Goal: Information Seeking & Learning: Learn about a topic

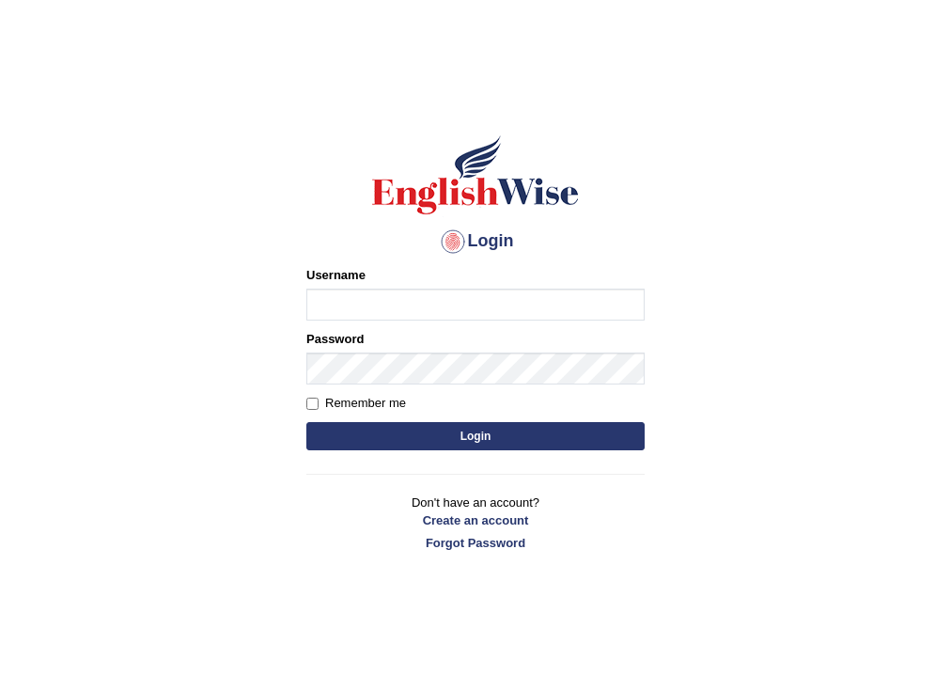
click at [346, 308] on input "Username" at bounding box center [476, 305] width 338 height 32
type input "Nahidshikder"
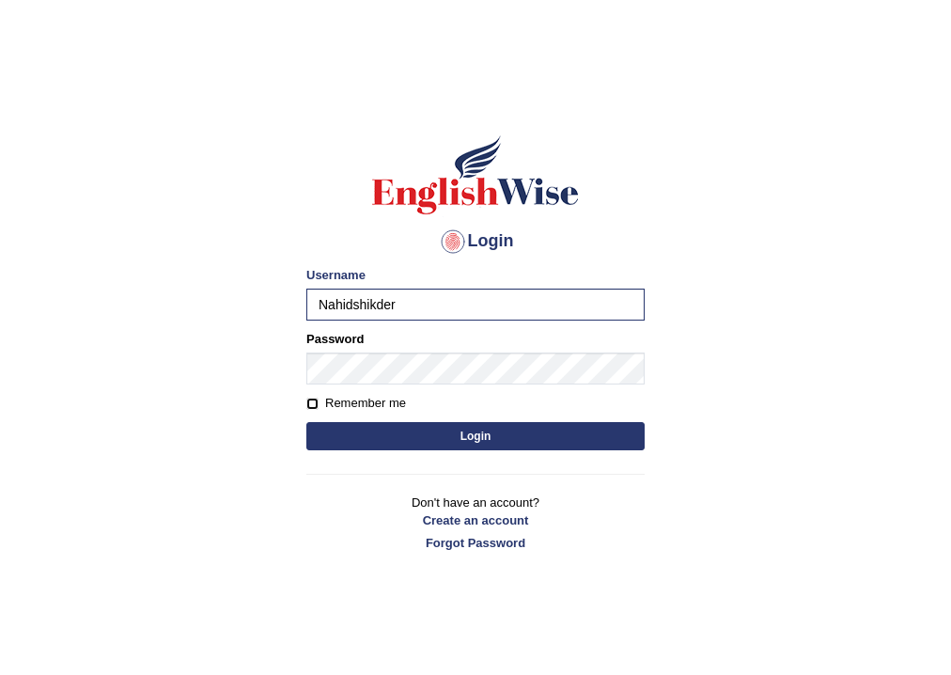
click at [309, 402] on input "Remember me" at bounding box center [313, 404] width 12 height 12
checkbox input "true"
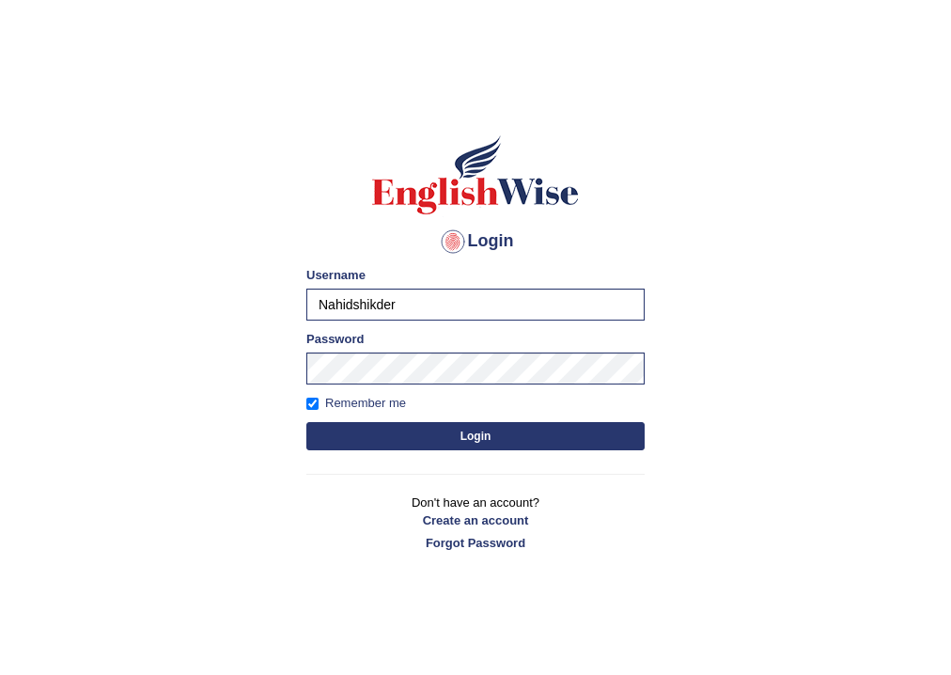
click at [338, 438] on button "Login" at bounding box center [476, 436] width 338 height 28
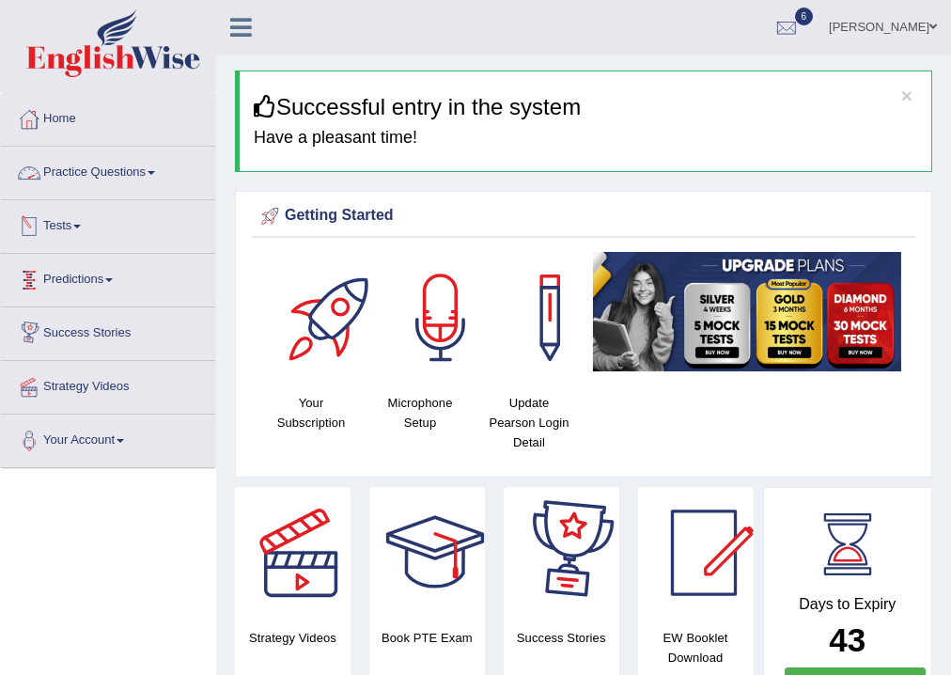
click at [155, 172] on span at bounding box center [152, 173] width 8 height 4
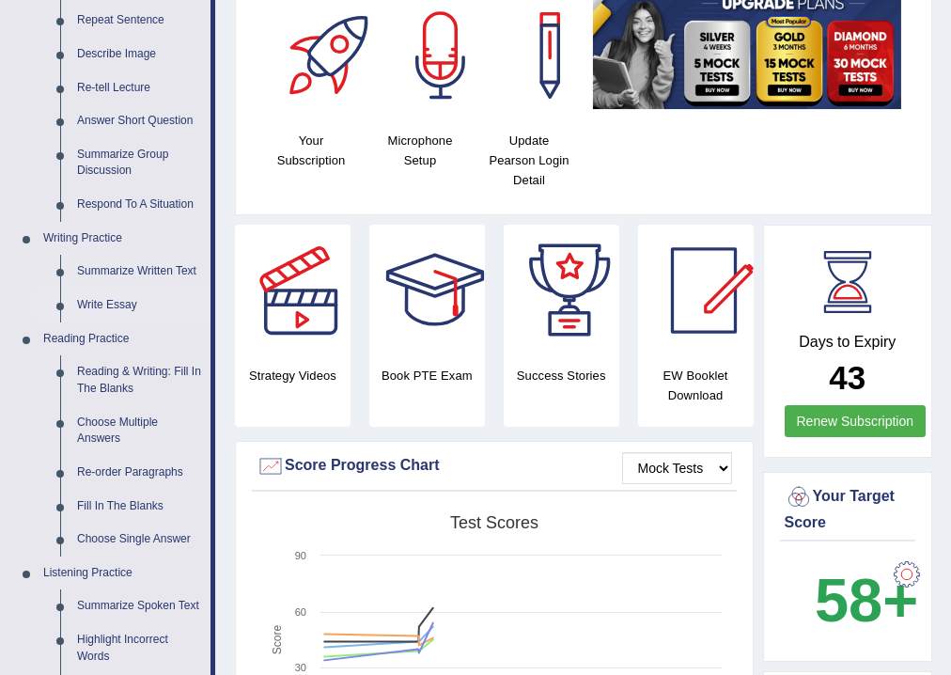
scroll to position [263, 0]
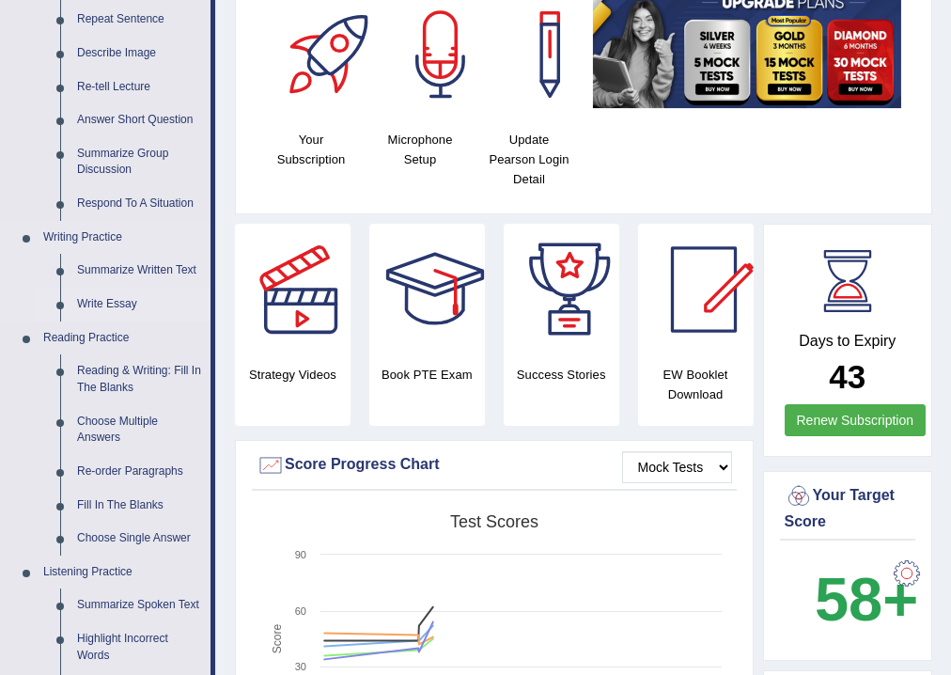
click at [106, 294] on link "Write Essay" at bounding box center [140, 305] width 142 height 34
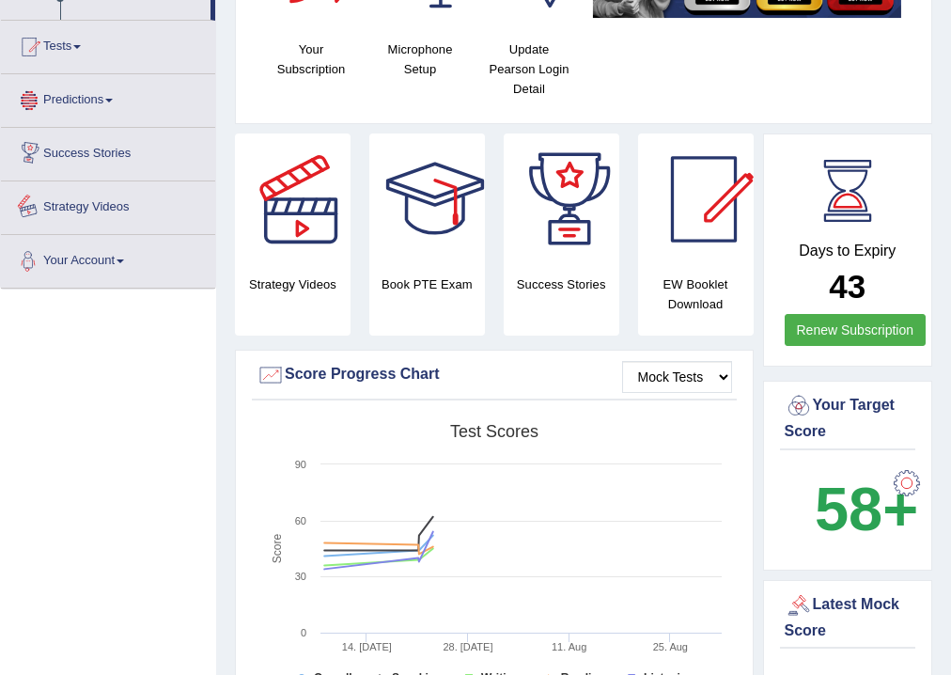
scroll to position [1256, 0]
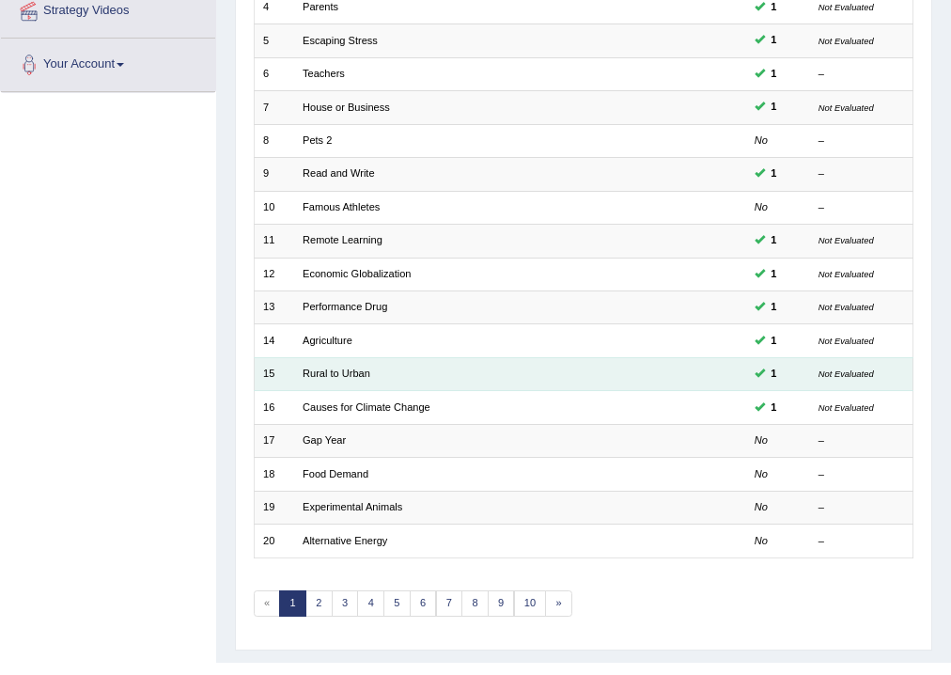
scroll to position [75, 0]
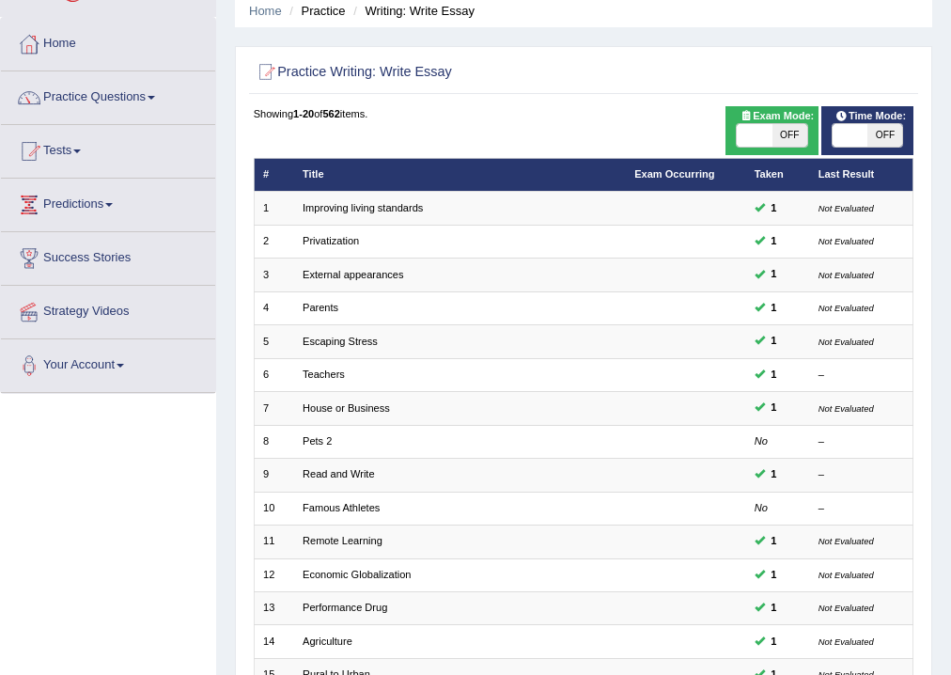
click at [841, 131] on span at bounding box center [850, 135] width 35 height 23
checkbox input "true"
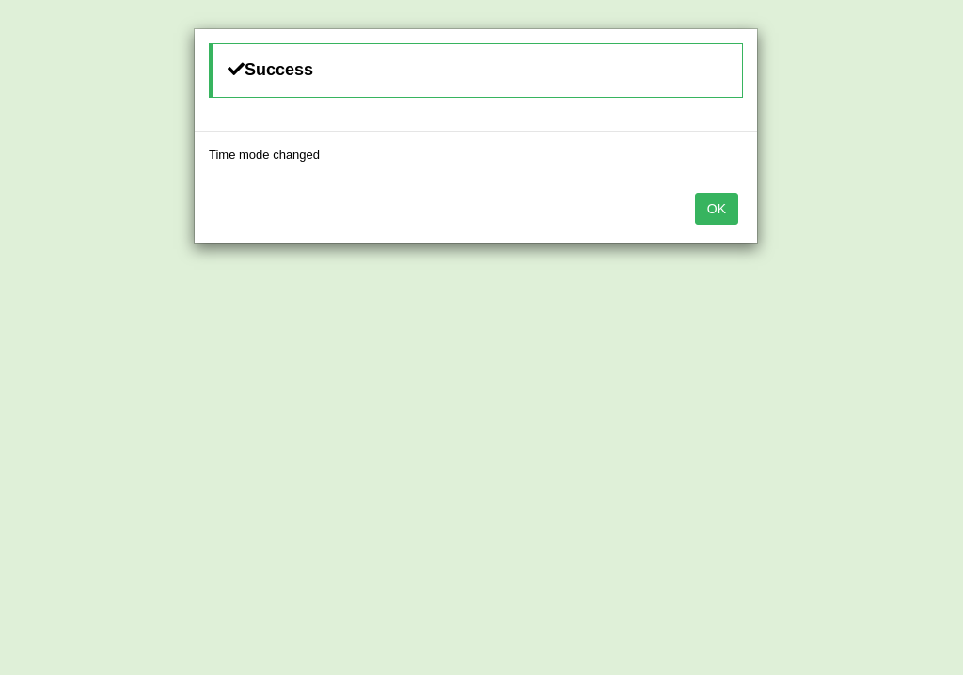
click at [706, 196] on button "OK" at bounding box center [716, 209] width 43 height 32
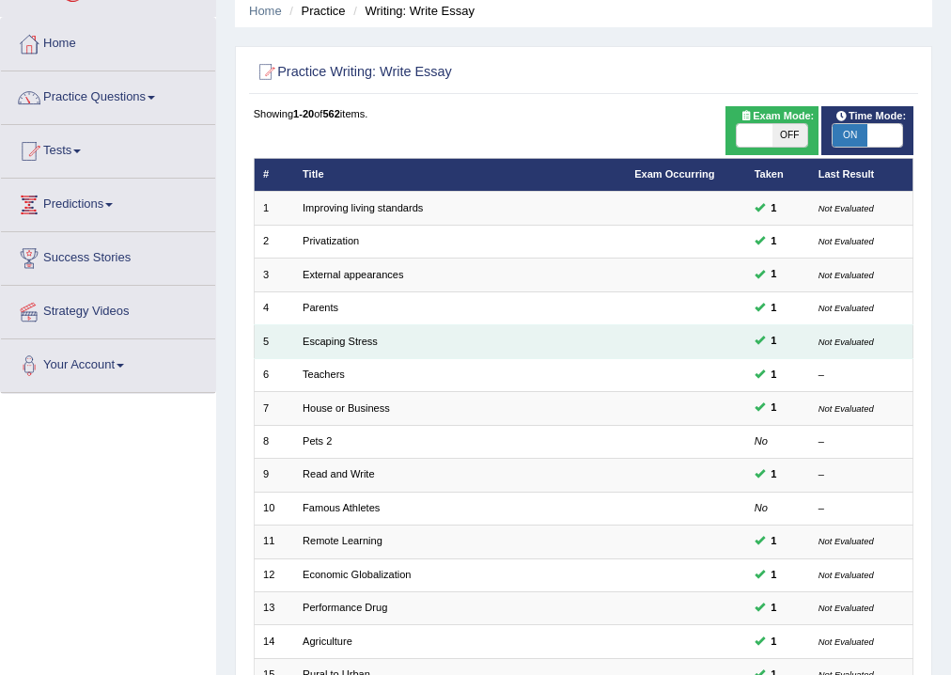
scroll to position [376, 0]
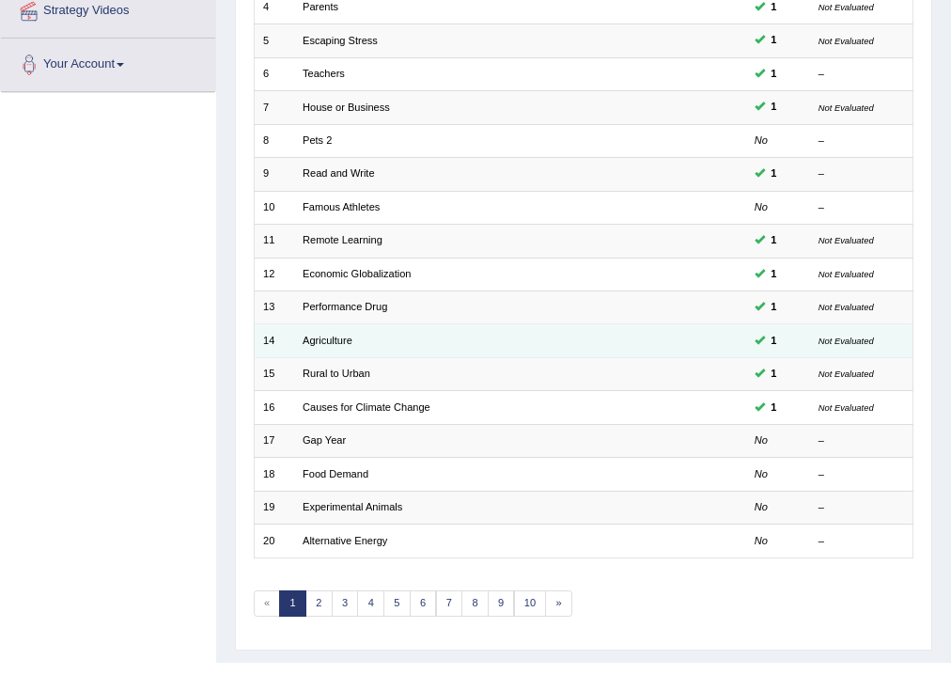
click at [648, 333] on td at bounding box center [686, 340] width 120 height 33
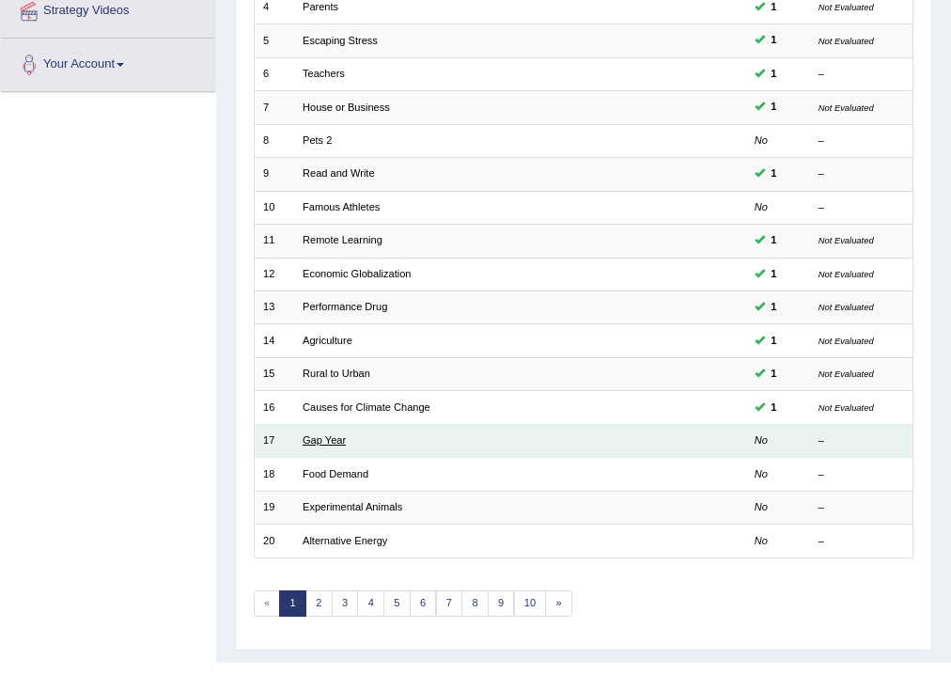
click at [338, 434] on link "Gap Year" at bounding box center [324, 439] width 43 height 11
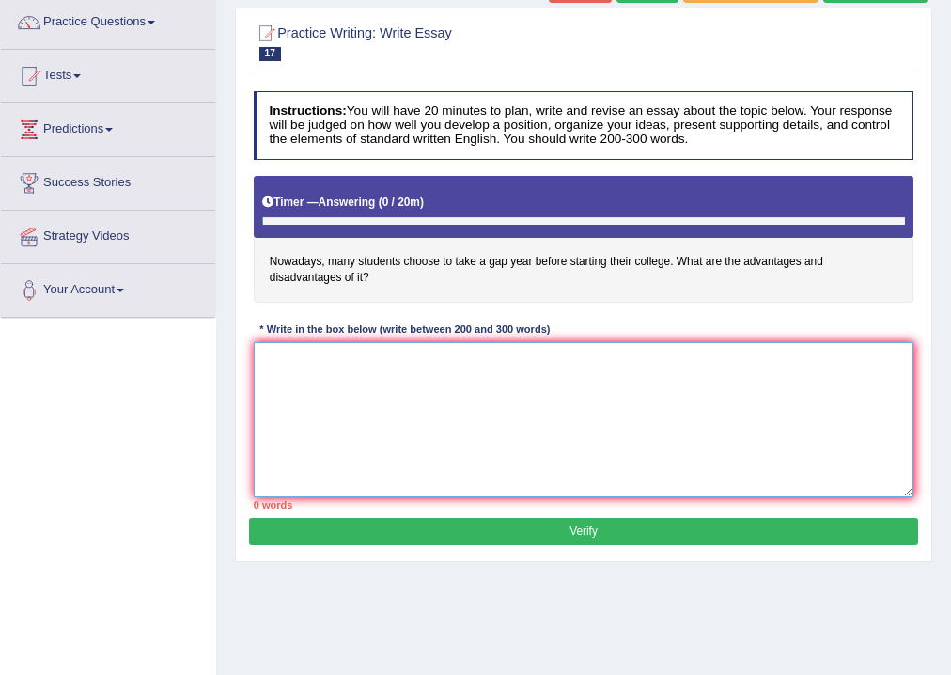
click at [427, 410] on textarea at bounding box center [584, 419] width 661 height 155
type textarea "t"
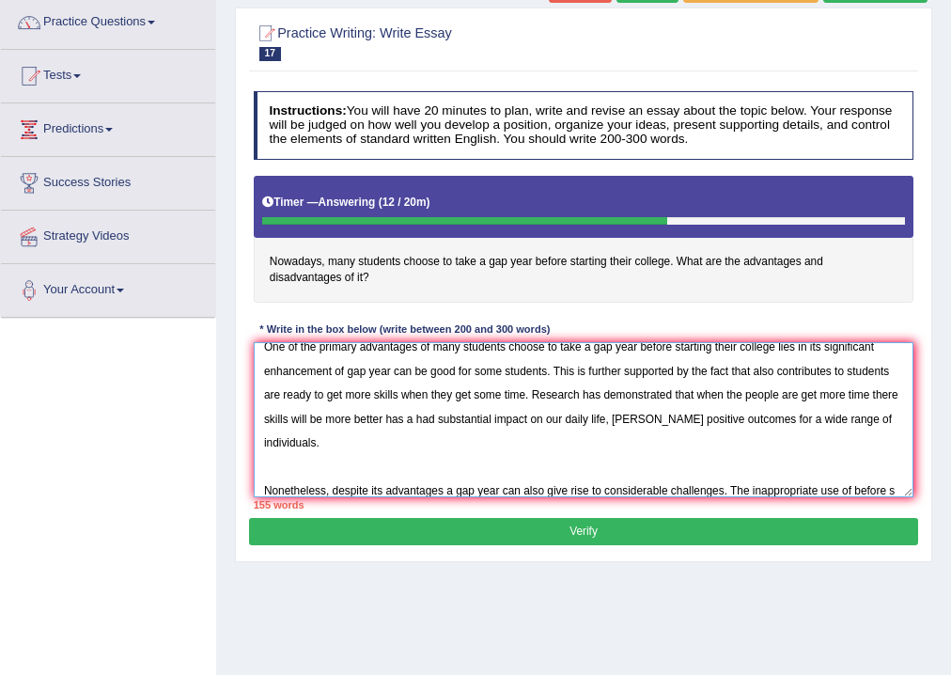
scroll to position [155, 0]
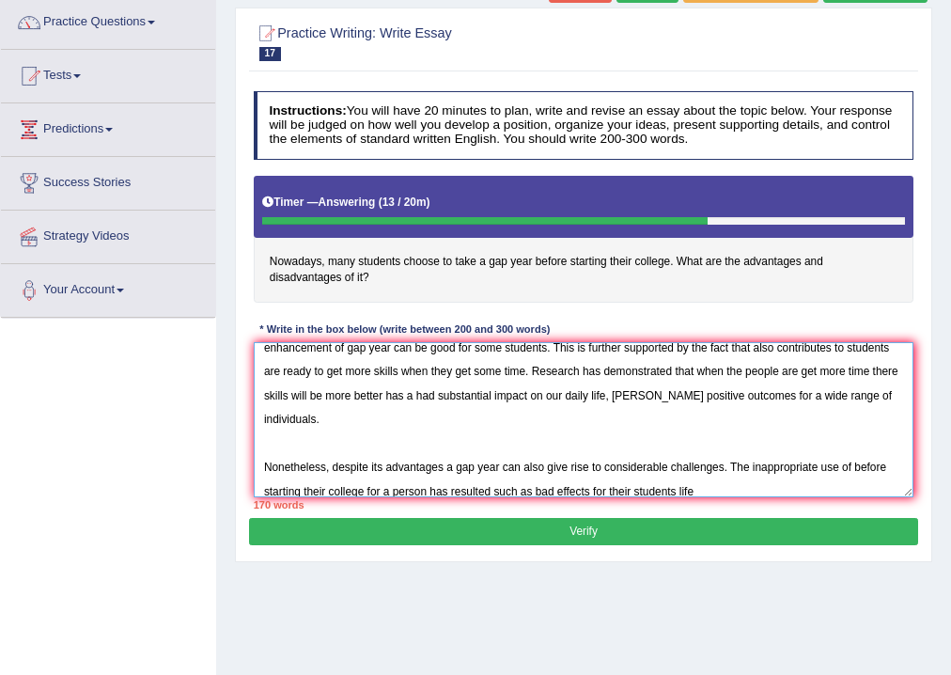
click at [851, 464] on textarea "The increasing influence of gap year on our lives has ignited numerous discussi…" at bounding box center [584, 419] width 661 height 155
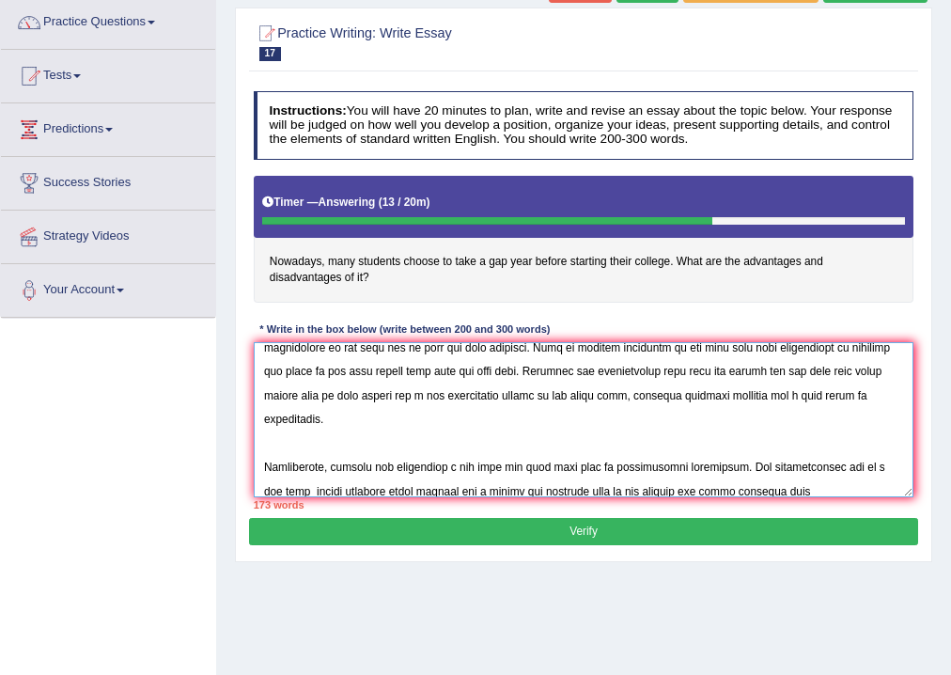
click at [817, 493] on textarea at bounding box center [584, 419] width 661 height 155
click at [291, 489] on textarea at bounding box center [584, 419] width 661 height 155
click at [777, 487] on textarea at bounding box center [584, 419] width 661 height 155
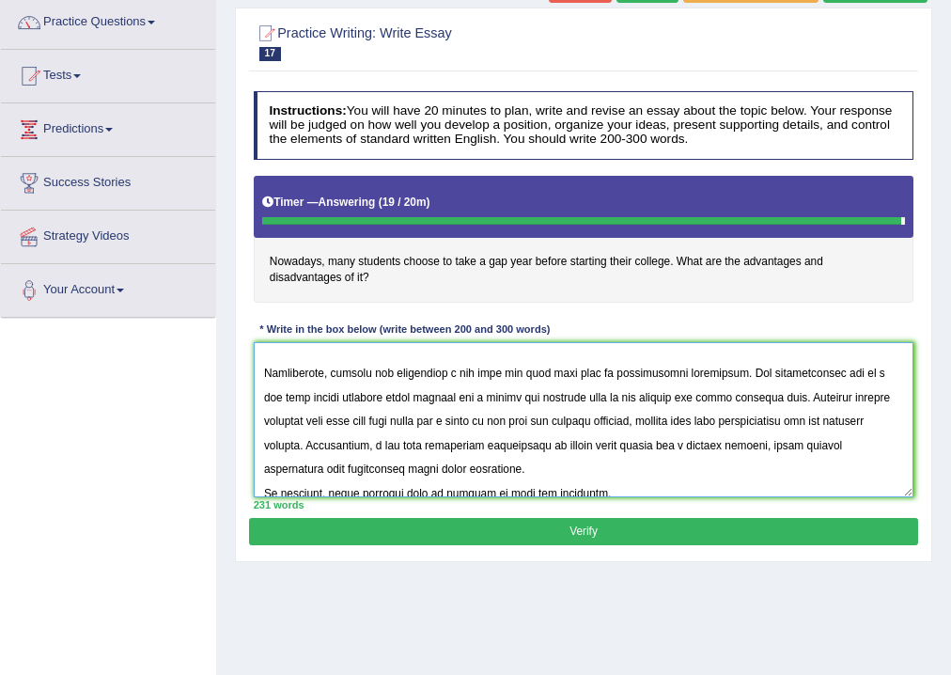
scroll to position [282, 0]
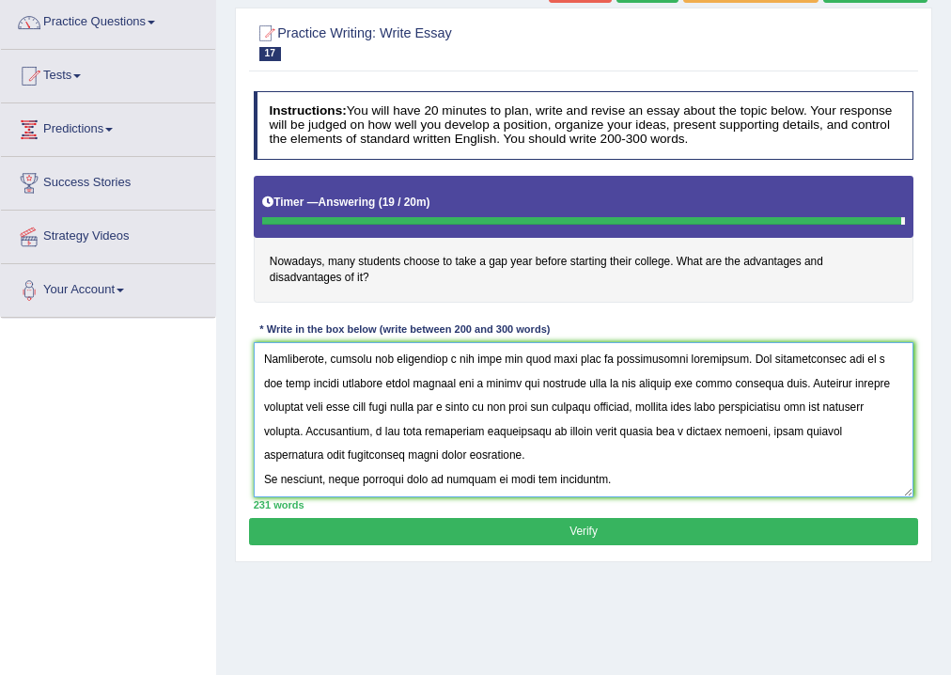
type textarea "The increasing influence of gap year on our lives has ignited numerous discussi…"
click at [608, 531] on button "Verify" at bounding box center [583, 531] width 668 height 27
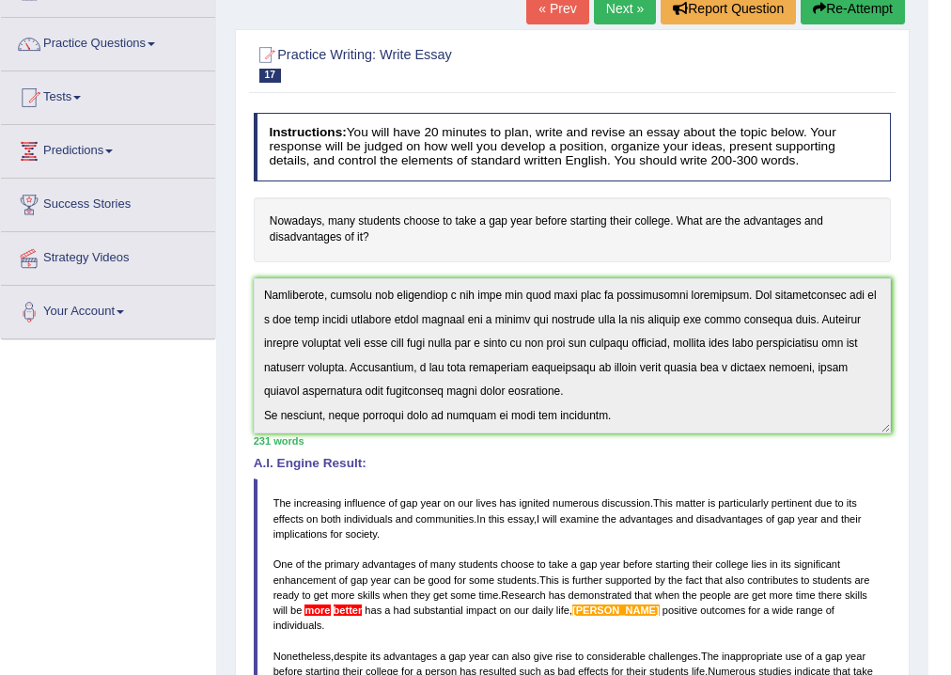
scroll to position [0, 0]
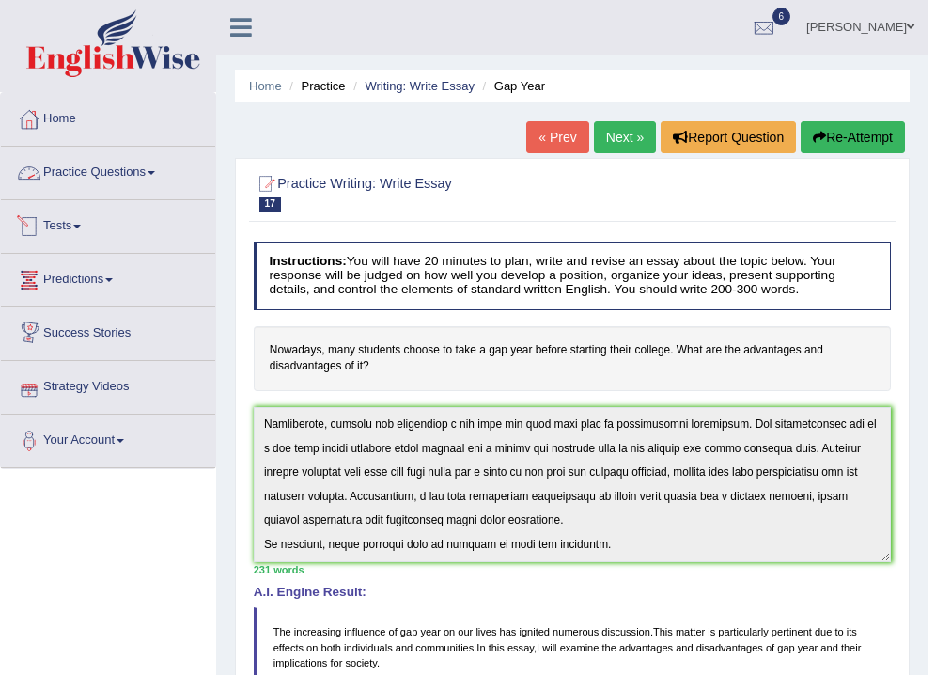
click at [157, 165] on link "Practice Questions" at bounding box center [108, 170] width 214 height 47
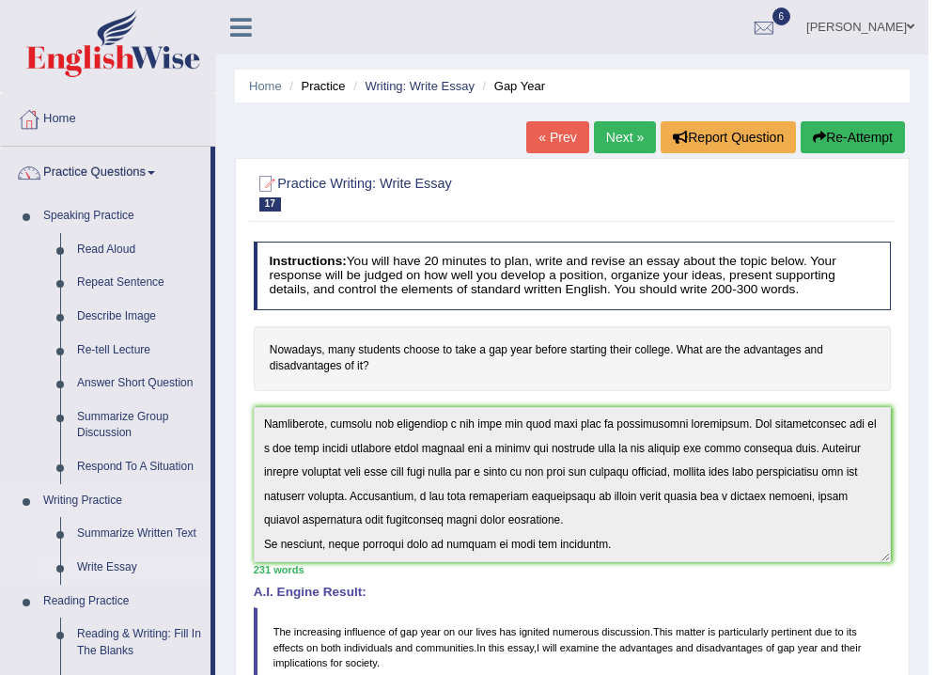
click at [119, 564] on link "Write Essay" at bounding box center [140, 568] width 142 height 34
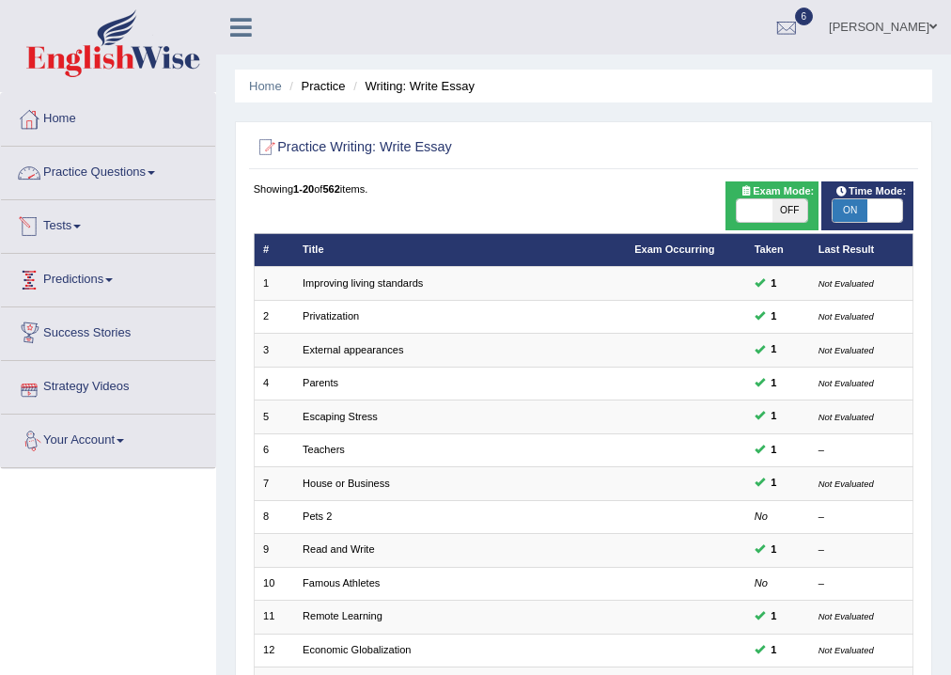
click at [158, 175] on link "Practice Questions" at bounding box center [108, 170] width 214 height 47
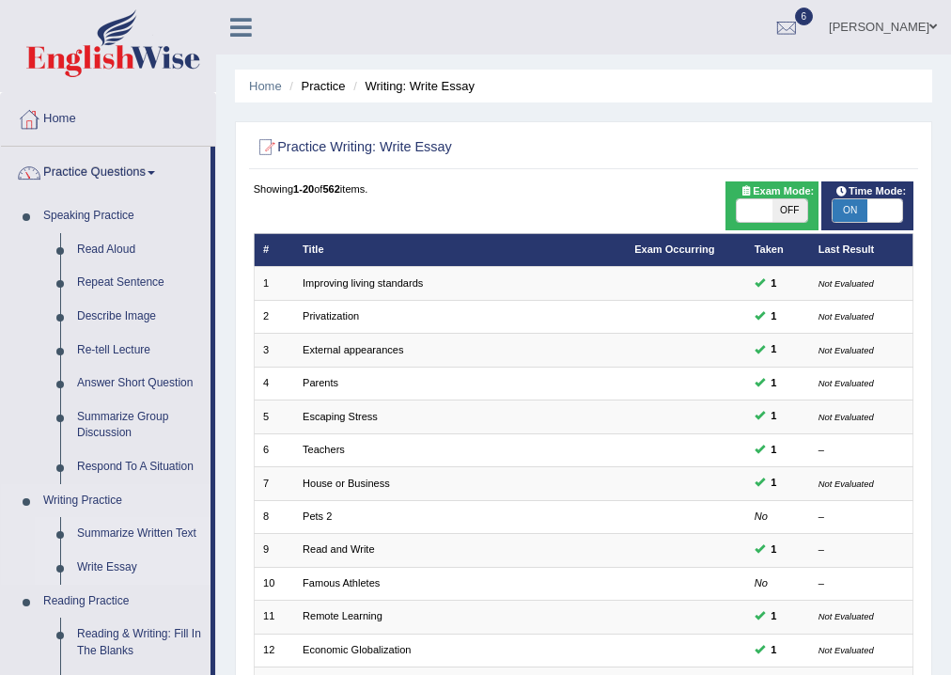
click at [124, 533] on link "Summarize Written Text" at bounding box center [140, 534] width 142 height 34
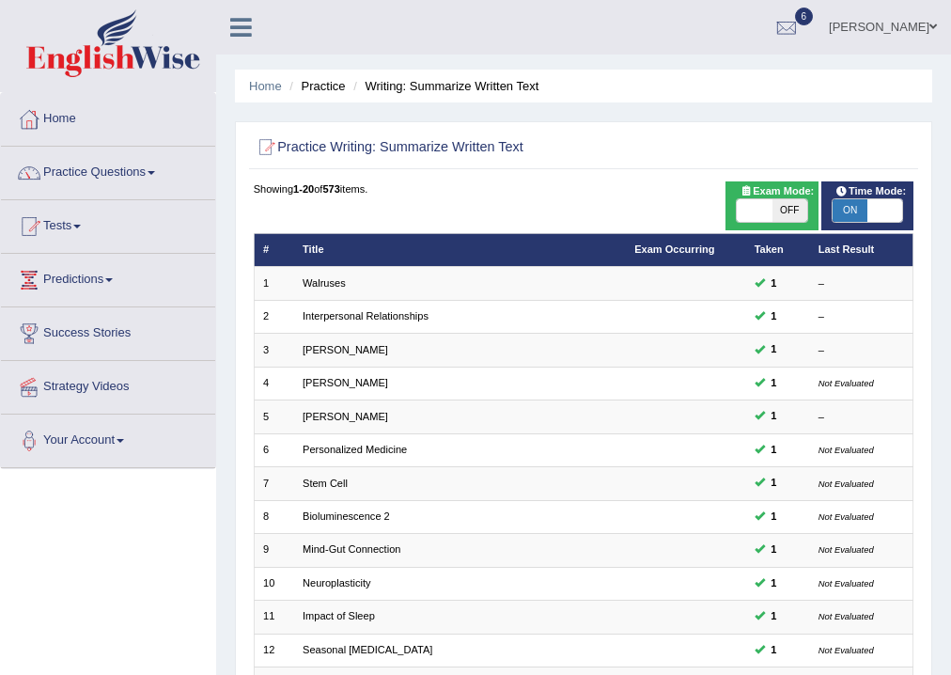
scroll to position [407, 0]
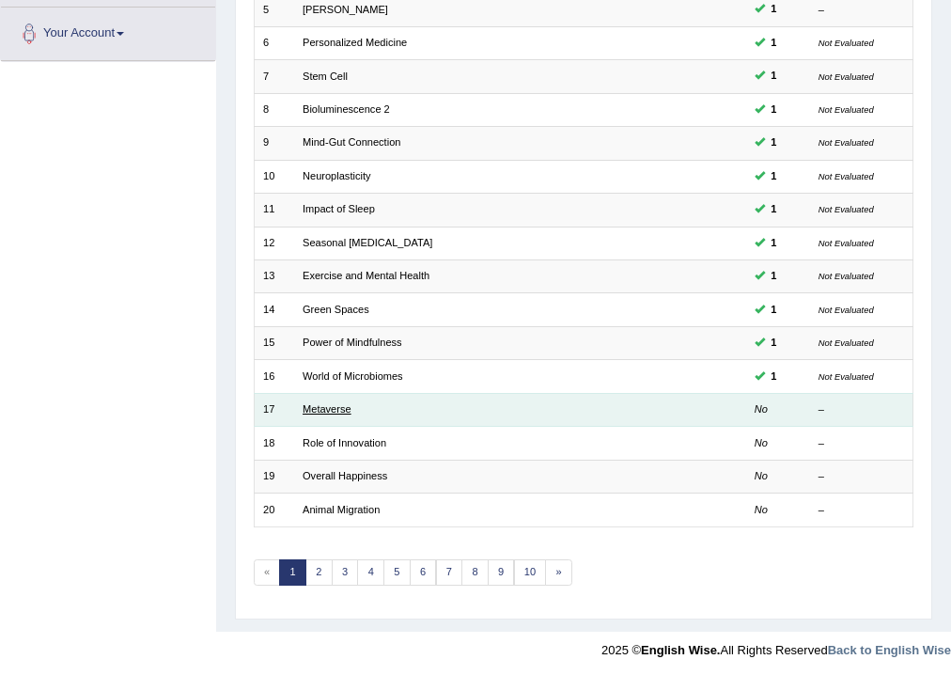
click at [337, 403] on link "Metaverse" at bounding box center [327, 408] width 49 height 11
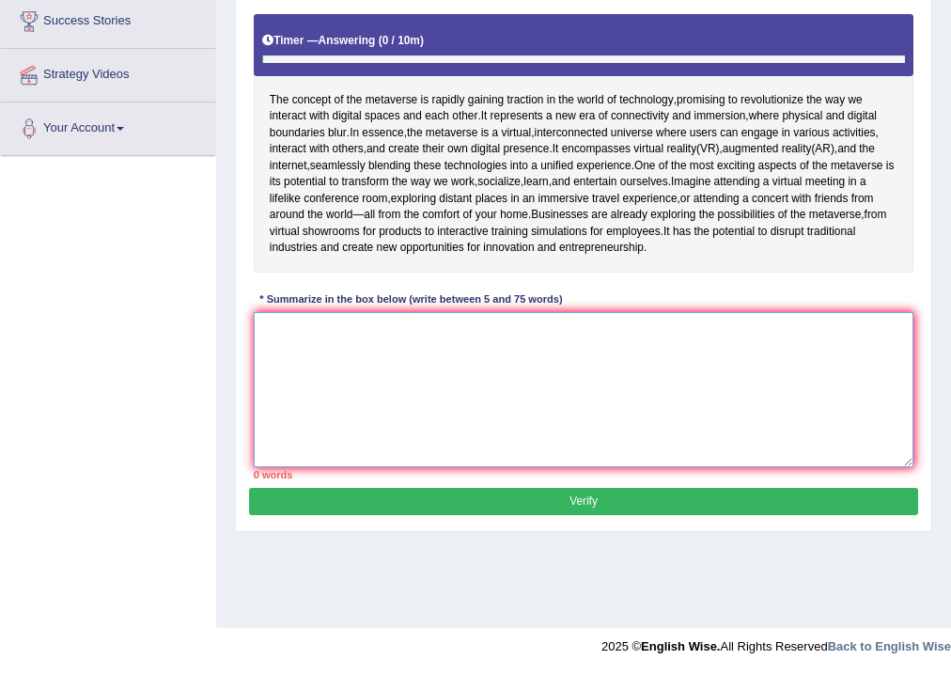
click at [337, 403] on textarea at bounding box center [584, 389] width 661 height 155
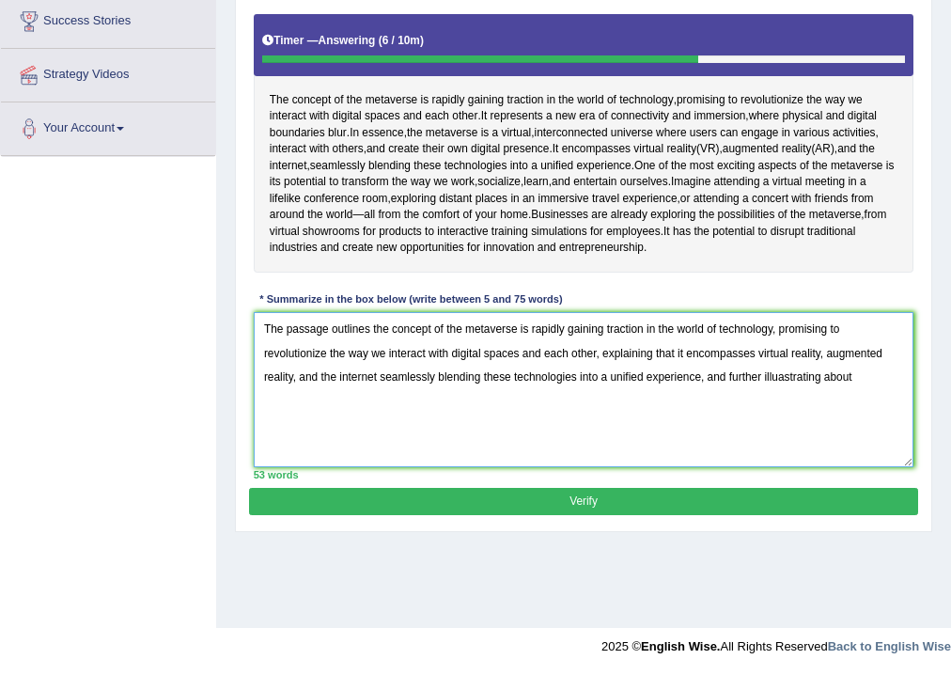
click at [784, 410] on textarea "The passage outlines the concept of the metaverse is rapidly gaining traction i…" at bounding box center [584, 389] width 661 height 155
click at [885, 411] on textarea "The passage outlines the concept of the metaverse is rapidly gaining traction i…" at bounding box center [584, 389] width 661 height 155
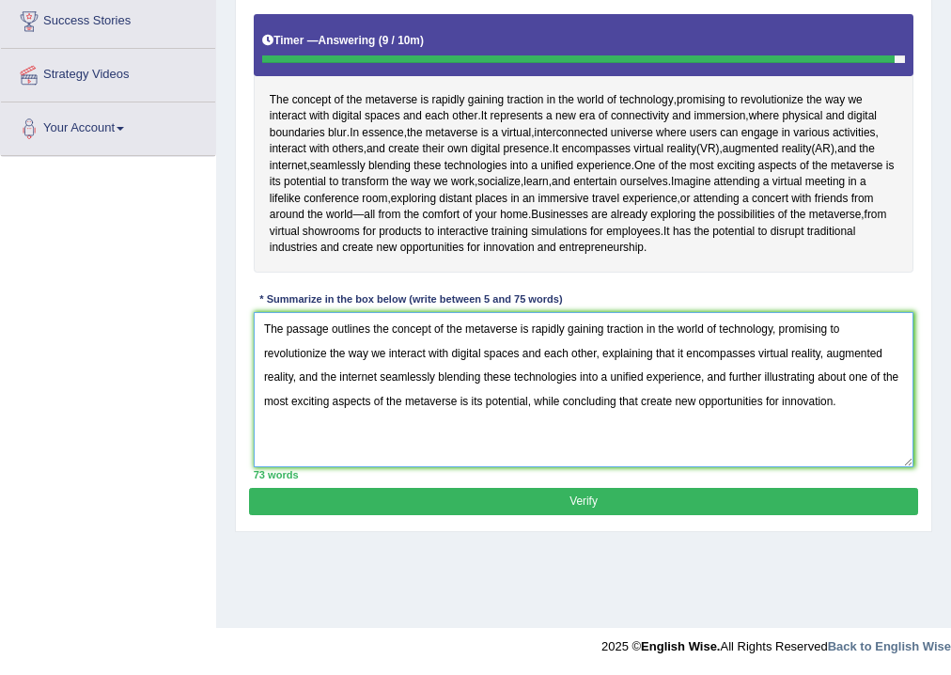
type textarea "The passage outlines the concept of the metaverse is rapidly gaining traction i…"
click at [654, 515] on button "Verify" at bounding box center [583, 501] width 668 height 27
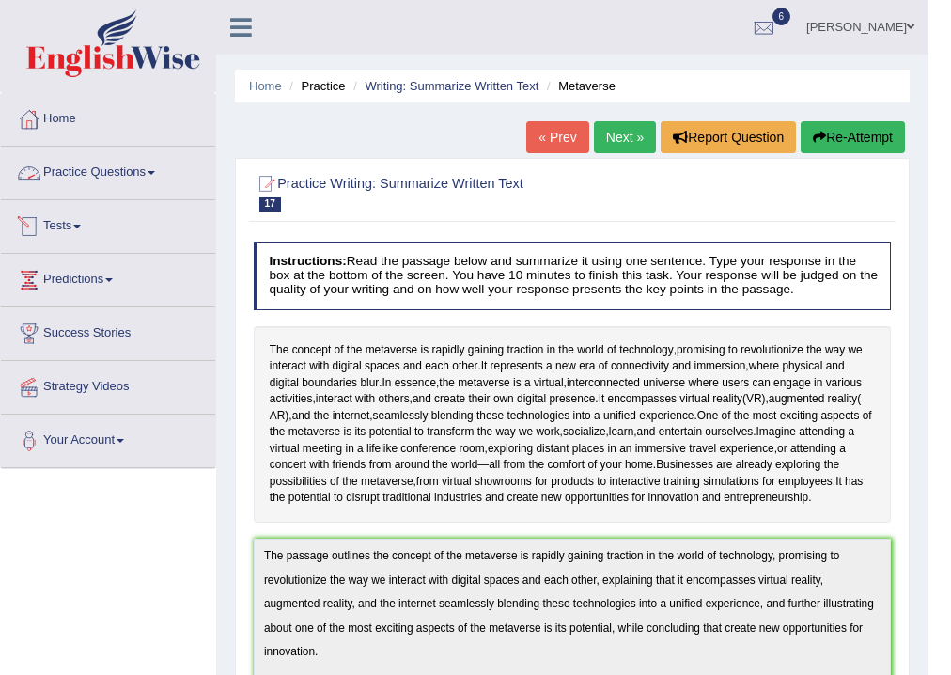
click at [154, 169] on link "Practice Questions" at bounding box center [108, 170] width 214 height 47
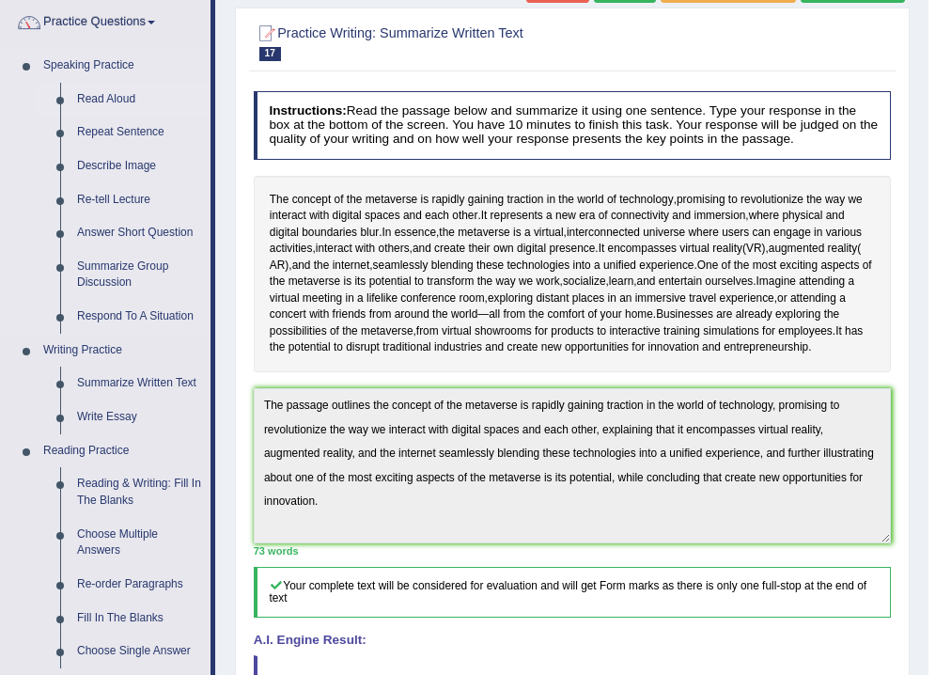
scroll to position [226, 0]
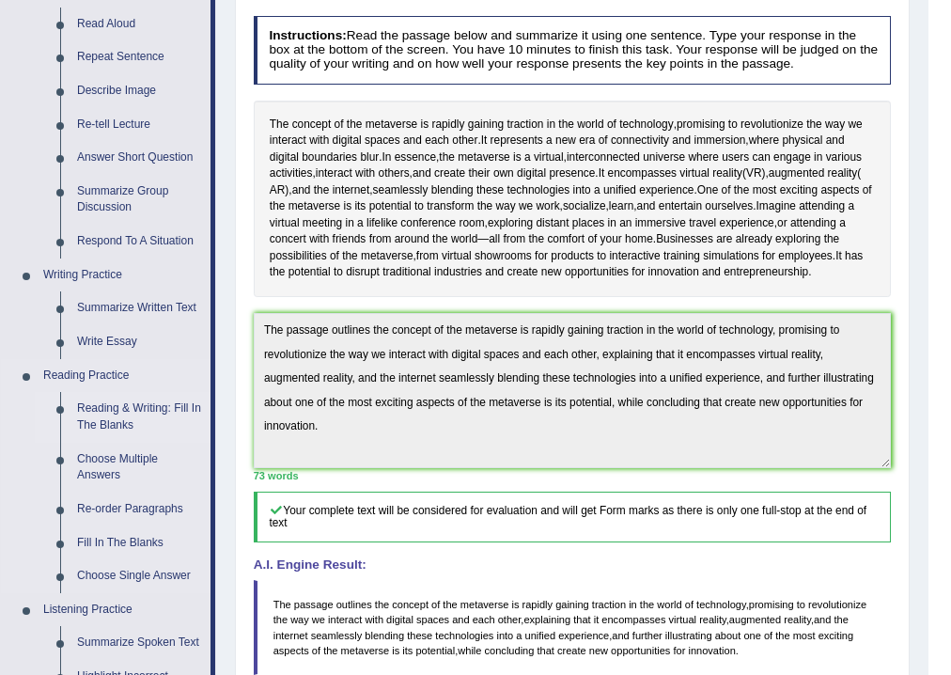
click at [139, 410] on link "Reading & Writing: Fill In The Blanks" at bounding box center [140, 417] width 142 height 50
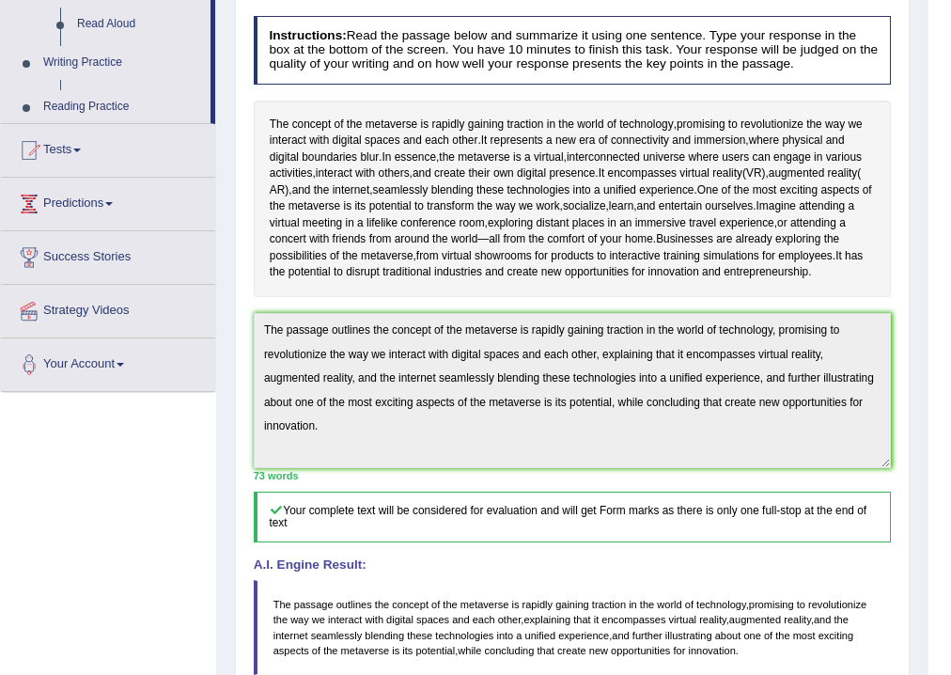
scroll to position [222, 0]
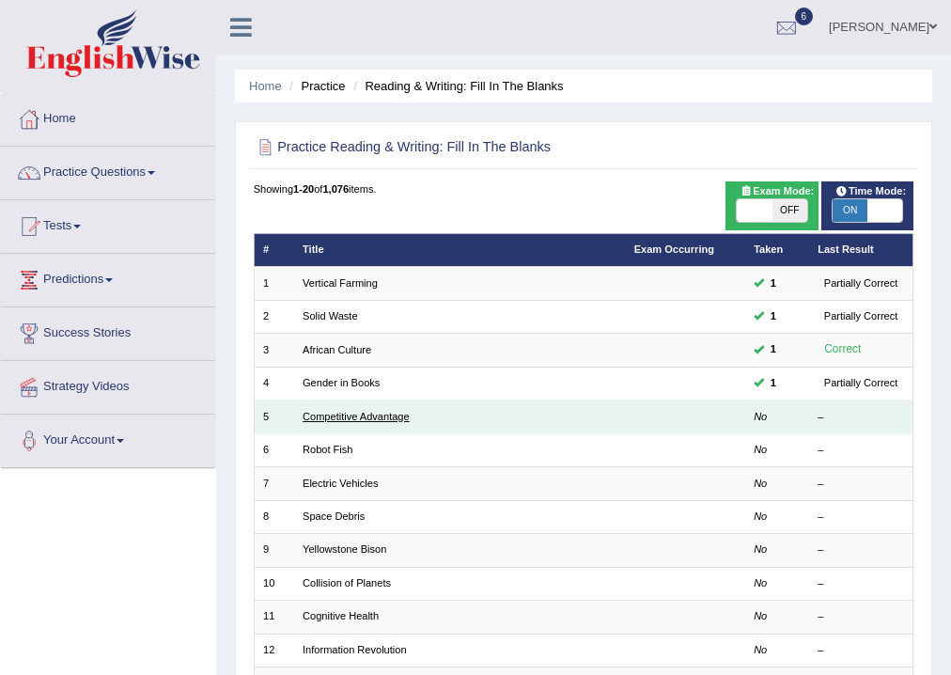
click at [369, 411] on link "Competitive Advantage" at bounding box center [356, 416] width 107 height 11
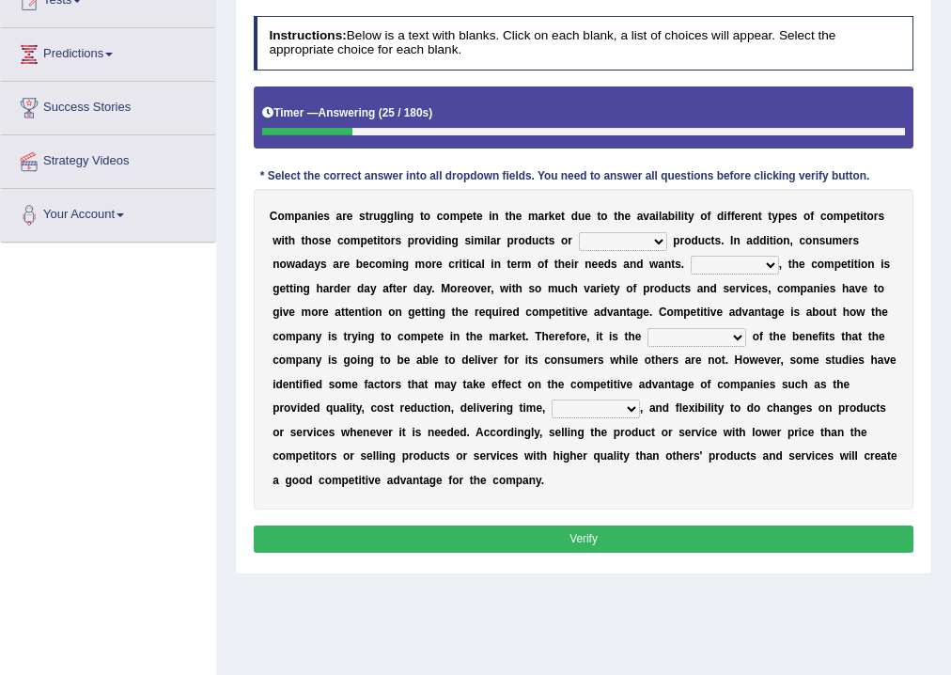
click at [658, 237] on select "constitution restitution substitution institution" at bounding box center [623, 241] width 88 height 19
select select "restitution"
click at [579, 232] on select "constitution restitution substitution institution" at bounding box center [623, 241] width 88 height 19
click at [767, 261] on select "However Instead Additionally Therefore" at bounding box center [735, 265] width 88 height 19
select select "Additionally"
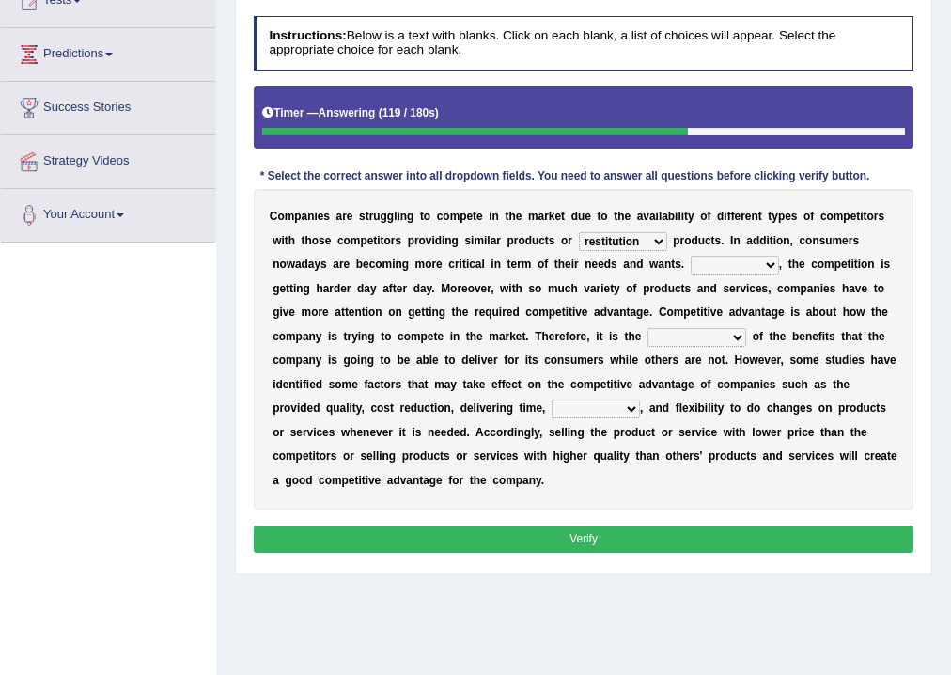
click at [691, 256] on select "However Instead Additionally Therefore" at bounding box center [735, 265] width 88 height 19
click at [739, 335] on select "dissemination ordination determination incarnation" at bounding box center [697, 337] width 99 height 19
select select "determination"
click at [648, 328] on select "dissemination ordination determination incarnation" at bounding box center [697, 337] width 99 height 19
click at [632, 407] on select "captivation aggregation deprivation innovation" at bounding box center [596, 409] width 88 height 19
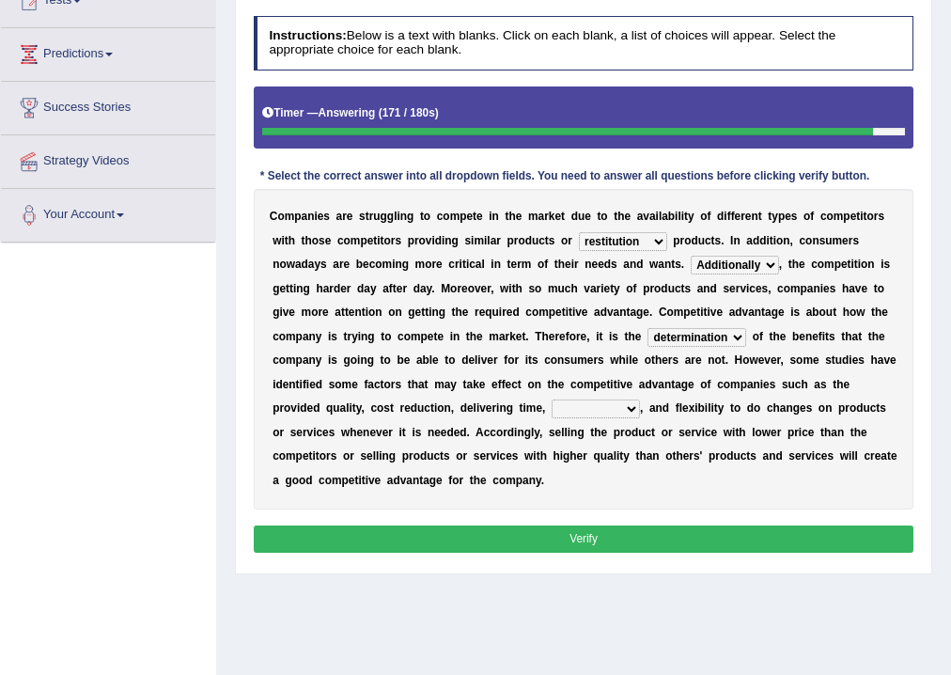
select select "innovation"
click at [552, 400] on select "captivation aggregation deprivation innovation" at bounding box center [596, 409] width 88 height 19
click at [594, 538] on button "Verify" at bounding box center [584, 539] width 661 height 27
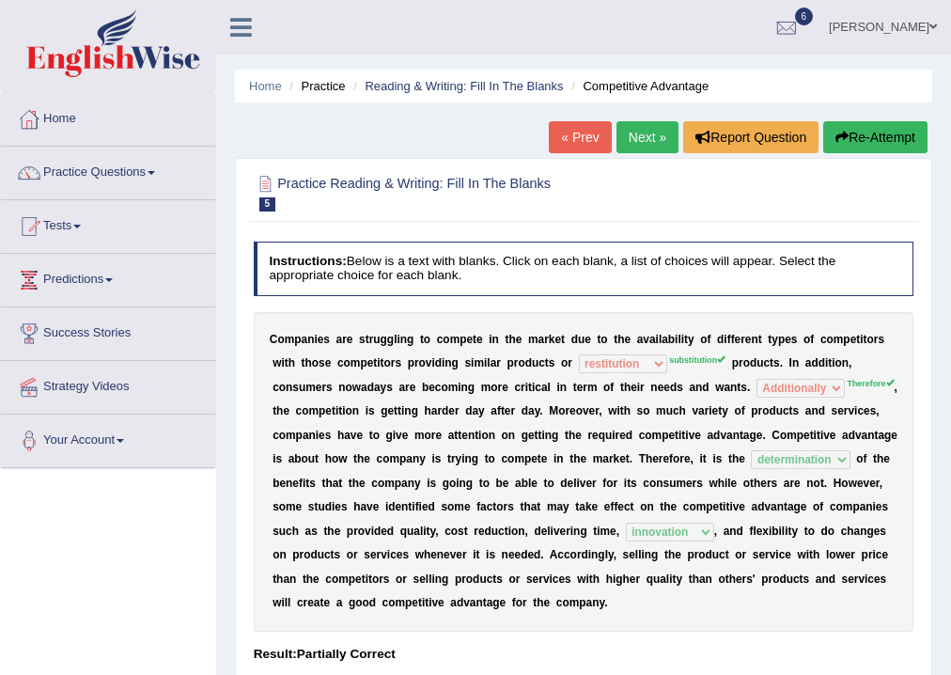
click at [646, 149] on link "Next »" at bounding box center [648, 137] width 62 height 32
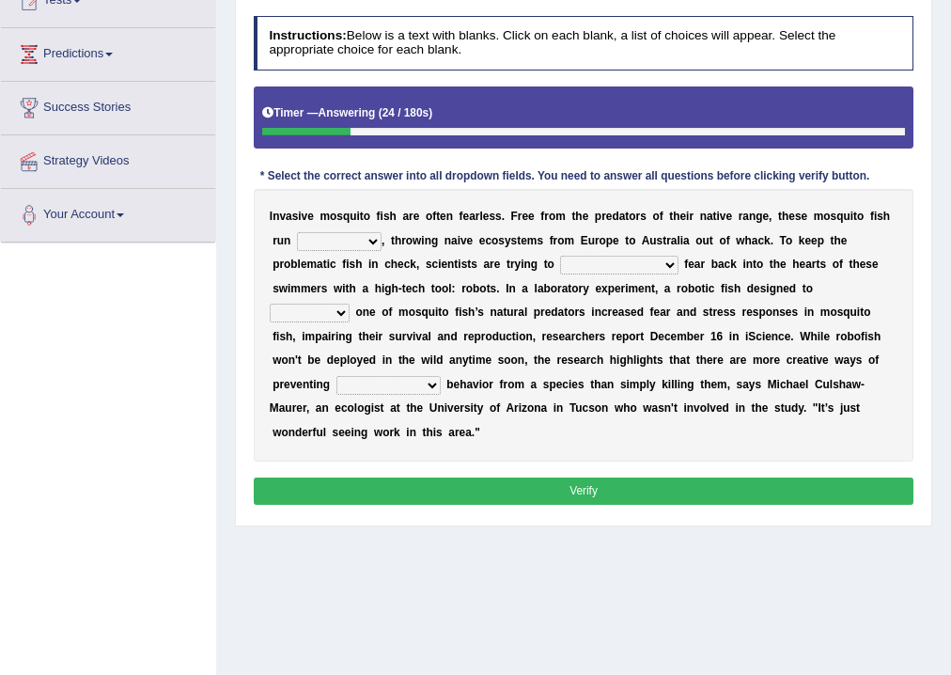
click at [366, 241] on select "occupant flippant rampant concordant" at bounding box center [339, 241] width 85 height 19
select select "flippant"
click at [297, 232] on select "occupant flippant rampant concordant" at bounding box center [339, 241] width 85 height 19
click at [369, 238] on select "occupant flippant rampant concordant" at bounding box center [339, 241] width 85 height 19
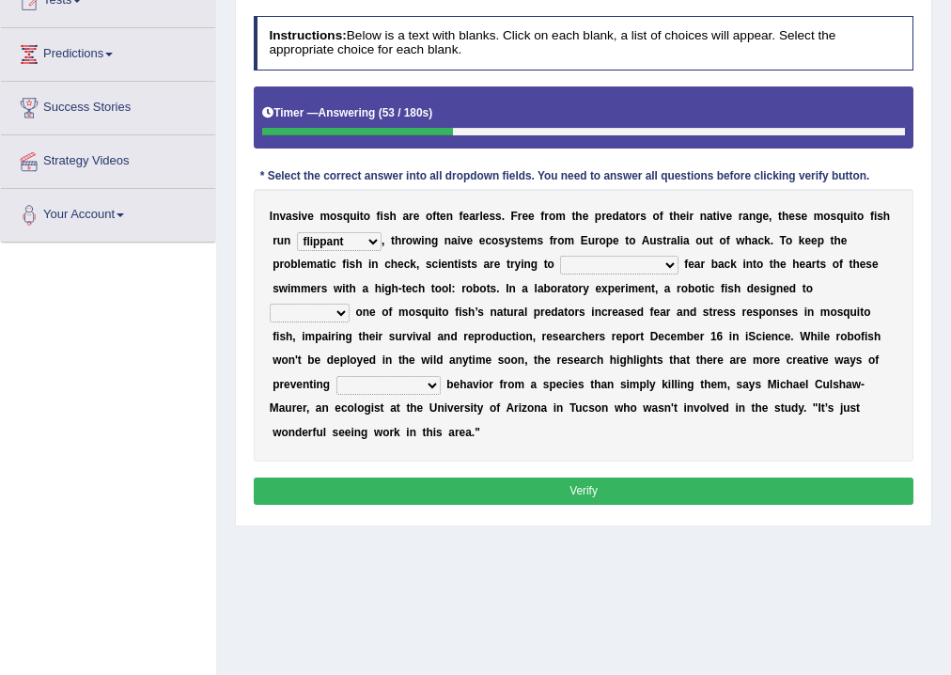
click at [628, 264] on select "accept spike strike drake" at bounding box center [619, 265] width 118 height 19
click at [560, 256] on select "accept spike strike drake" at bounding box center [619, 265] width 118 height 19
click at [629, 262] on select "accept spike strike drake" at bounding box center [619, 265] width 118 height 19
click at [560, 256] on select "accept spike strike drake" at bounding box center [619, 265] width 118 height 19
click at [630, 261] on select "accept spike strike drake" at bounding box center [619, 265] width 118 height 19
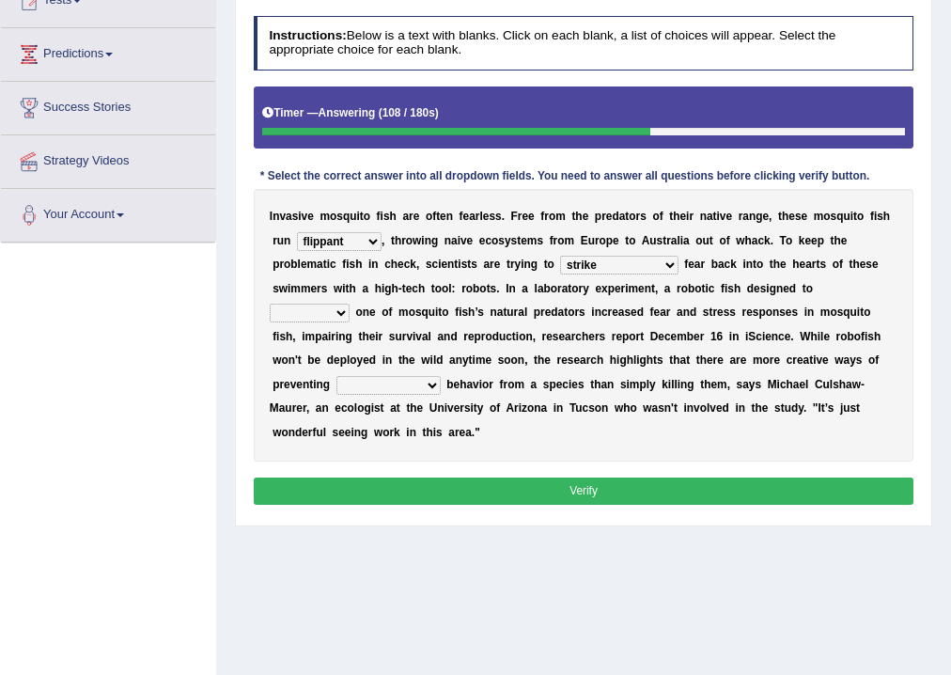
select select "spike"
click at [560, 256] on select "accept spike strike drake" at bounding box center [619, 265] width 118 height 19
click at [339, 312] on select "bequest mimic battle conquest" at bounding box center [310, 313] width 80 height 19
click at [270, 304] on select "bequest mimic battle conquest" at bounding box center [310, 313] width 80 height 19
click at [334, 307] on select "bequest mimic battle conquest" at bounding box center [310, 313] width 80 height 19
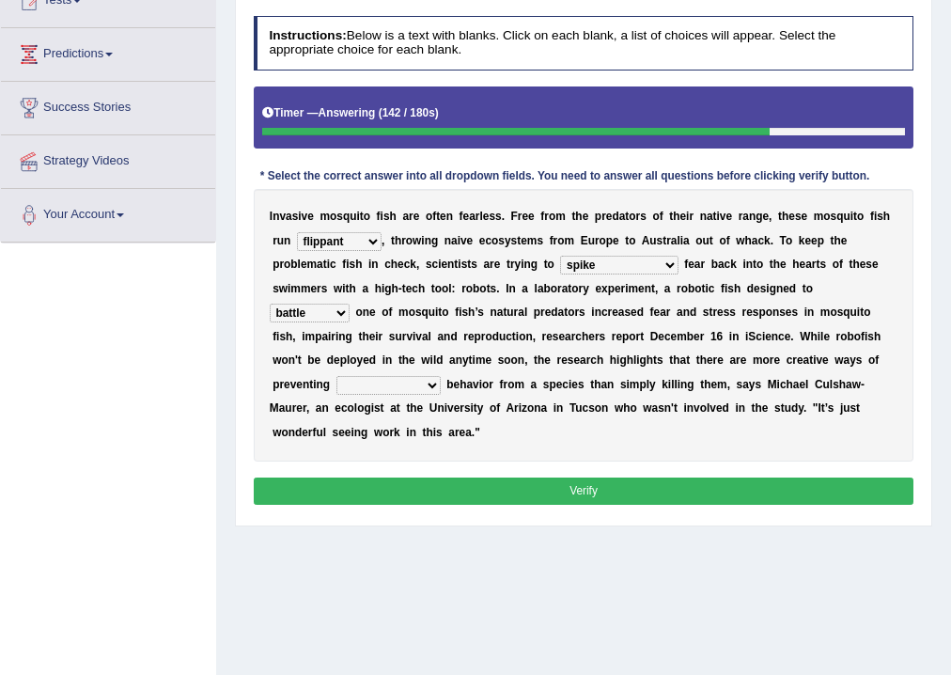
select select "conquest"
click at [270, 304] on select "bequest mimic battle conquest" at bounding box center [310, 313] width 80 height 19
click at [431, 385] on select "unprivileged unprecedented uncharted unwanted" at bounding box center [389, 385] width 104 height 19
select select "unwanted"
click at [337, 376] on select "unprivileged unprecedented uncharted unwanted" at bounding box center [389, 385] width 104 height 19
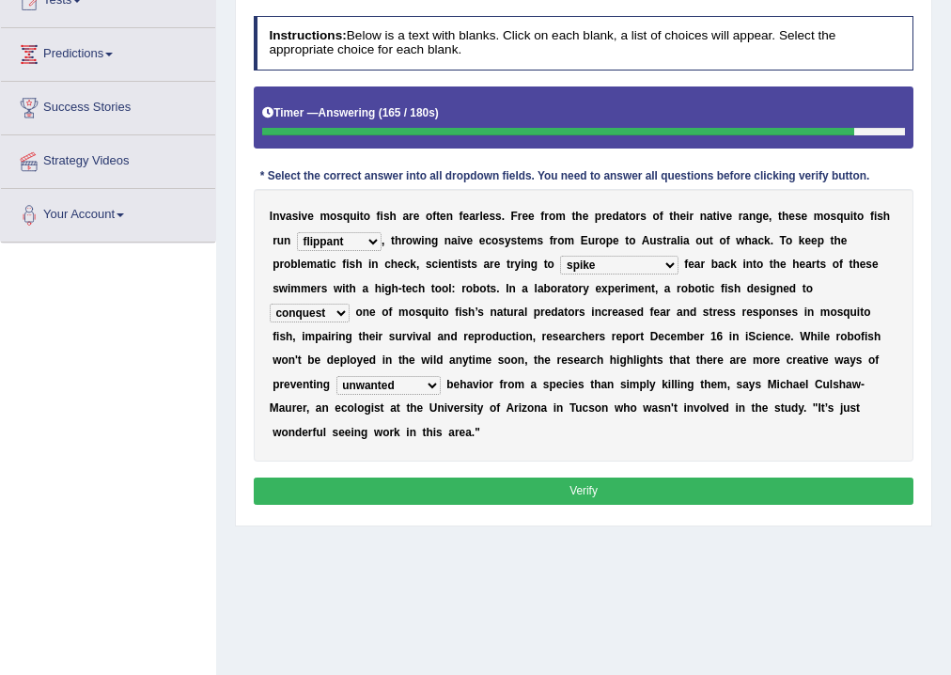
click at [350, 478] on button "Verify" at bounding box center [584, 491] width 661 height 27
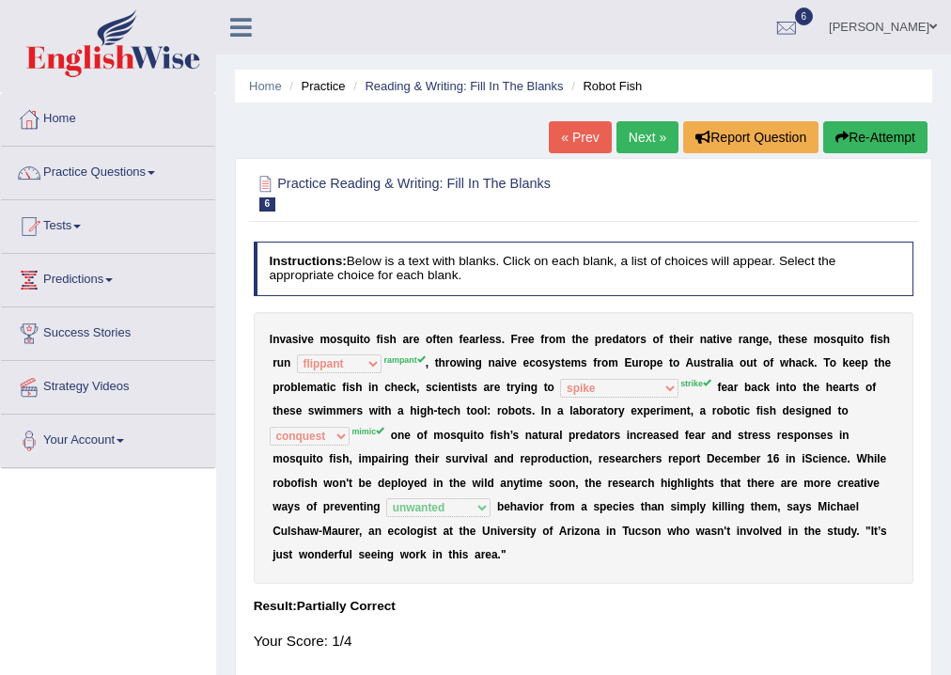
click at [649, 132] on link "Next »" at bounding box center [648, 137] width 62 height 32
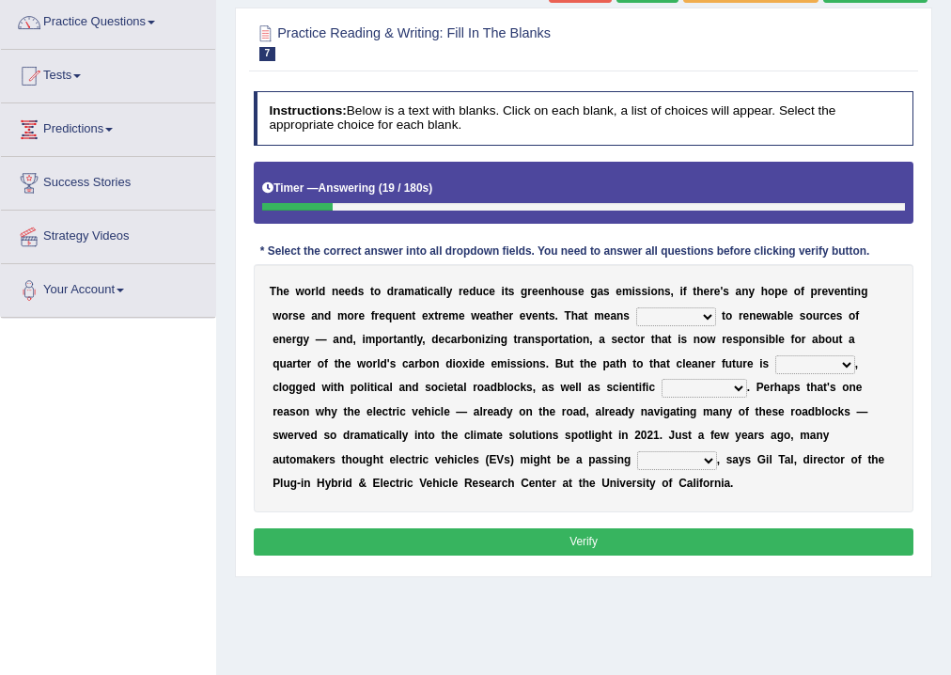
click at [709, 313] on select "grafting drafting crafting shifting" at bounding box center [677, 316] width 80 height 19
select select "shifting"
click at [637, 307] on select "grafting drafting crafting shifting" at bounding box center [677, 316] width 80 height 19
click at [842, 365] on select "daunting daunted daunt dauntless" at bounding box center [816, 364] width 80 height 19
select select "daunted"
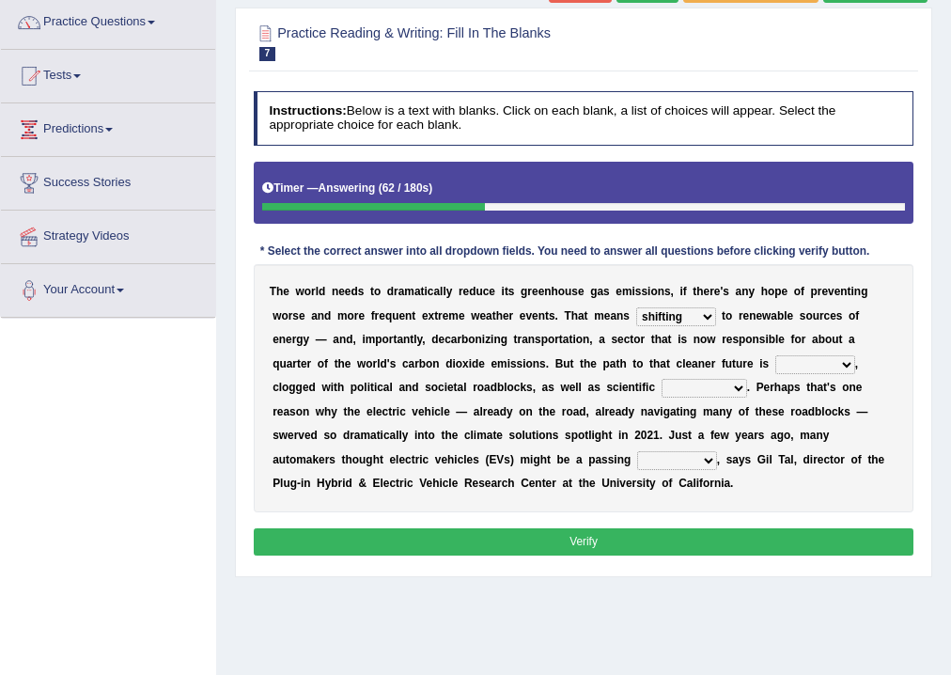
click at [776, 355] on select "daunting daunted daunt dauntless" at bounding box center [816, 364] width 80 height 19
click at [735, 384] on select "spectacles obstacles tentacles receptacles" at bounding box center [705, 388] width 86 height 19
select select "spectacles"
click at [662, 379] on select "spectacles obstacles tentacles receptacles" at bounding box center [705, 388] width 86 height 19
click at [709, 459] on select "fad gad tad lad" at bounding box center [677, 460] width 80 height 19
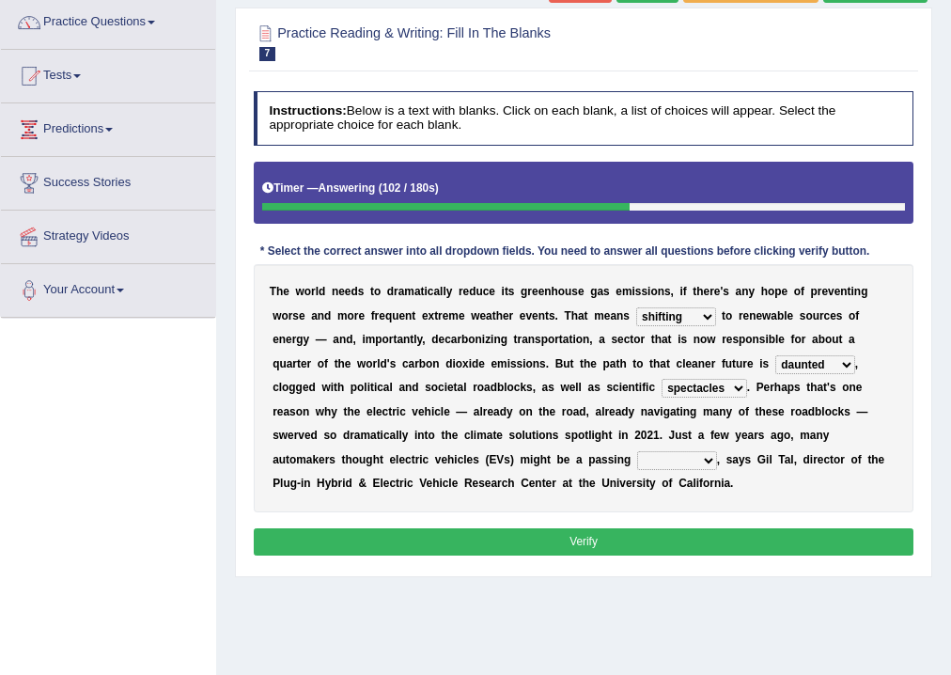
select select "fad"
click at [637, 451] on select "fad gad tad lad" at bounding box center [677, 460] width 80 height 19
click at [711, 460] on select "fad gad tad lad" at bounding box center [677, 460] width 80 height 19
click at [549, 592] on div "Home Practice Reading & Writing: Fill In The Blanks Electric Vehicles « Prev Ne…" at bounding box center [583, 320] width 735 height 940
click at [617, 536] on button "Verify" at bounding box center [584, 541] width 661 height 27
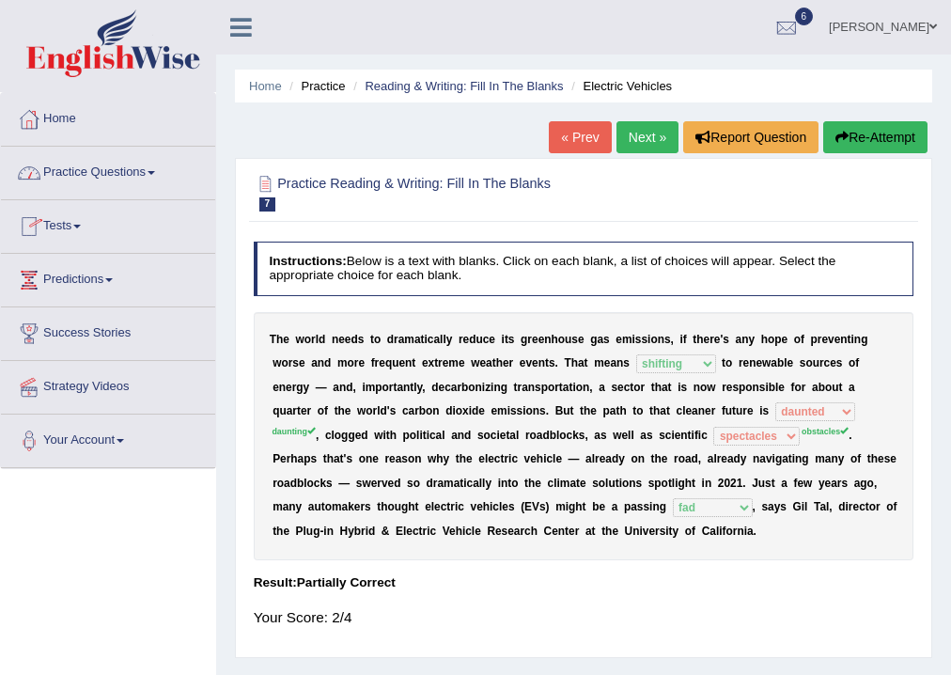
click at [156, 165] on link "Practice Questions" at bounding box center [108, 170] width 214 height 47
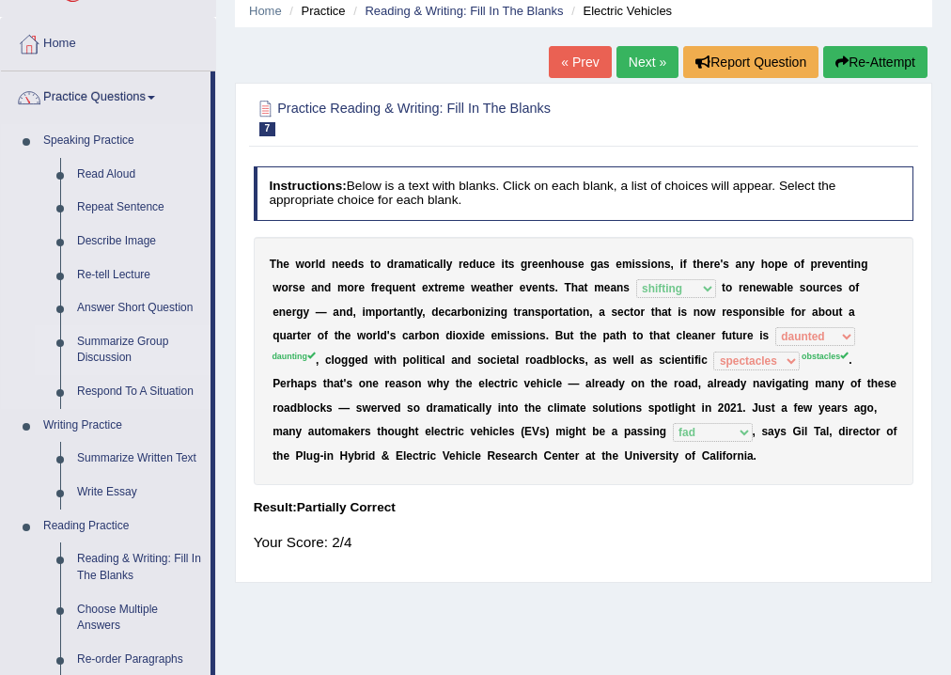
scroll to position [226, 0]
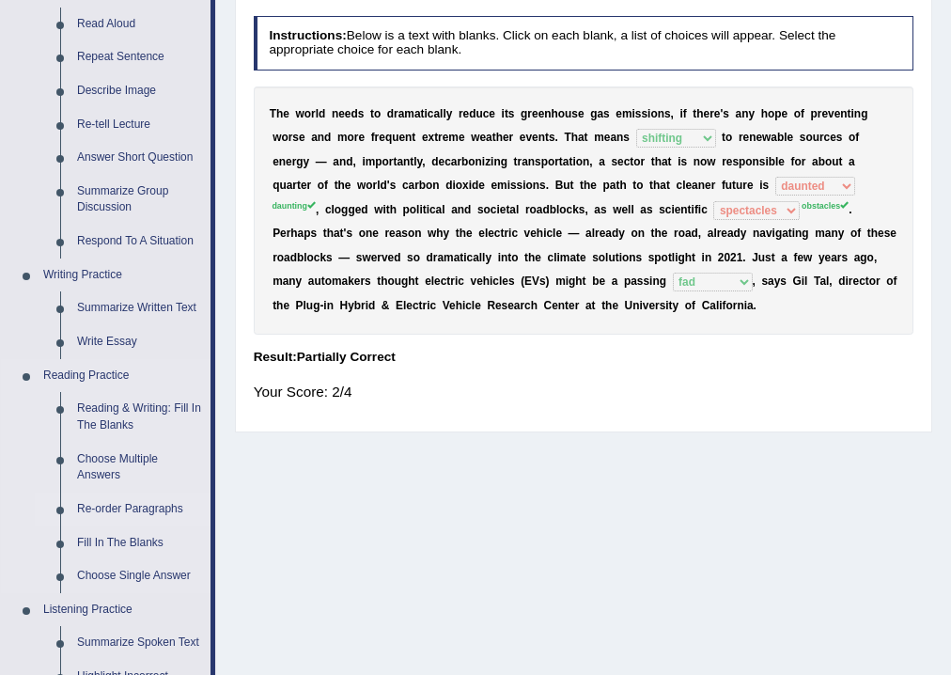
click at [139, 506] on link "Re-order Paragraphs" at bounding box center [140, 510] width 142 height 34
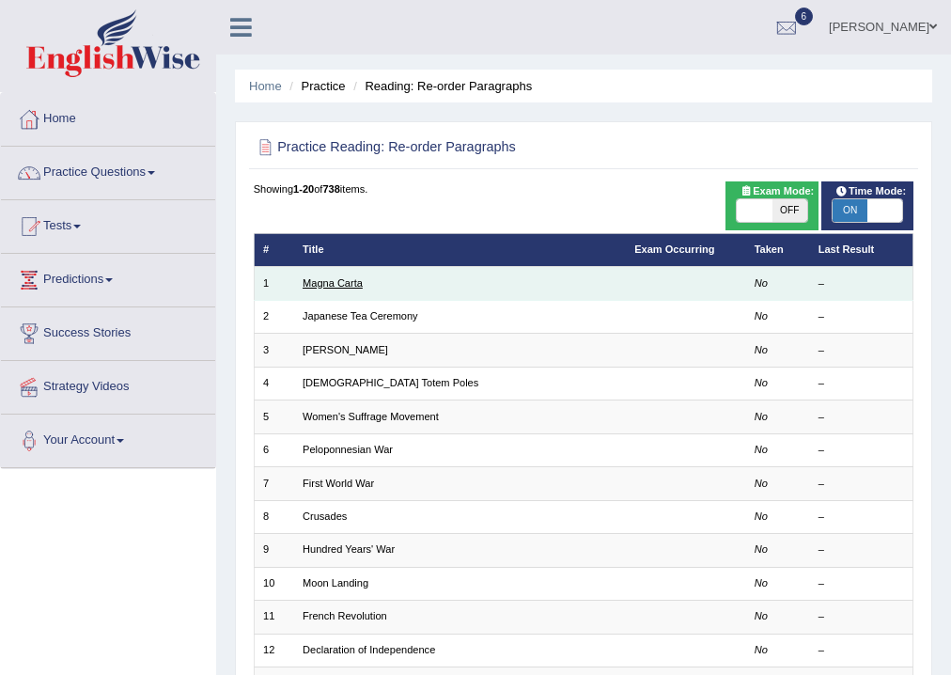
click at [334, 284] on link "Magna Carta" at bounding box center [333, 282] width 60 height 11
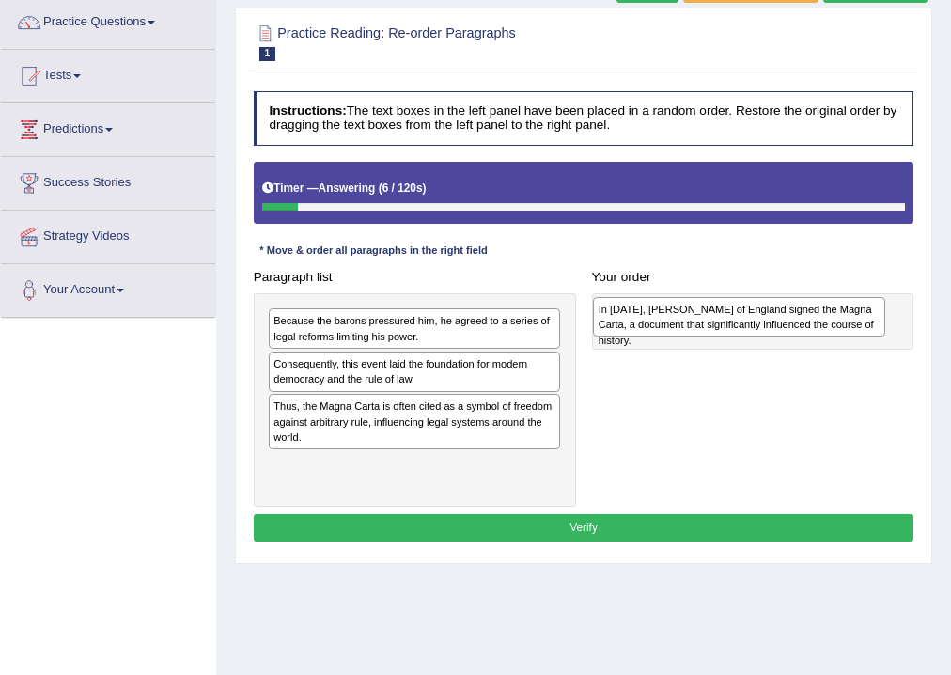
drag, startPoint x: 331, startPoint y: 371, endPoint x: 718, endPoint y: 323, distance: 390.3
click at [718, 323] on div "In [DATE], [PERSON_NAME] of England signed the Magna Carta, a document that sig…" at bounding box center [739, 317] width 292 height 40
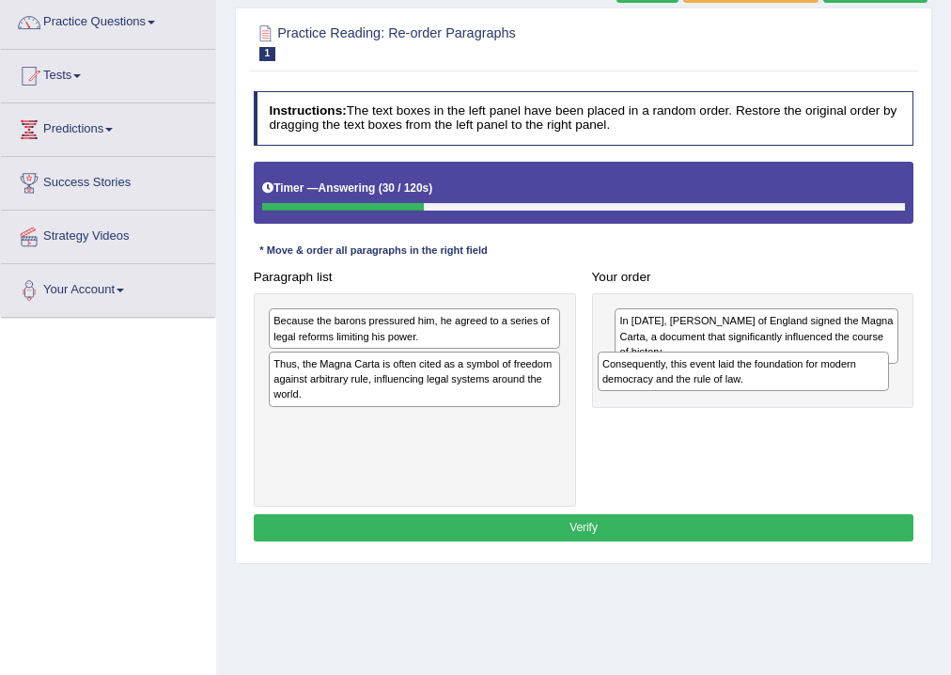
drag, startPoint x: 399, startPoint y: 376, endPoint x: 790, endPoint y: 392, distance: 391.4
click at [790, 392] on div "Paragraph list Because the barons pressured him, he agreed to a series of legal…" at bounding box center [583, 385] width 677 height 244
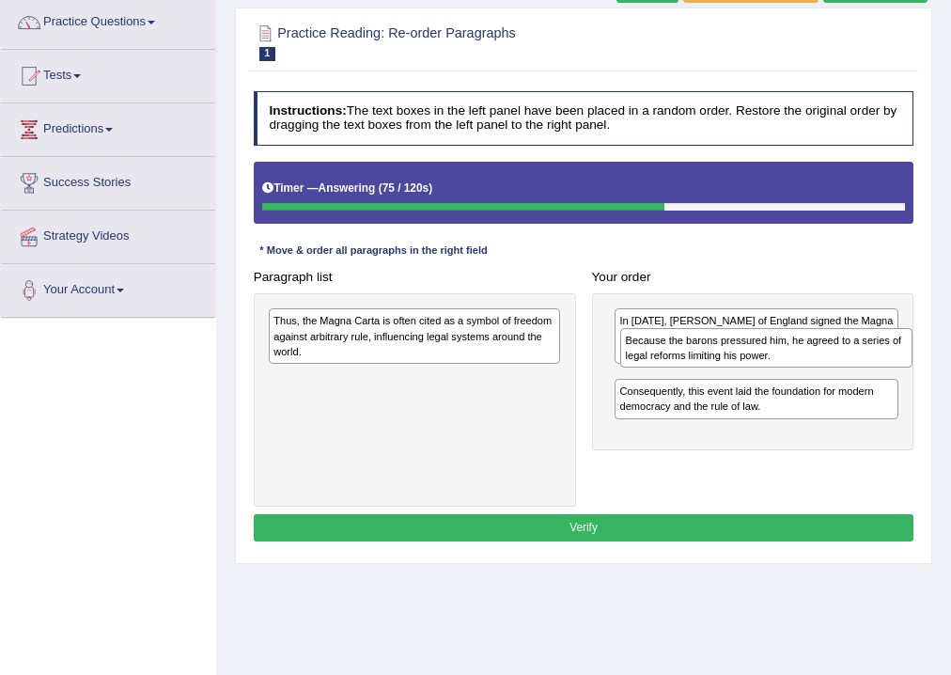
drag, startPoint x: 430, startPoint y: 334, endPoint x: 848, endPoint y: 365, distance: 419.5
click at [848, 365] on div "Because the barons pressured him, he agreed to a series of legal reforms limiti…" at bounding box center [767, 348] width 292 height 40
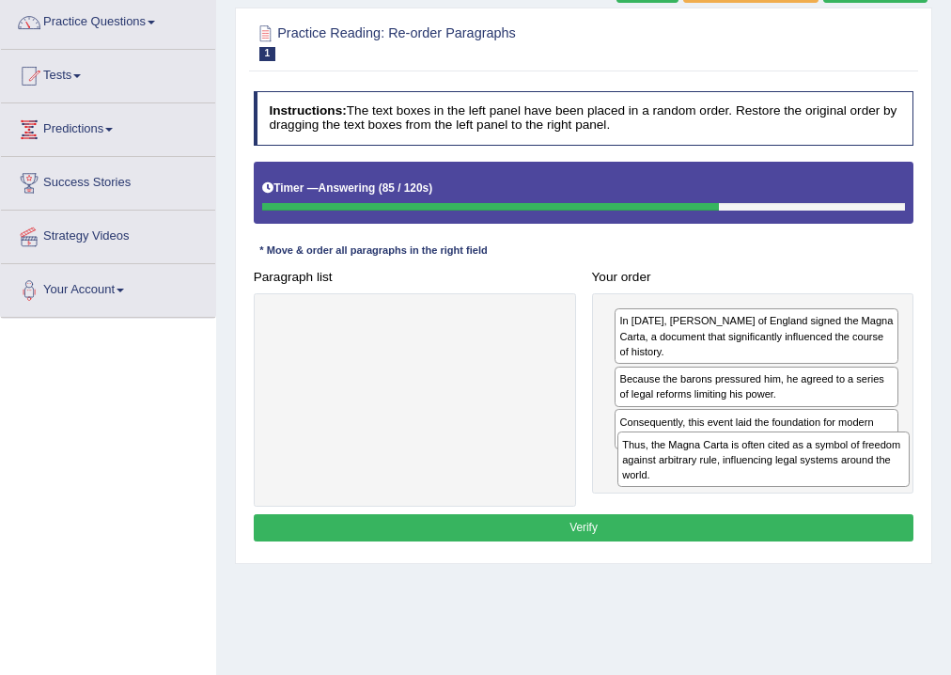
drag, startPoint x: 353, startPoint y: 324, endPoint x: 767, endPoint y: 478, distance: 442.0
click at [767, 478] on div "Thus, the Magna Carta is often cited as a symbol of freedom against arbitrary r…" at bounding box center [764, 459] width 292 height 55
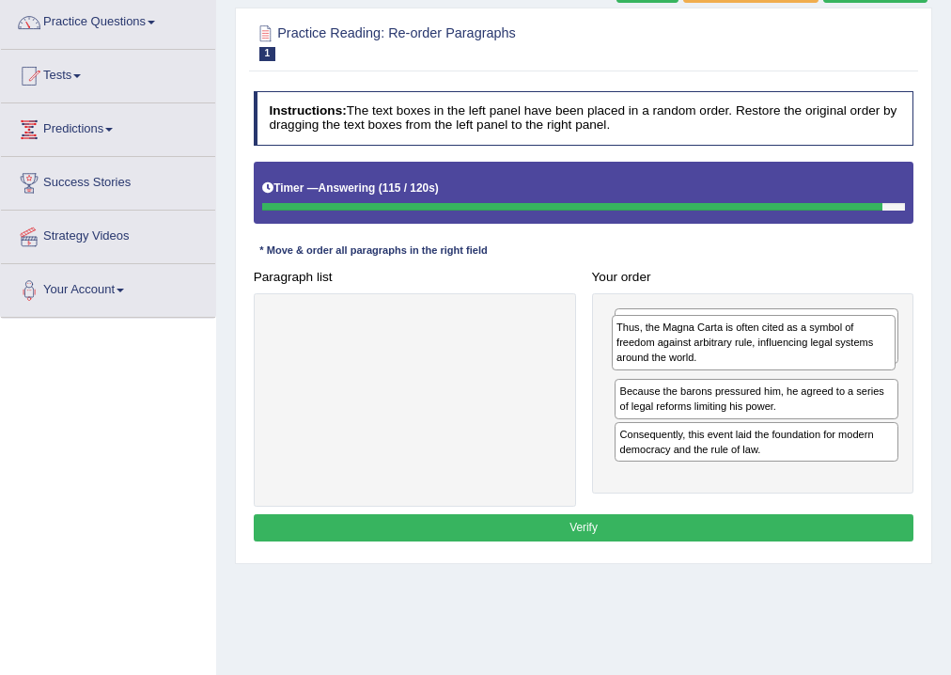
drag, startPoint x: 769, startPoint y: 480, endPoint x: 771, endPoint y: 372, distance: 108.1
click at [771, 370] on div "Thus, the Magna Carta is often cited as a symbol of freedom against arbitrary r…" at bounding box center [754, 342] width 284 height 55
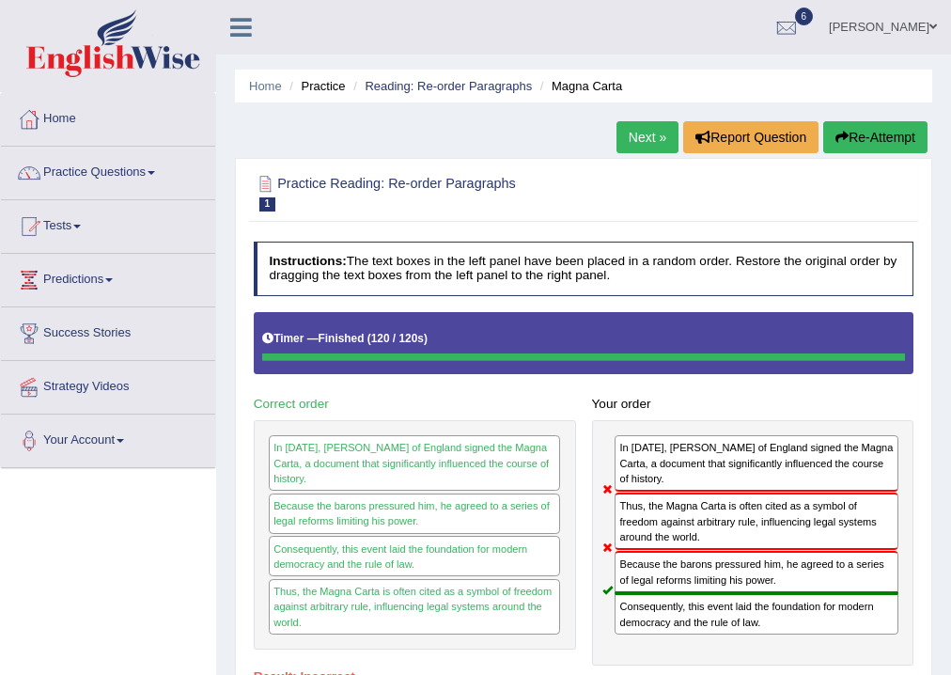
click at [637, 135] on link "Next »" at bounding box center [648, 137] width 62 height 32
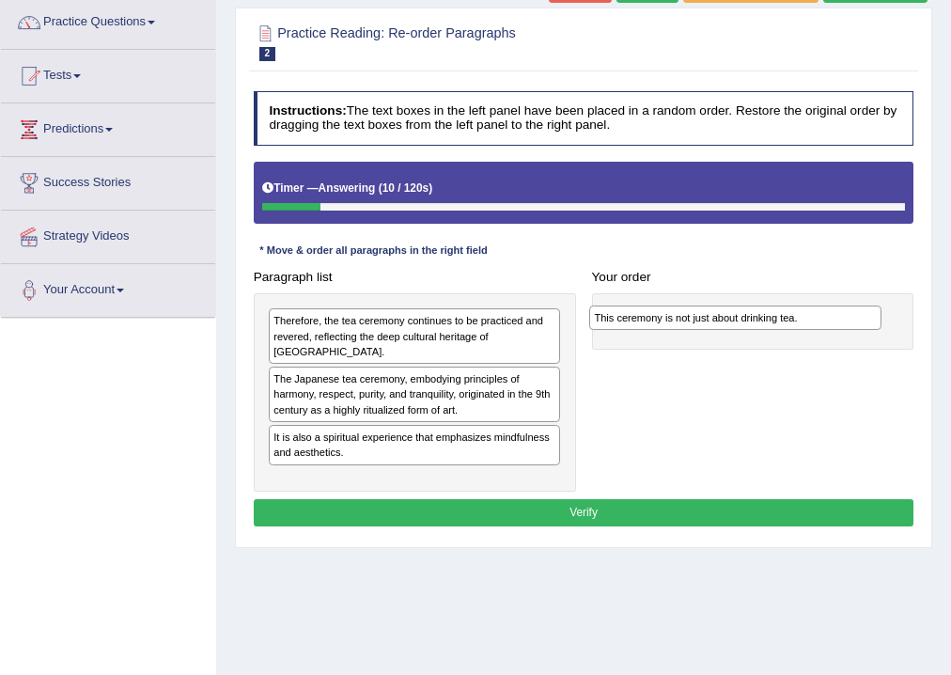
drag, startPoint x: 324, startPoint y: 468, endPoint x: 707, endPoint y: 329, distance: 407.2
click at [707, 329] on div "Paragraph list Therefore, the tea ceremony continues to be practiced and revere…" at bounding box center [583, 377] width 677 height 228
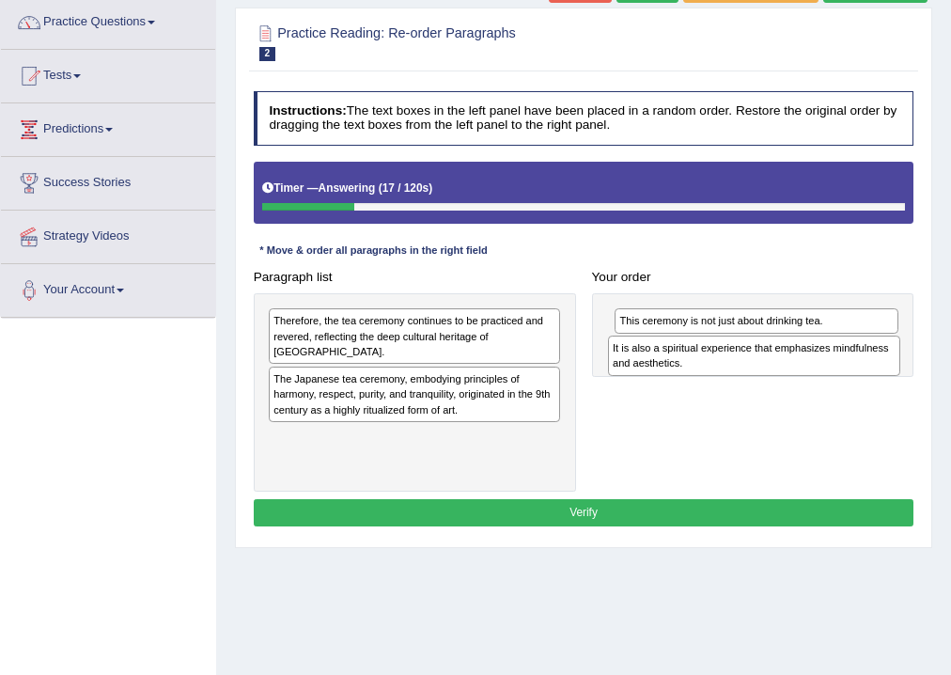
drag, startPoint x: 388, startPoint y: 437, endPoint x: 792, endPoint y: 377, distance: 407.8
click at [792, 377] on div "Paragraph list Therefore, the tea ceremony continues to be practiced and revere…" at bounding box center [583, 377] width 677 height 228
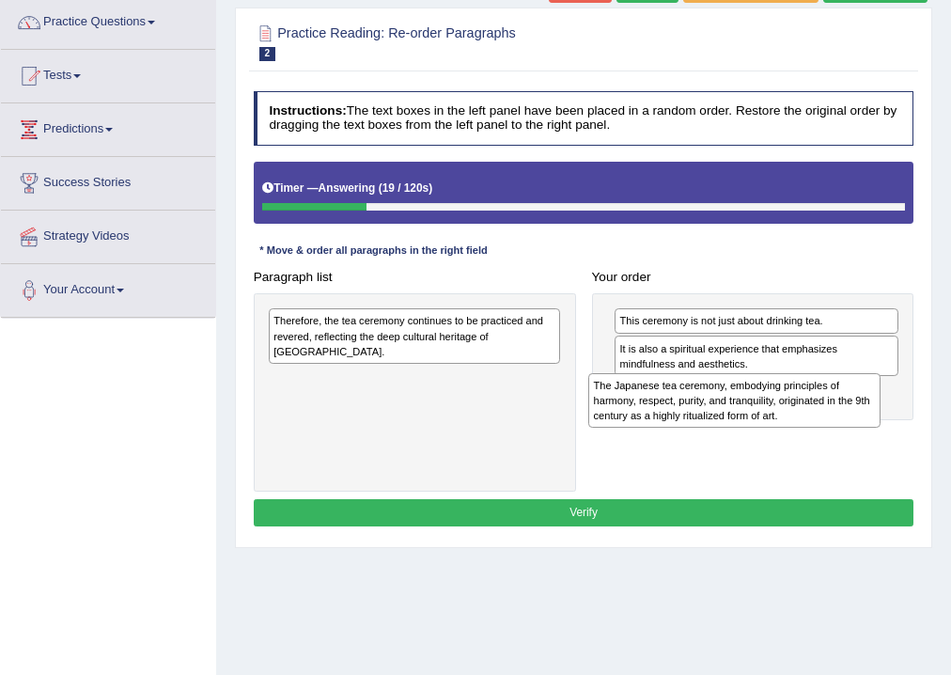
drag, startPoint x: 322, startPoint y: 385, endPoint x: 702, endPoint y: 426, distance: 383.0
click at [702, 426] on div "The Japanese tea ceremony, embodying principles of harmony, respect, purity, an…" at bounding box center [735, 400] width 292 height 55
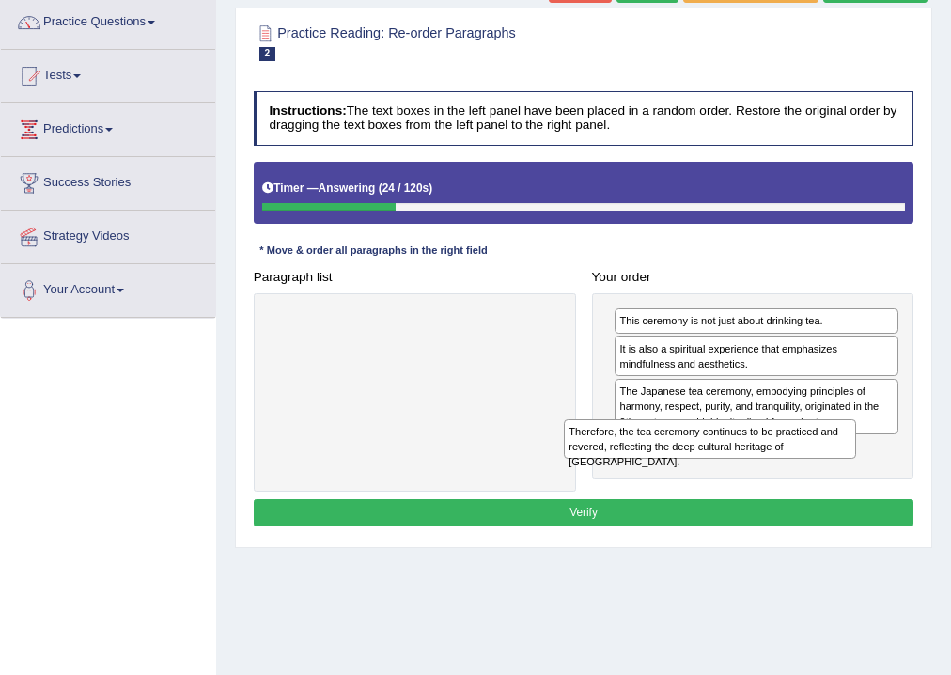
drag, startPoint x: 312, startPoint y: 332, endPoint x: 670, endPoint y: 470, distance: 384.0
click at [670, 470] on div "Paragraph list Therefore, the tea ceremony continues to be practiced and revere…" at bounding box center [583, 377] width 677 height 228
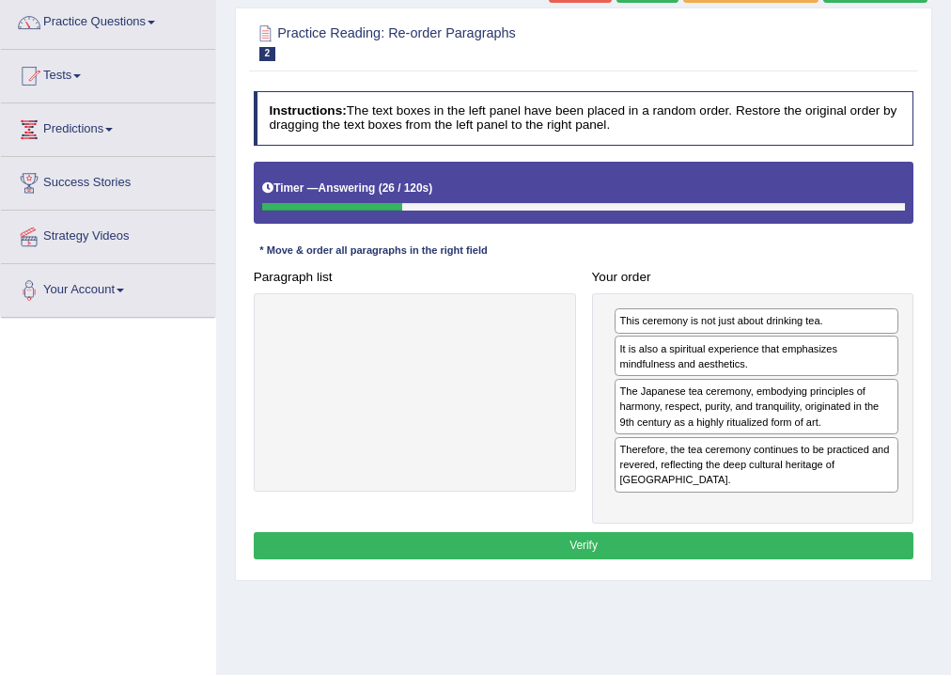
click at [621, 532] on button "Verify" at bounding box center [584, 545] width 661 height 27
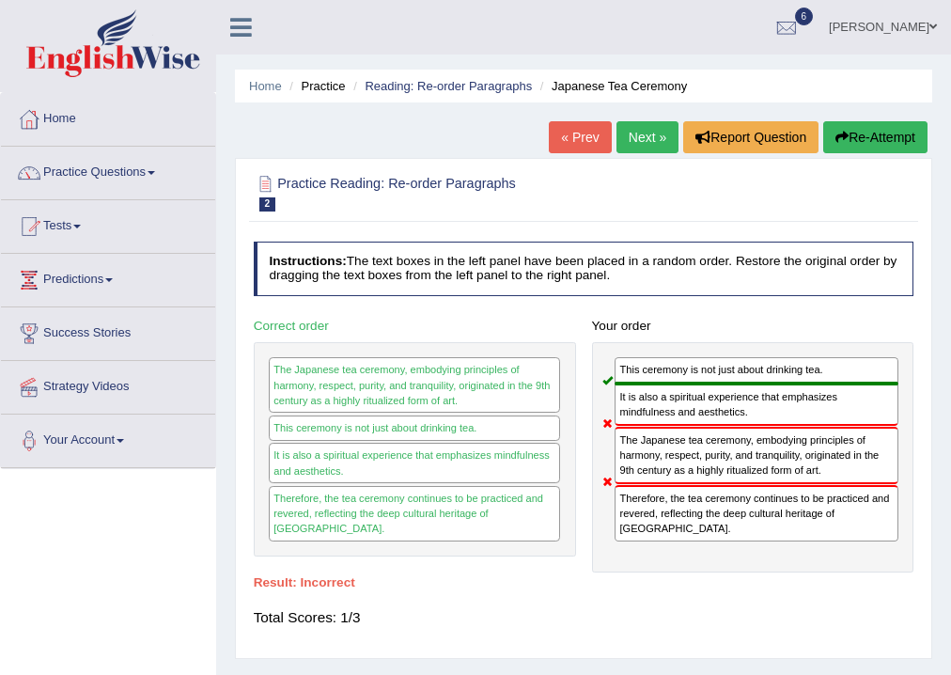
click at [637, 127] on link "Next »" at bounding box center [648, 137] width 62 height 32
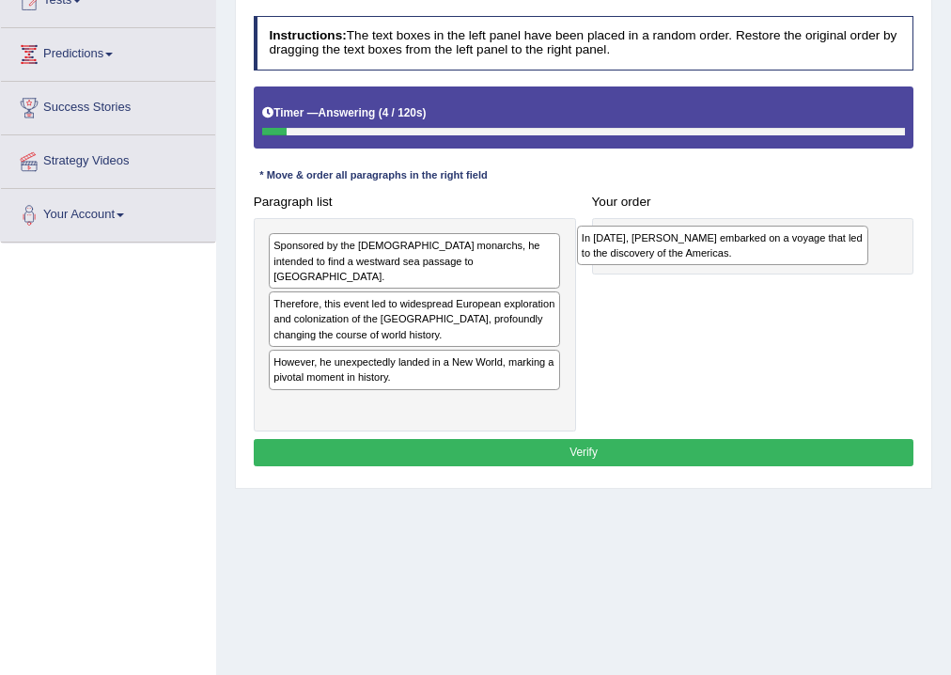
drag, startPoint x: 357, startPoint y: 407, endPoint x: 724, endPoint y: 263, distance: 393.9
click at [724, 263] on div "In [DATE], [PERSON_NAME] embarked on a voyage that led to the discovery of the …" at bounding box center [723, 246] width 292 height 40
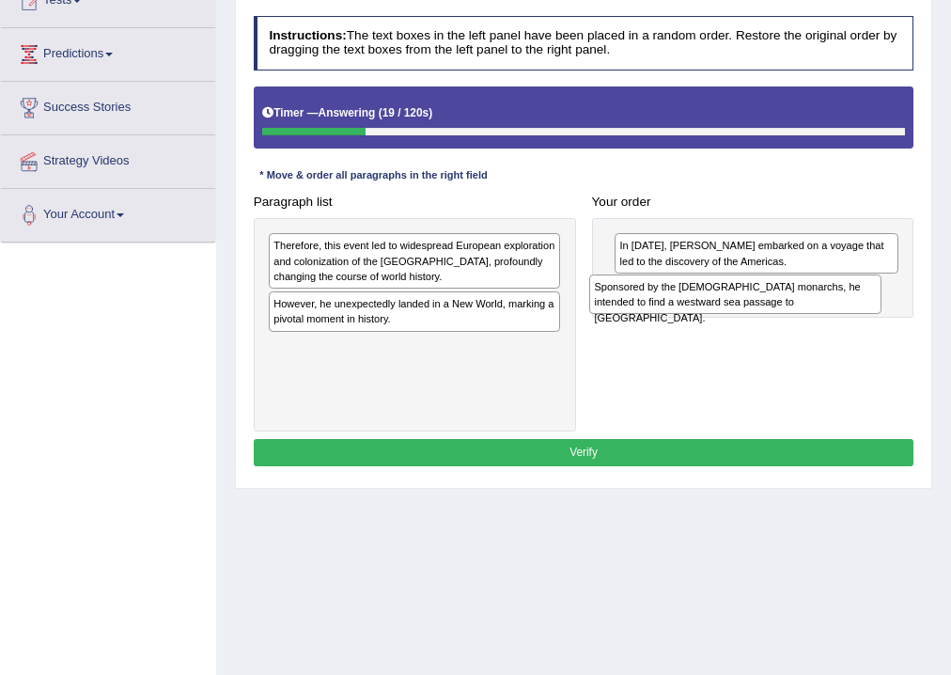
drag, startPoint x: 387, startPoint y: 252, endPoint x: 771, endPoint y: 307, distance: 387.5
click at [771, 307] on div "Sponsored by the [DEMOGRAPHIC_DATA] monarchs, he intended to find a westward se…" at bounding box center [736, 295] width 292 height 40
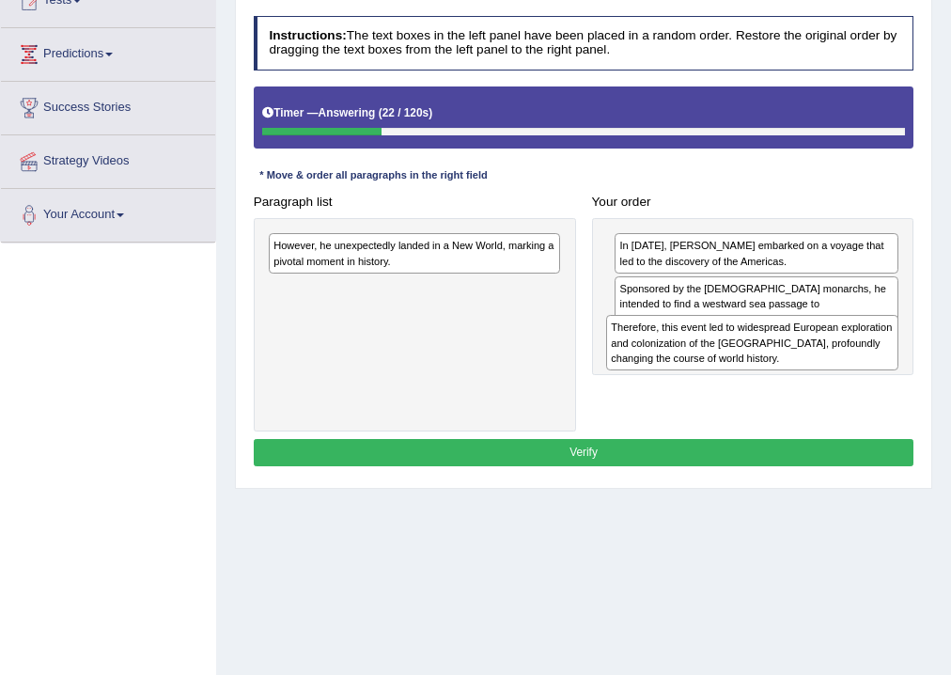
drag, startPoint x: 374, startPoint y: 267, endPoint x: 778, endPoint y: 372, distance: 416.9
click at [778, 372] on div "Paragraph list Therefore, this event led to widespread European exploration and…" at bounding box center [583, 310] width 677 height 244
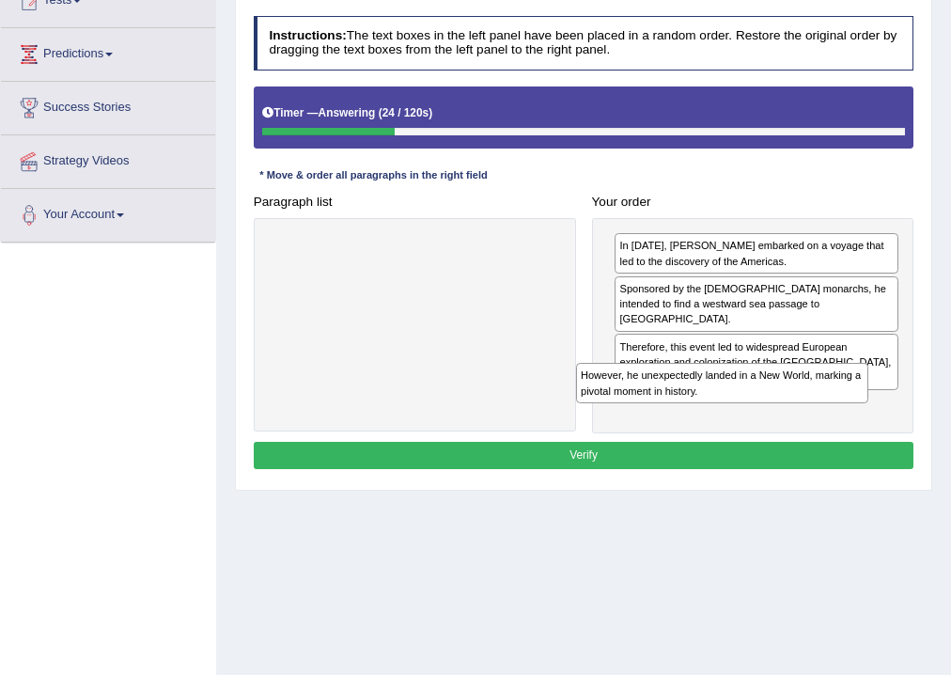
drag, startPoint x: 430, startPoint y: 258, endPoint x: 797, endPoint y: 418, distance: 401.2
click at [796, 418] on div "Paragraph list However, he unexpectedly landed in a New World, marking a pivota…" at bounding box center [583, 310] width 677 height 245
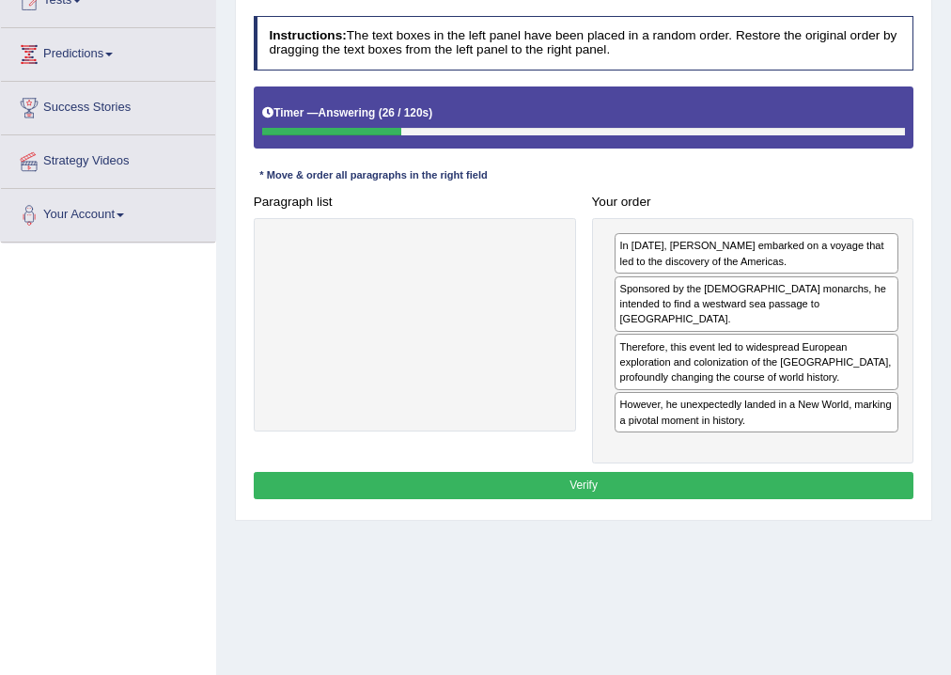
click at [604, 472] on button "Verify" at bounding box center [584, 485] width 661 height 27
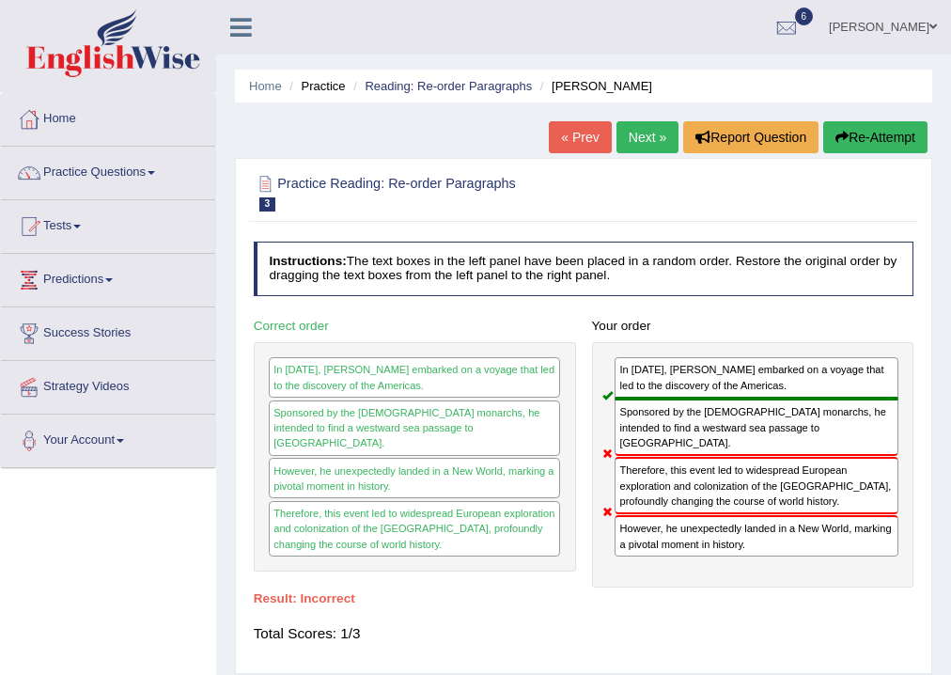
click at [636, 136] on link "Next »" at bounding box center [648, 137] width 62 height 32
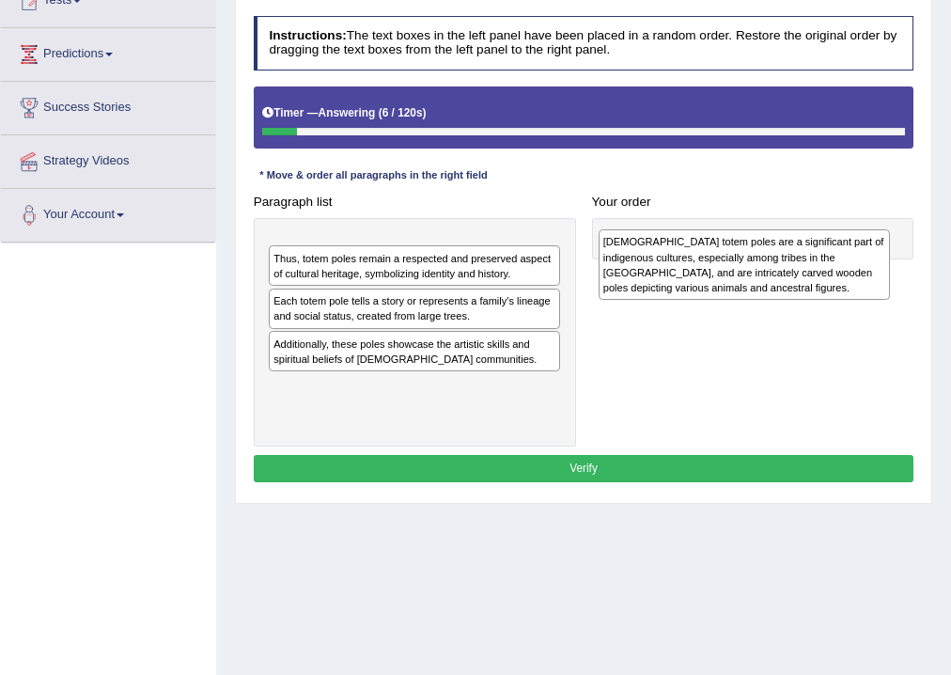
drag, startPoint x: 435, startPoint y: 274, endPoint x: 827, endPoint y: 277, distance: 392.1
click at [827, 277] on div "Native American totem poles are a significant part of indigenous cultures, espe…" at bounding box center [745, 264] width 292 height 71
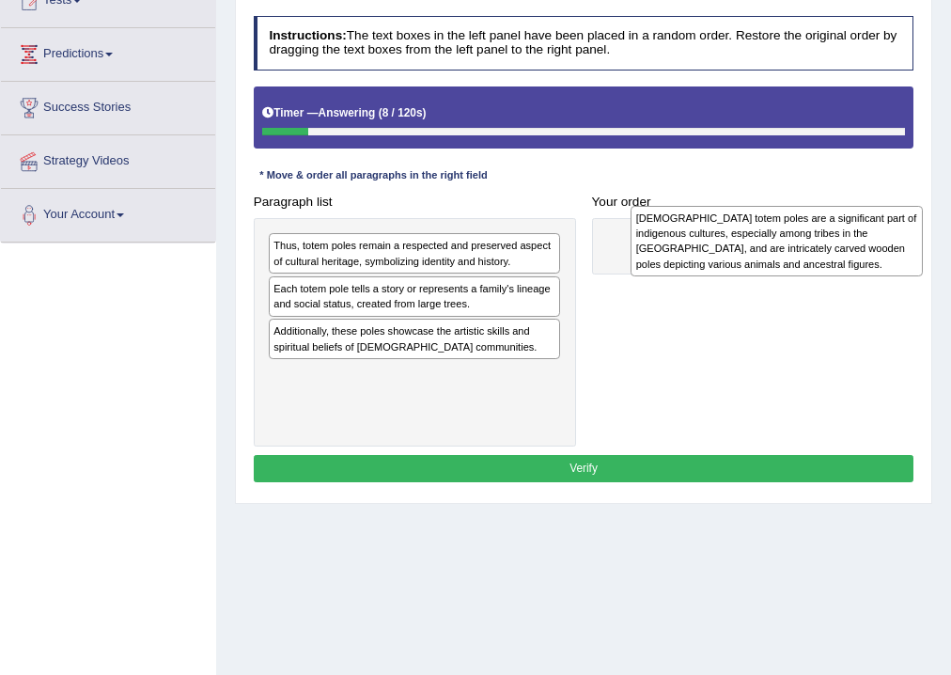
drag, startPoint x: 424, startPoint y: 271, endPoint x: 854, endPoint y: 248, distance: 430.3
click at [854, 248] on div "Native American totem poles are a significant part of indigenous cultures, espe…" at bounding box center [777, 241] width 292 height 71
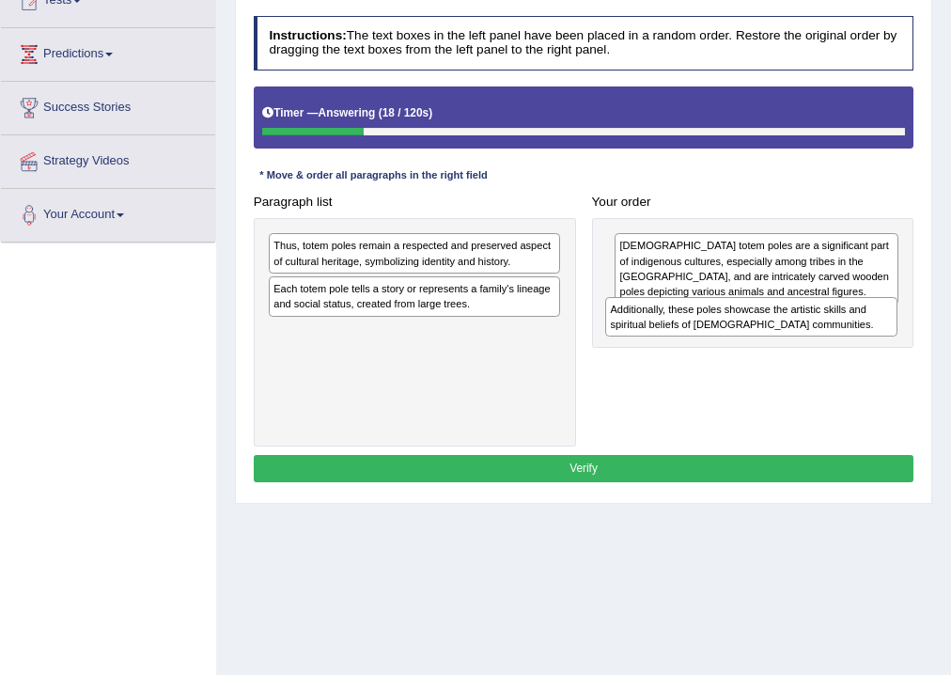
drag, startPoint x: 280, startPoint y: 343, endPoint x: 681, endPoint y: 341, distance: 400.5
click at [681, 341] on div "Paragraph list Thus, totem poles remain a respected and preserved aspect of cul…" at bounding box center [583, 317] width 677 height 259
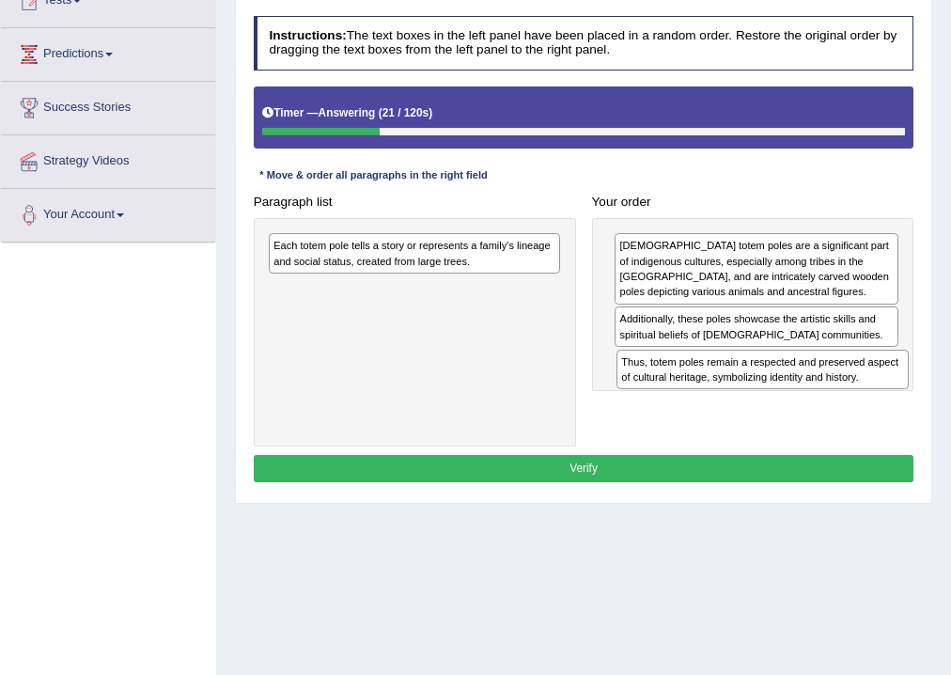
drag, startPoint x: 302, startPoint y: 254, endPoint x: 715, endPoint y: 399, distance: 438.3
click at [715, 399] on div "Paragraph list Thus, totem poles remain a respected and preserved aspect of cul…" at bounding box center [583, 317] width 677 height 259
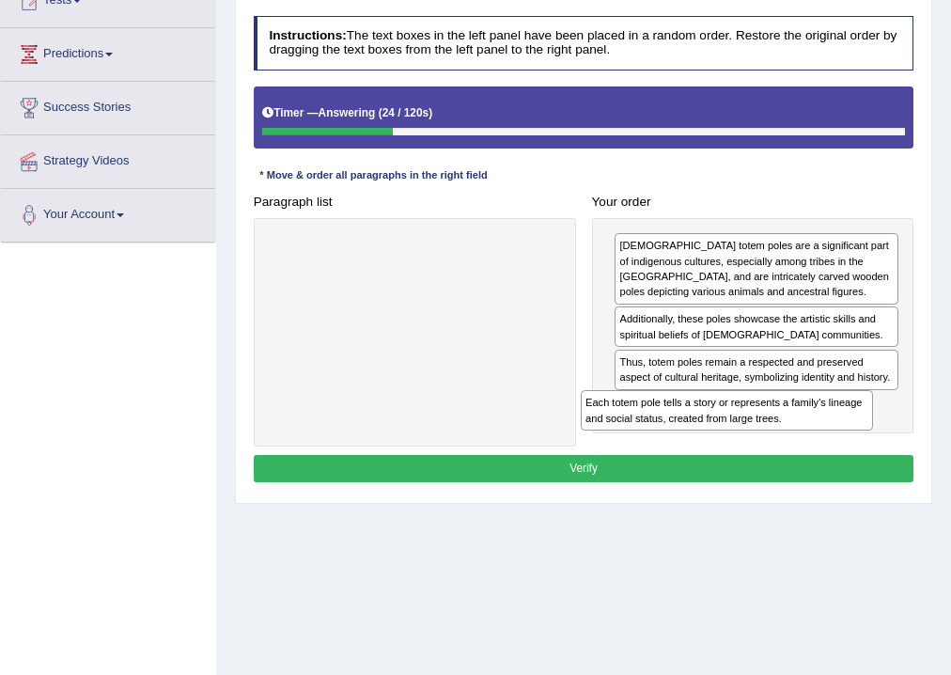
drag, startPoint x: 314, startPoint y: 256, endPoint x: 686, endPoint y: 448, distance: 419.2
click at [686, 448] on div "Instructions: The text boxes in the left panel have been placed in a random ord…" at bounding box center [583, 251] width 668 height 486
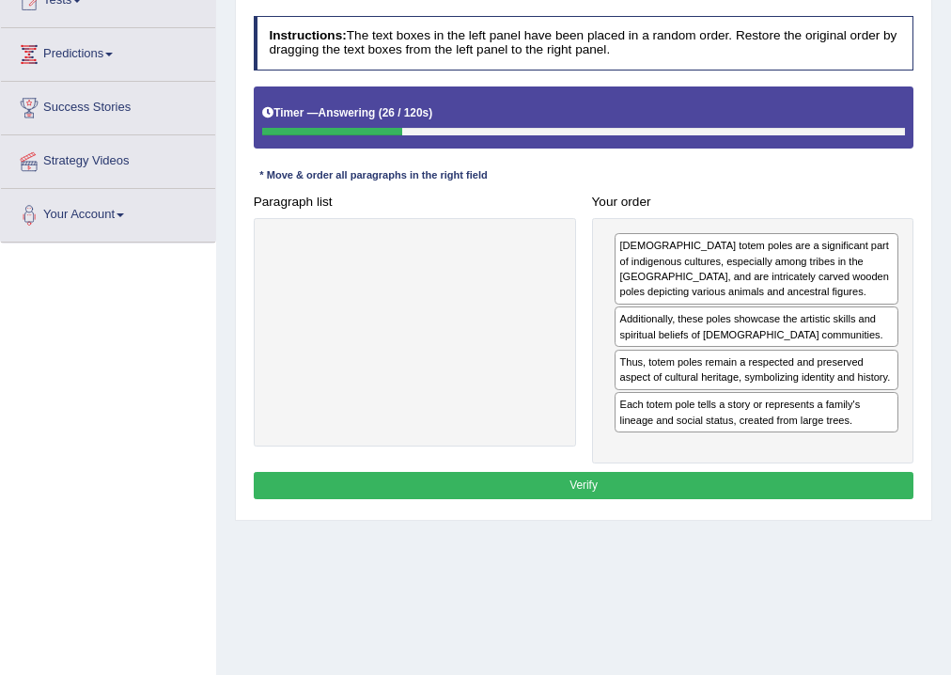
click at [589, 480] on button "Verify" at bounding box center [584, 485] width 661 height 27
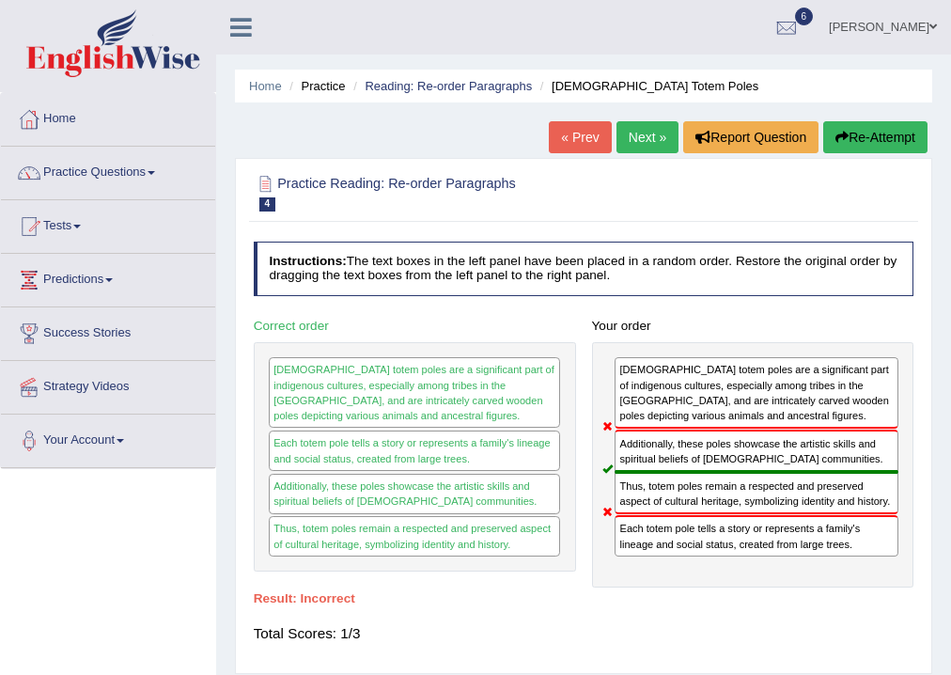
click at [645, 134] on link "Next »" at bounding box center [648, 137] width 62 height 32
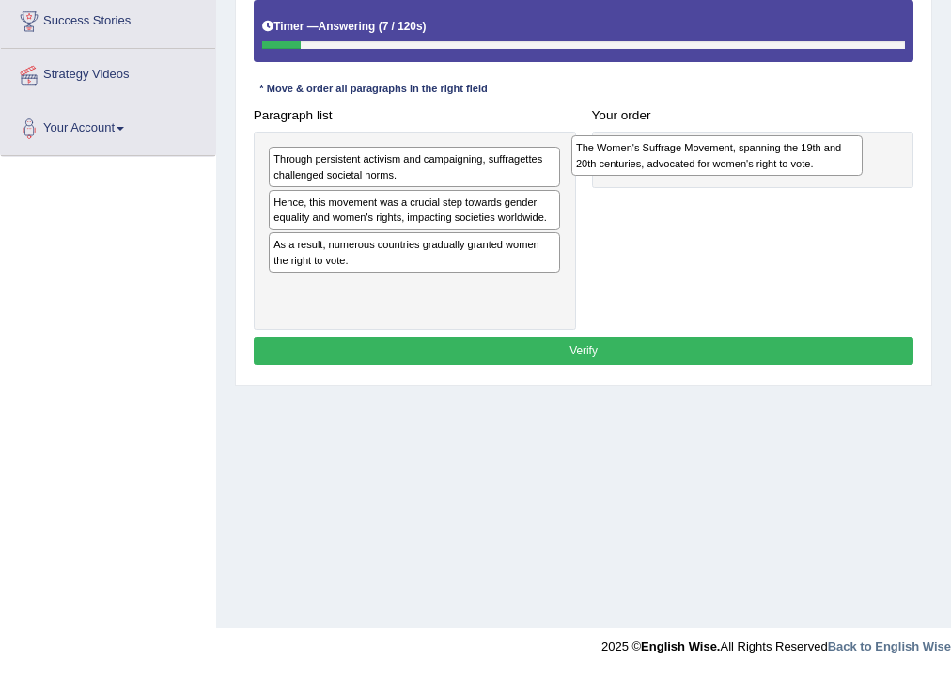
drag, startPoint x: 310, startPoint y: 296, endPoint x: 670, endPoint y: 165, distance: 383.4
click at [670, 165] on div "The Women's Suffrage Movement, spanning the 19th and 20th centuries, advocated …" at bounding box center [718, 155] width 292 height 40
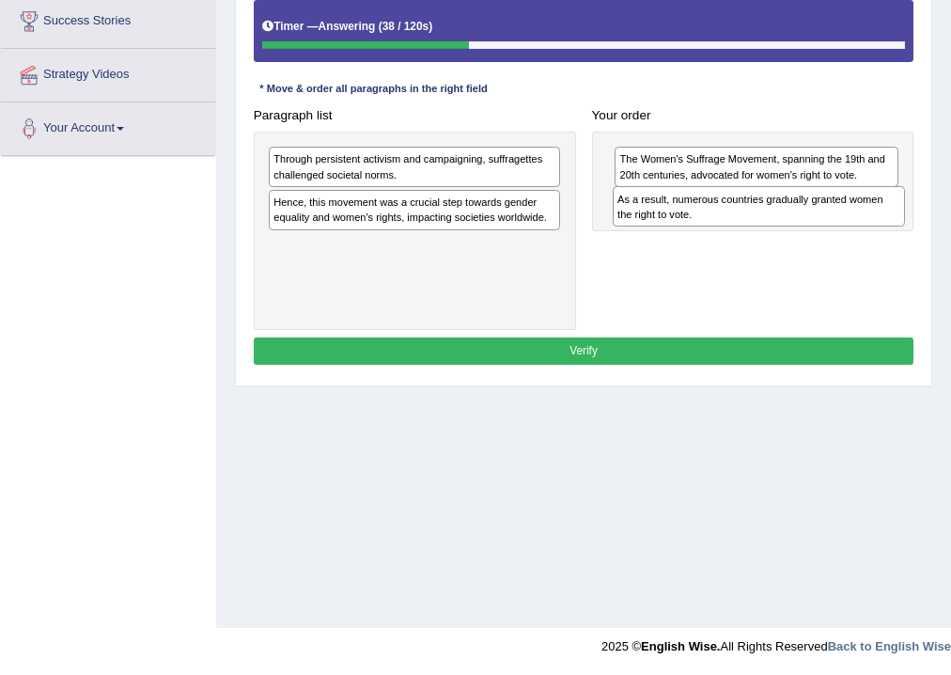
drag, startPoint x: 300, startPoint y: 264, endPoint x: 709, endPoint y: 234, distance: 410.1
click at [709, 234] on div "Paragraph list Through persistent activism and campaigning, suffragettes challe…" at bounding box center [583, 216] width 677 height 228
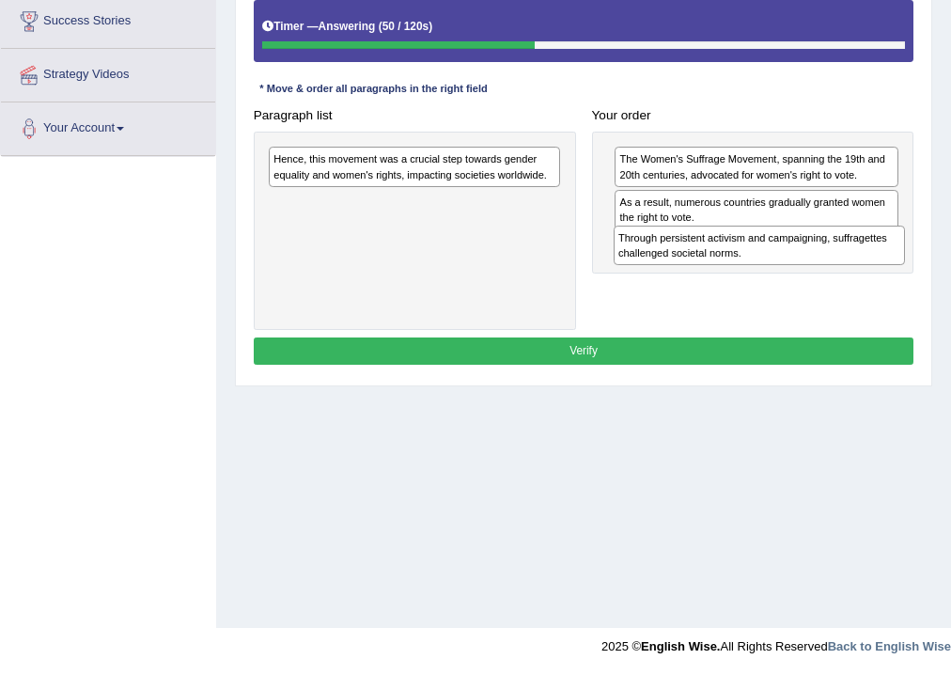
drag, startPoint x: 369, startPoint y: 173, endPoint x: 779, endPoint y: 273, distance: 422.8
click at [779, 273] on div "Paragraph list Through persistent activism and campaigning, suffragettes challe…" at bounding box center [583, 216] width 677 height 228
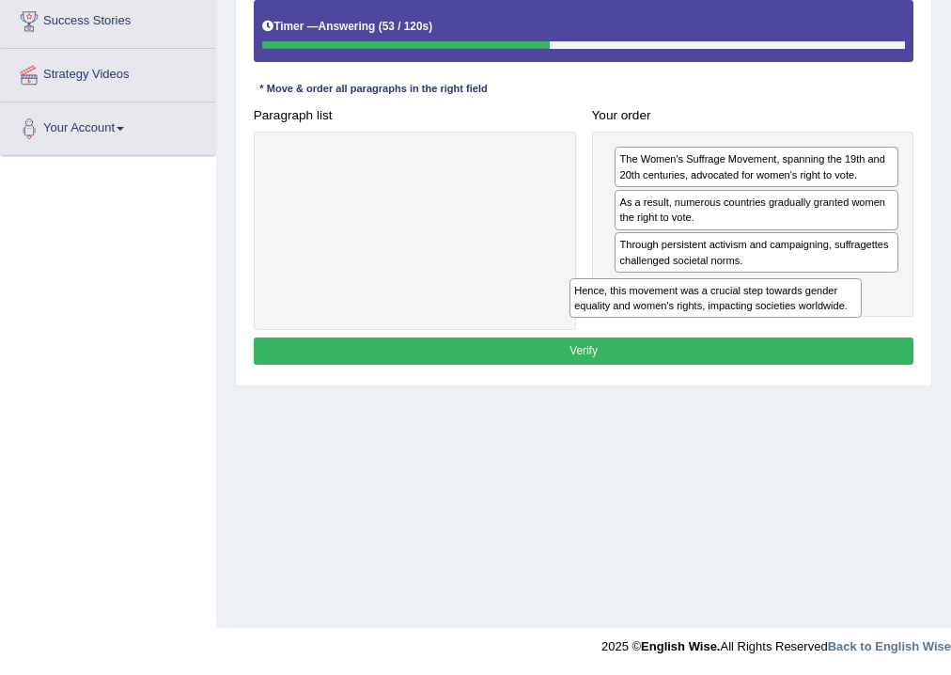
drag, startPoint x: 465, startPoint y: 170, endPoint x: 824, endPoint y: 333, distance: 393.4
click at [824, 333] on div "Instructions: The text boxes in the left panel have been placed in a random ord…" at bounding box center [583, 150] width 668 height 456
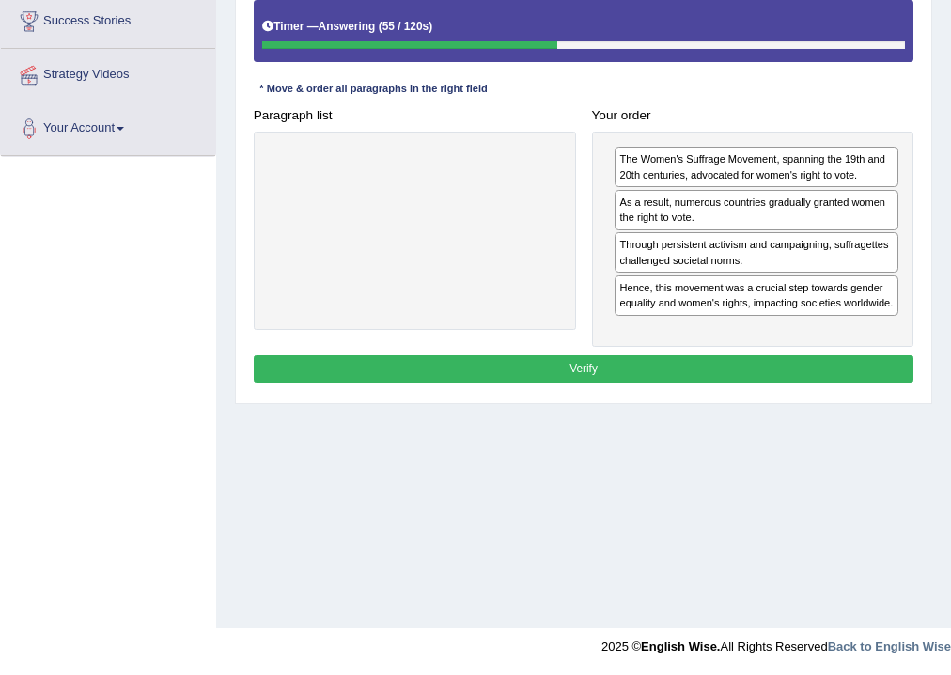
click at [672, 365] on button "Verify" at bounding box center [584, 368] width 661 height 27
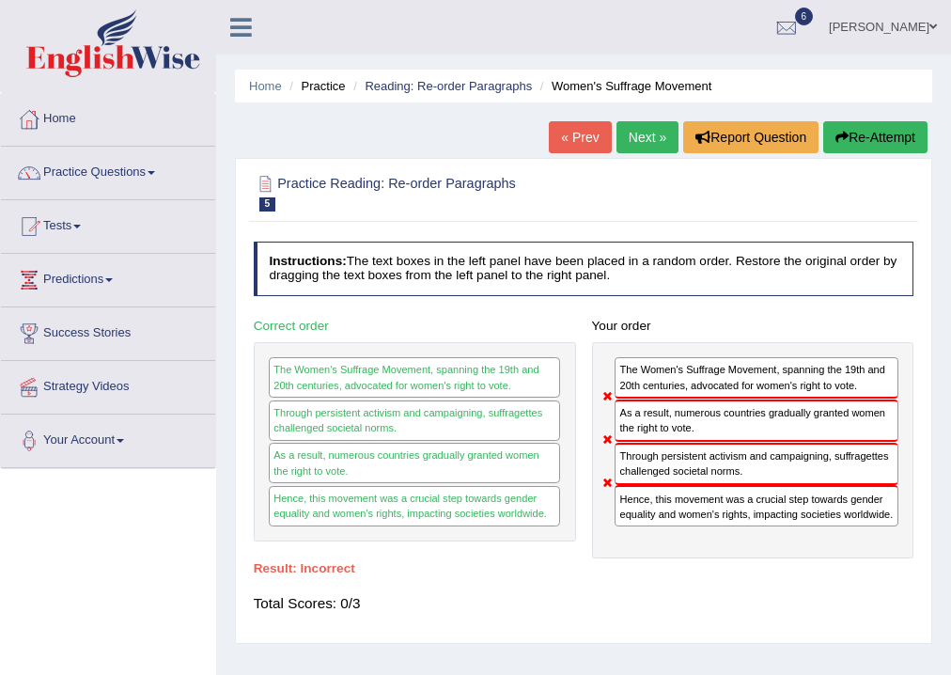
click at [622, 132] on link "Next »" at bounding box center [648, 137] width 62 height 32
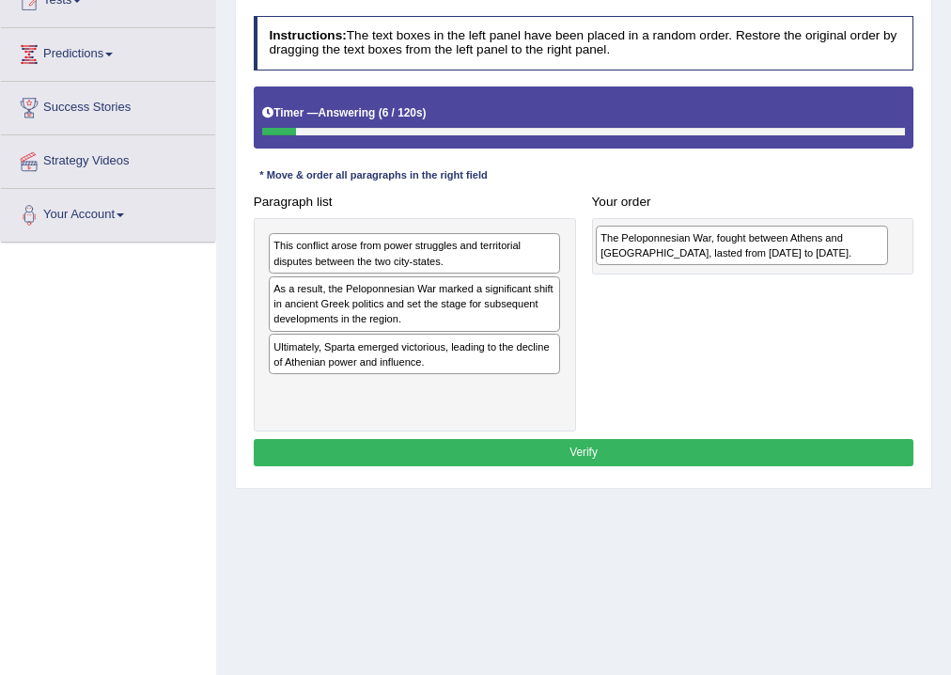
drag, startPoint x: 330, startPoint y: 408, endPoint x: 719, endPoint y: 264, distance: 415.0
click at [719, 264] on div "Paragraph list This conflict arose from power struggles and territorial dispute…" at bounding box center [583, 310] width 677 height 244
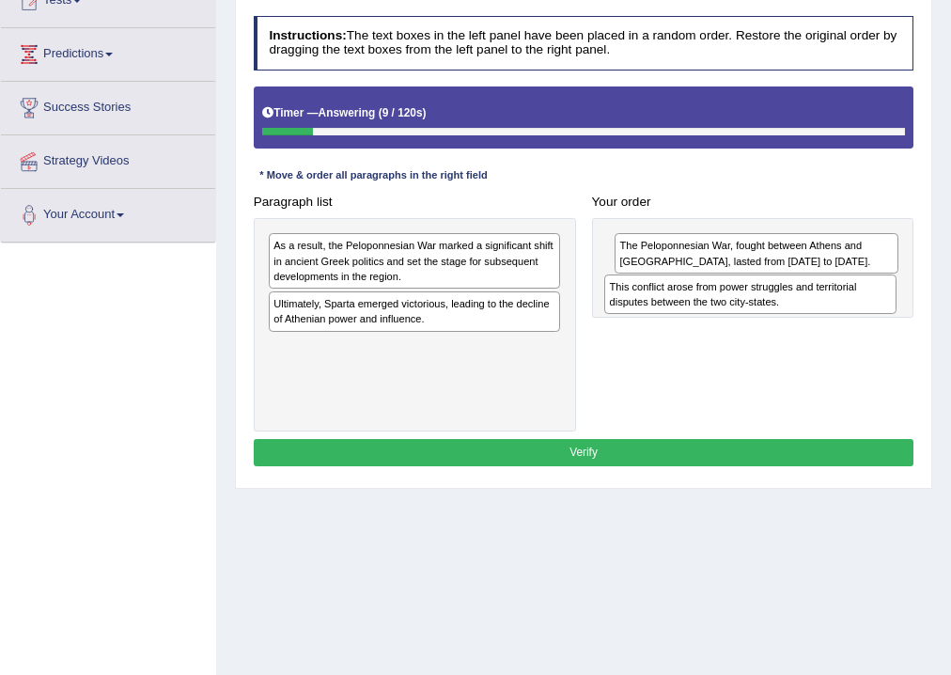
drag, startPoint x: 397, startPoint y: 267, endPoint x: 796, endPoint y: 323, distance: 403.5
click at [796, 323] on div "Paragraph list This conflict arose from power struggles and territorial dispute…" at bounding box center [583, 310] width 677 height 244
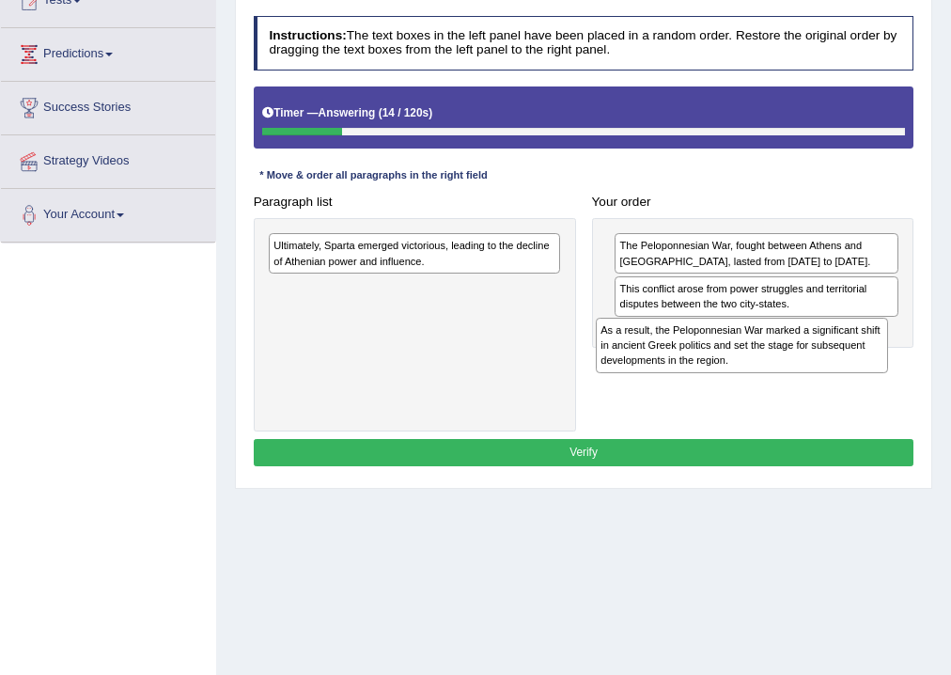
drag, startPoint x: 455, startPoint y: 259, endPoint x: 845, endPoint y: 365, distance: 404.4
click at [845, 365] on div "As a result, the Peloponnesian War marked a significant shift in ancient Greek …" at bounding box center [742, 345] width 292 height 55
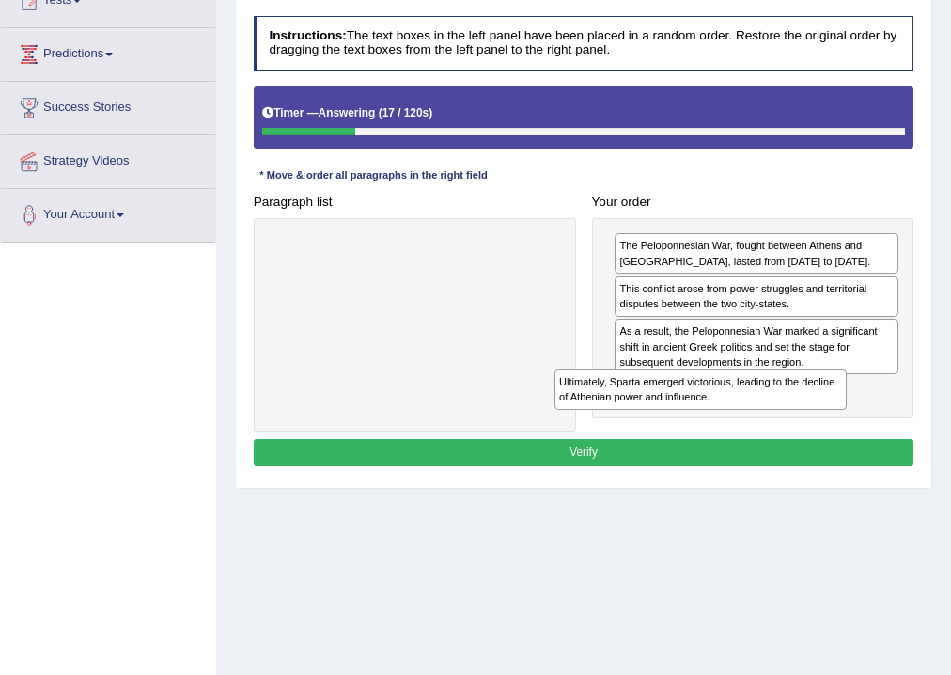
drag, startPoint x: 405, startPoint y: 264, endPoint x: 746, endPoint y: 432, distance: 379.7
click at [746, 432] on div "Instructions: The text boxes in the left panel have been placed in a random ord…" at bounding box center [583, 243] width 668 height 471
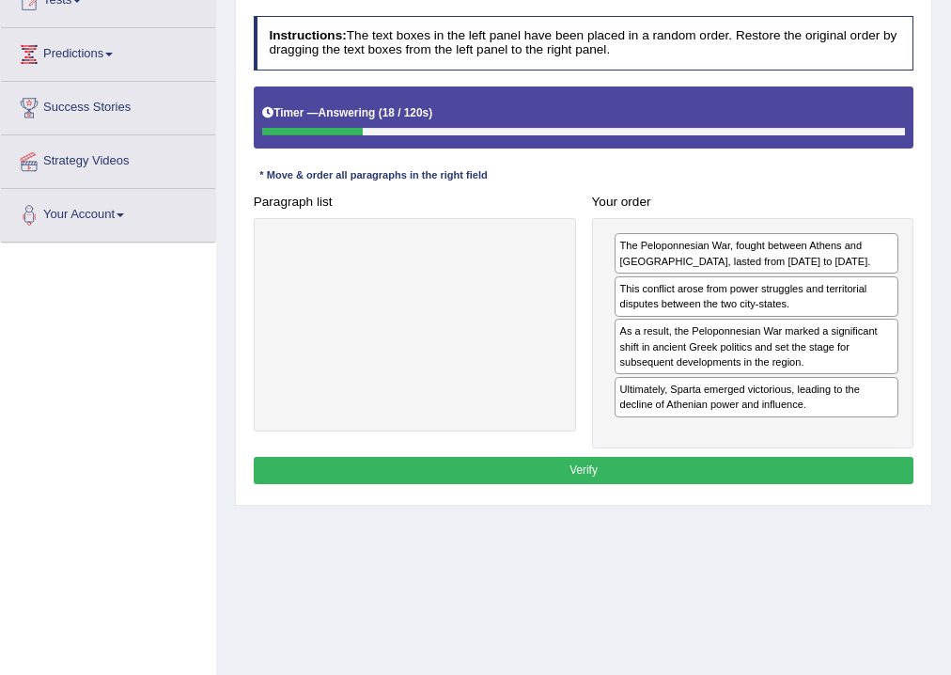
click at [611, 463] on button "Verify" at bounding box center [584, 470] width 661 height 27
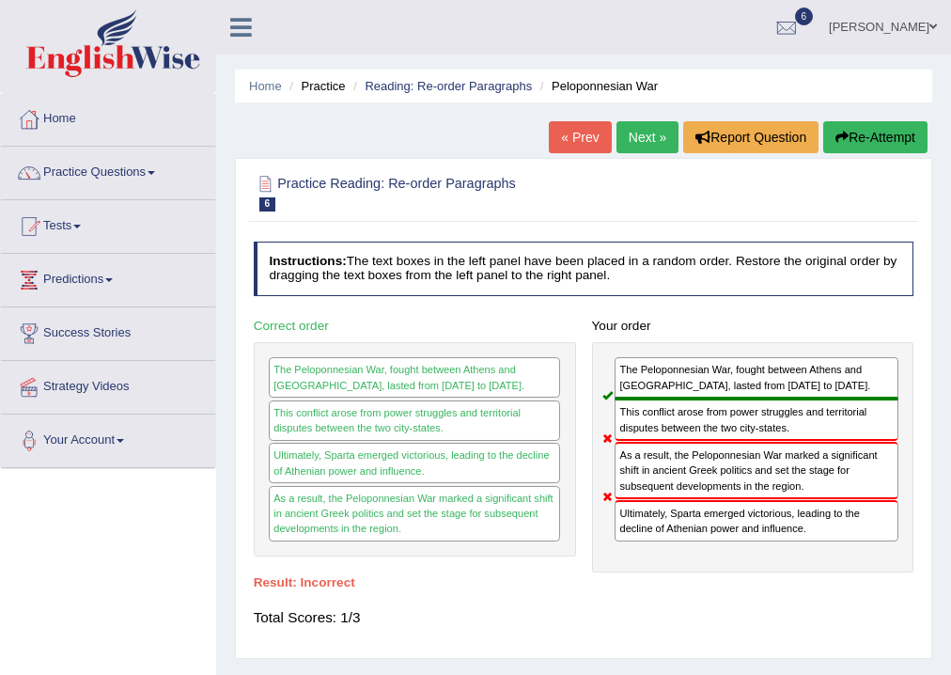
click at [662, 144] on link "Next »" at bounding box center [648, 137] width 62 height 32
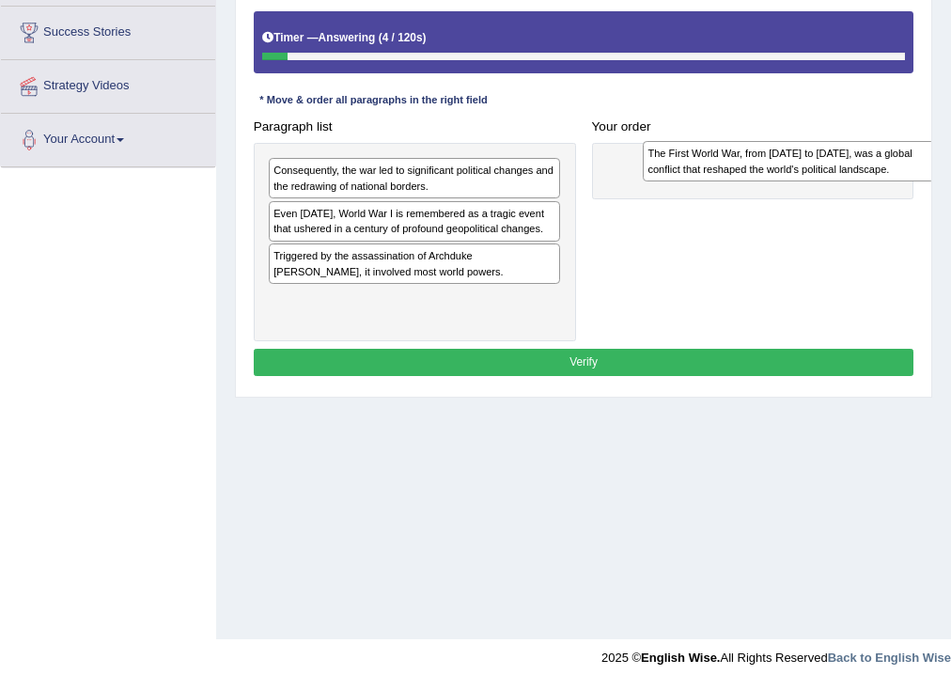
drag, startPoint x: 427, startPoint y: 301, endPoint x: 872, endPoint y: 162, distance: 466.0
click at [872, 162] on div "The First World War, from [DATE] to [DATE], was a global conflict that reshaped…" at bounding box center [789, 161] width 292 height 40
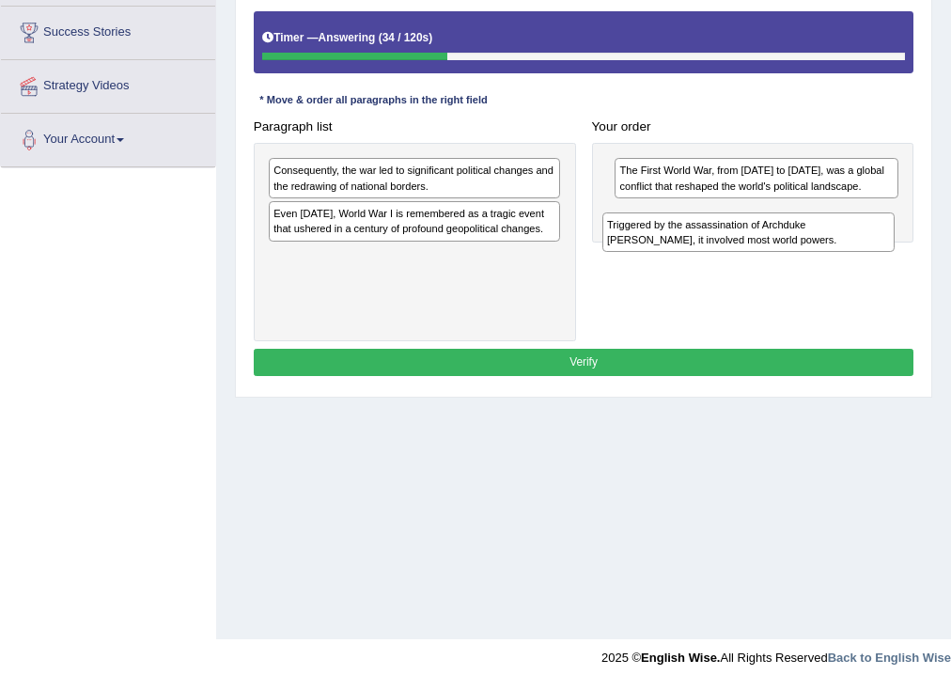
drag, startPoint x: 431, startPoint y: 270, endPoint x: 835, endPoint y: 251, distance: 404.7
click at [835, 251] on div "Triggered by the assassination of Archduke [PERSON_NAME], it involved most worl…" at bounding box center [749, 232] width 292 height 40
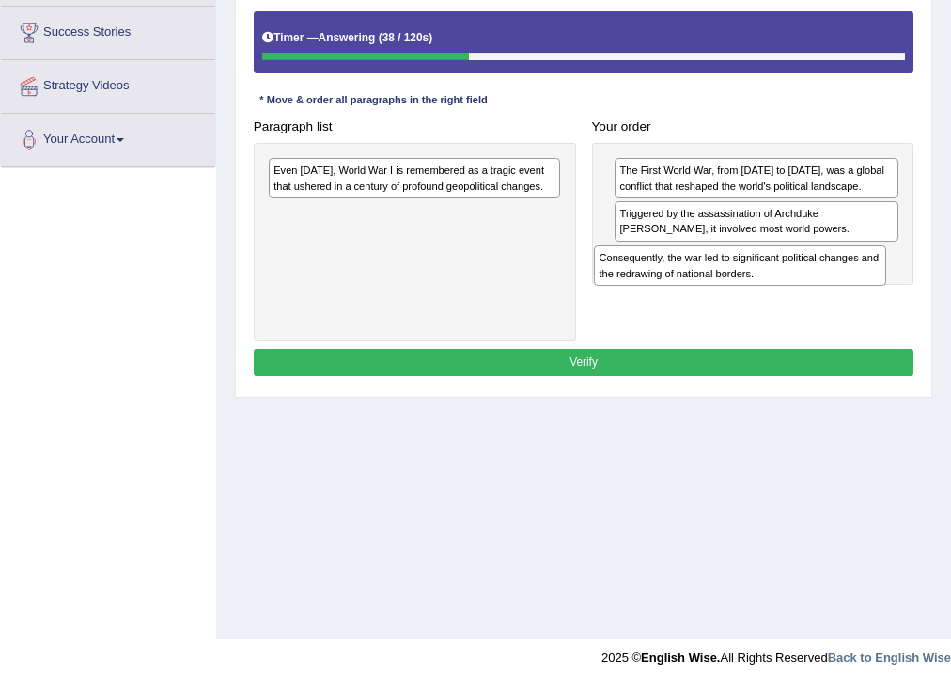
drag, startPoint x: 451, startPoint y: 186, endPoint x: 839, endPoint y: 297, distance: 402.9
click at [839, 297] on div "Paragraph list Consequently, the war led to significant political changes and t…" at bounding box center [583, 227] width 677 height 228
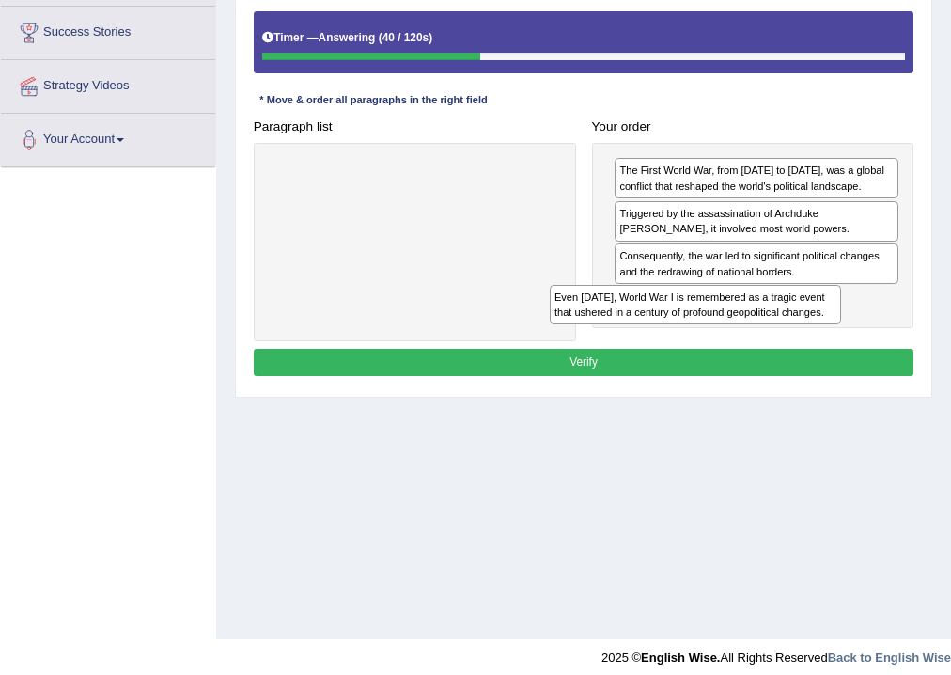
drag, startPoint x: 457, startPoint y: 180, endPoint x: 801, endPoint y: 342, distance: 380.6
click at [801, 342] on div "Instructions: The text boxes in the left panel have been placed in a random ord…" at bounding box center [583, 161] width 668 height 456
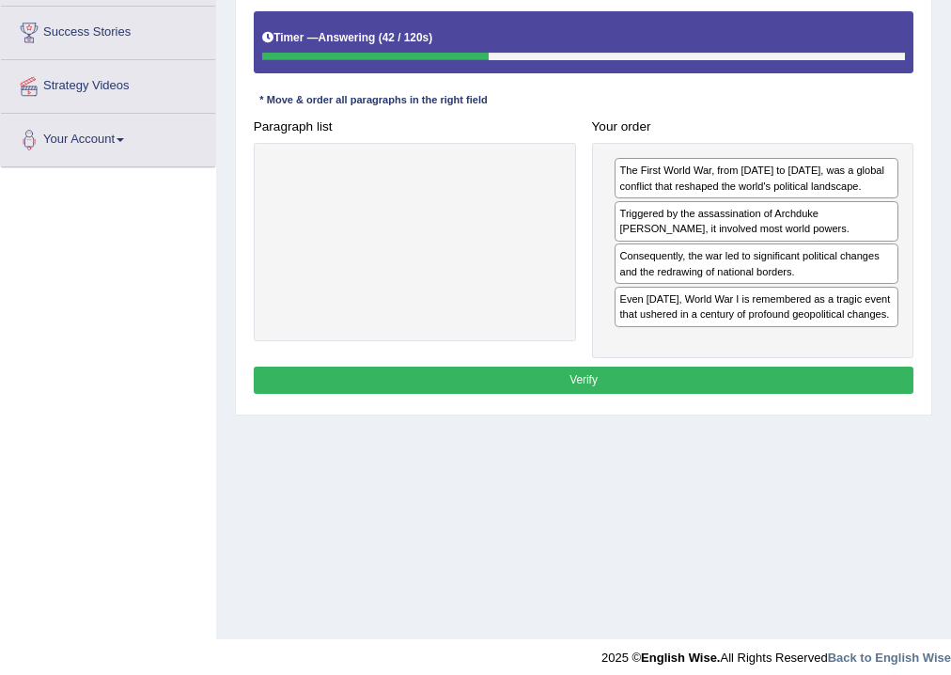
click at [579, 374] on button "Verify" at bounding box center [584, 380] width 661 height 27
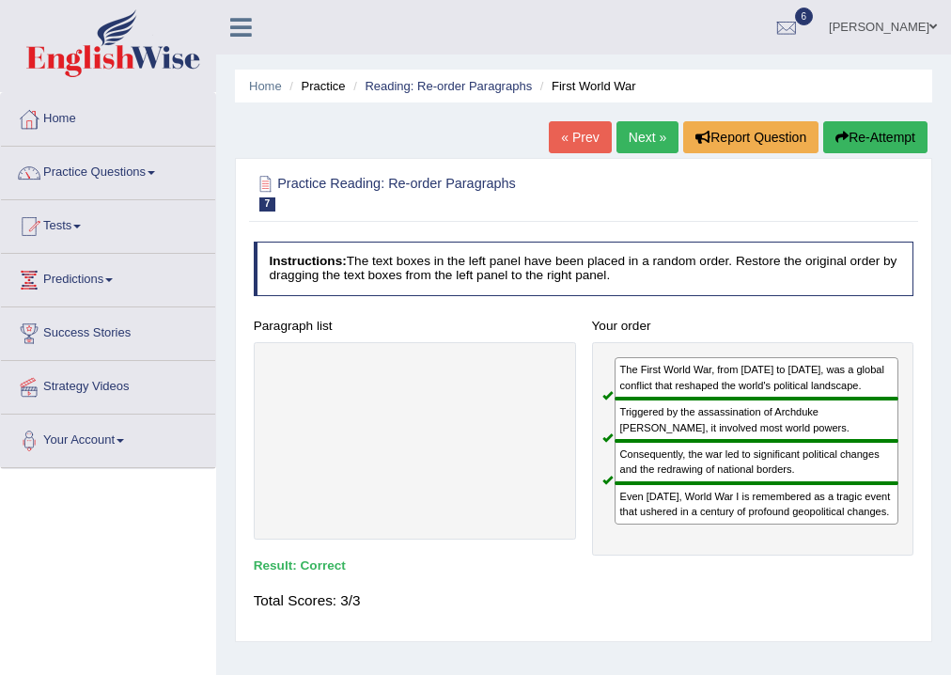
click at [632, 134] on link "Next »" at bounding box center [648, 137] width 62 height 32
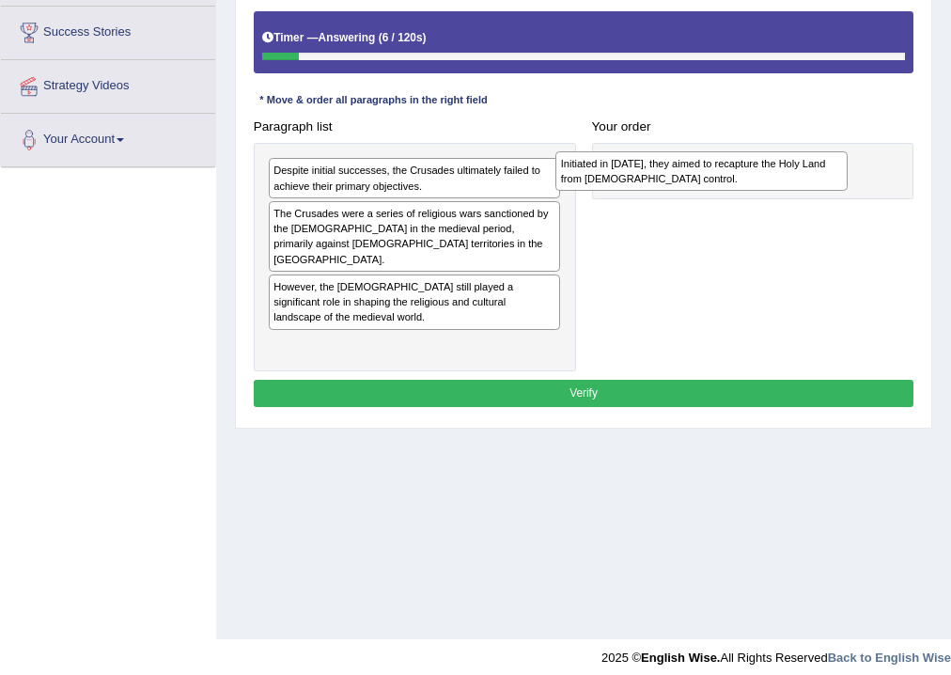
drag, startPoint x: 301, startPoint y: 183, endPoint x: 643, endPoint y: 183, distance: 342.2
click at [643, 183] on div "Initiated in 1095, they aimed to recapture the Holy Land from Muslim control." at bounding box center [702, 171] width 292 height 40
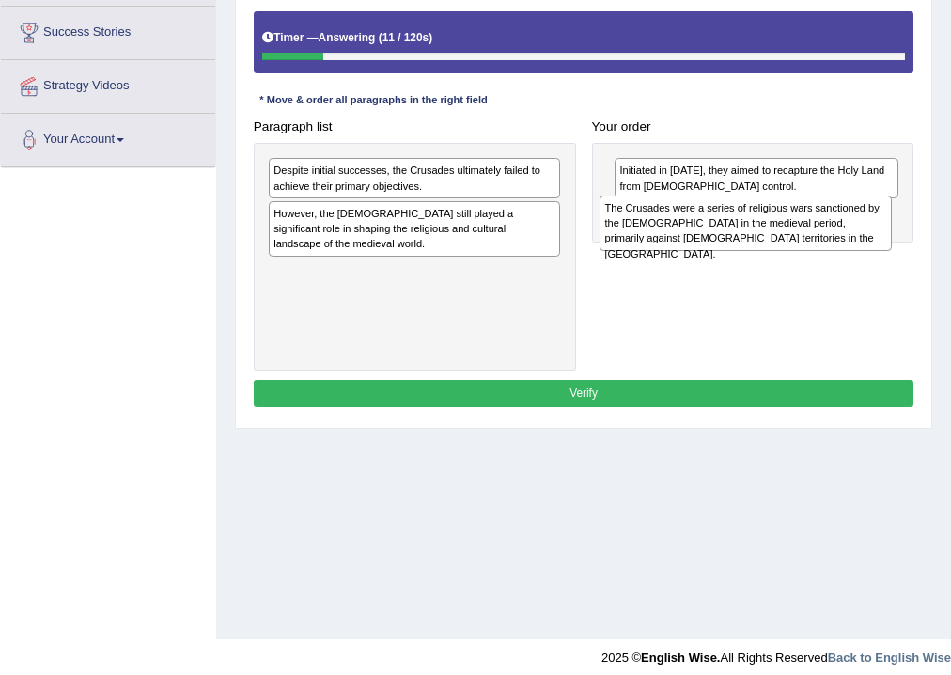
drag, startPoint x: 400, startPoint y: 239, endPoint x: 794, endPoint y: 248, distance: 394.1
click at [794, 248] on div "The Crusades were a series of religious wars sanctioned by the Latin Church in …" at bounding box center [746, 223] width 292 height 55
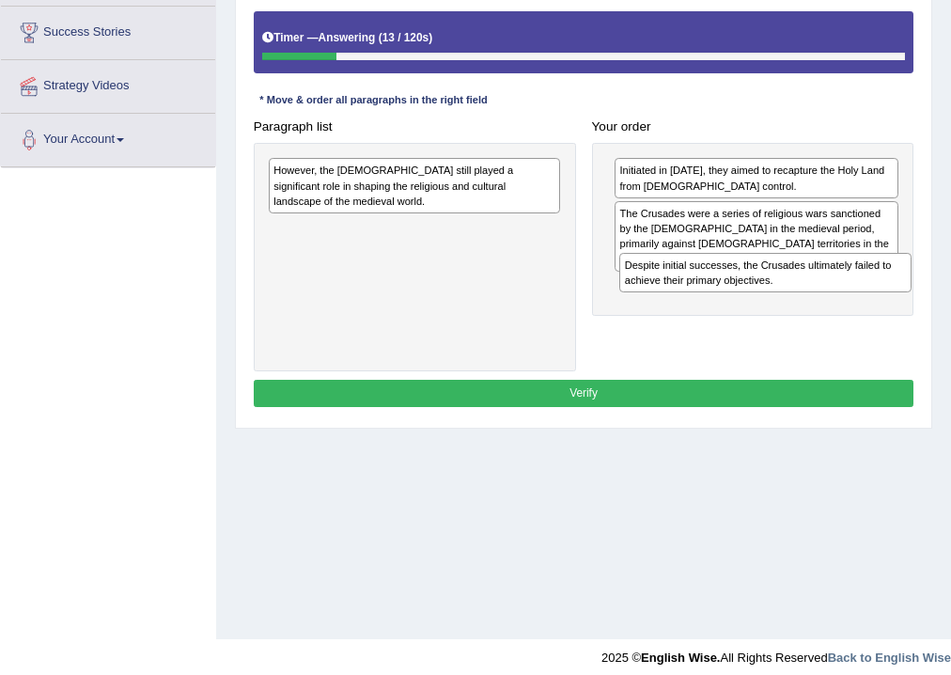
drag, startPoint x: 466, startPoint y: 194, endPoint x: 885, endPoint y: 313, distance: 435.1
click at [885, 313] on div "Paragraph list Despite initial successes, the Crusades ultimately failed to ach…" at bounding box center [583, 242] width 677 height 259
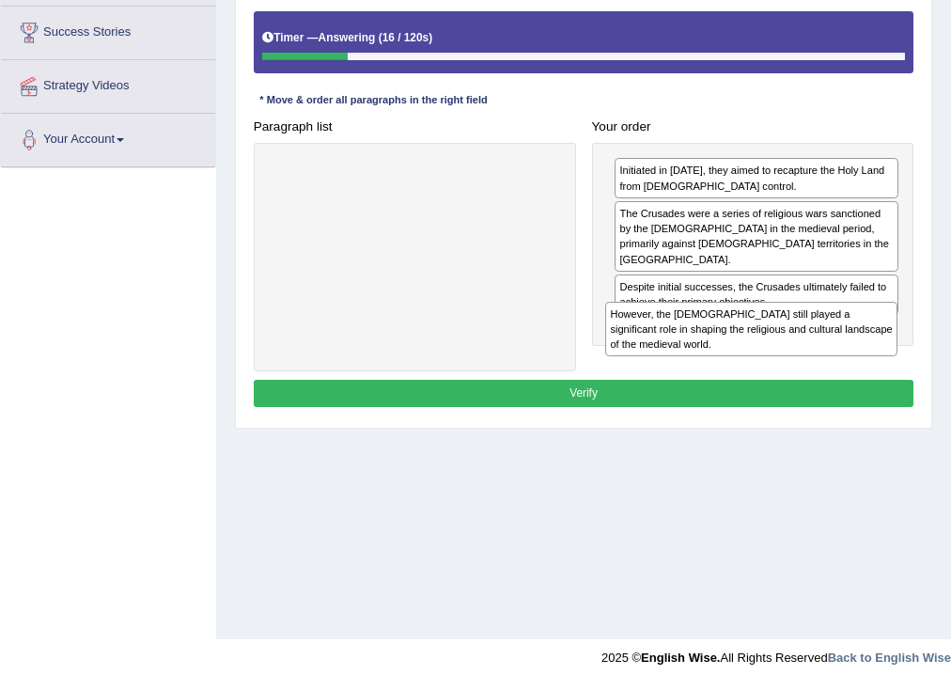
drag, startPoint x: 403, startPoint y: 191, endPoint x: 807, endPoint y: 365, distance: 439.3
click at [807, 365] on div "Paragraph list However, the Crusades still played a significant role in shaping…" at bounding box center [583, 242] width 677 height 259
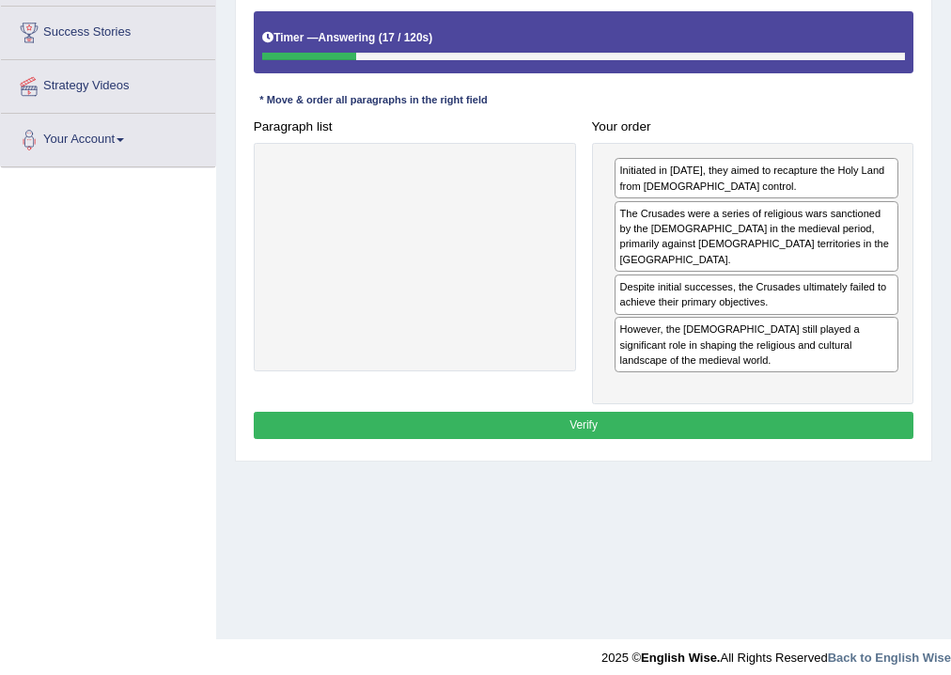
click at [556, 412] on button "Verify" at bounding box center [584, 425] width 661 height 27
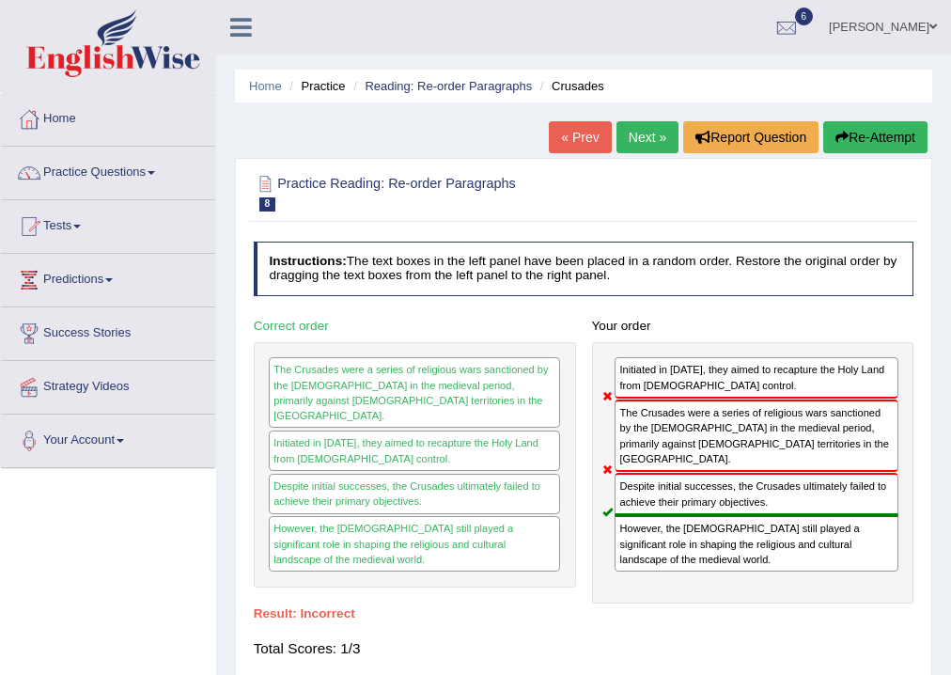
click at [640, 137] on link "Next »" at bounding box center [648, 137] width 62 height 32
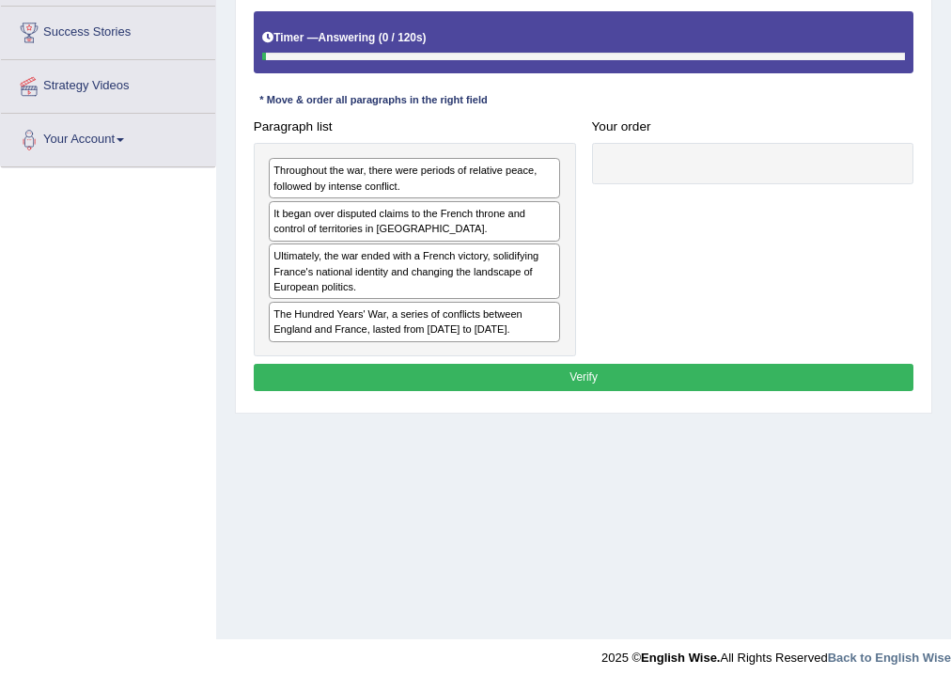
scroll to position [301, 0]
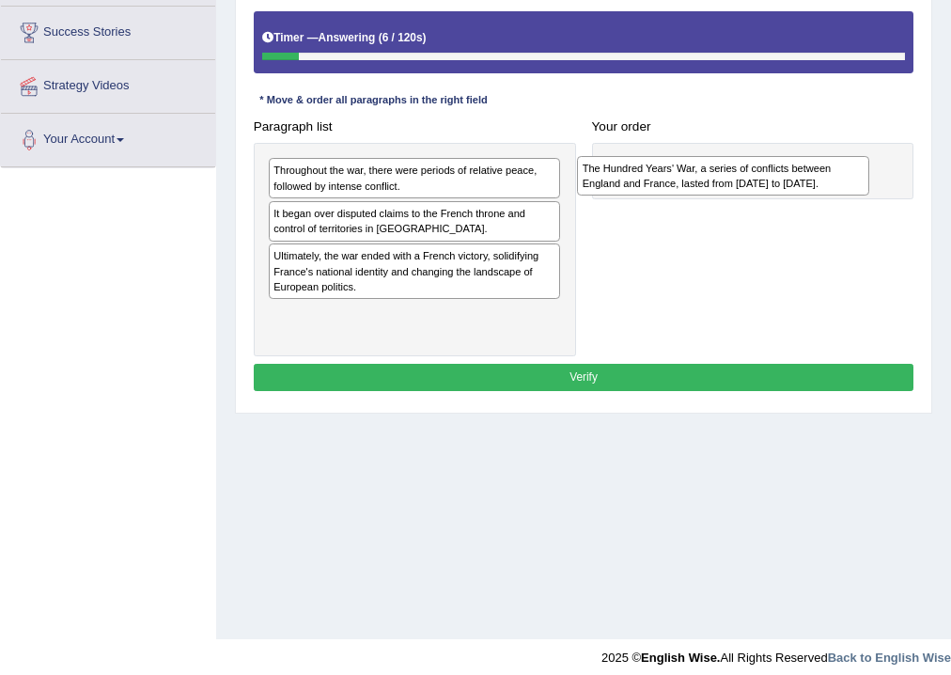
drag, startPoint x: 354, startPoint y: 329, endPoint x: 722, endPoint y: 192, distance: 392.4
click at [722, 192] on div "The Hundred Years' War, a series of conflicts between England and France, laste…" at bounding box center [723, 176] width 292 height 40
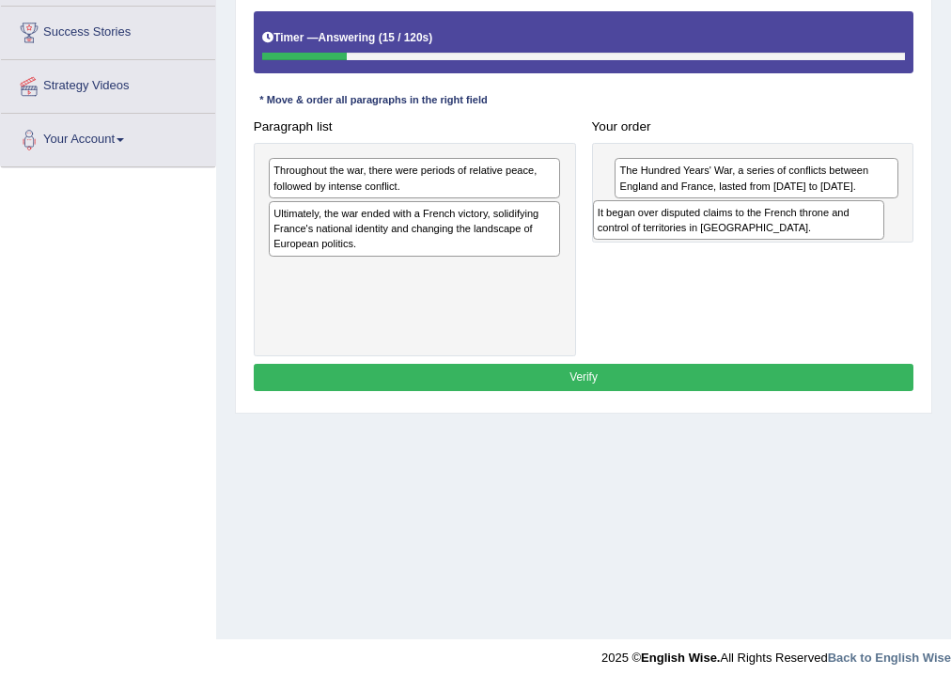
drag, startPoint x: 369, startPoint y: 222, endPoint x: 754, endPoint y: 237, distance: 385.8
click at [754, 237] on div "It began over disputed claims to the French throne and control of territories i…" at bounding box center [739, 220] width 292 height 40
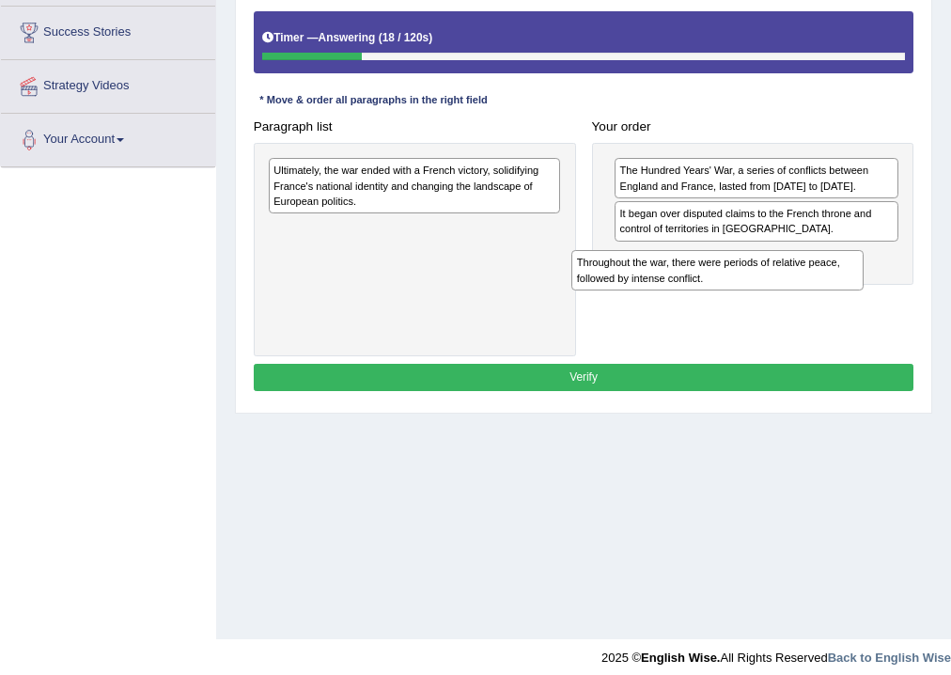
drag, startPoint x: 414, startPoint y: 184, endPoint x: 776, endPoint y: 301, distance: 380.3
click at [776, 301] on div "Paragraph list Throughout the war, there were periods of relative peace, follow…" at bounding box center [583, 235] width 677 height 244
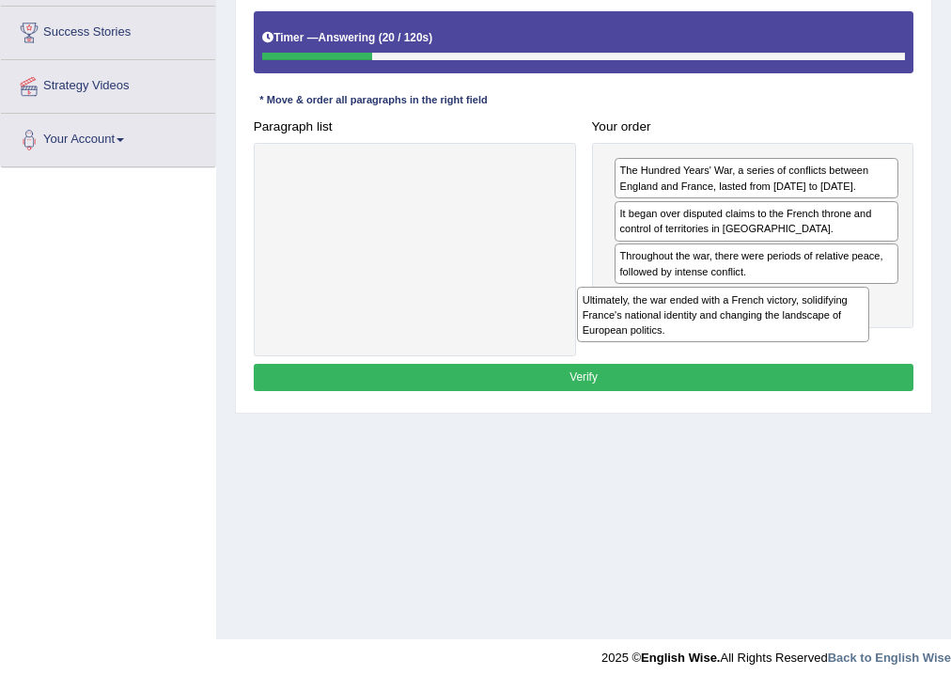
drag, startPoint x: 341, startPoint y: 199, endPoint x: 714, endPoint y: 358, distance: 404.8
click at [713, 361] on div "Instructions: The text boxes in the left panel have been placed in a random ord…" at bounding box center [583, 168] width 668 height 471
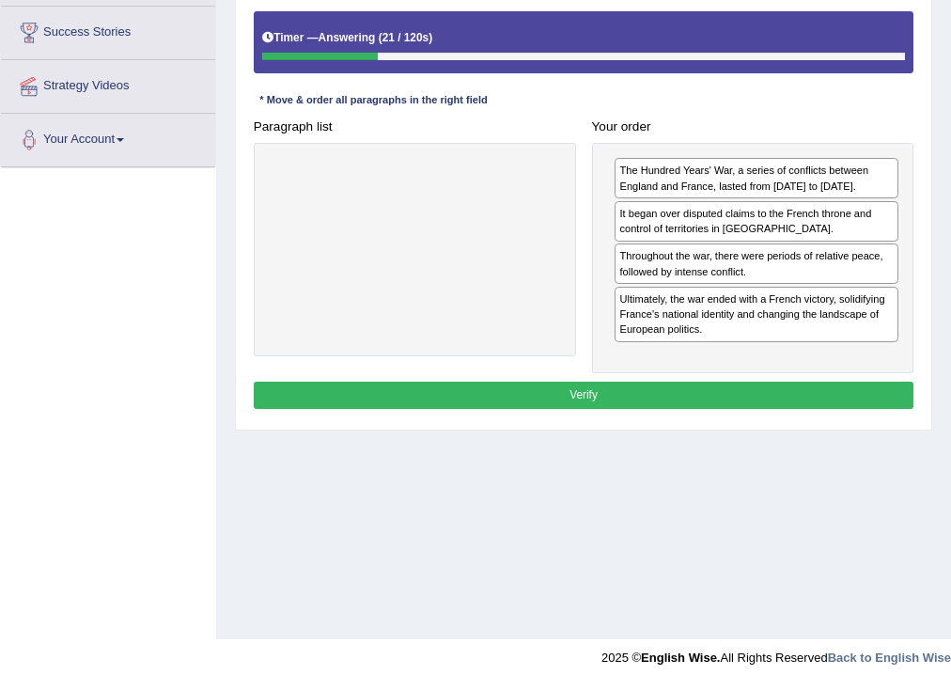
click at [591, 387] on button "Verify" at bounding box center [584, 395] width 661 height 27
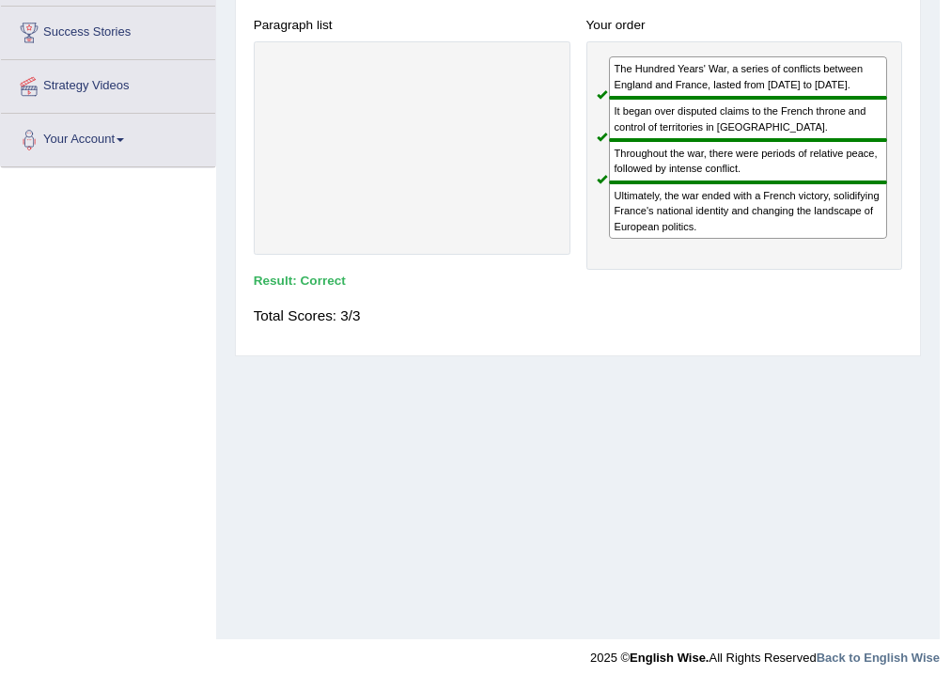
scroll to position [0, 0]
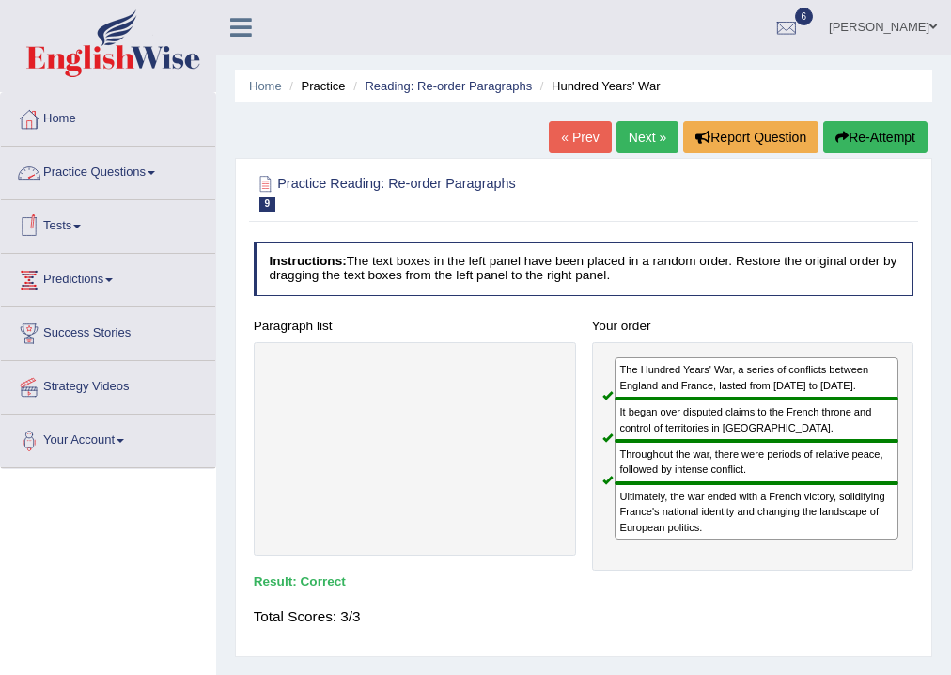
click at [152, 166] on link "Practice Questions" at bounding box center [108, 170] width 214 height 47
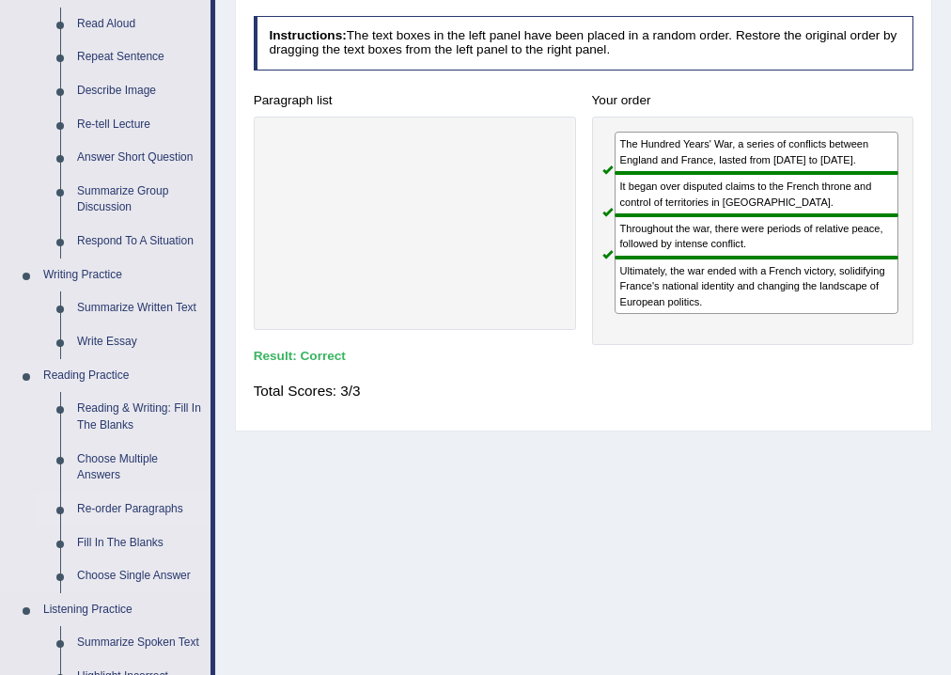
scroll to position [376, 0]
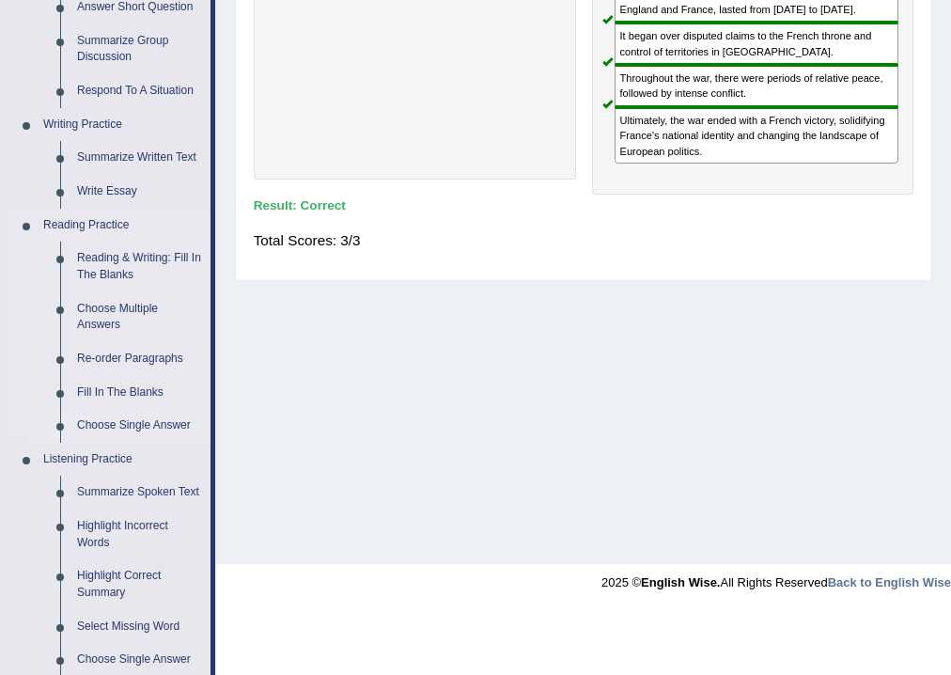
click at [132, 424] on link "Choose Single Answer" at bounding box center [140, 426] width 142 height 34
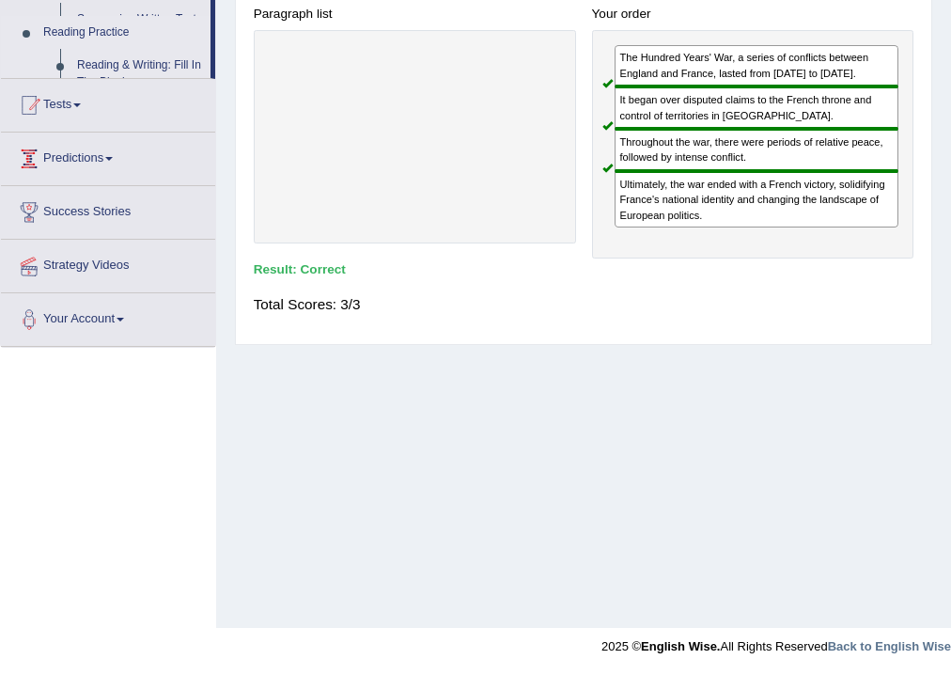
scroll to position [312, 0]
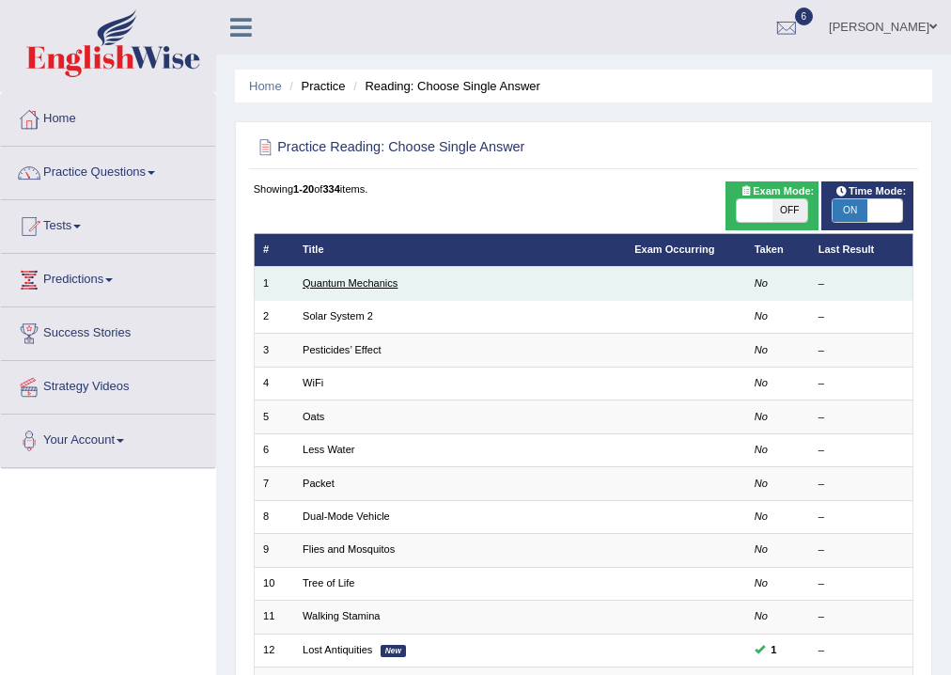
click at [363, 280] on link "Quantum Mechanics" at bounding box center [350, 282] width 95 height 11
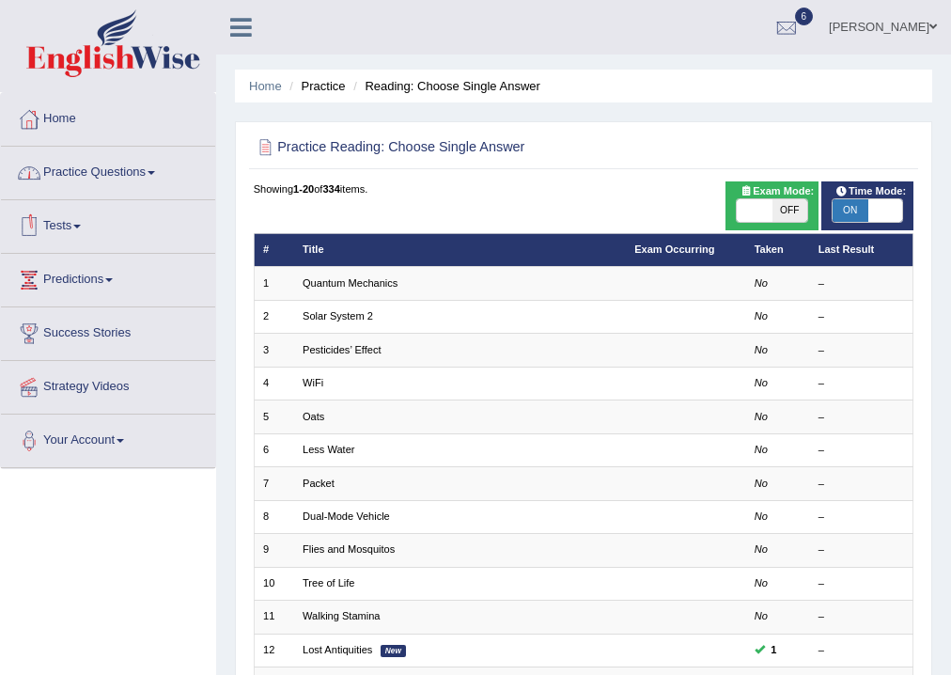
click at [160, 169] on link "Practice Questions" at bounding box center [108, 170] width 214 height 47
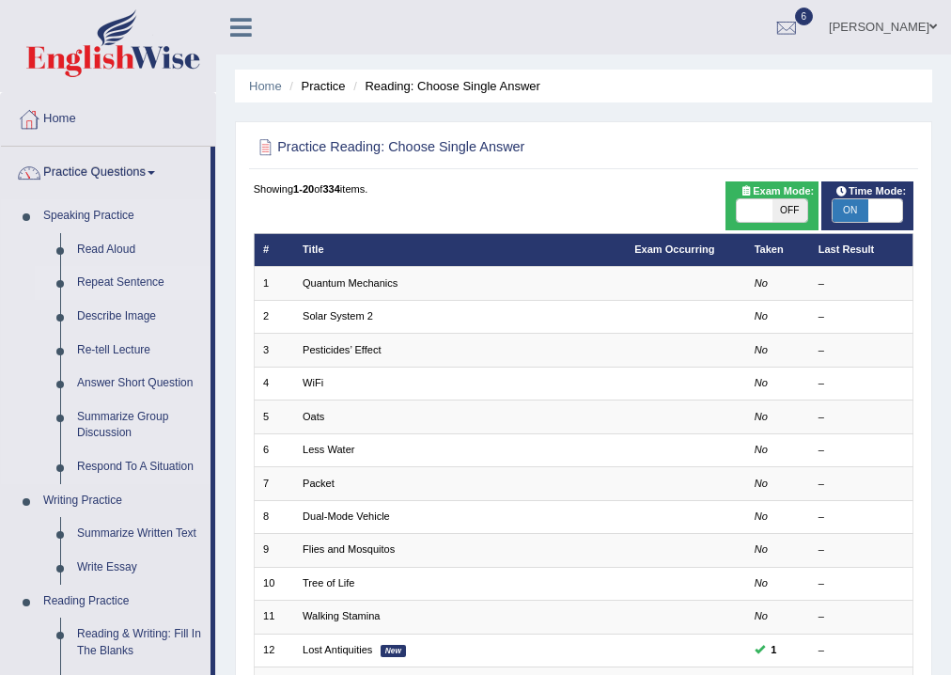
scroll to position [226, 0]
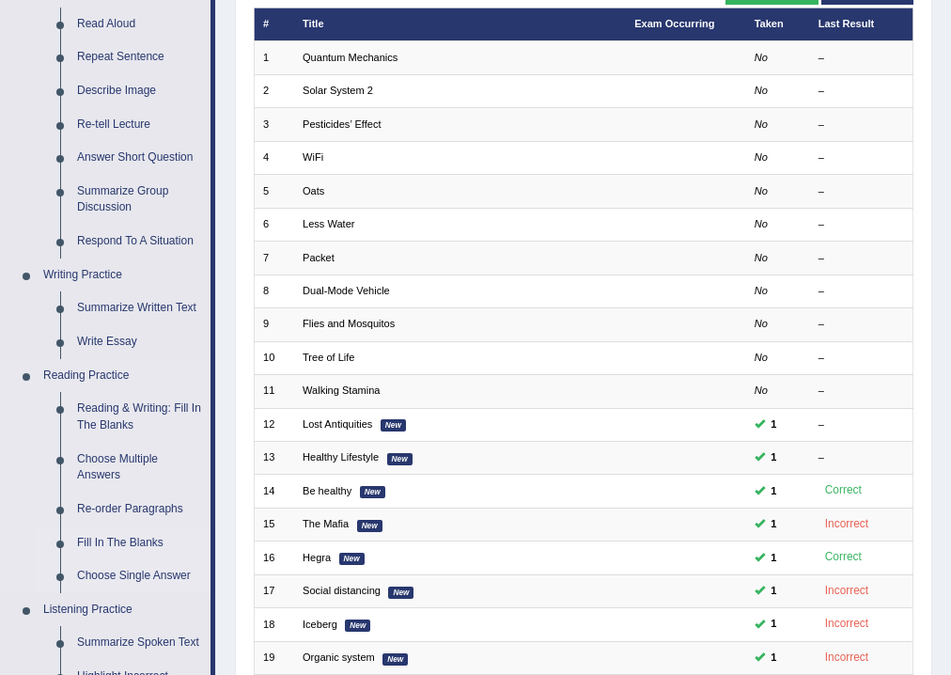
click at [122, 541] on link "Fill In The Blanks" at bounding box center [140, 544] width 142 height 34
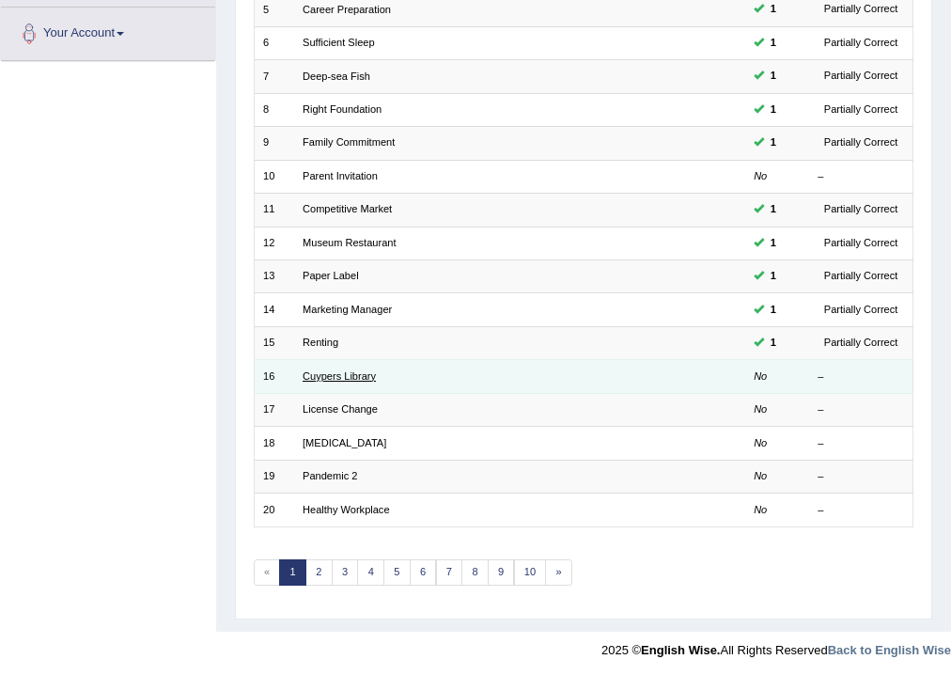
click at [331, 374] on link "Cuypers Library" at bounding box center [339, 375] width 73 height 11
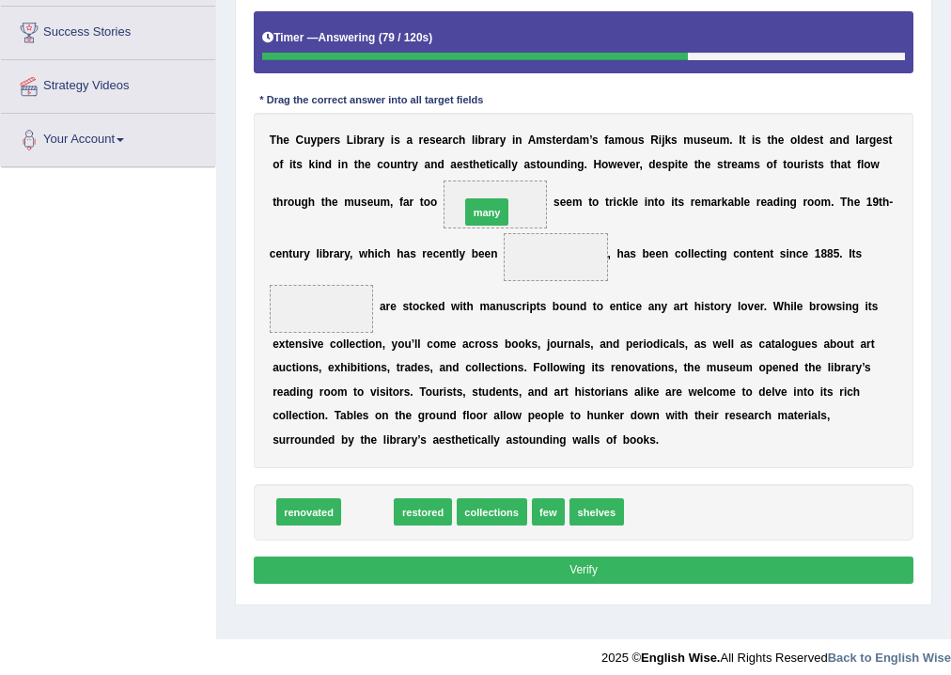
drag, startPoint x: 354, startPoint y: 508, endPoint x: 495, endPoint y: 154, distance: 380.3
click at [495, 154] on div "Instructions: In the text below some words are missing. Drag words from the box…" at bounding box center [583, 264] width 668 height 663
drag, startPoint x: 372, startPoint y: 513, endPoint x: 495, endPoint y: 197, distance: 339.9
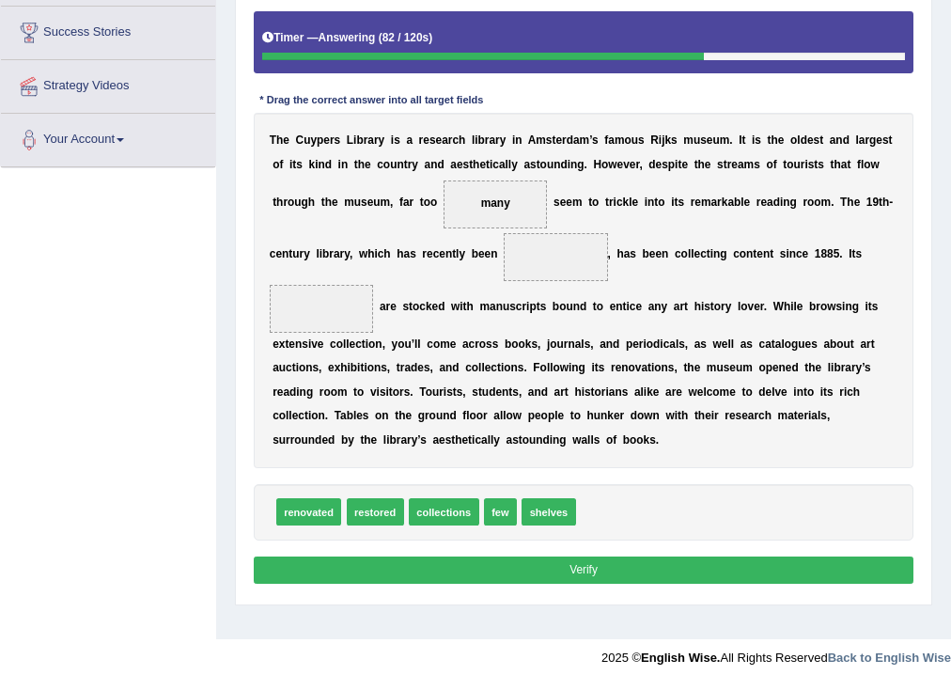
click at [495, 197] on span "many" at bounding box center [495, 203] width 29 height 13
drag, startPoint x: 536, startPoint y: 508, endPoint x: 547, endPoint y: 214, distance: 293.6
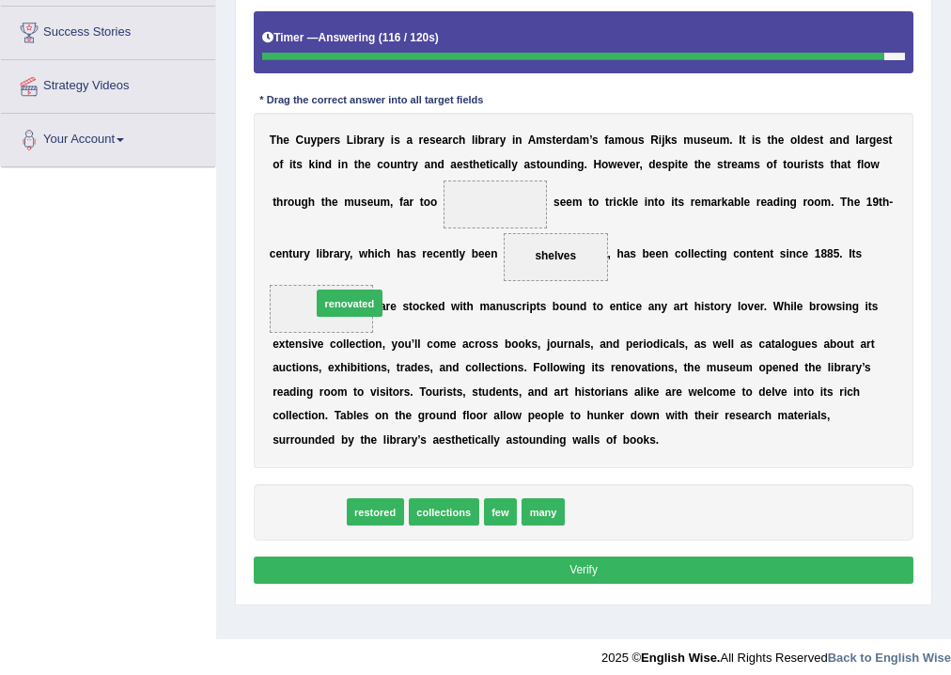
drag, startPoint x: 301, startPoint y: 518, endPoint x: 349, endPoint y: 272, distance: 251.0
click at [349, 272] on div "Instructions: In the text below some words are missing. Drag words from the box…" at bounding box center [583, 264] width 668 height 663
drag, startPoint x: 316, startPoint y: 519, endPoint x: 328, endPoint y: 276, distance: 242.9
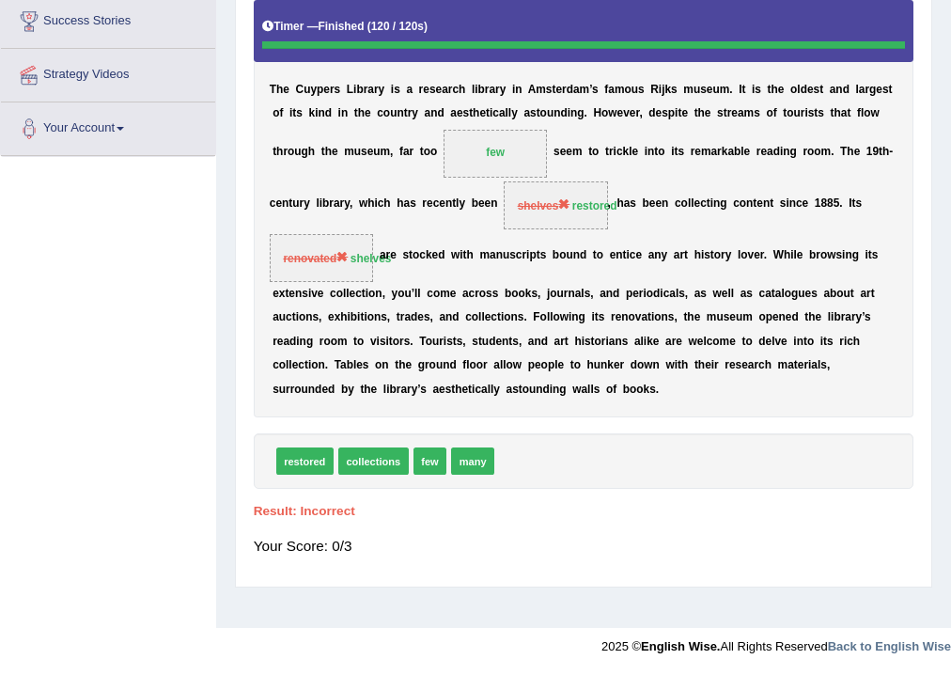
scroll to position [11, 0]
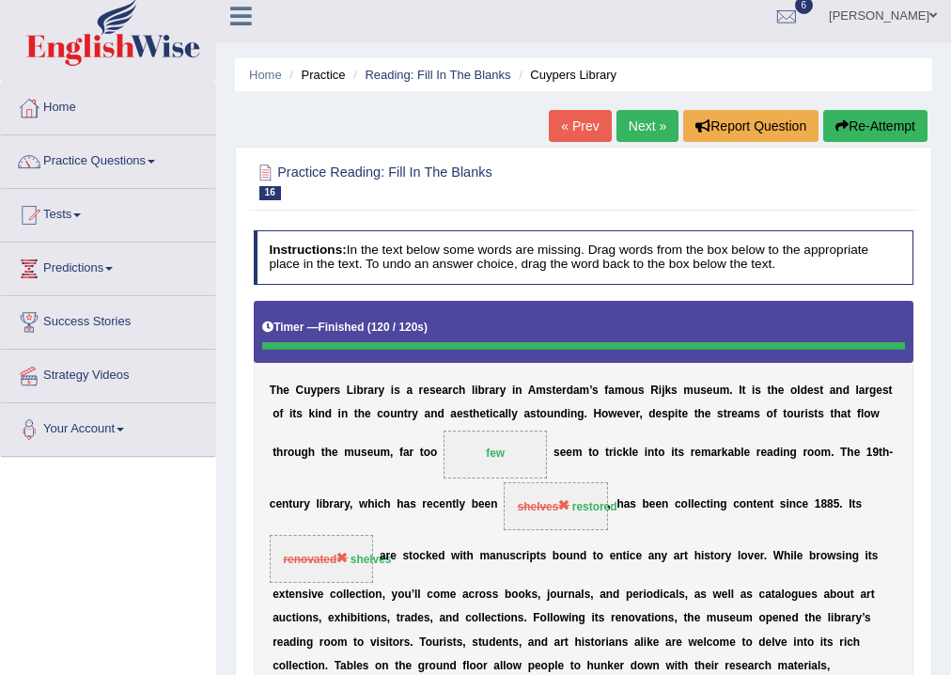
click at [625, 124] on link "Next »" at bounding box center [648, 126] width 62 height 32
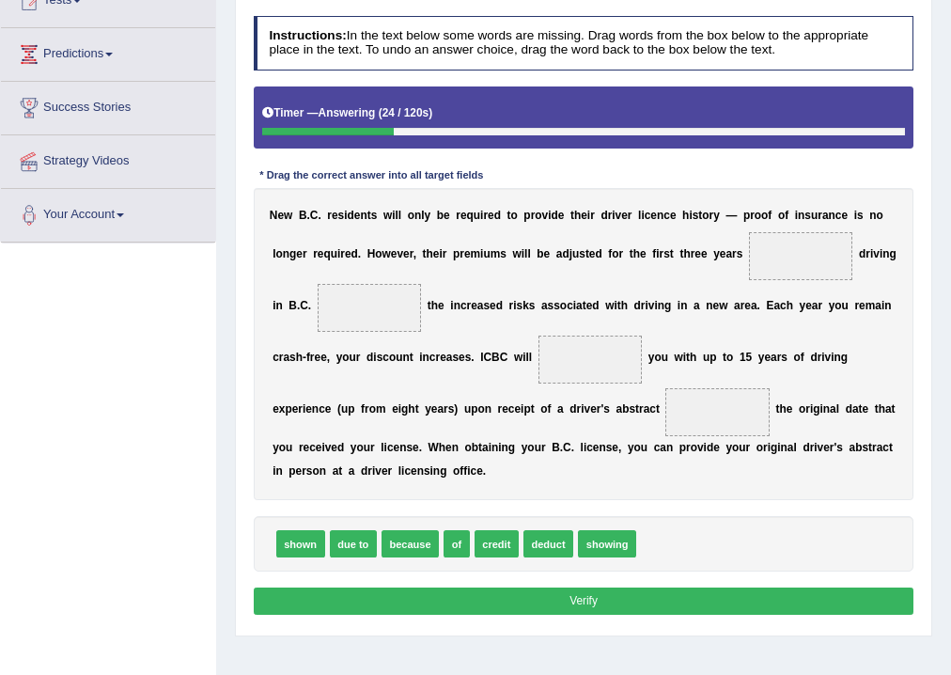
click at [304, 548] on span "shown" at bounding box center [300, 543] width 49 height 27
drag, startPoint x: 412, startPoint y: 542, endPoint x: 855, endPoint y: 196, distance: 562.0
click at [855, 196] on div "Instructions: In the text below some words are missing. Drag words from the box…" at bounding box center [583, 318] width 668 height 620
drag, startPoint x: 403, startPoint y: 548, endPoint x: 821, endPoint y: 253, distance: 511.3
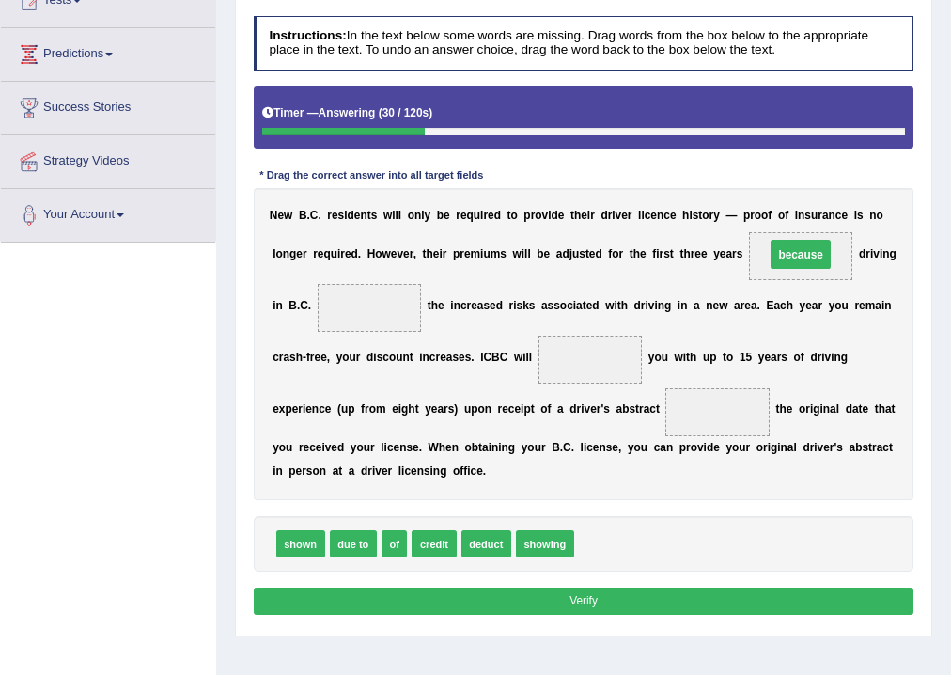
click at [821, 253] on span "because" at bounding box center [801, 254] width 61 height 29
drag, startPoint x: 354, startPoint y: 543, endPoint x: 365, endPoint y: 299, distance: 244.7
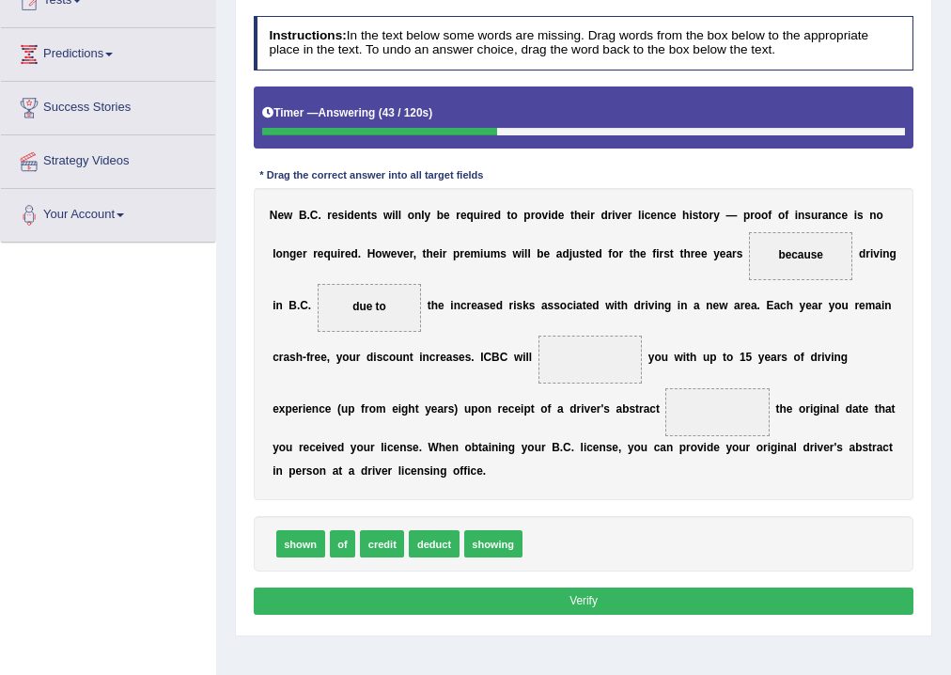
click at [395, 315] on span "due to" at bounding box center [370, 308] width 104 height 48
drag, startPoint x: 287, startPoint y: 541, endPoint x: 621, endPoint y: 338, distance: 391.0
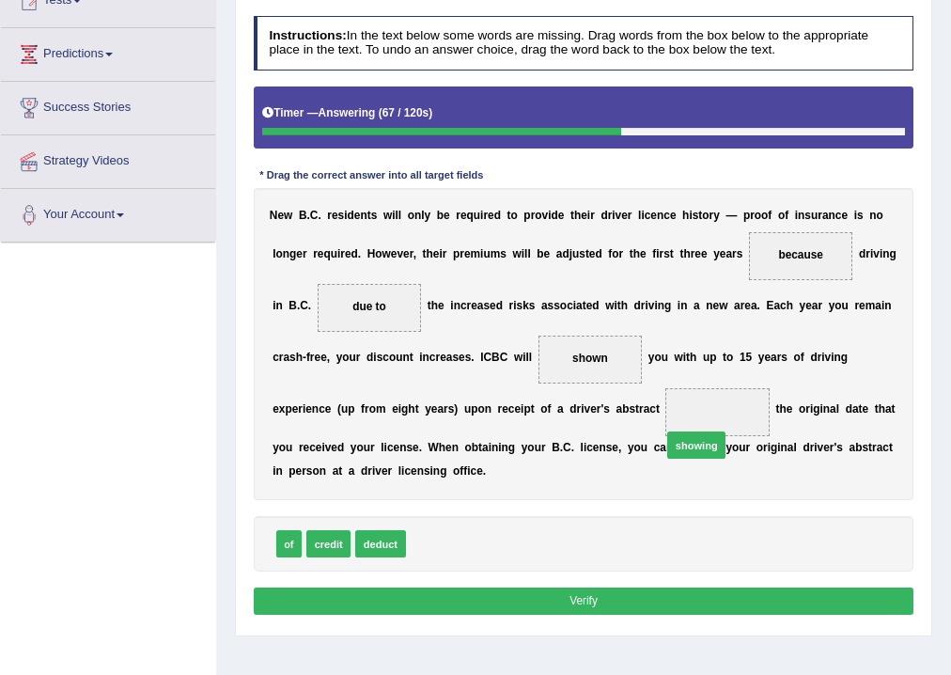
drag, startPoint x: 434, startPoint y: 546, endPoint x: 743, endPoint y: 403, distance: 339.9
click at [559, 604] on button "Verify" at bounding box center [584, 601] width 661 height 27
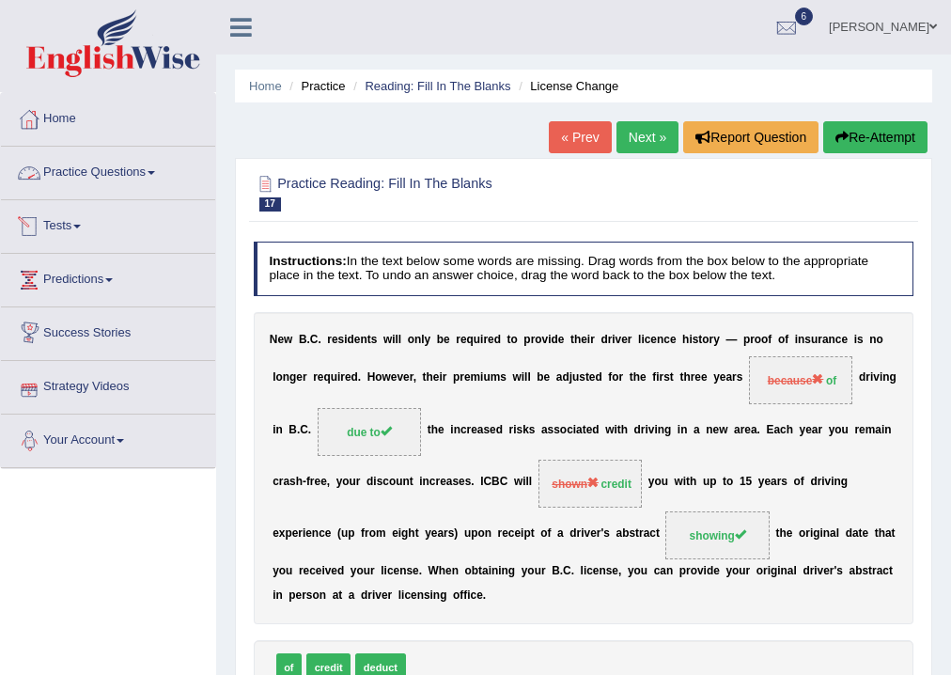
click at [157, 165] on link "Practice Questions" at bounding box center [108, 170] width 214 height 47
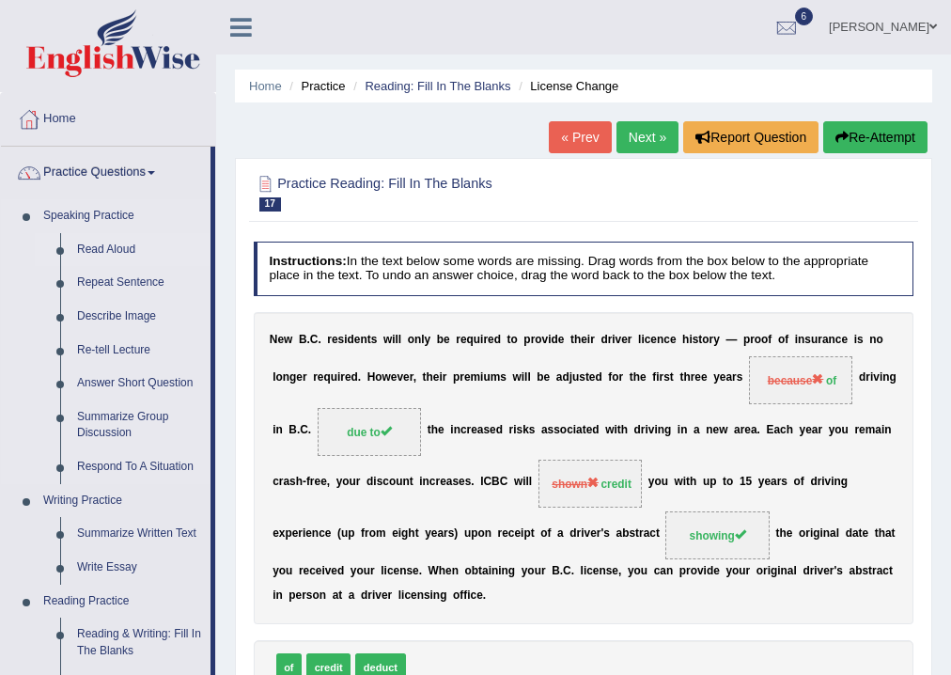
scroll to position [150, 0]
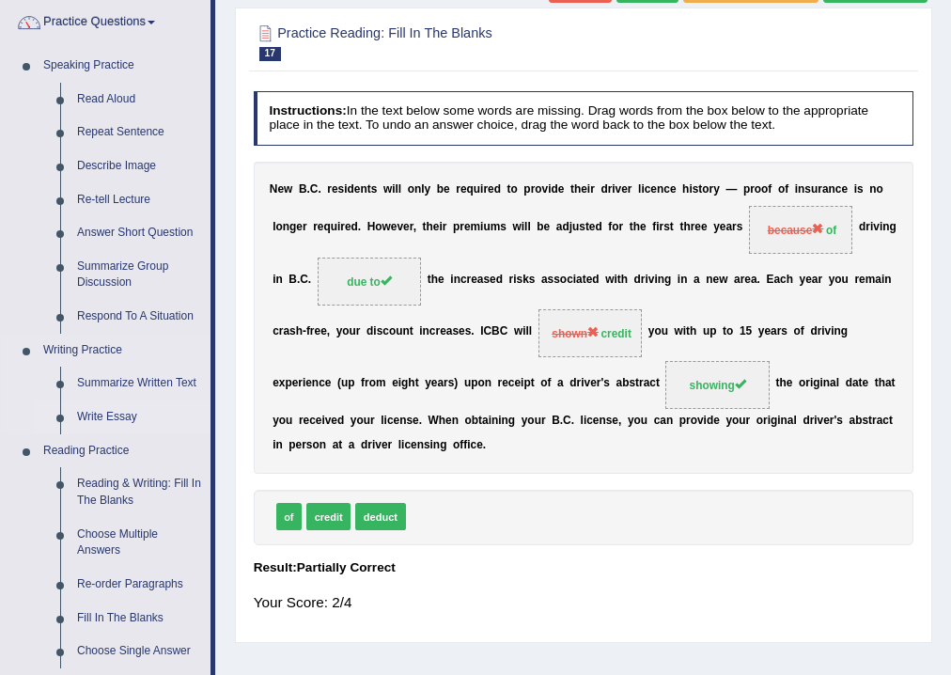
click at [98, 414] on link "Write Essay" at bounding box center [140, 418] width 142 height 34
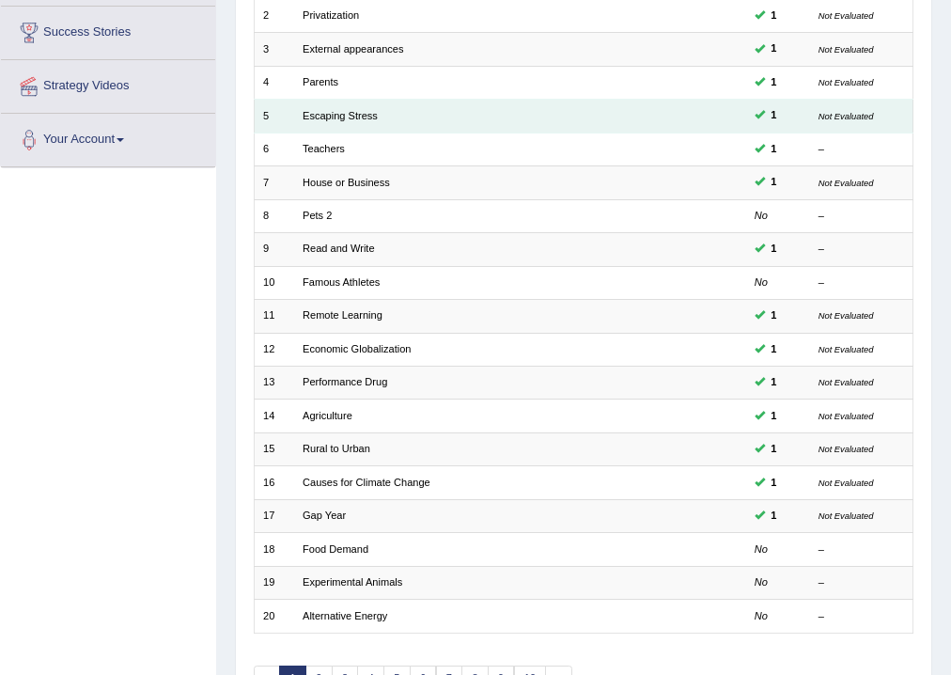
scroll to position [407, 0]
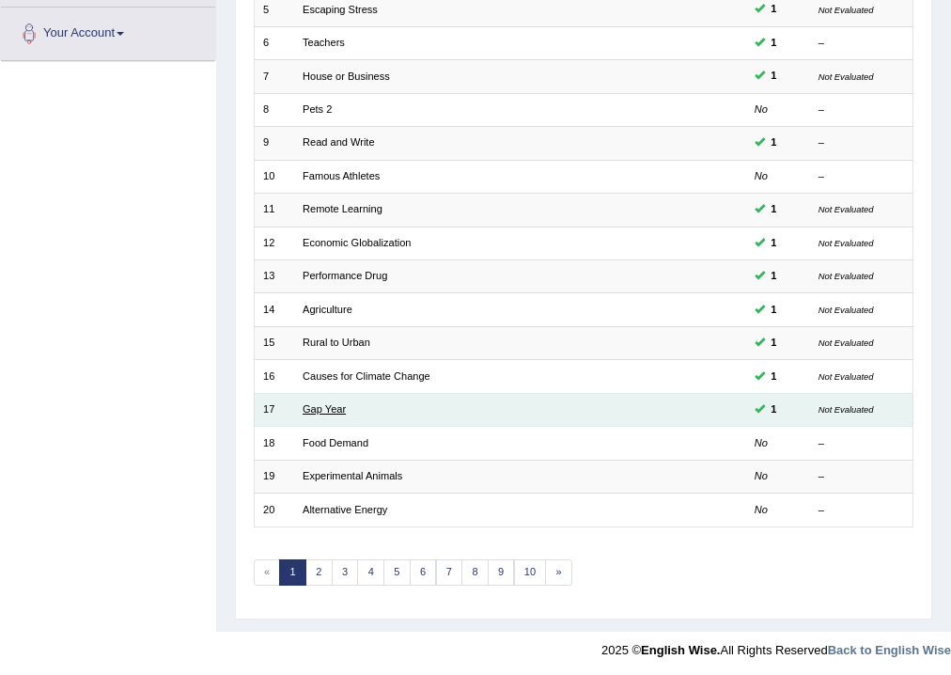
click at [326, 405] on link "Gap Year" at bounding box center [324, 408] width 43 height 11
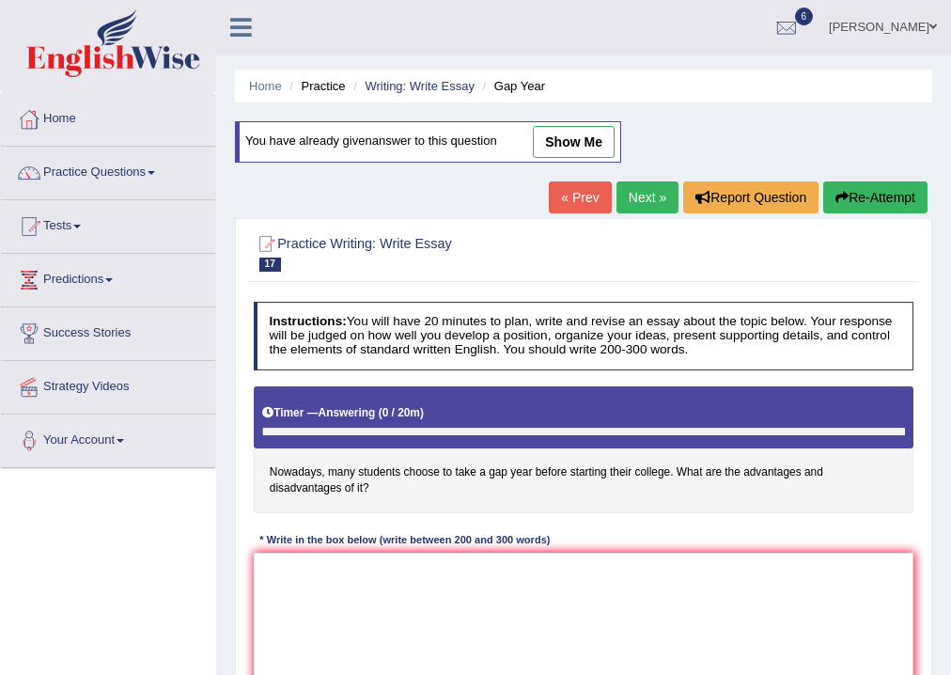
click at [583, 137] on link "show me" at bounding box center [574, 142] width 82 height 32
type textarea "The increasing influence of gap year on our lives has ignited numerous discussi…"
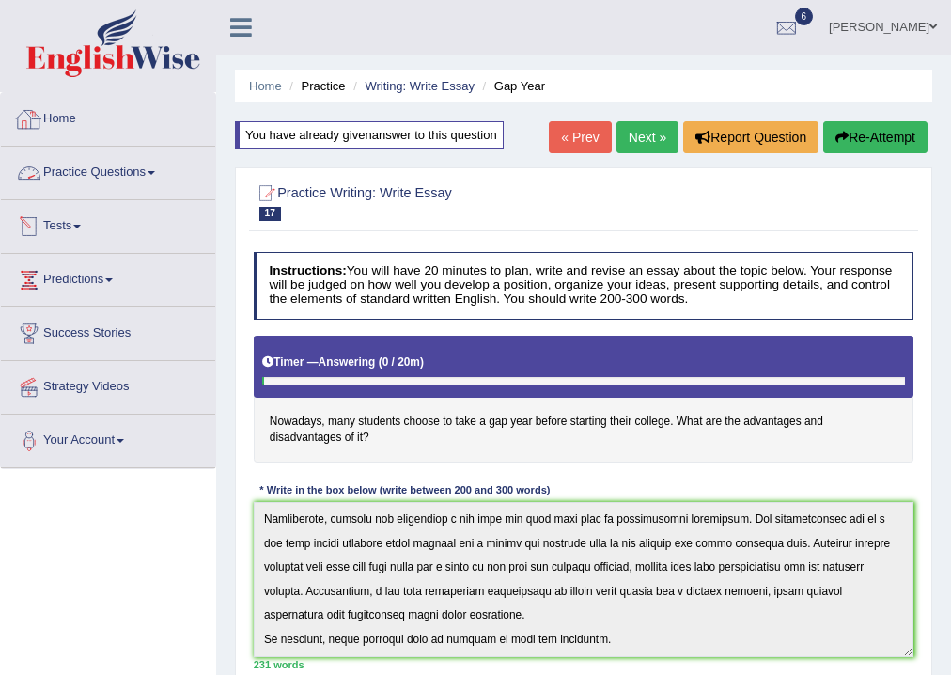
click at [153, 164] on link "Practice Questions" at bounding box center [108, 170] width 214 height 47
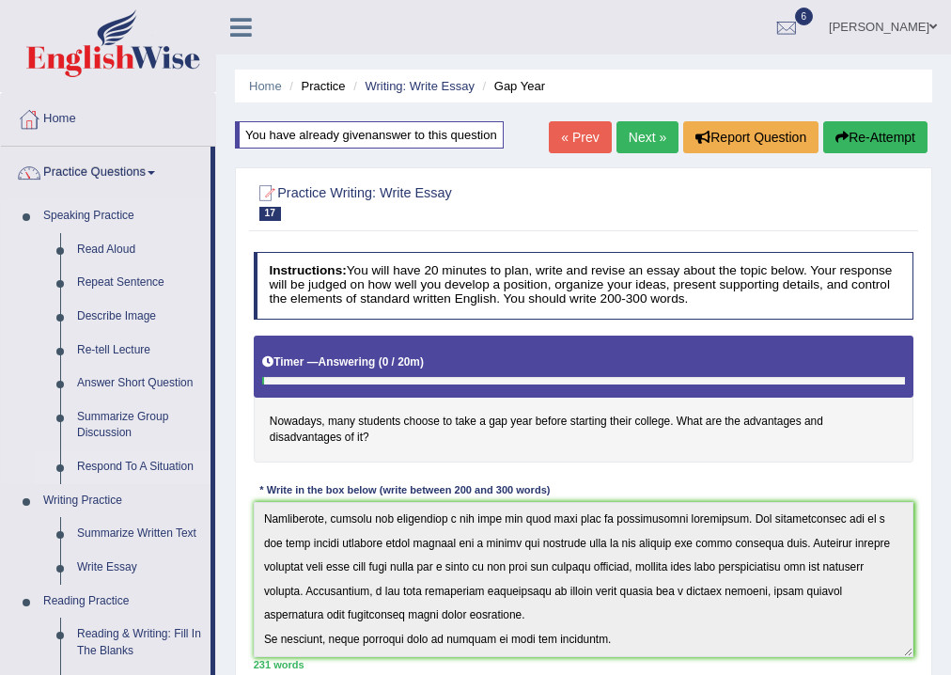
scroll to position [75, 0]
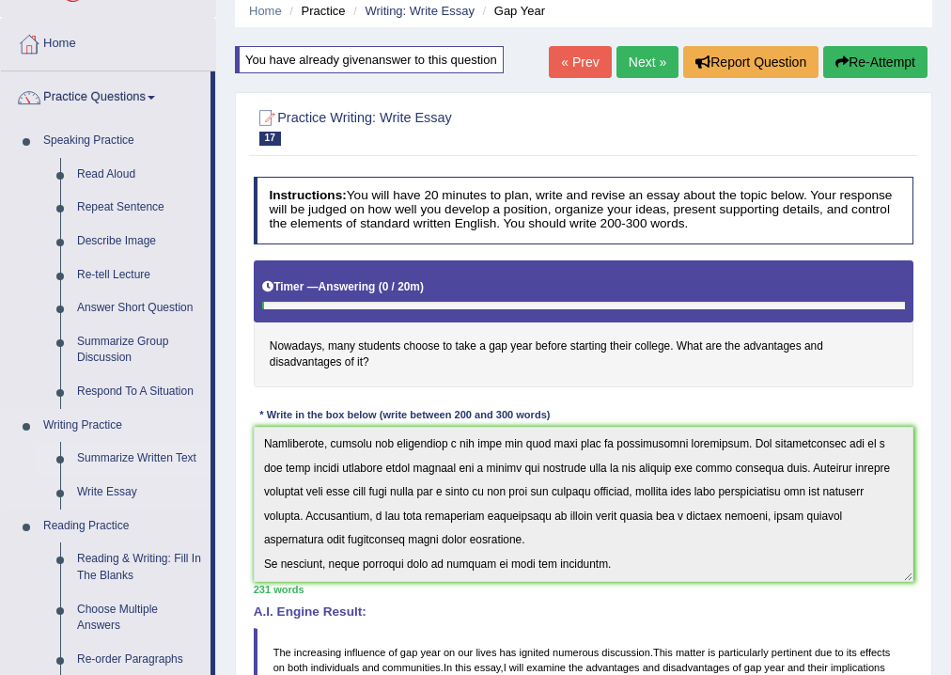
click at [124, 455] on link "Summarize Written Text" at bounding box center [140, 459] width 142 height 34
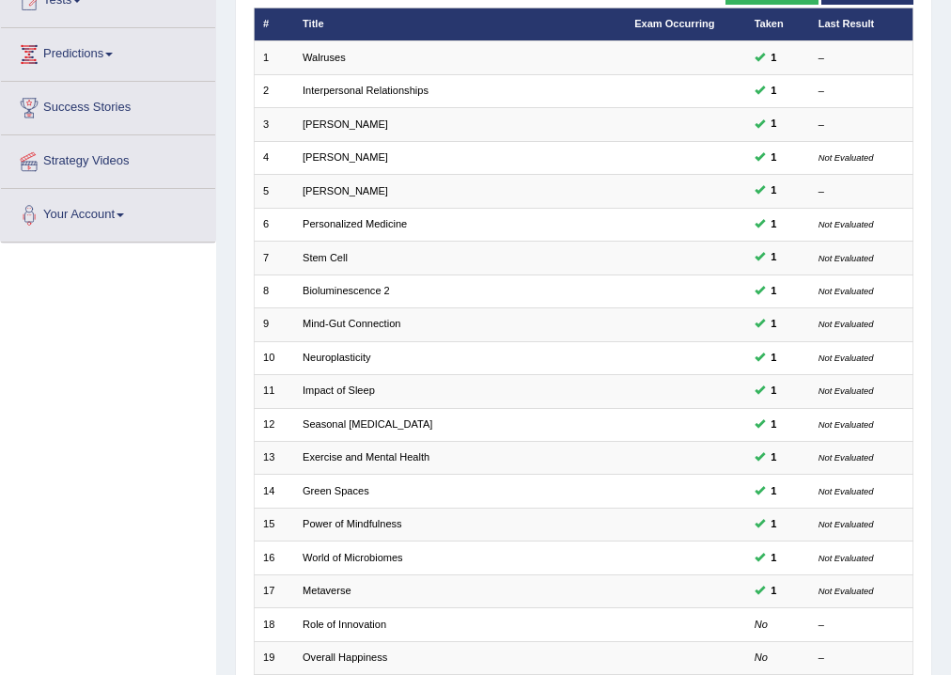
scroll to position [301, 0]
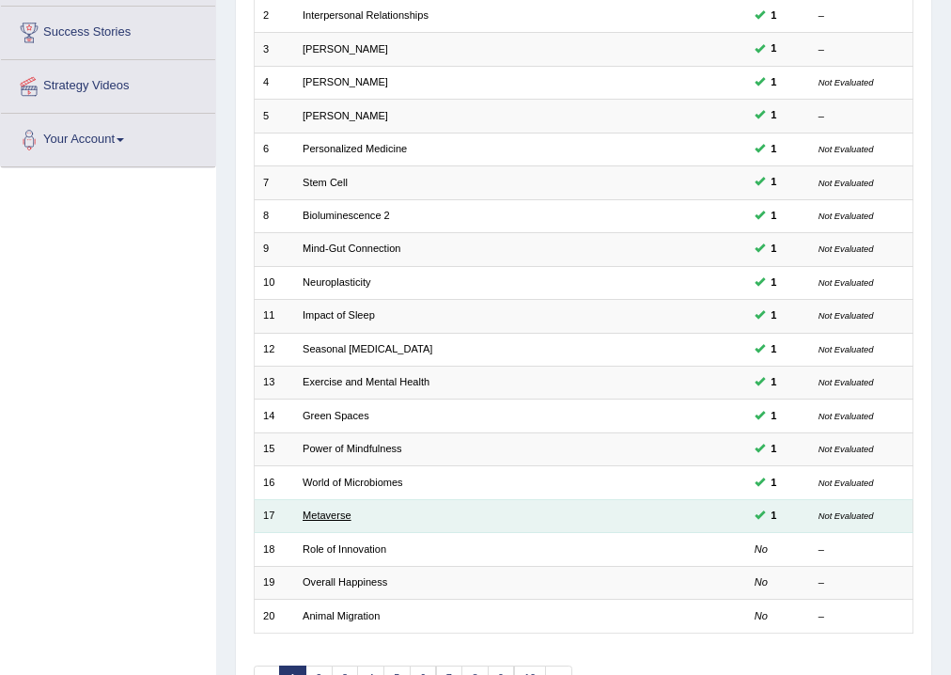
click at [337, 510] on link "Metaverse" at bounding box center [327, 515] width 49 height 11
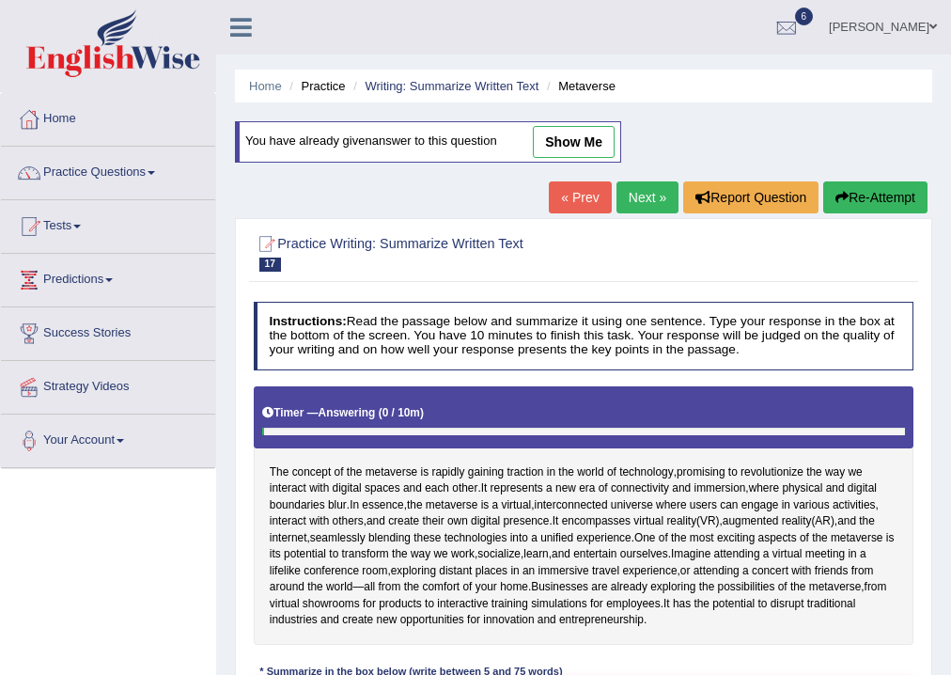
click at [559, 138] on link "show me" at bounding box center [574, 142] width 82 height 32
type textarea "The passage outlines the concept of the metaverse is rapidly gaining traction i…"
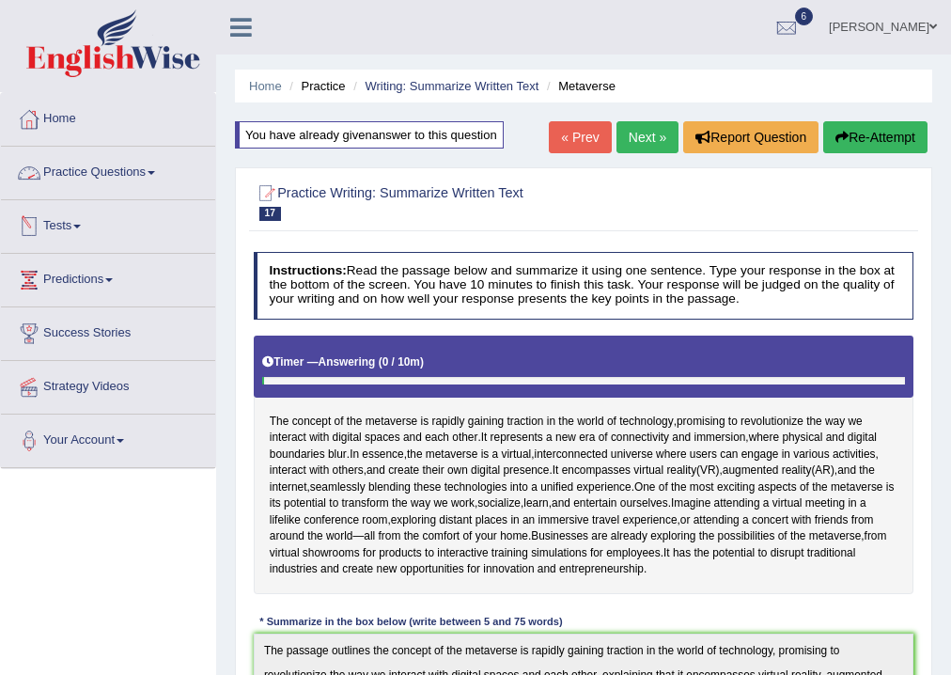
click at [159, 169] on link "Practice Questions" at bounding box center [108, 170] width 214 height 47
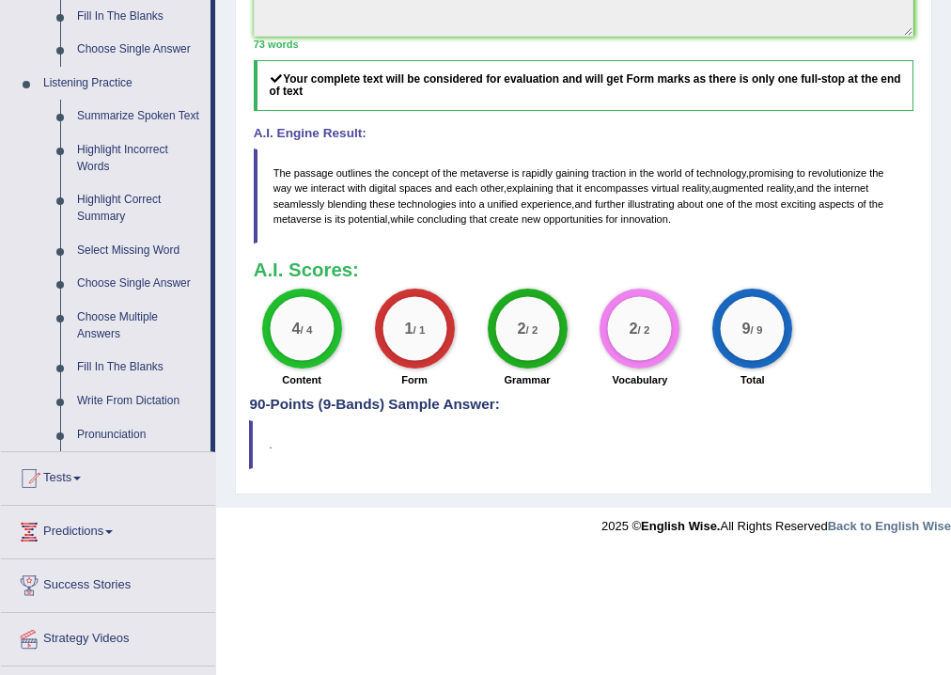
scroll to position [451, 0]
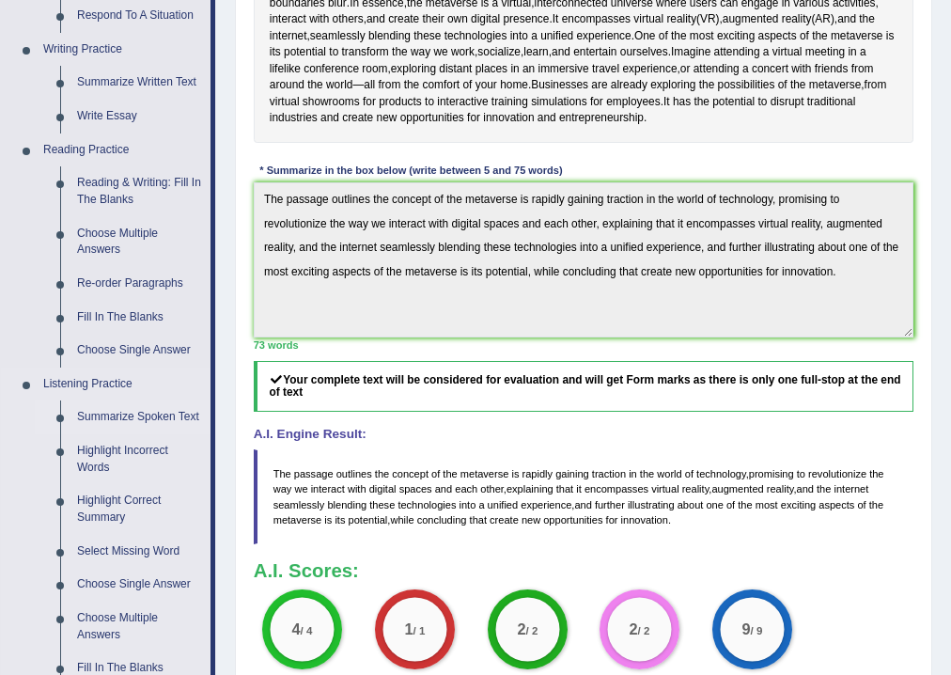
click at [162, 414] on link "Summarize Spoken Text" at bounding box center [140, 418] width 142 height 34
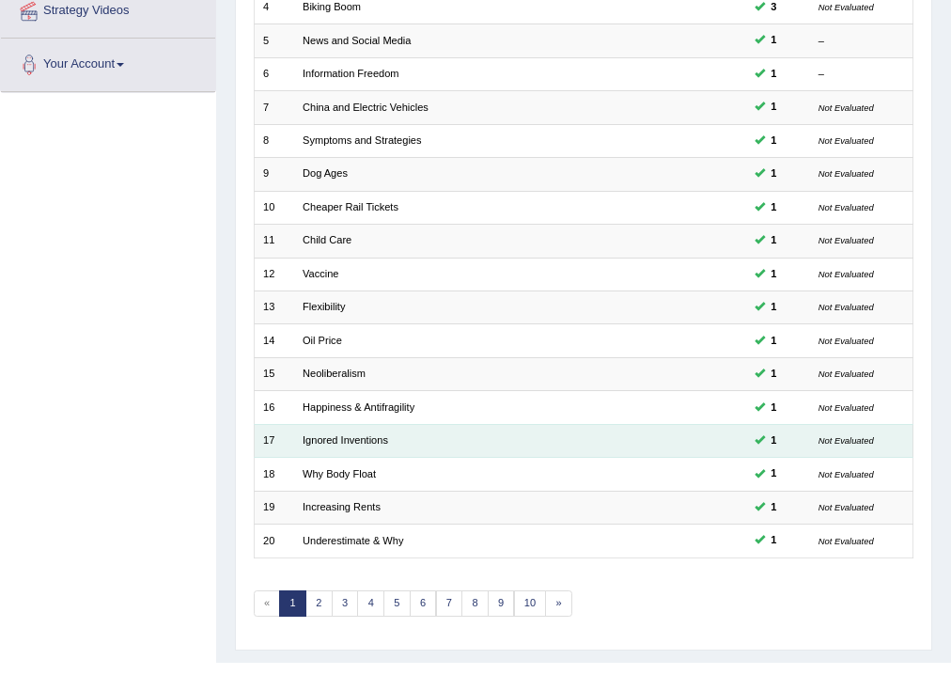
scroll to position [407, 0]
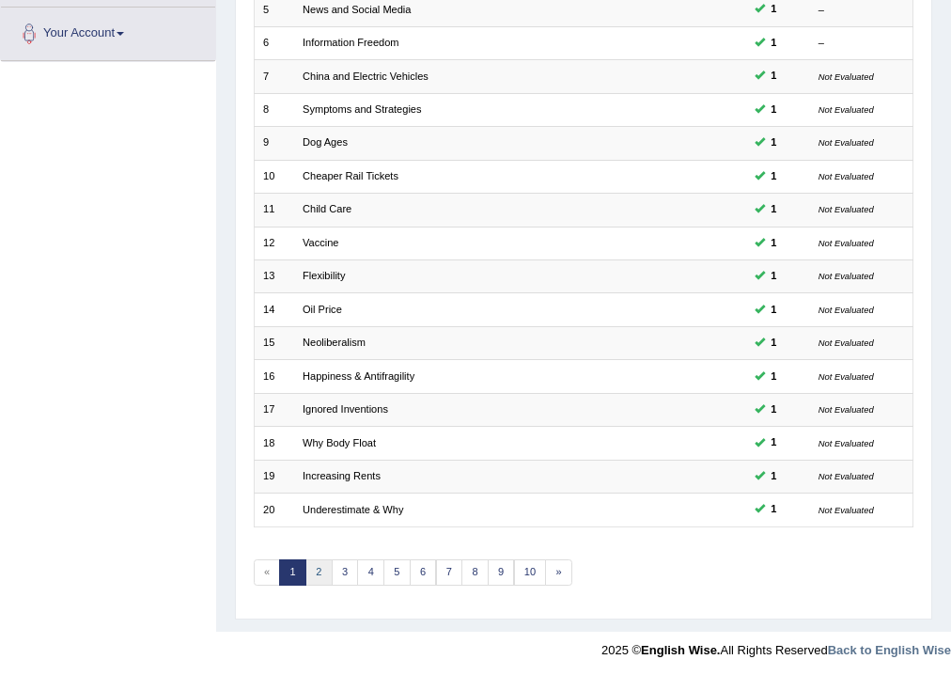
click at [313, 570] on link "2" at bounding box center [319, 572] width 27 height 26
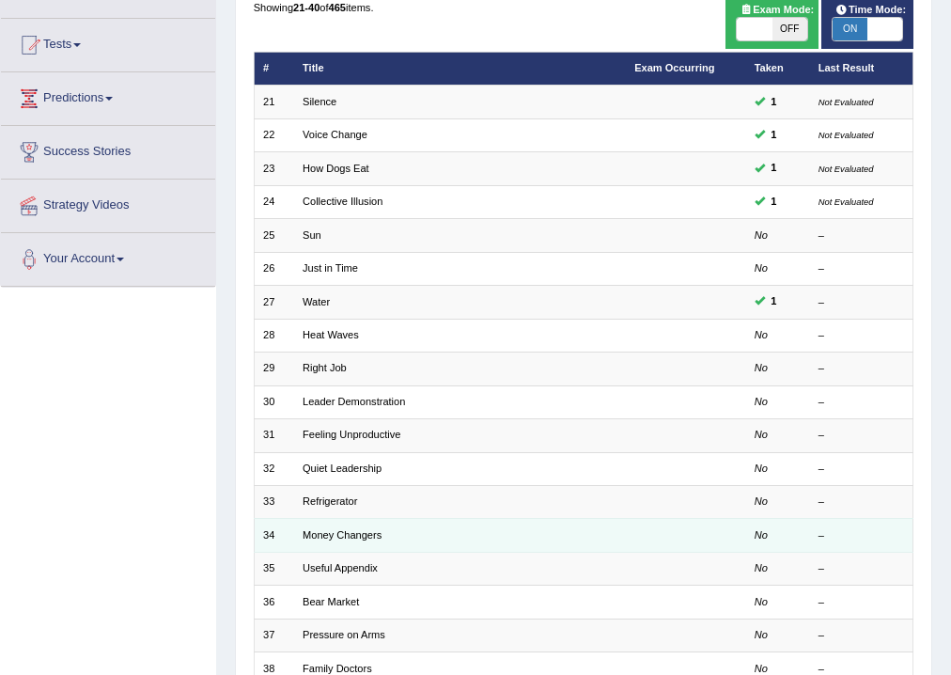
scroll to position [106, 0]
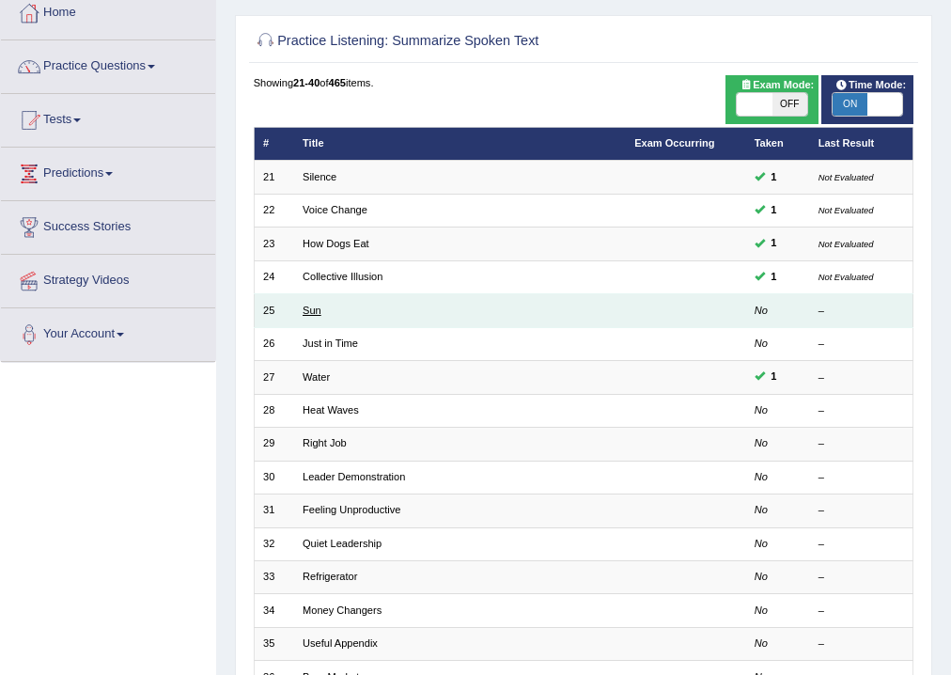
click at [304, 309] on link "Sun" at bounding box center [312, 310] width 19 height 11
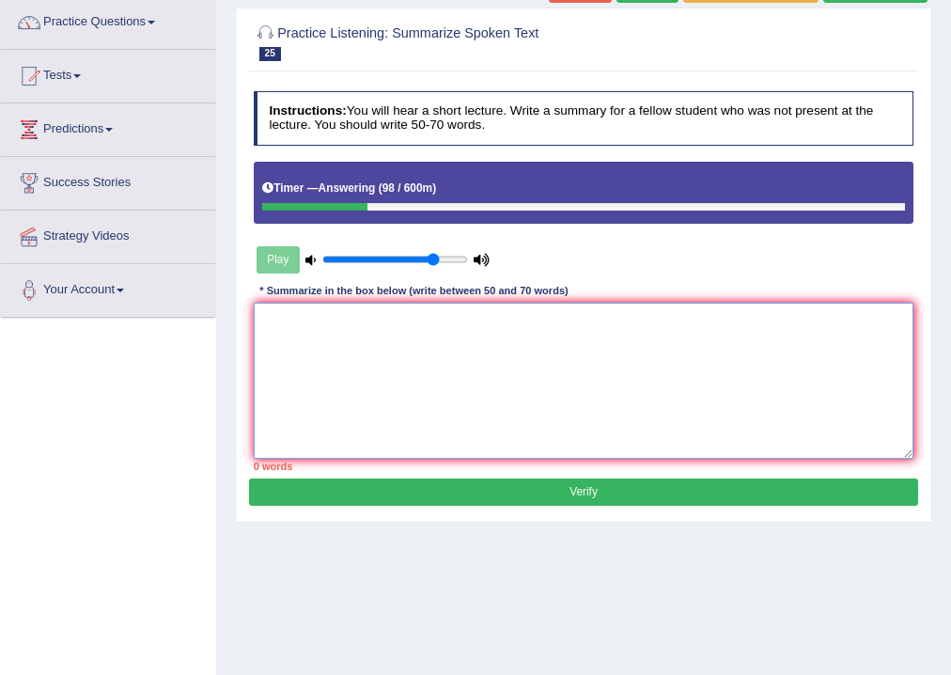
click at [354, 393] on textarea at bounding box center [584, 380] width 661 height 155
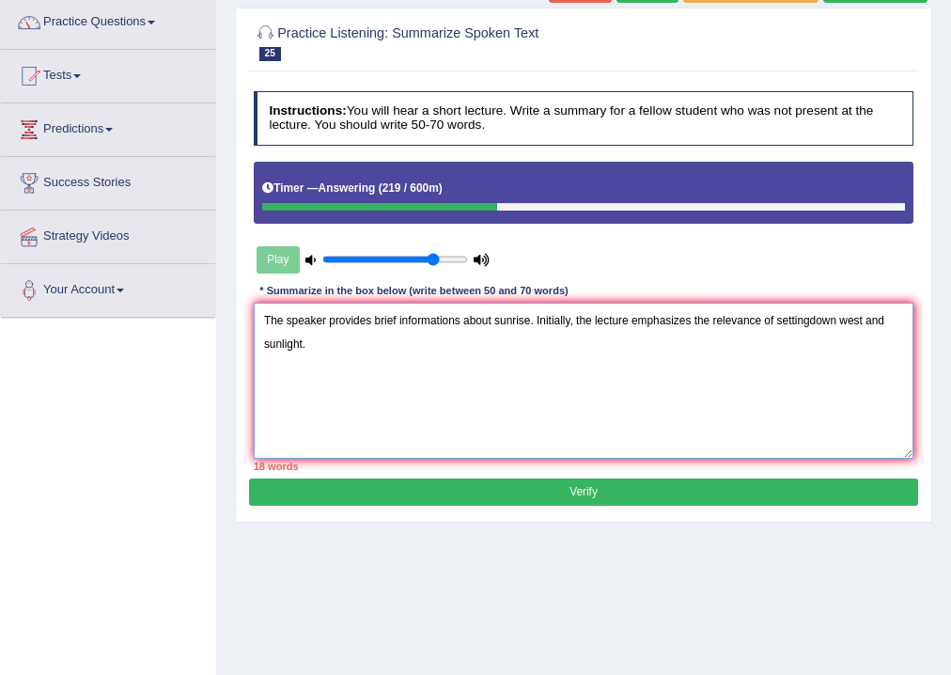
click at [808, 319] on textarea "The speaker provides brief informations about sunrise. Initially, the lecture e…" at bounding box center [584, 380] width 661 height 155
click at [443, 375] on textarea "The speaker provides brief informations about sunrise. Initially, the lecture e…" at bounding box center [584, 380] width 661 height 155
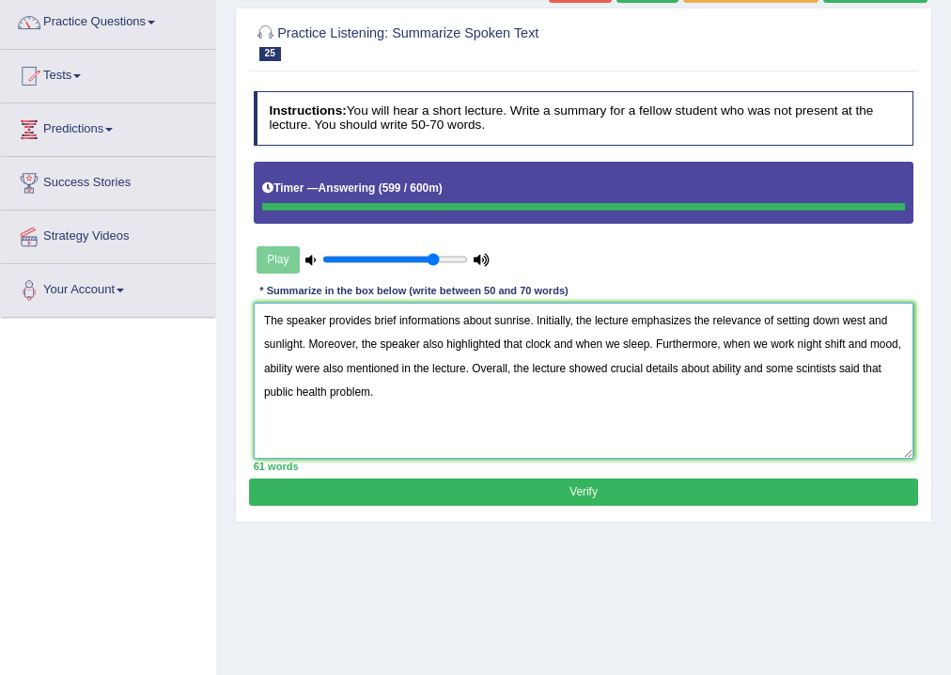
type textarea "The speaker provides brief informations about sunrise. Initially, the lecture e…"
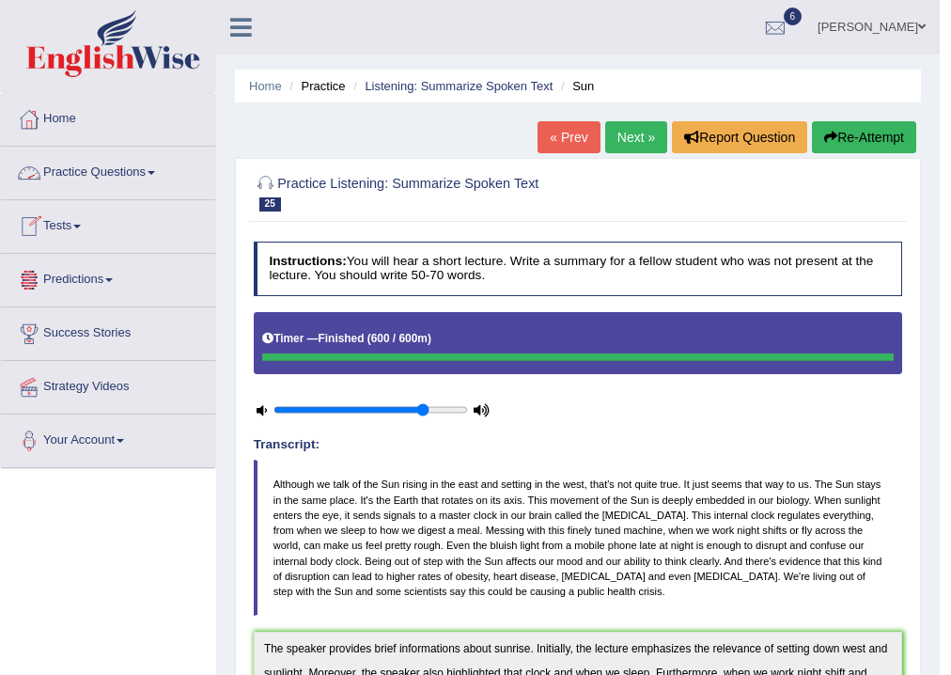
click at [162, 173] on link "Practice Questions" at bounding box center [108, 170] width 214 height 47
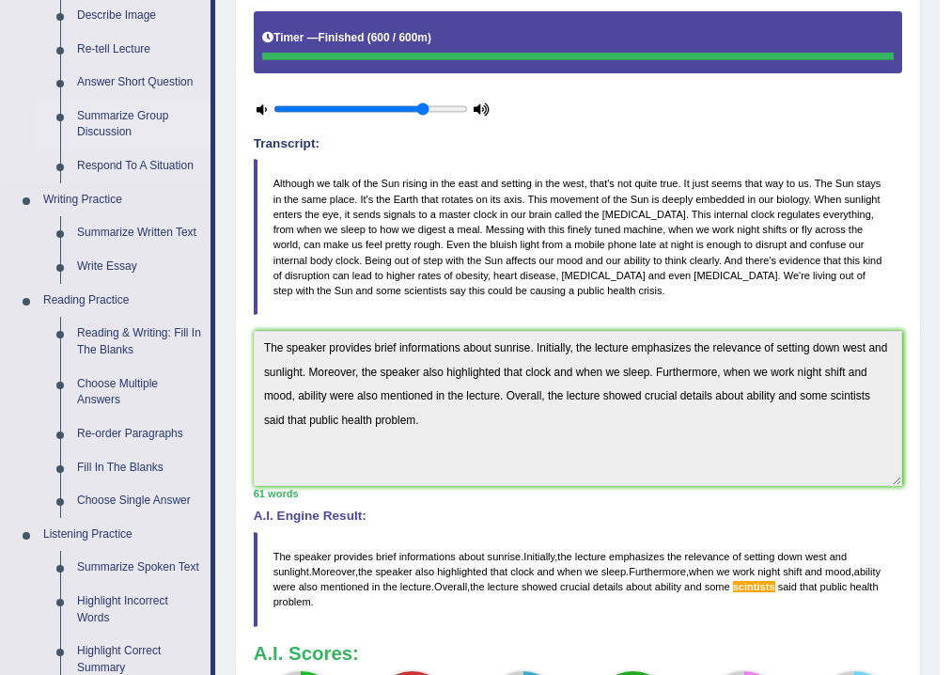
scroll to position [527, 0]
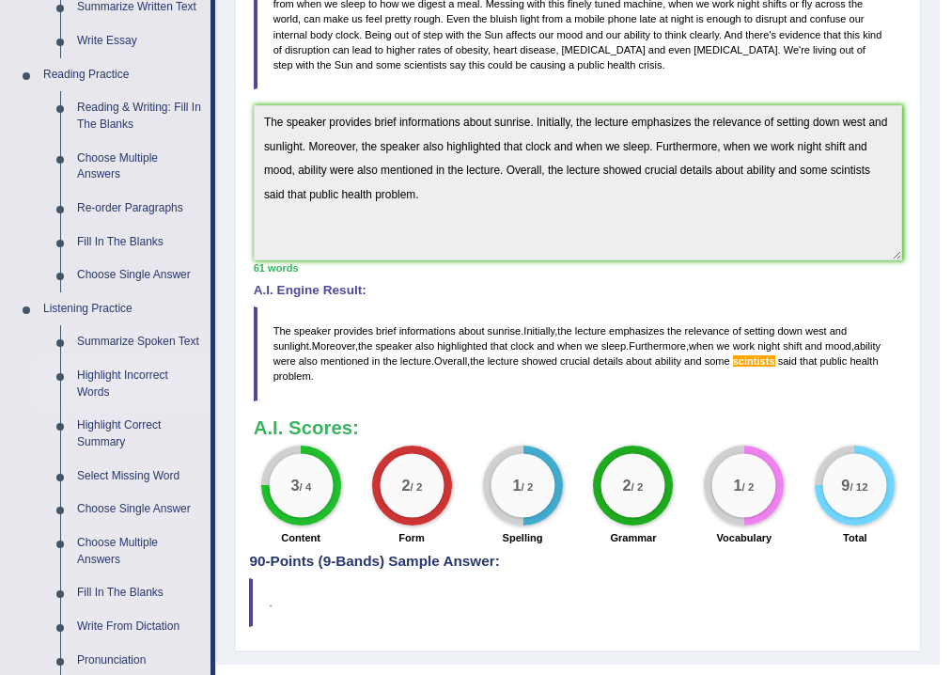
click at [93, 376] on link "Highlight Incorrect Words" at bounding box center [140, 384] width 142 height 50
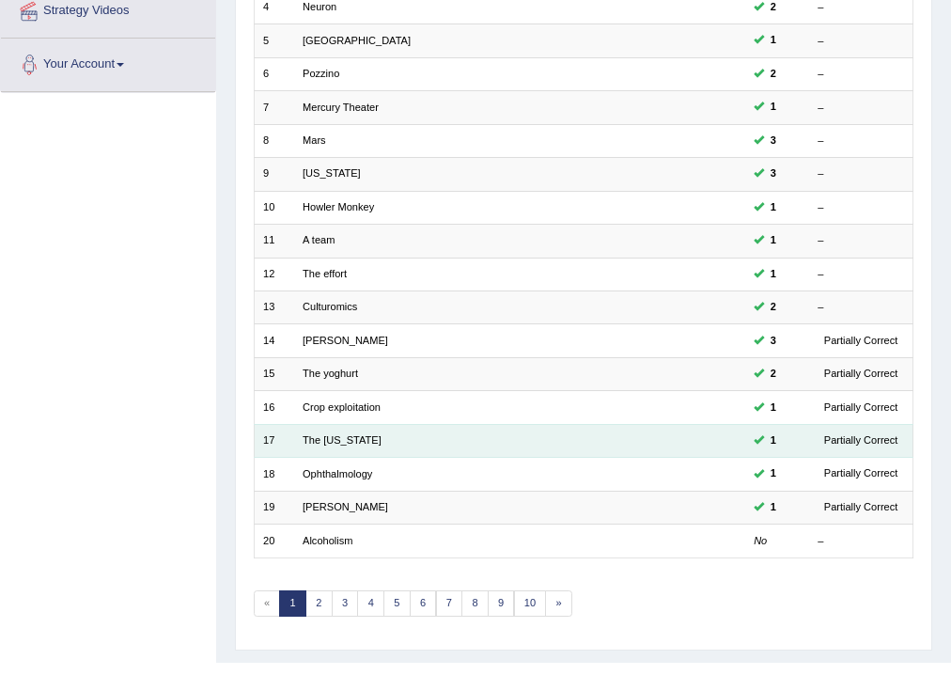
scroll to position [407, 0]
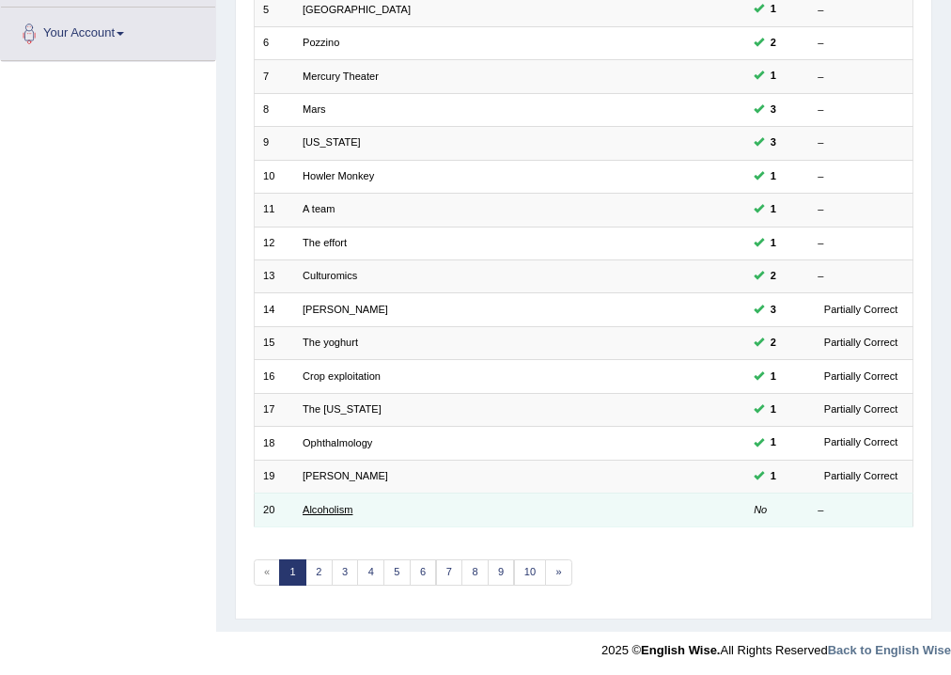
click at [346, 506] on link "Alcoholism" at bounding box center [328, 509] width 50 height 11
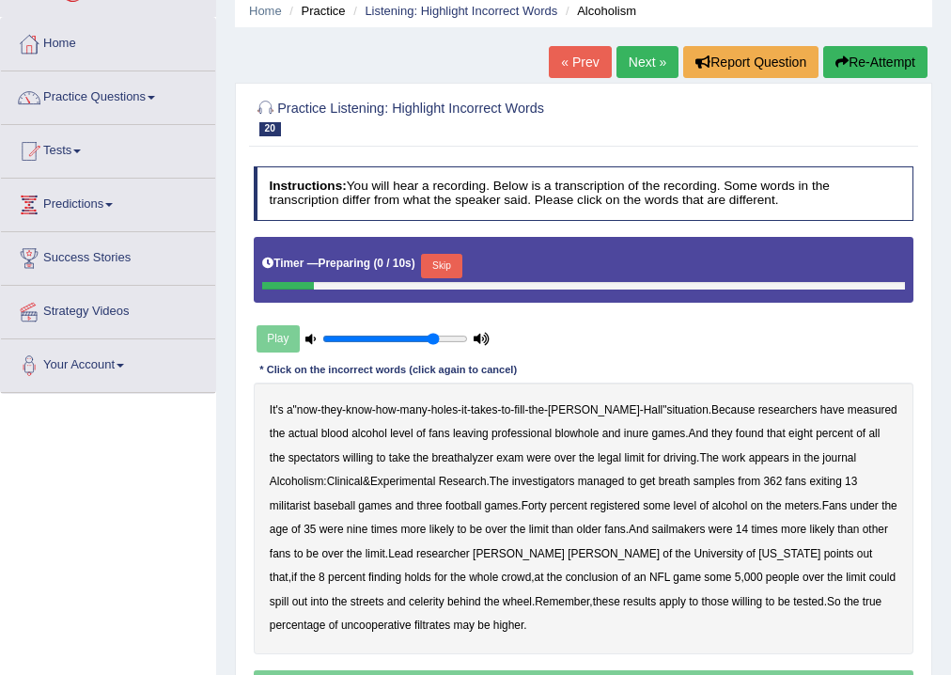
scroll to position [150, 0]
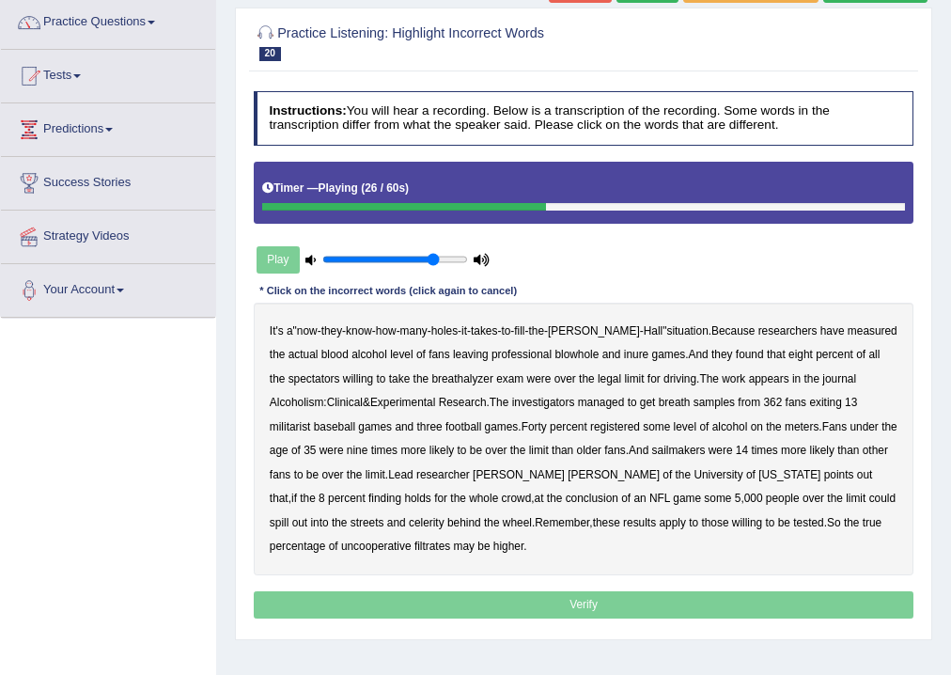
click at [297, 421] on b "militarist" at bounding box center [290, 426] width 41 height 13
click at [706, 454] on b "sailmakers" at bounding box center [679, 450] width 54 height 13
click at [409, 521] on b "celerity" at bounding box center [427, 522] width 36 height 13
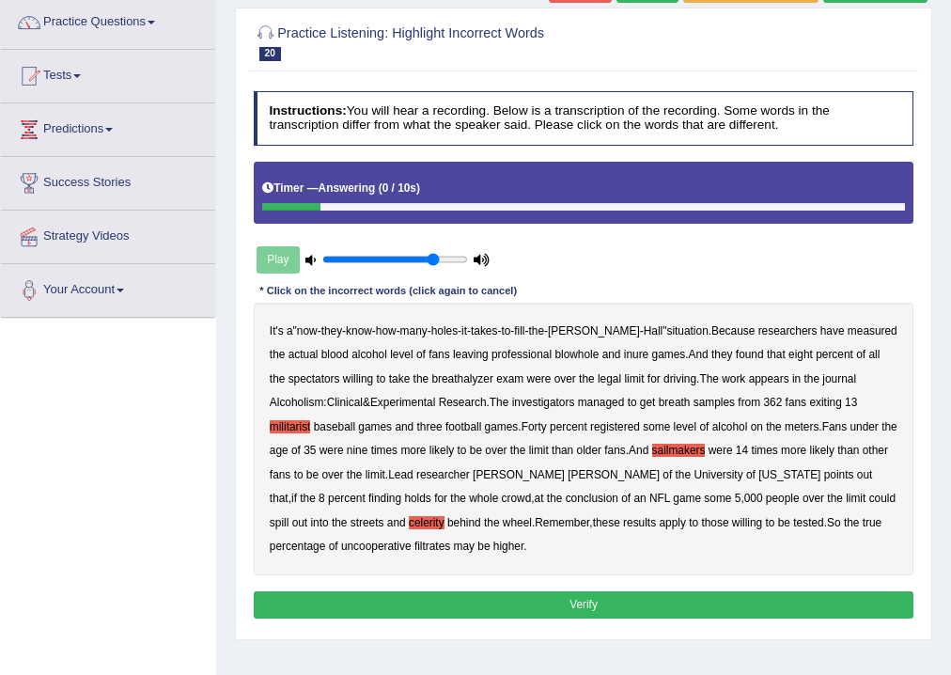
click at [465, 605] on button "Verify" at bounding box center [584, 604] width 661 height 27
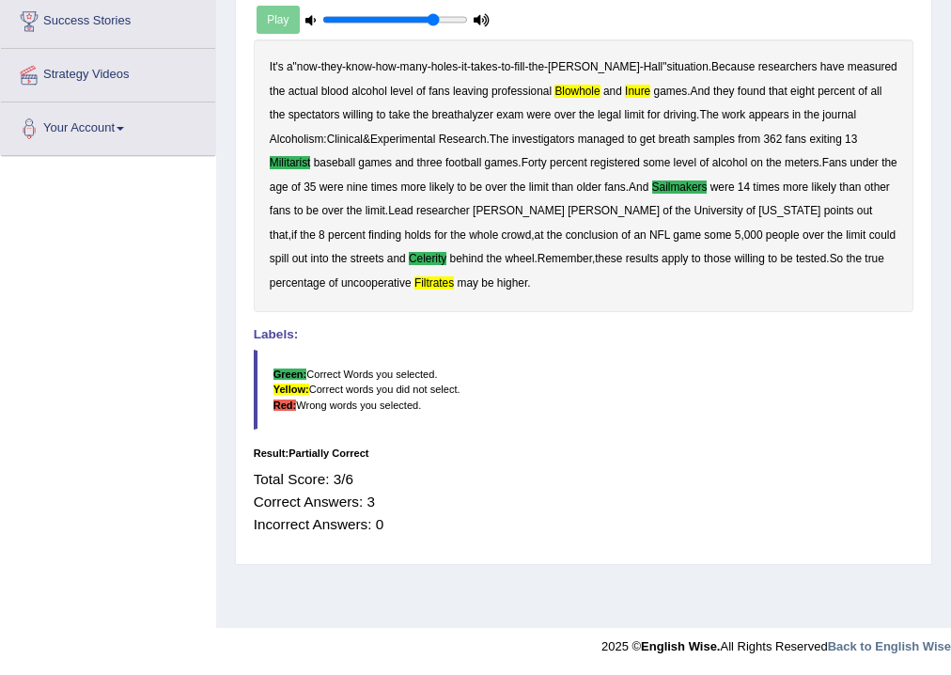
scroll to position [11, 0]
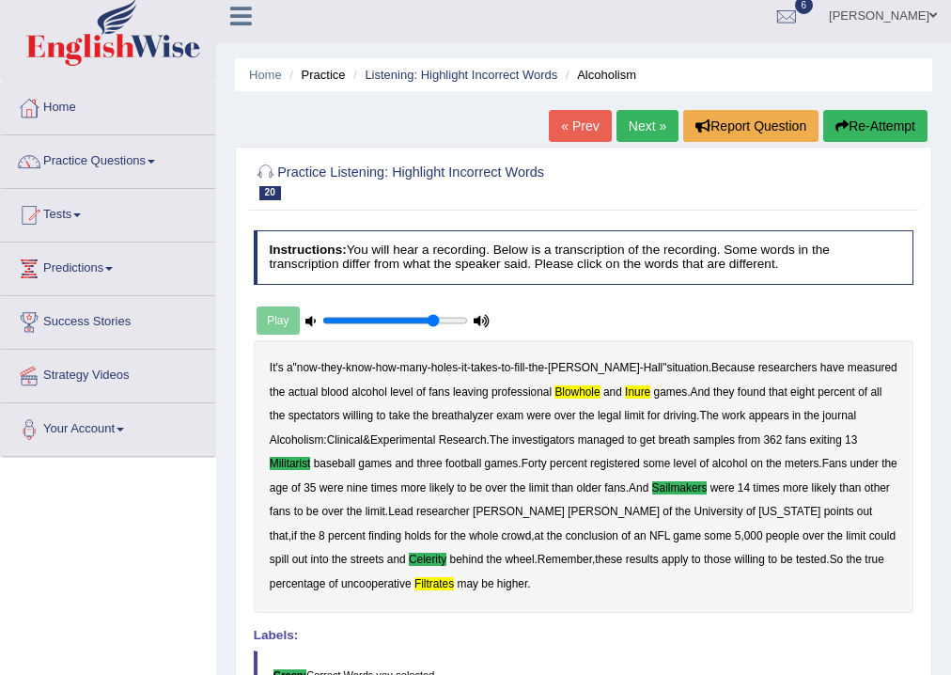
click at [639, 124] on link "Next »" at bounding box center [648, 126] width 62 height 32
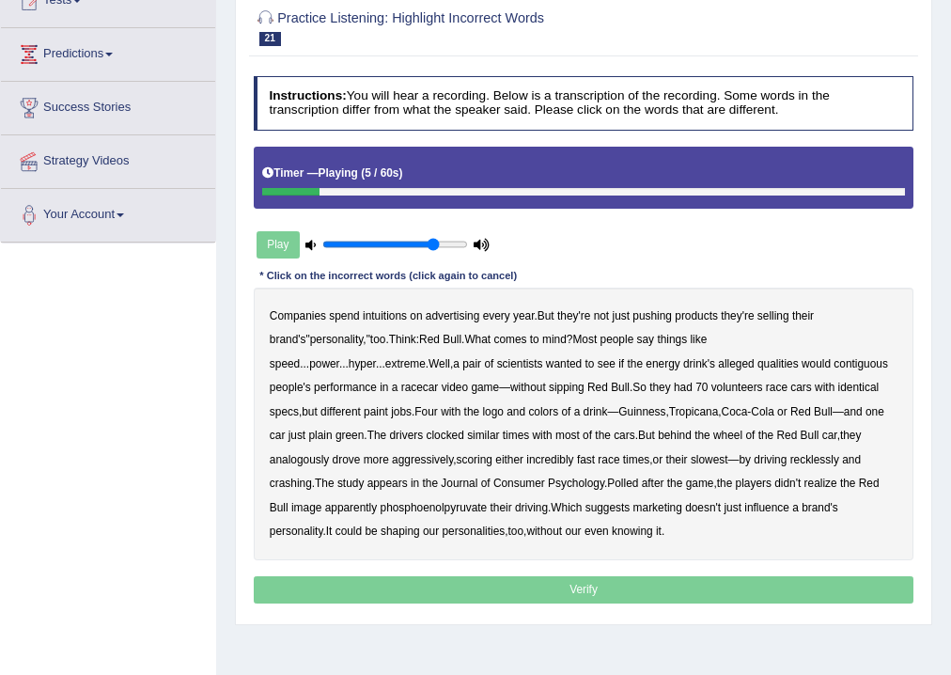
click at [395, 315] on b "intuitions" at bounding box center [385, 315] width 44 height 13
click at [375, 304] on div "Companies spend intuitions on advertising every year . But they're not just pus…" at bounding box center [584, 424] width 661 height 272
click at [380, 309] on b "intuitions" at bounding box center [385, 315] width 44 height 13
click at [380, 317] on b "intuitions" at bounding box center [385, 315] width 44 height 13
click at [329, 453] on b "analogously" at bounding box center [299, 459] width 59 height 13
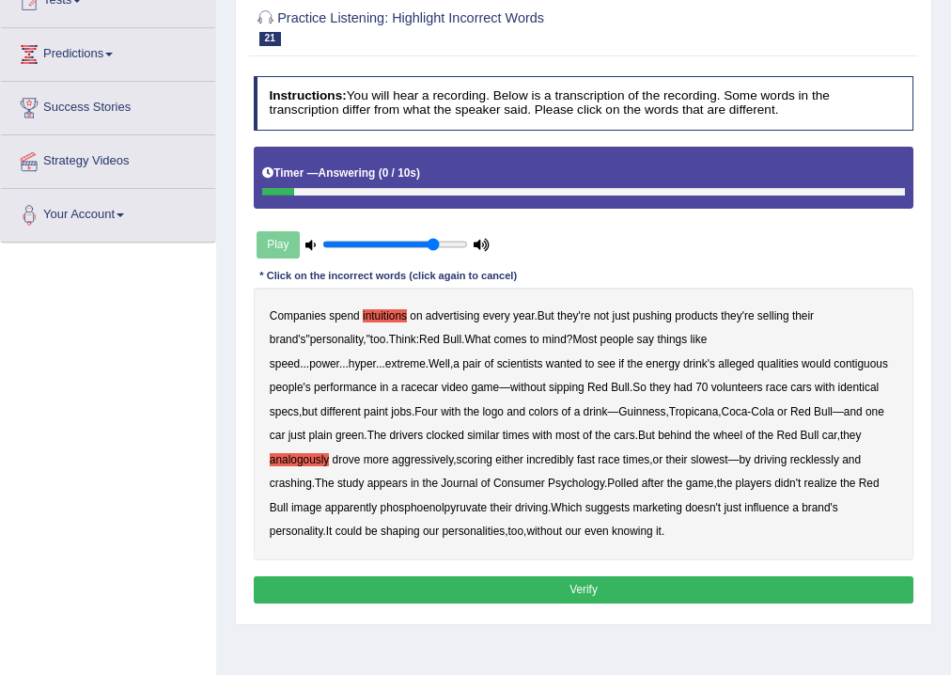
click at [380, 306] on div "Companies spend intuitions on advertising every year . But they're not just pus…" at bounding box center [584, 424] width 661 height 272
click at [373, 314] on b "intuitions" at bounding box center [385, 315] width 44 height 13
click at [573, 585] on button "Verify" at bounding box center [584, 589] width 661 height 27
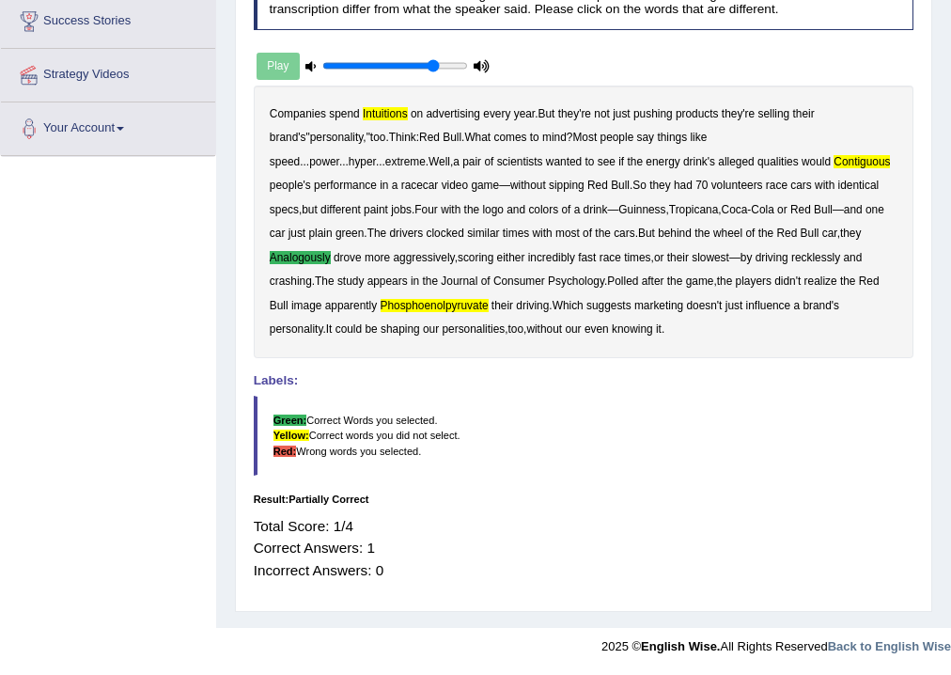
scroll to position [11, 0]
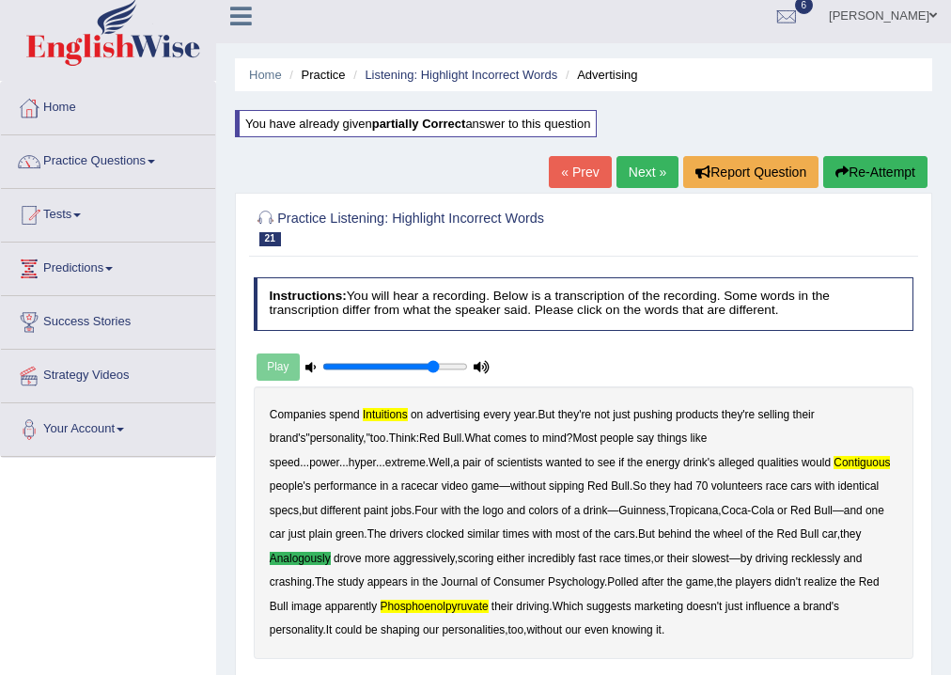
click at [639, 174] on link "Next »" at bounding box center [648, 172] width 62 height 32
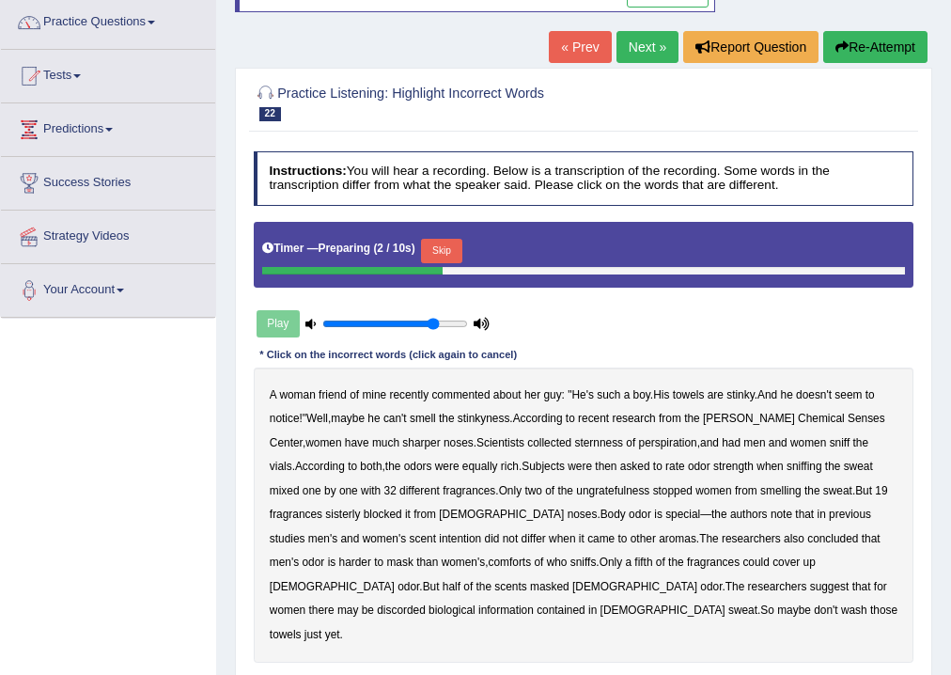
click at [444, 252] on button "Skip" at bounding box center [441, 251] width 40 height 24
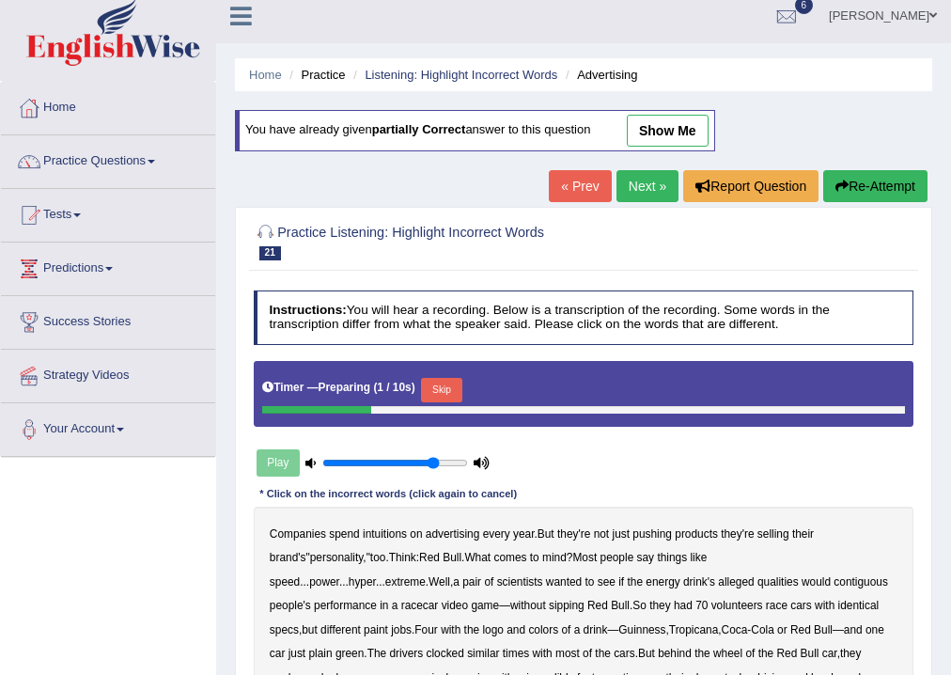
click at [444, 383] on button "Skip" at bounding box center [441, 390] width 40 height 24
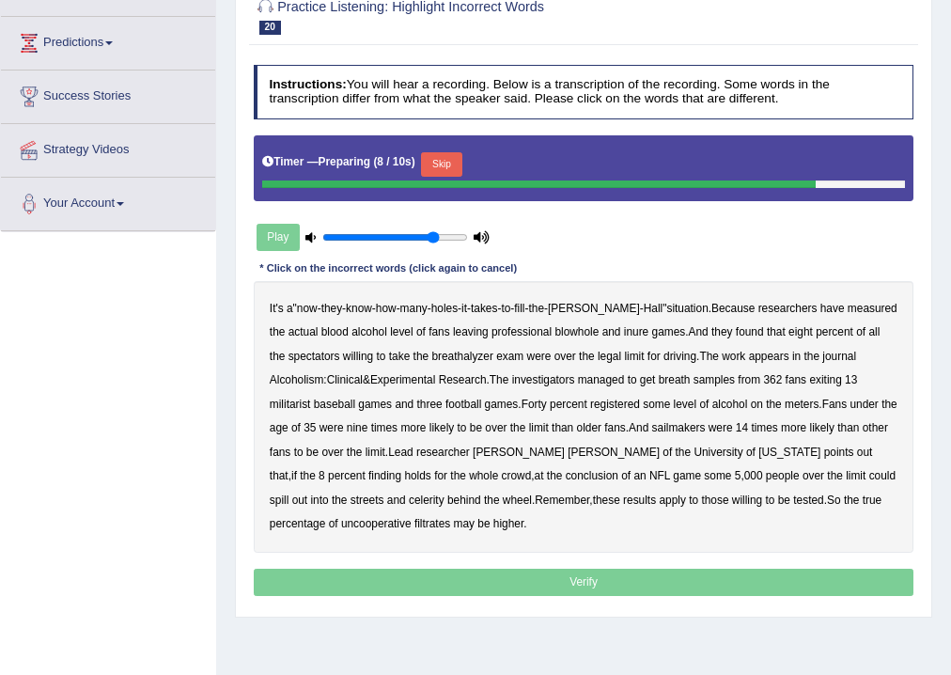
scroll to position [11, 0]
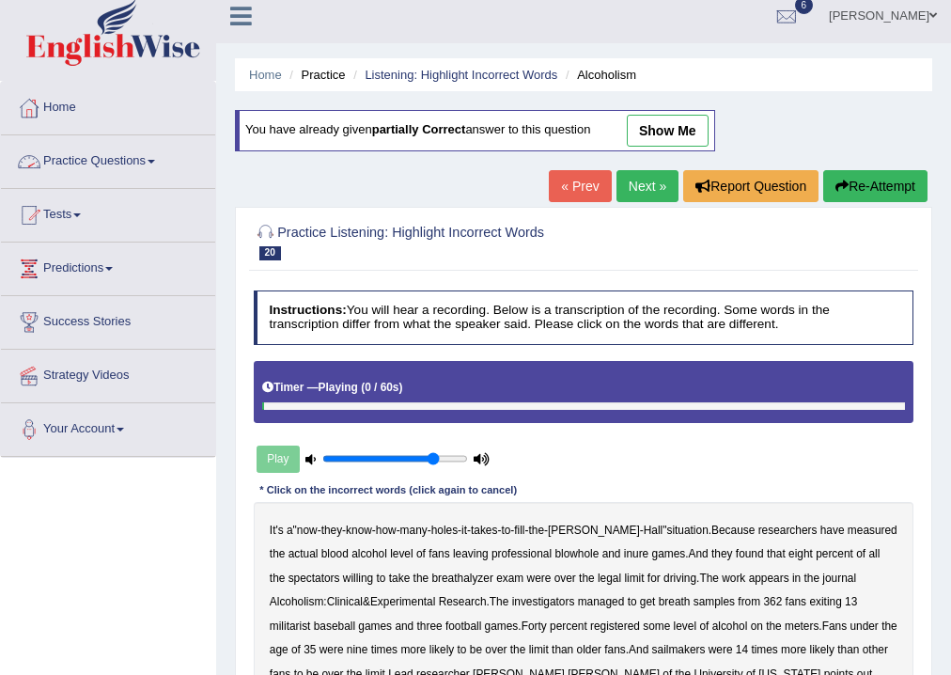
click at [155, 156] on link "Practice Questions" at bounding box center [108, 158] width 214 height 47
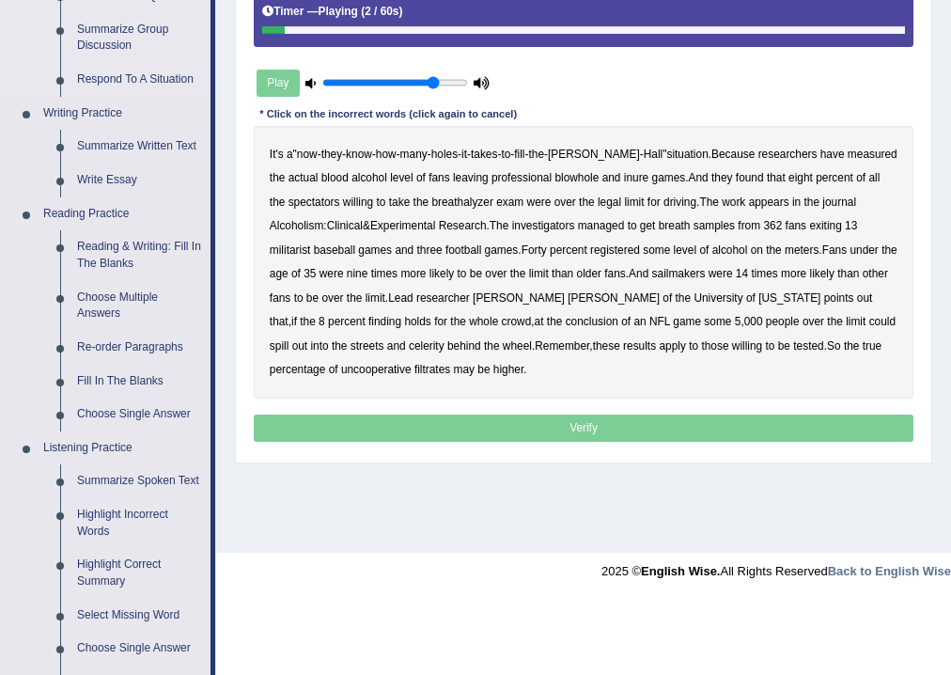
scroll to position [538, 0]
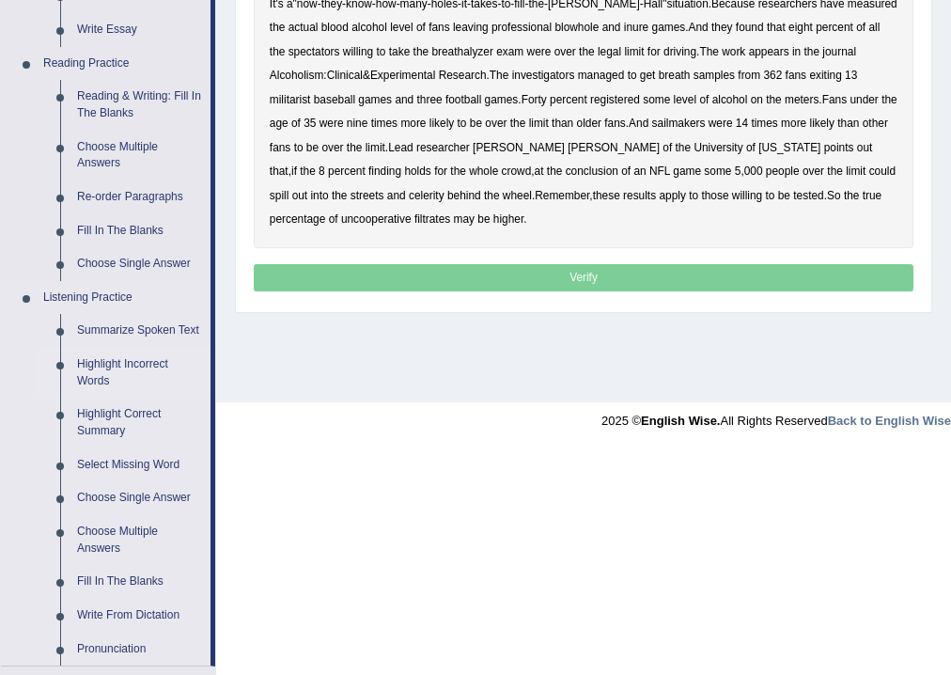
click at [135, 357] on link "Highlight Incorrect Words" at bounding box center [140, 373] width 142 height 50
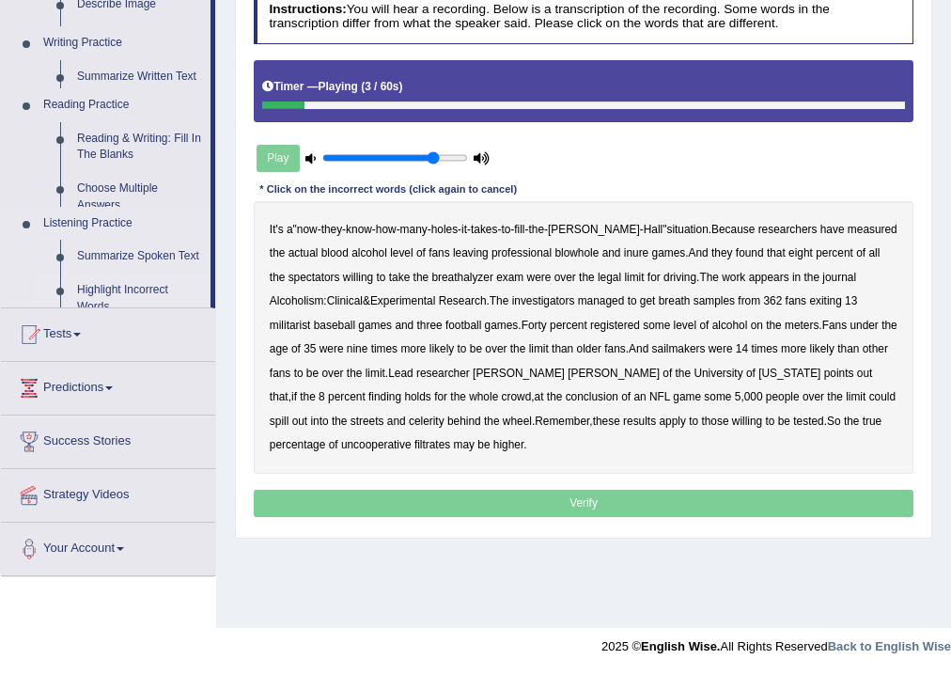
scroll to position [312, 0]
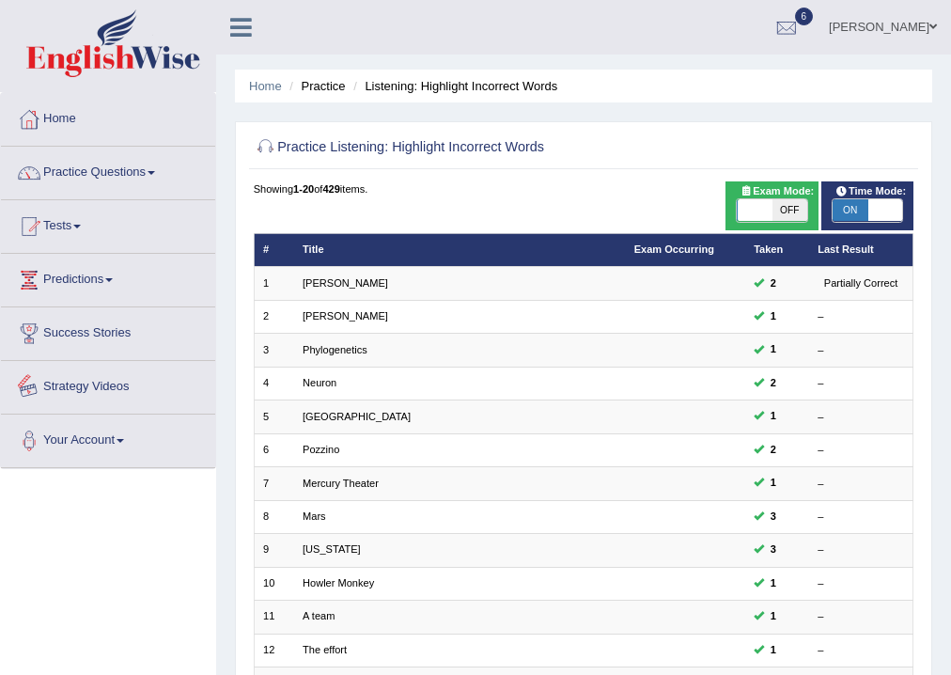
scroll to position [407, 0]
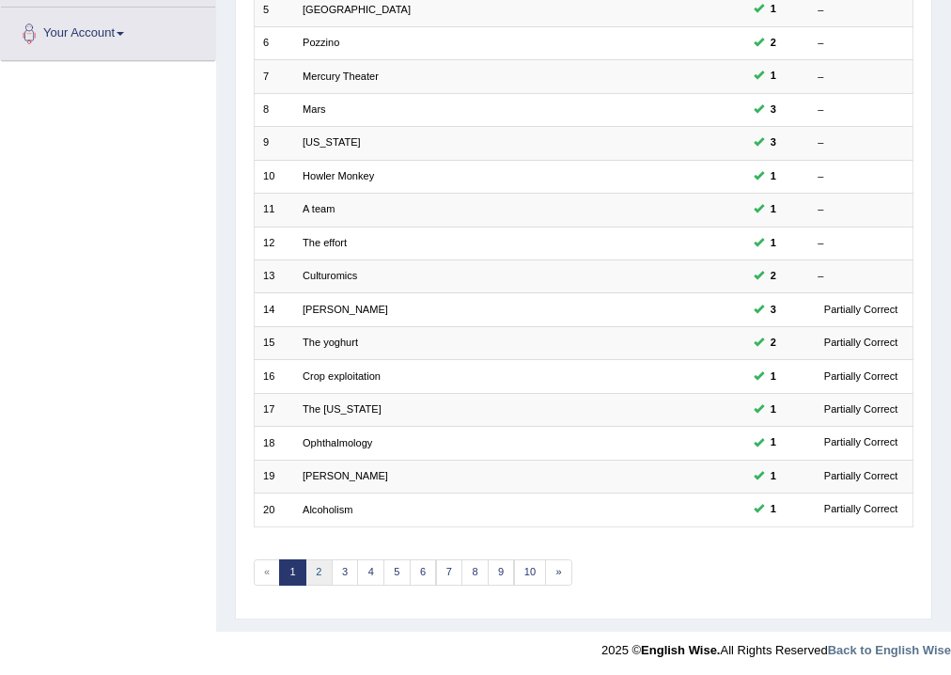
click at [322, 570] on link "2" at bounding box center [319, 572] width 27 height 26
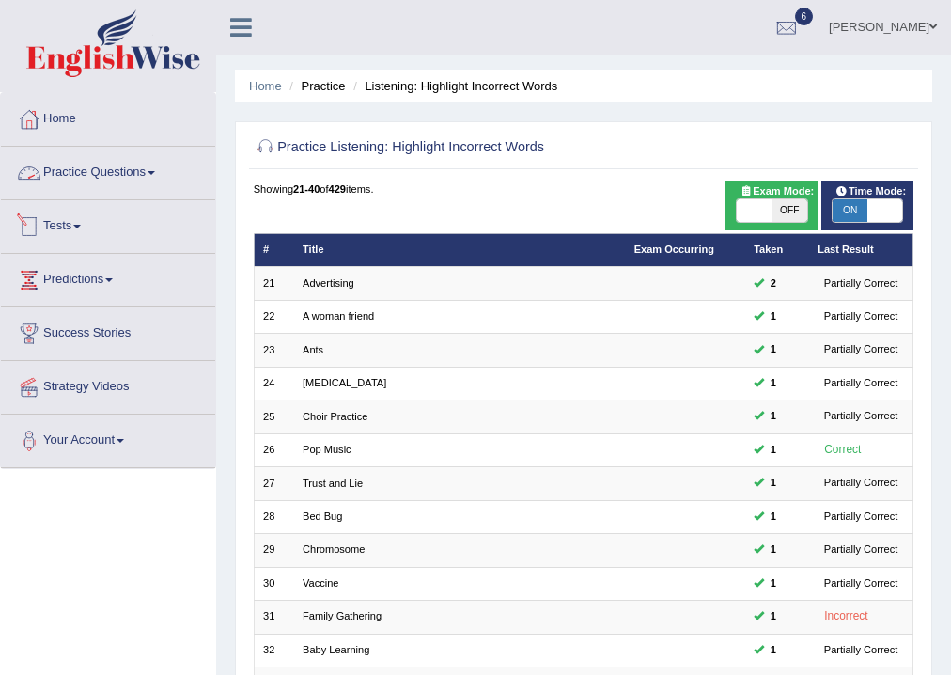
click at [155, 172] on span at bounding box center [152, 173] width 8 height 4
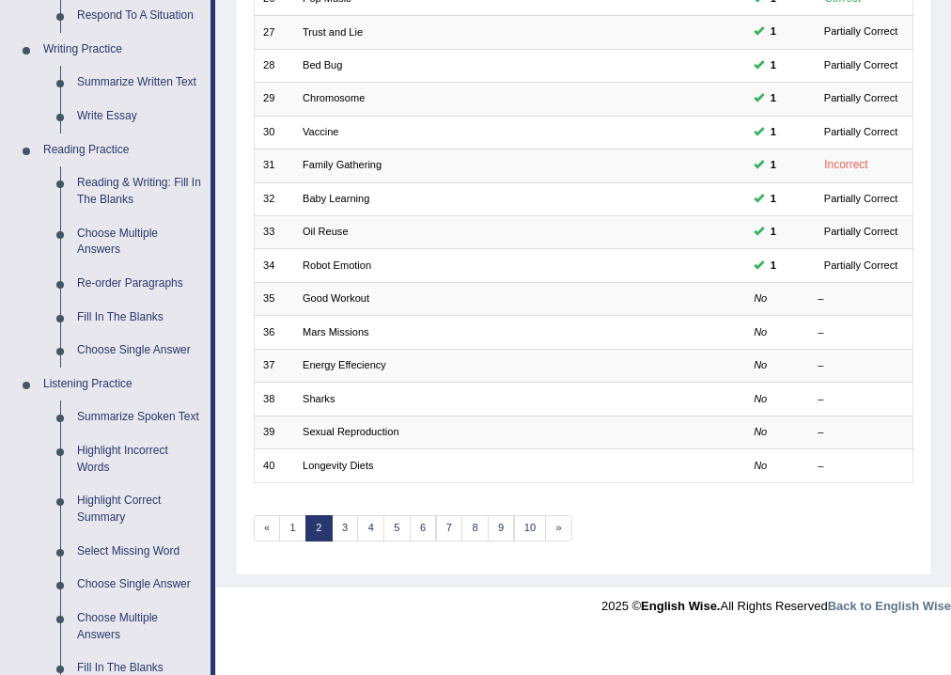
scroll to position [677, 0]
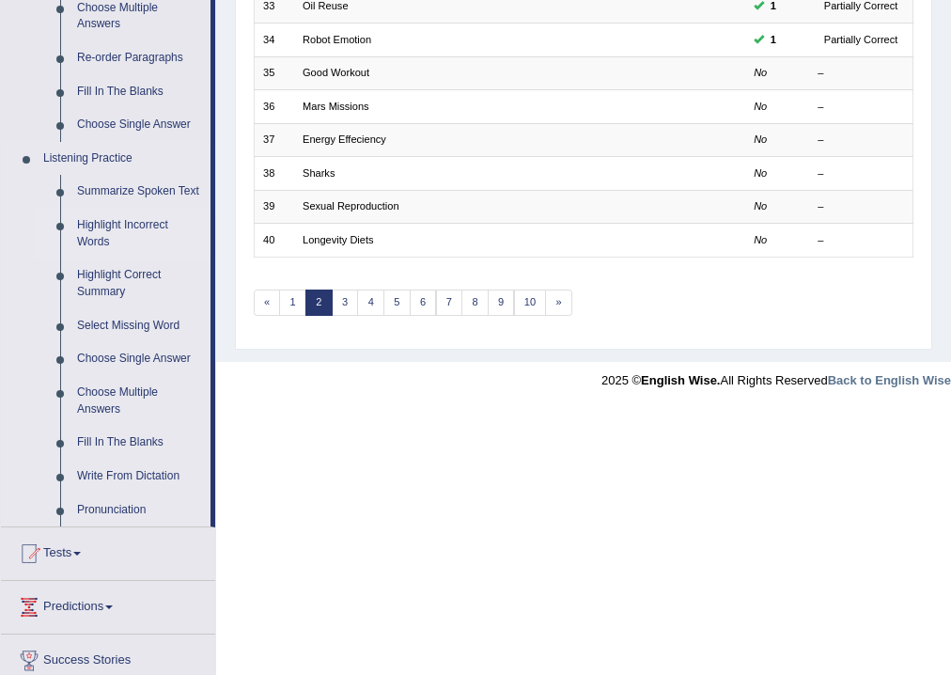
click at [146, 225] on link "Highlight Incorrect Words" at bounding box center [140, 234] width 142 height 50
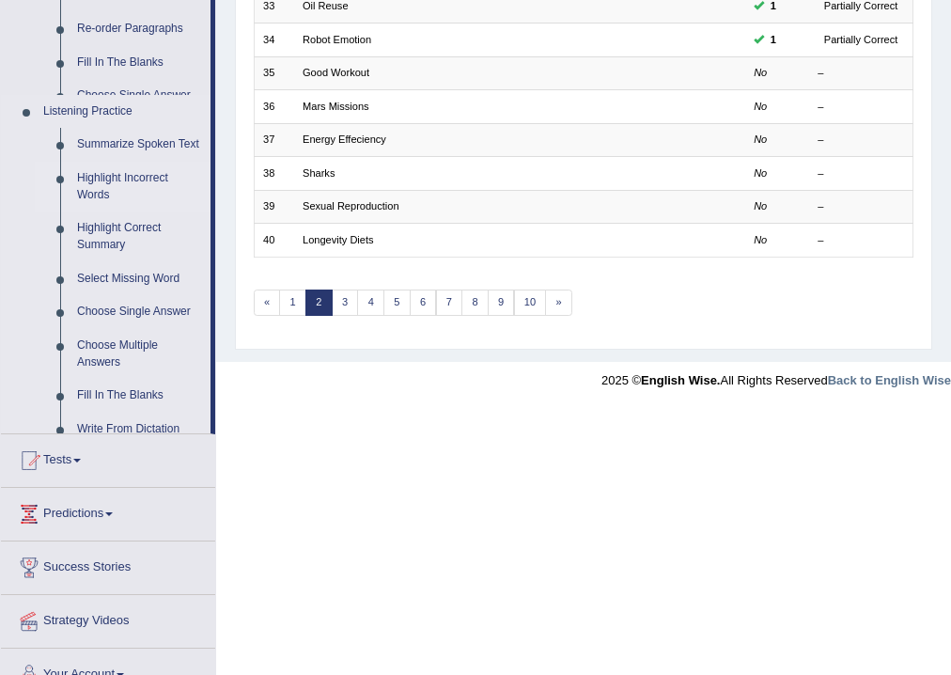
scroll to position [407, 0]
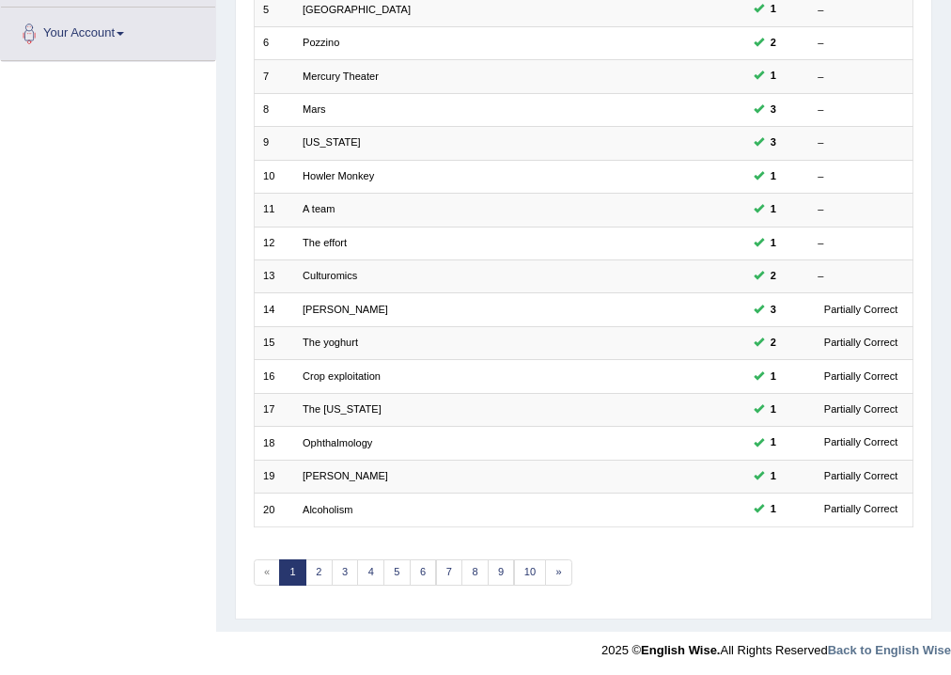
scroll to position [106, 0]
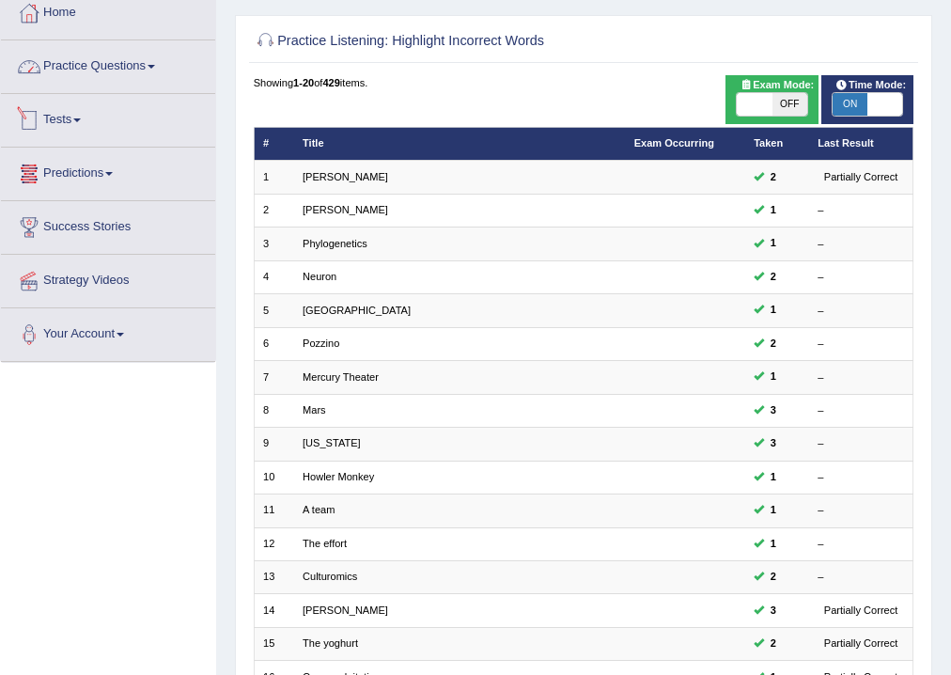
click at [155, 65] on span at bounding box center [152, 67] width 8 height 4
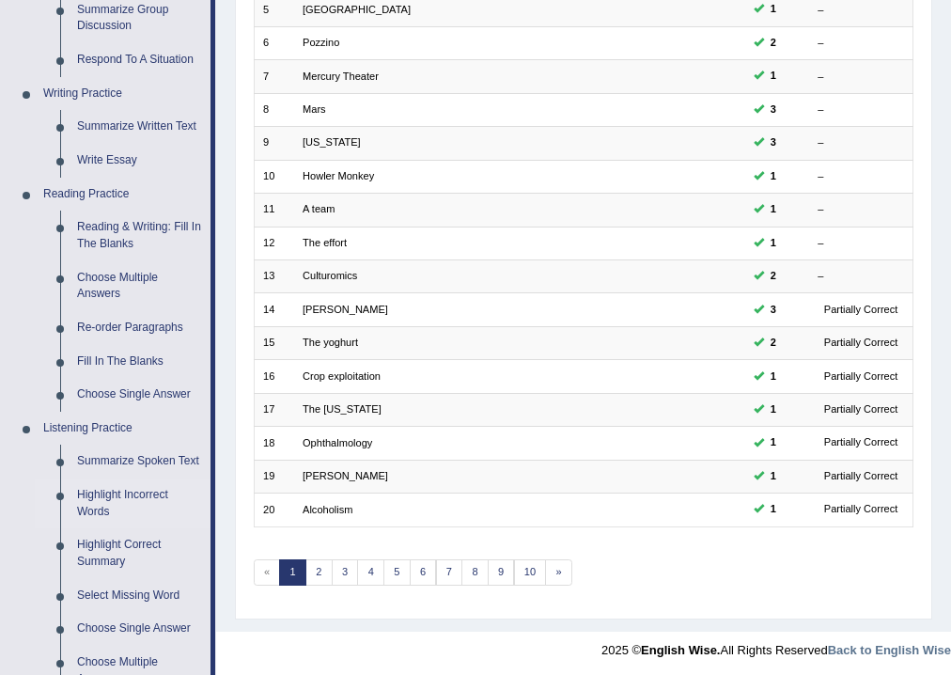
scroll to position [708, 0]
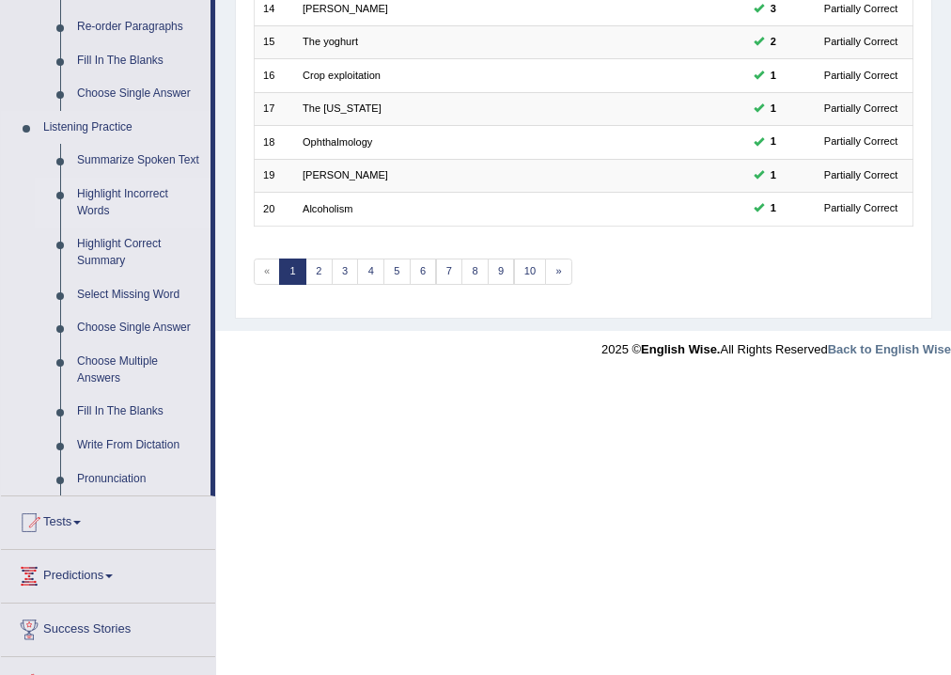
click at [98, 191] on link "Highlight Incorrect Words" at bounding box center [140, 203] width 142 height 50
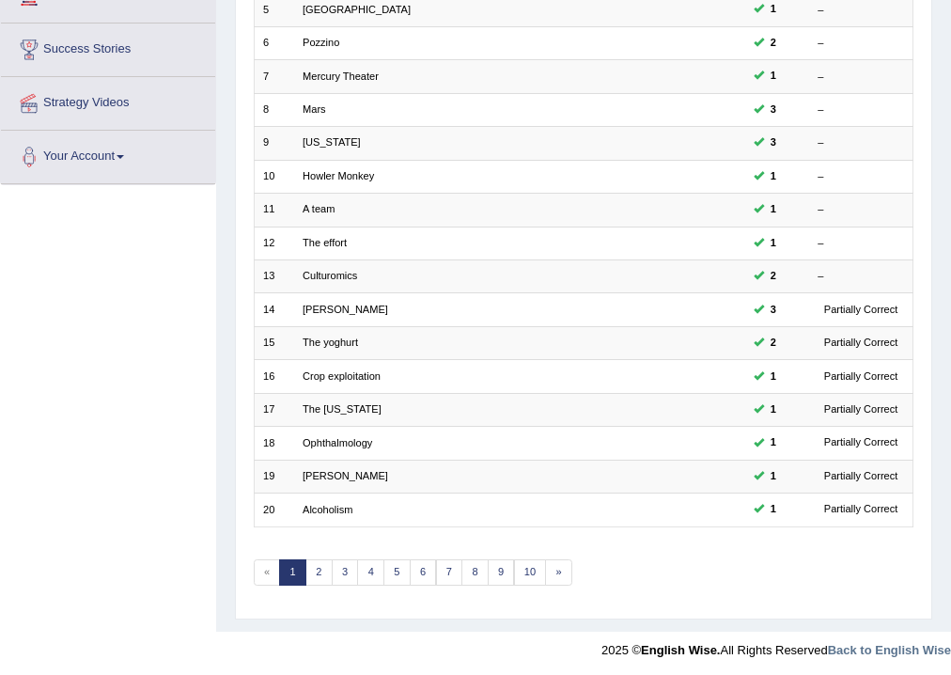
scroll to position [245, 0]
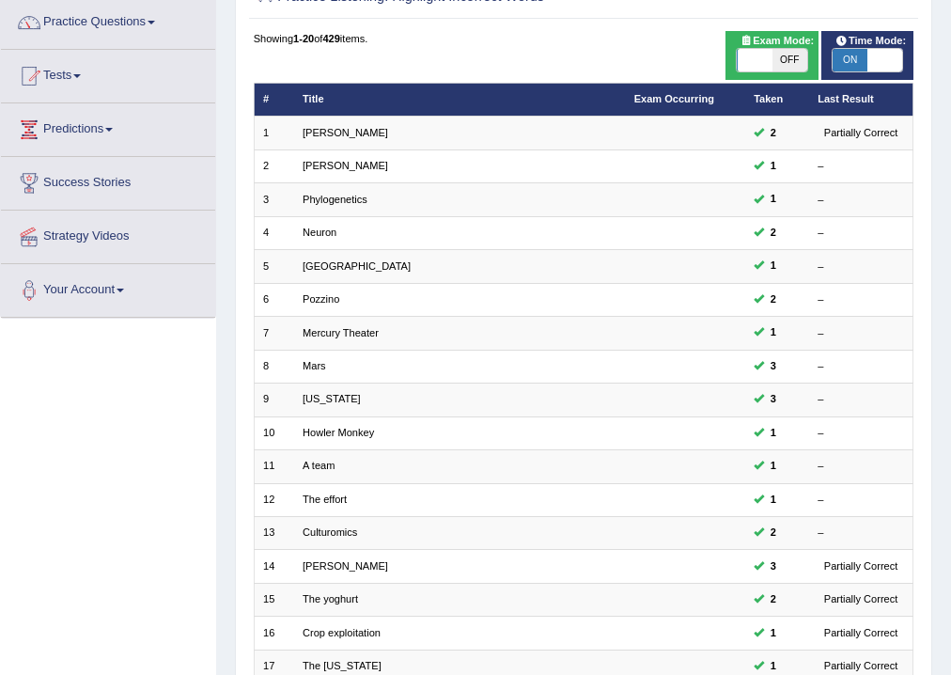
scroll to position [407, 0]
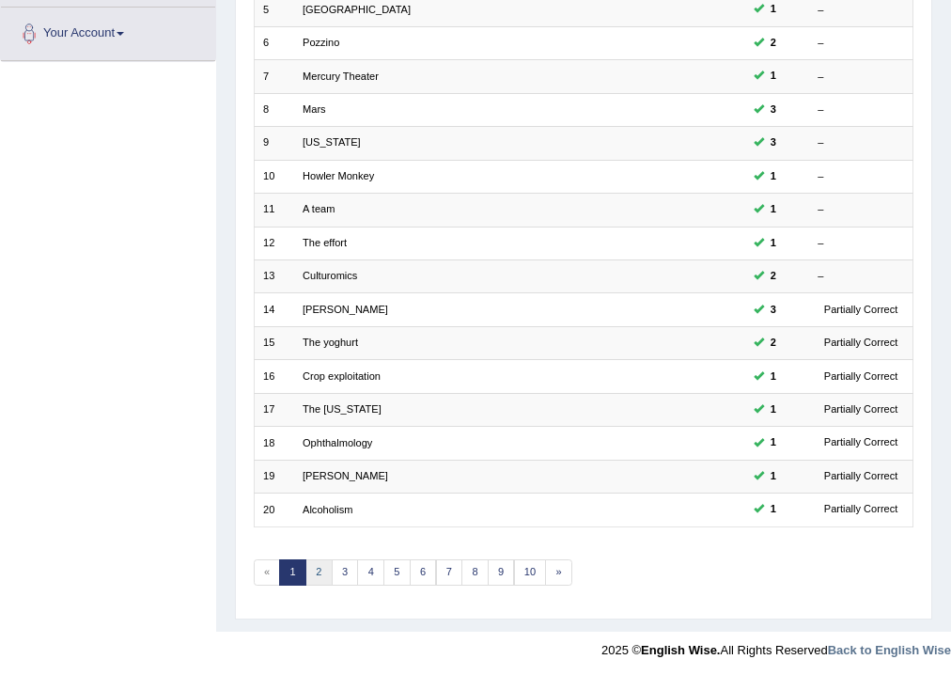
click at [315, 570] on link "2" at bounding box center [319, 572] width 27 height 26
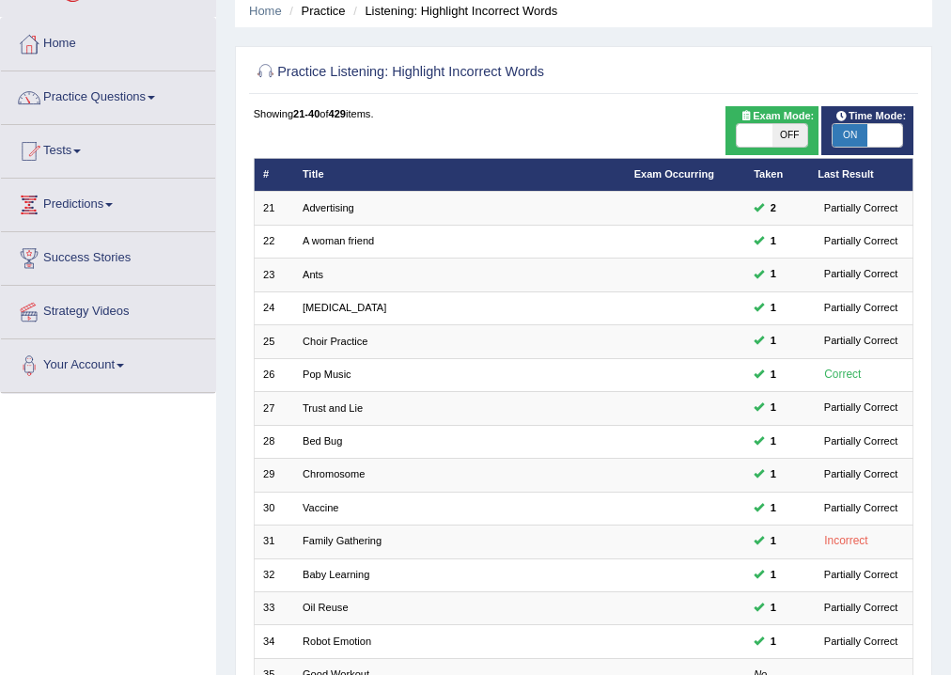
scroll to position [376, 0]
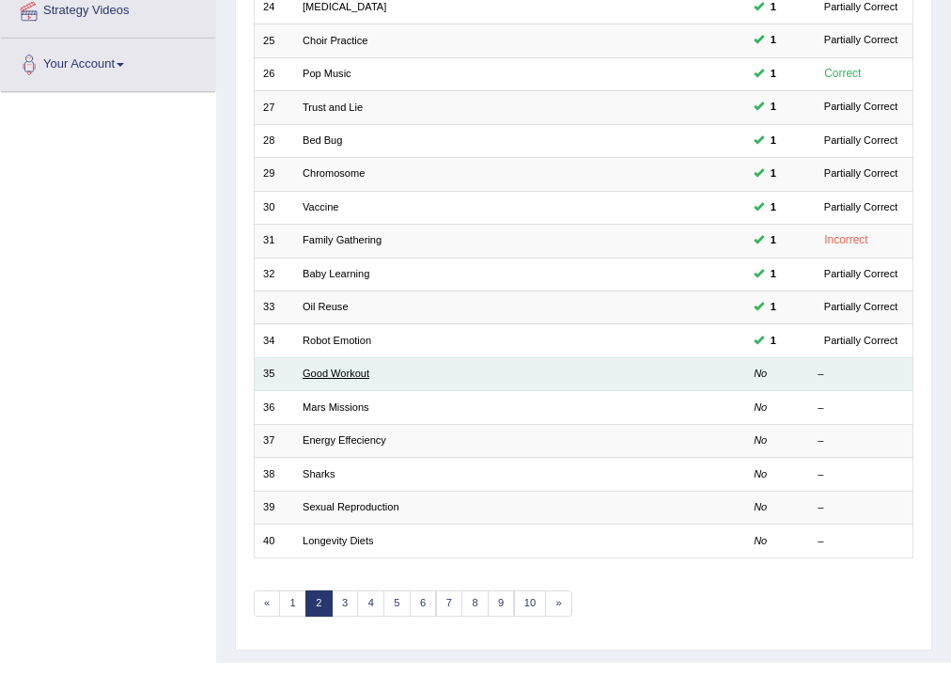
click at [345, 369] on link "Good Workout" at bounding box center [336, 373] width 67 height 11
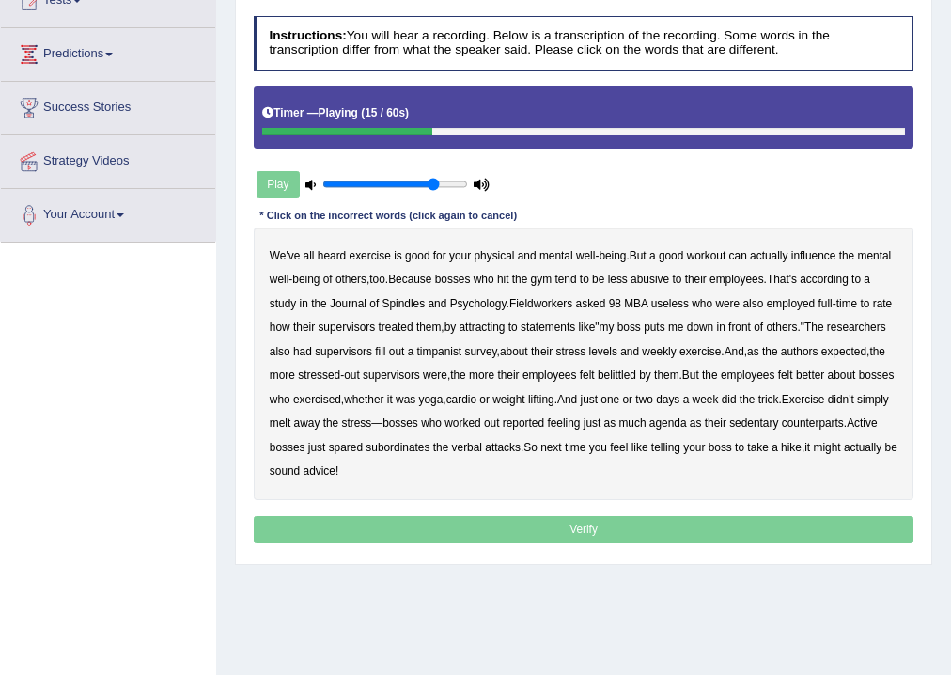
click at [393, 303] on b "Spindles" at bounding box center [404, 303] width 43 height 13
click at [477, 326] on b "attracting" at bounding box center [483, 327] width 46 height 13
click at [439, 350] on b "timpanist" at bounding box center [439, 351] width 45 height 13
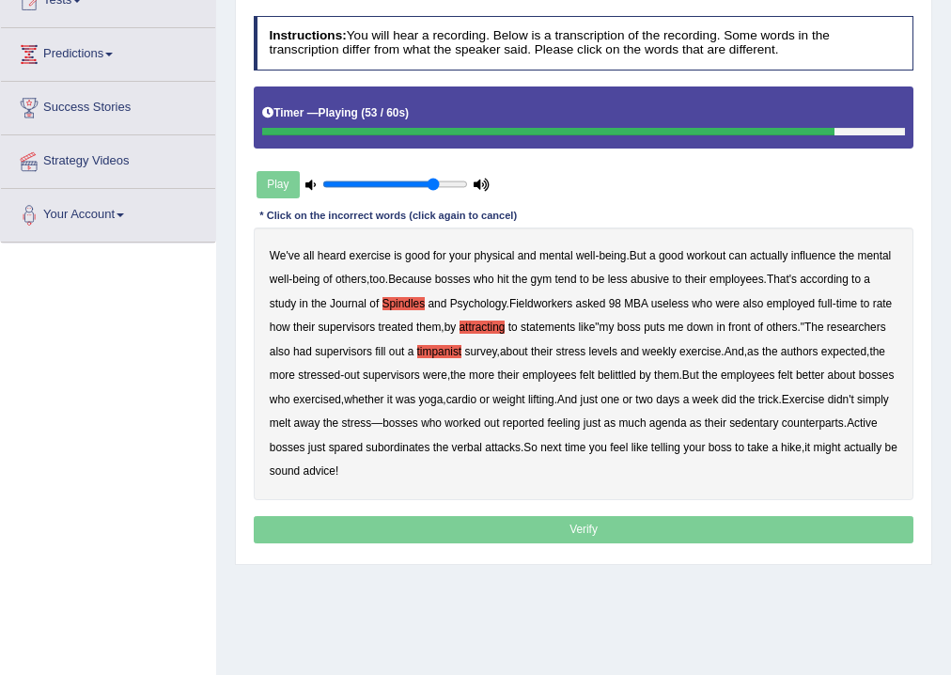
click at [687, 425] on b "agenda" at bounding box center [669, 423] width 38 height 13
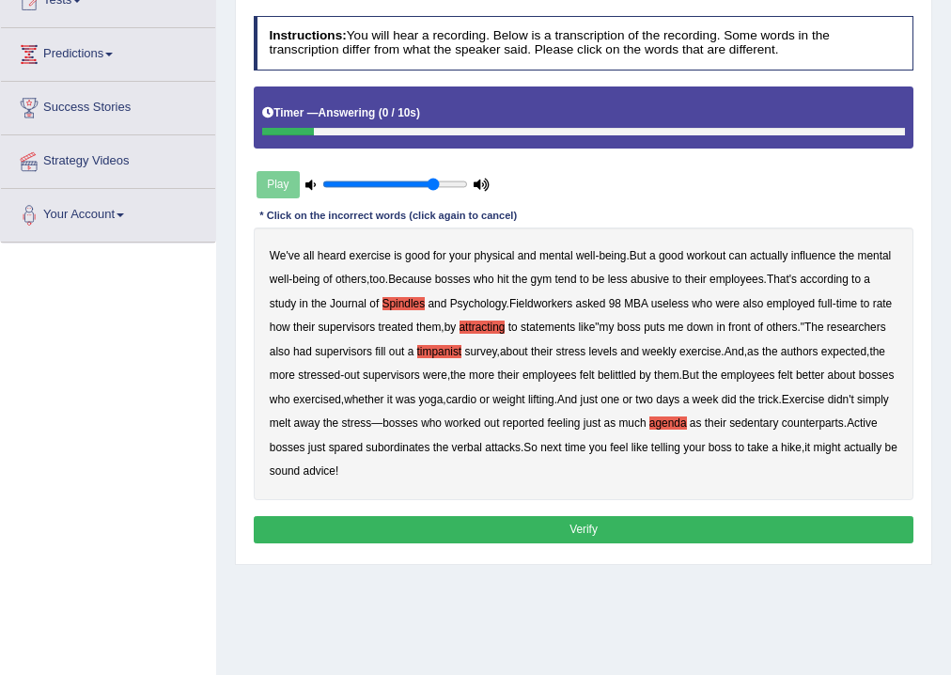
click at [441, 519] on button "Verify" at bounding box center [584, 529] width 661 height 27
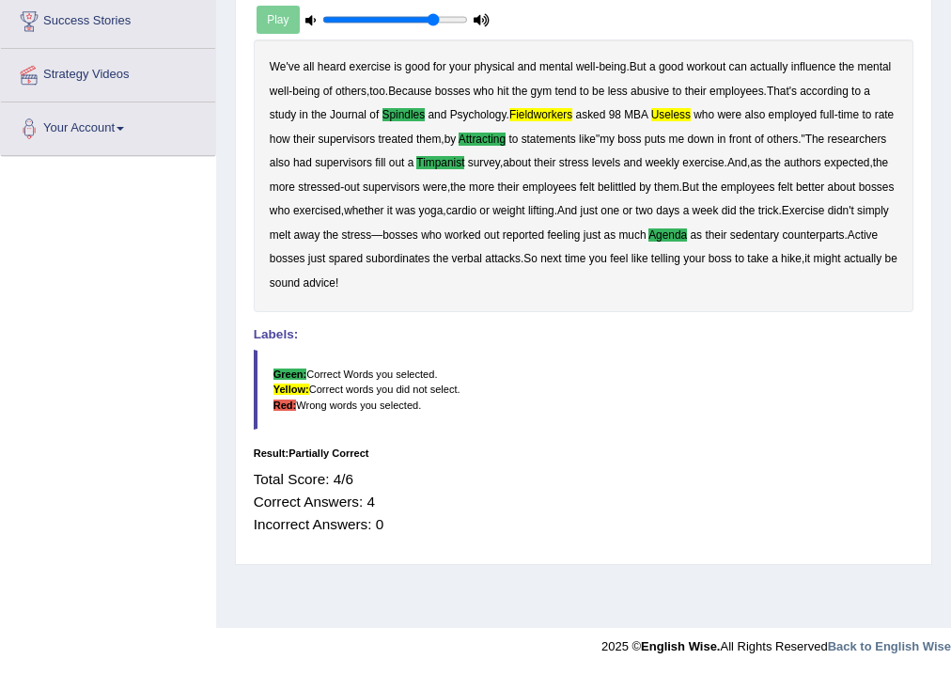
scroll to position [86, 0]
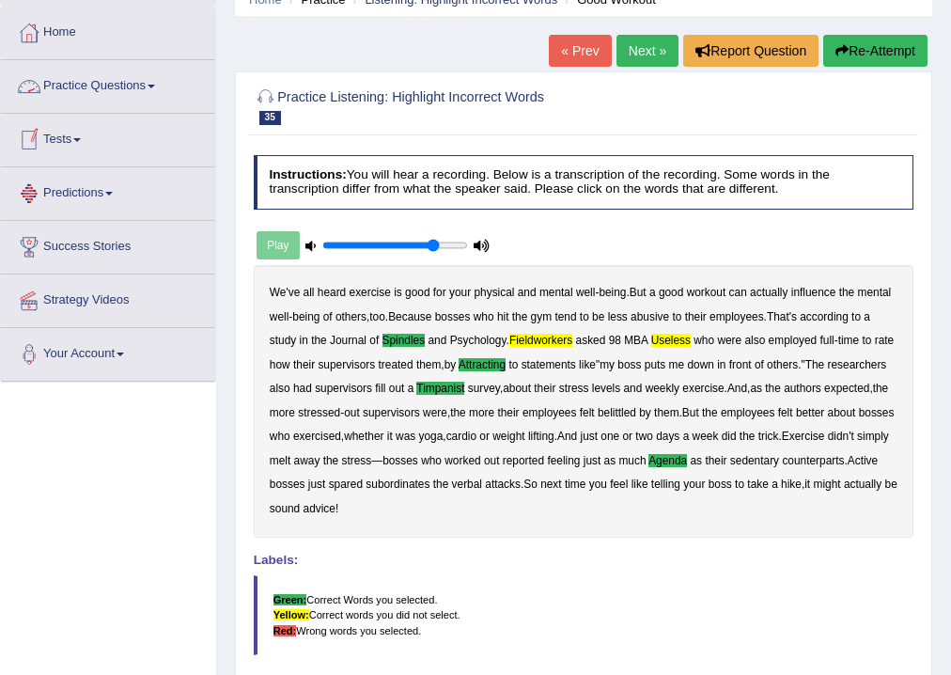
click at [154, 79] on link "Practice Questions" at bounding box center [108, 83] width 214 height 47
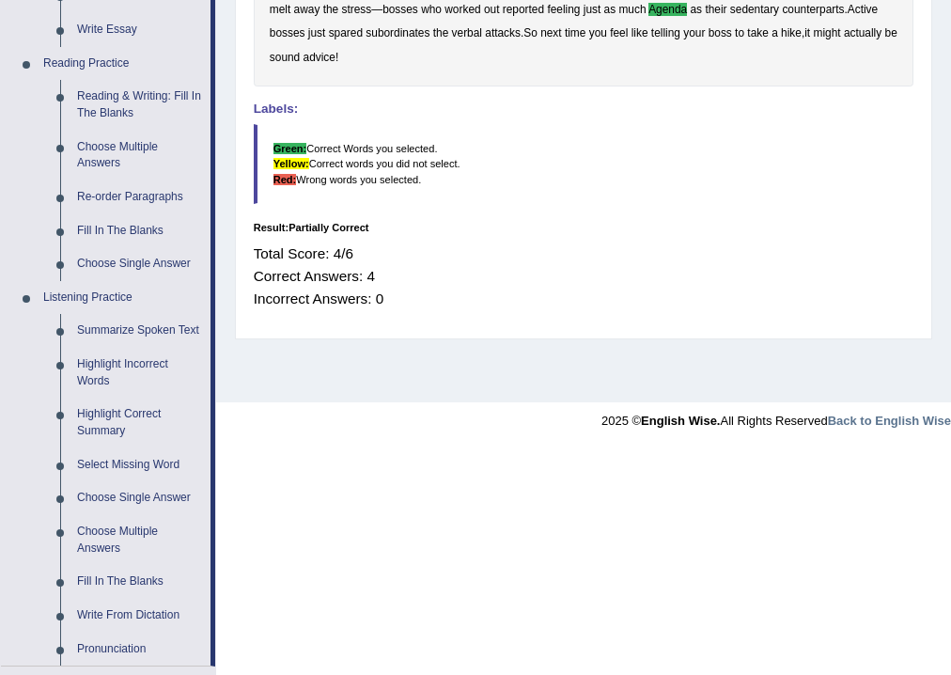
scroll to position [613, 0]
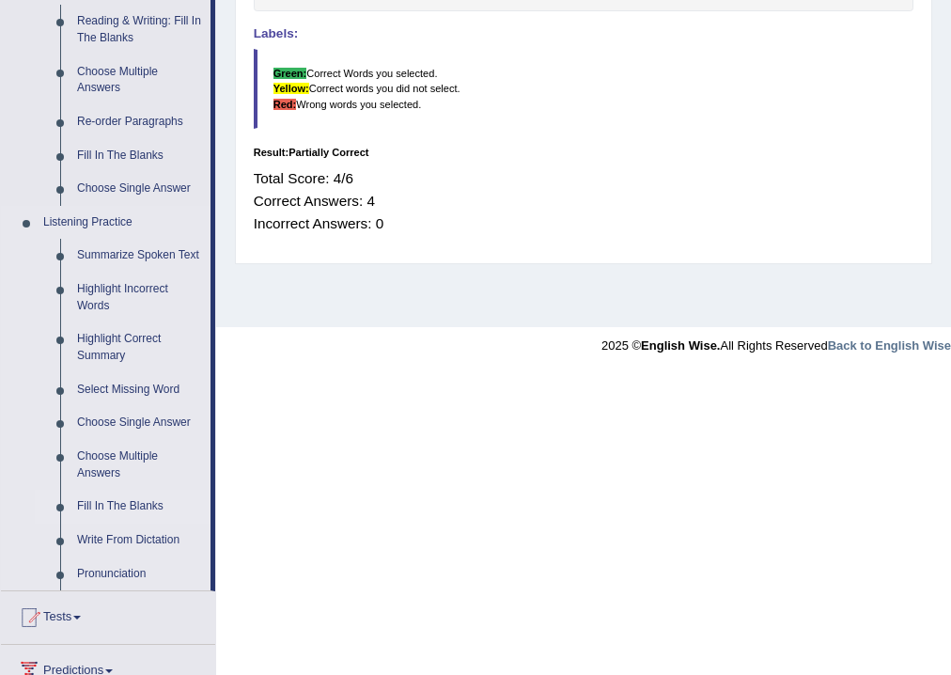
click at [140, 501] on link "Fill In The Blanks" at bounding box center [140, 507] width 142 height 34
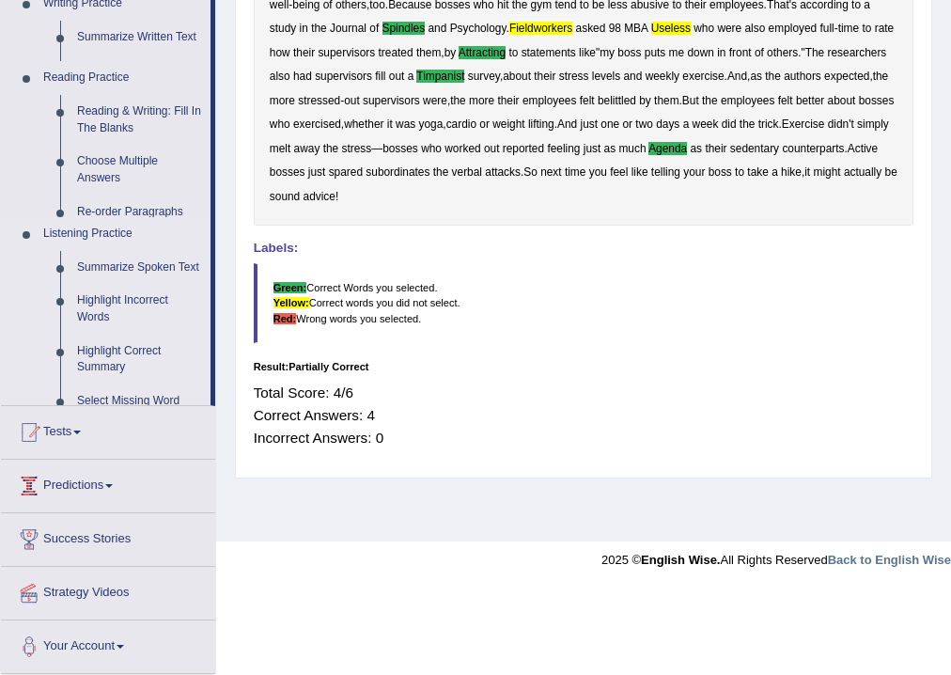
scroll to position [312, 0]
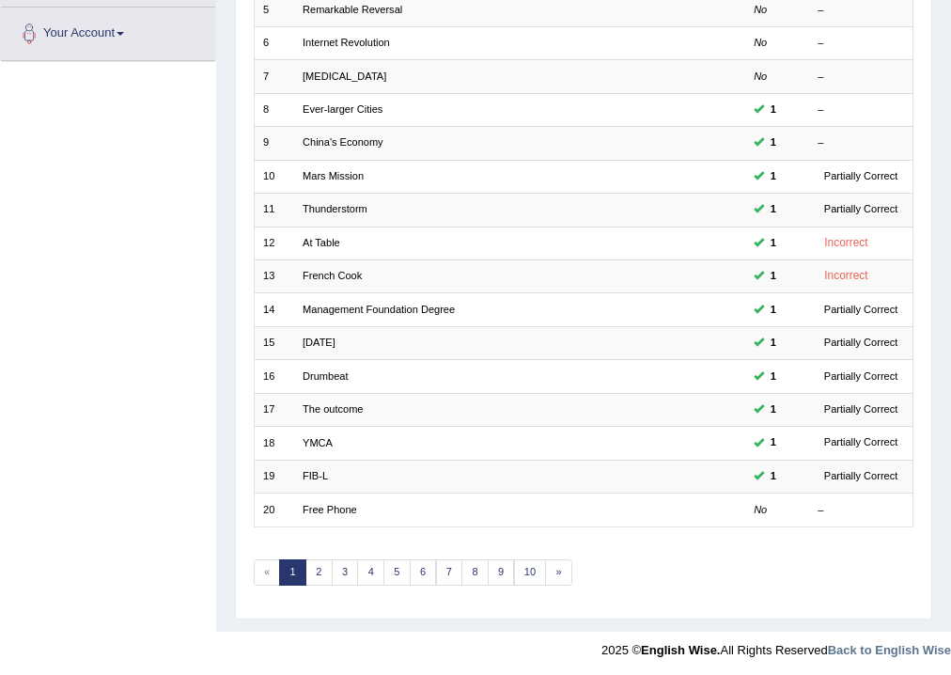
scroll to position [407, 0]
click at [319, 571] on link "2" at bounding box center [319, 572] width 27 height 26
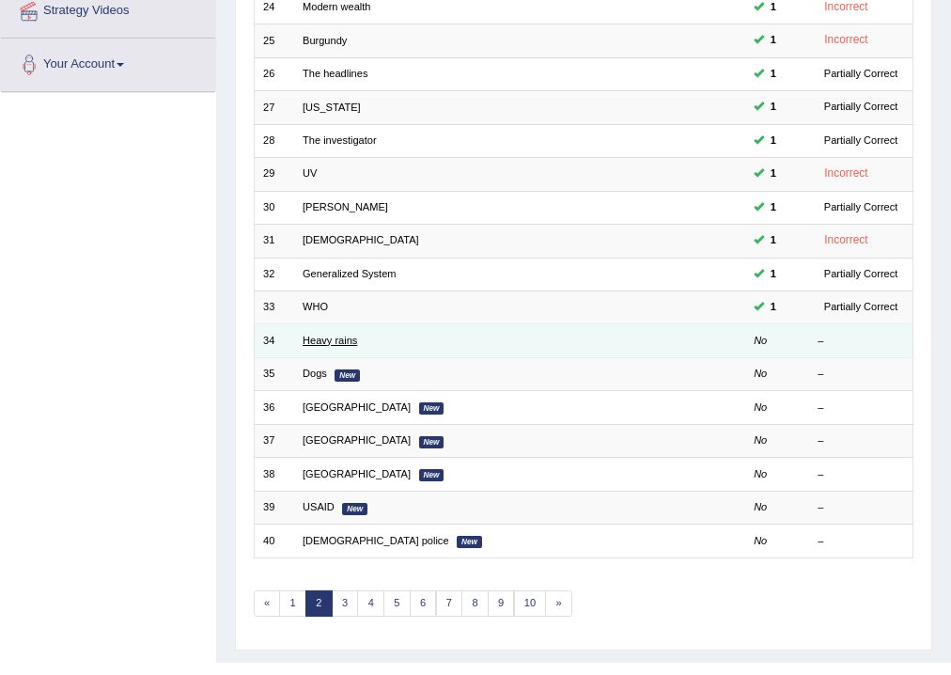
click at [332, 338] on link "Heavy rains" at bounding box center [330, 340] width 55 height 11
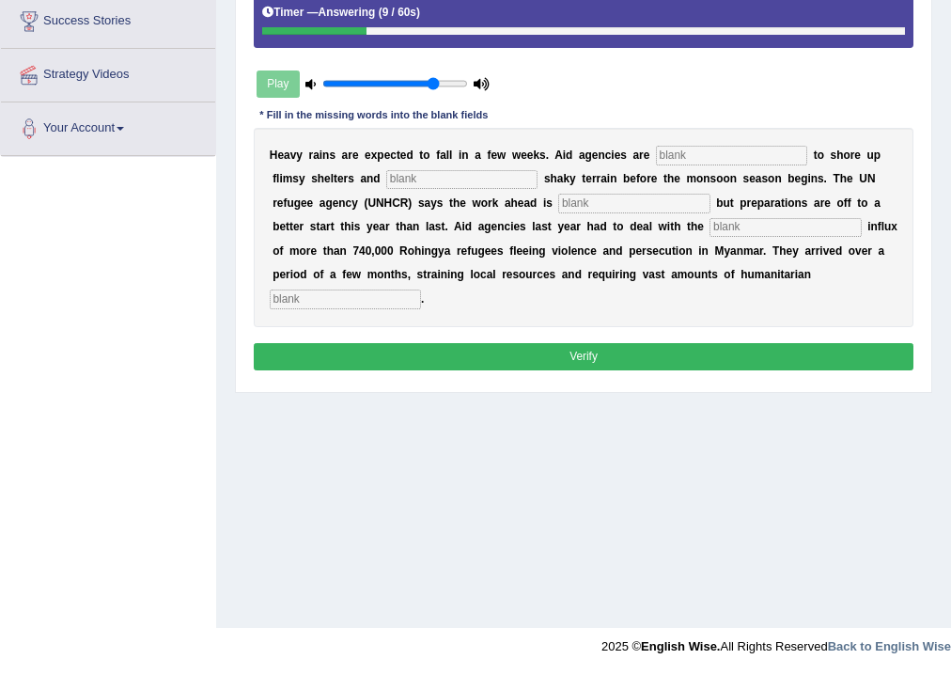
click at [677, 146] on input "text" at bounding box center [731, 155] width 151 height 19
type input "raceing"
click at [478, 184] on input "text" at bounding box center [461, 179] width 151 height 19
click at [731, 227] on input "text" at bounding box center [785, 227] width 151 height 19
type input "massive"
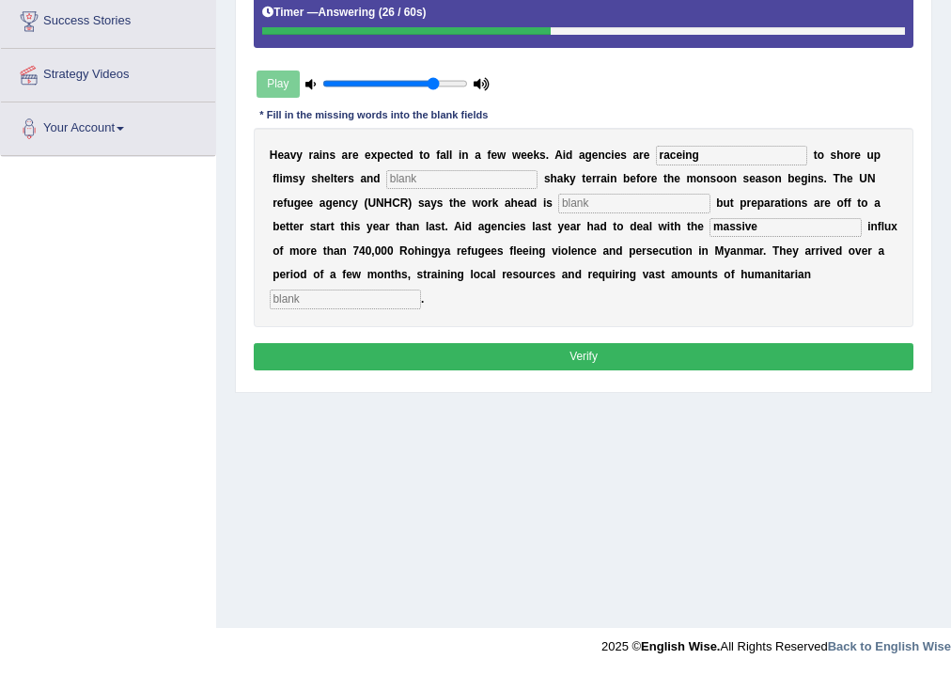
click at [651, 210] on input "text" at bounding box center [633, 203] width 151 height 19
type input "mountain"
click at [397, 292] on input "text" at bounding box center [345, 299] width 151 height 19
type input "sciontist"
click at [380, 346] on button "Verify" at bounding box center [584, 356] width 661 height 27
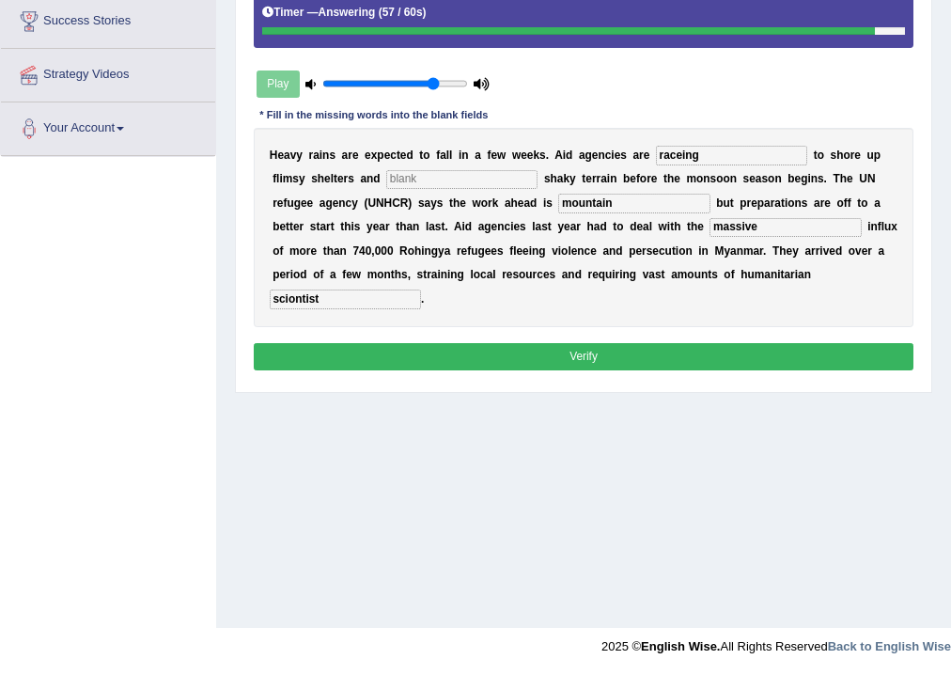
click at [542, 352] on button "Verify" at bounding box center [584, 356] width 661 height 27
click at [440, 180] on input "text" at bounding box center [461, 179] width 151 height 19
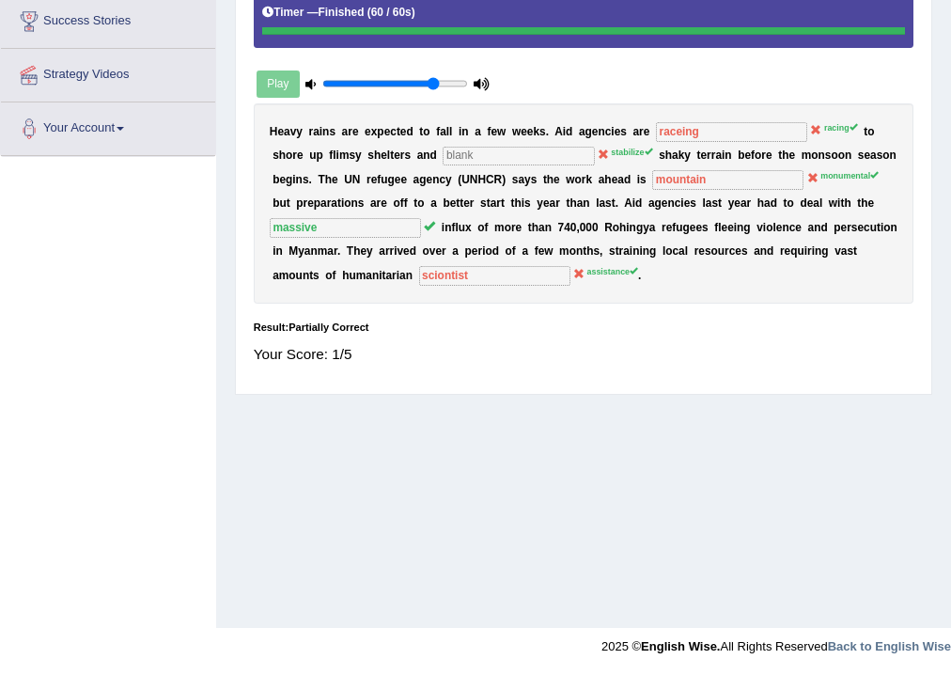
scroll to position [86, 0]
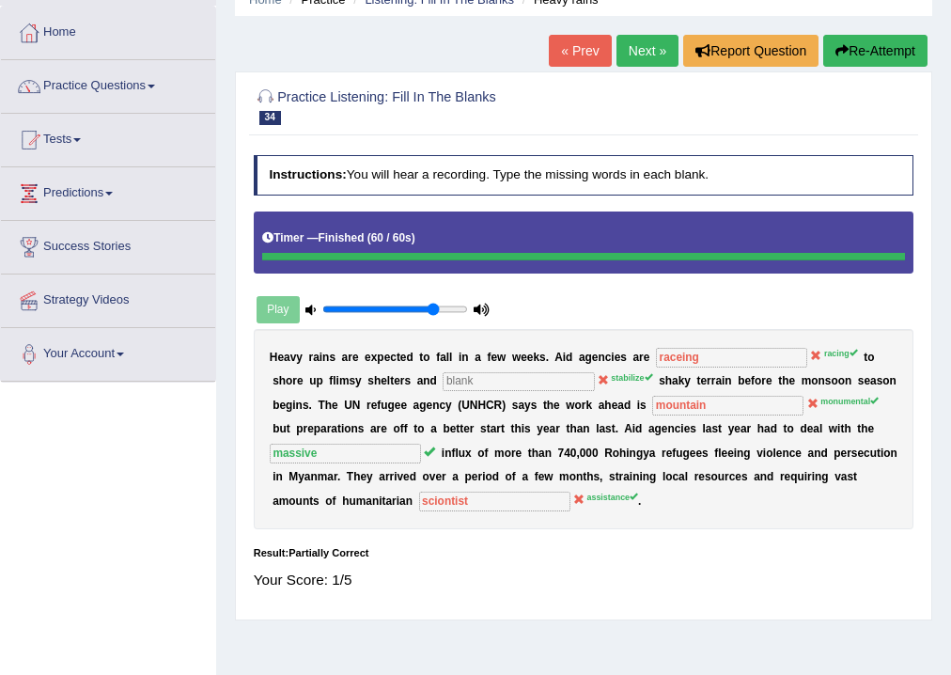
click at [630, 49] on link "Next »" at bounding box center [648, 51] width 62 height 32
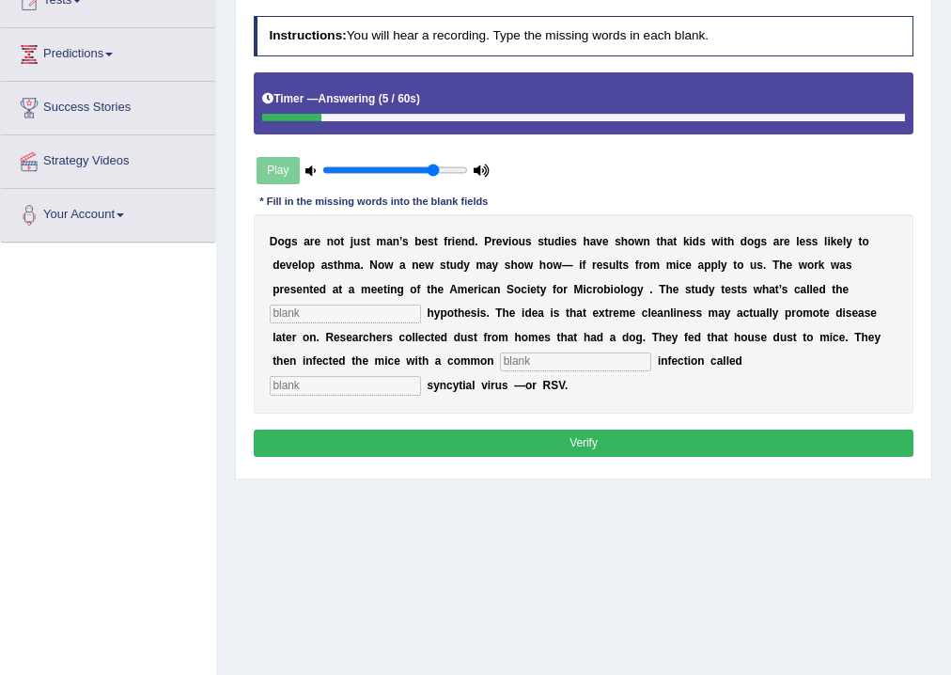
click at [564, 358] on input "text" at bounding box center [575, 362] width 151 height 19
type input "childhood"
click at [380, 309] on input "text" at bounding box center [345, 314] width 151 height 19
click at [372, 389] on input "text" at bounding box center [345, 385] width 151 height 19
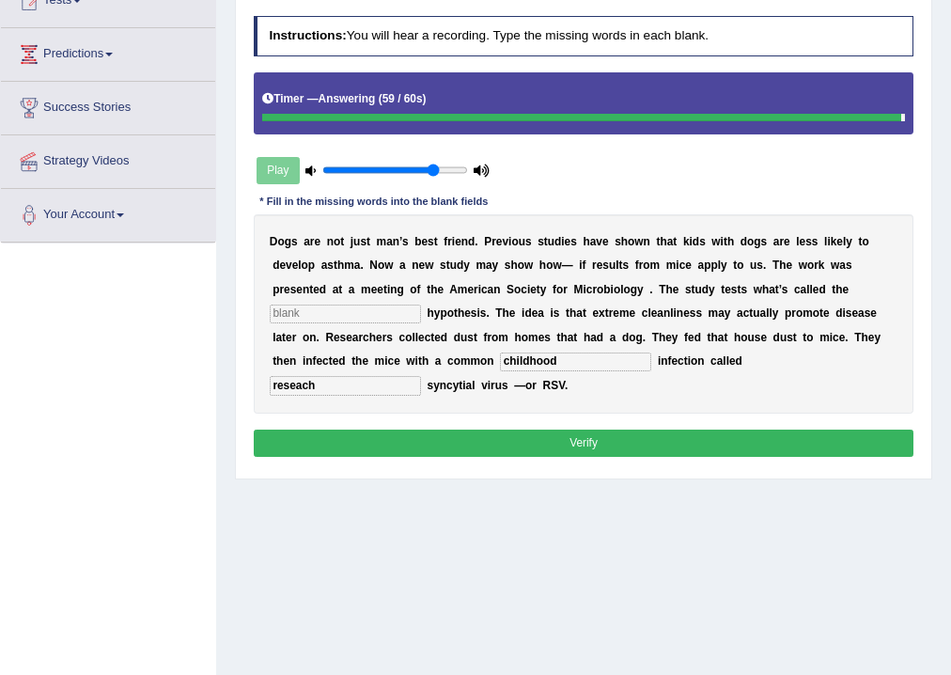
type input "reseach"
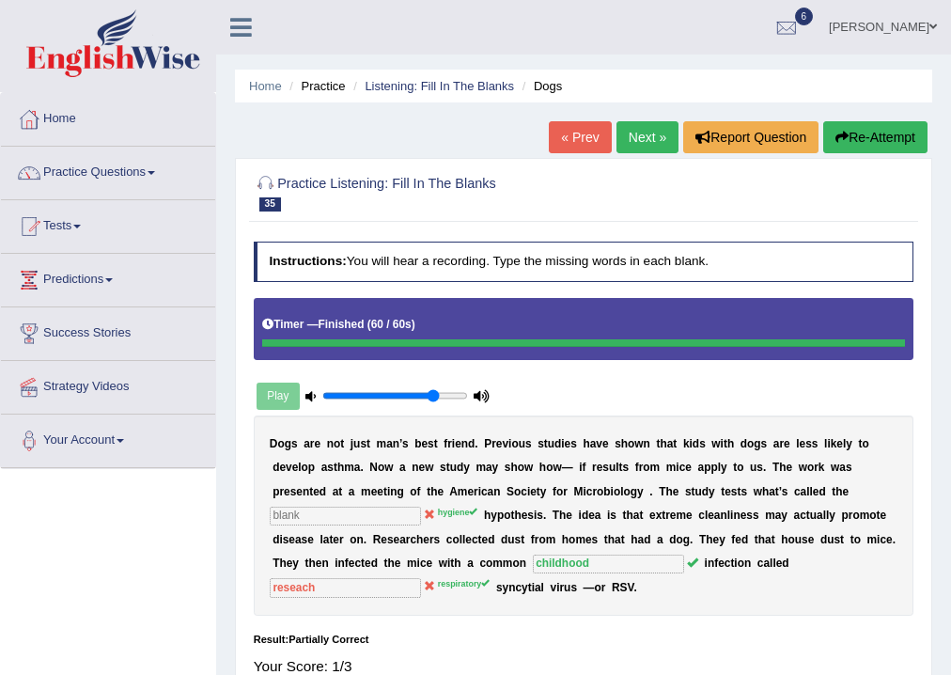
click at [646, 139] on link "Next »" at bounding box center [648, 137] width 62 height 32
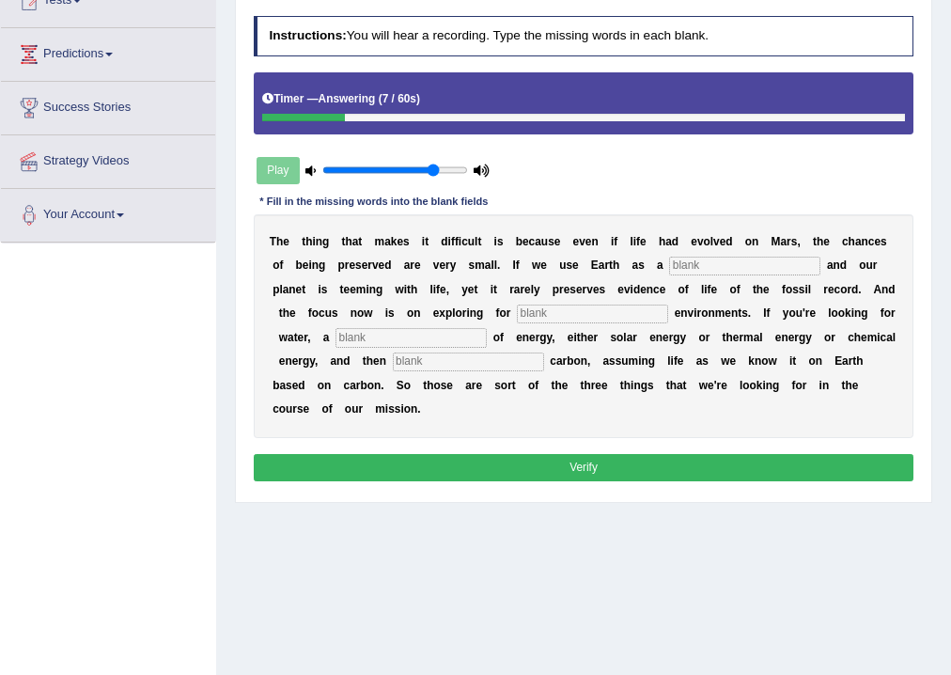
click at [707, 264] on input "text" at bounding box center [744, 266] width 151 height 19
type input "reference"
click at [612, 318] on input "text" at bounding box center [592, 314] width 151 height 19
type input "having"
click at [432, 342] on input "text" at bounding box center [411, 337] width 151 height 19
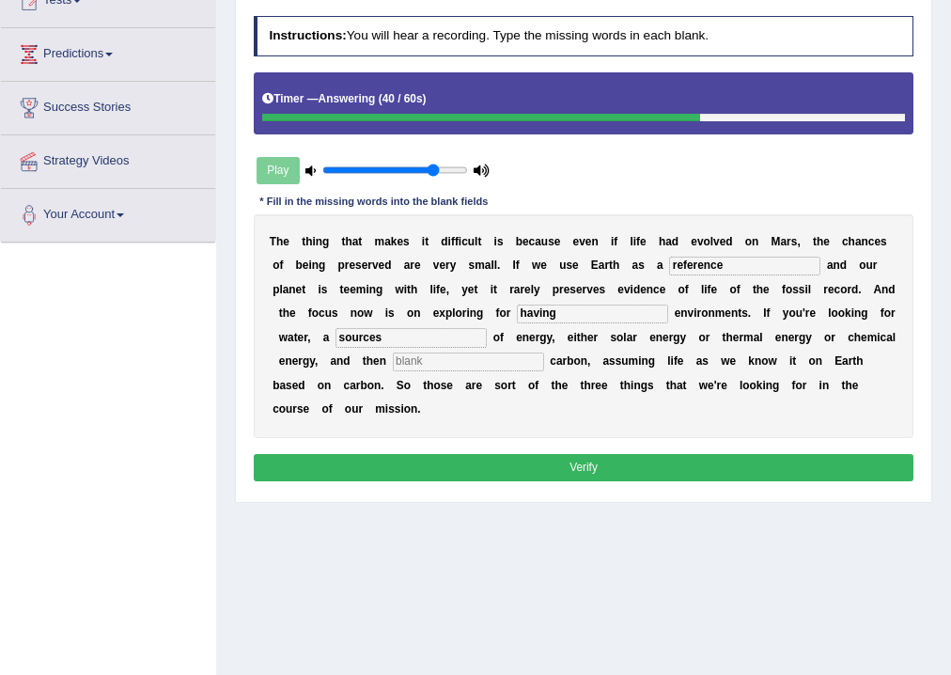
type input "sources"
click at [463, 366] on input "text" at bounding box center [468, 362] width 151 height 19
type input "organic"
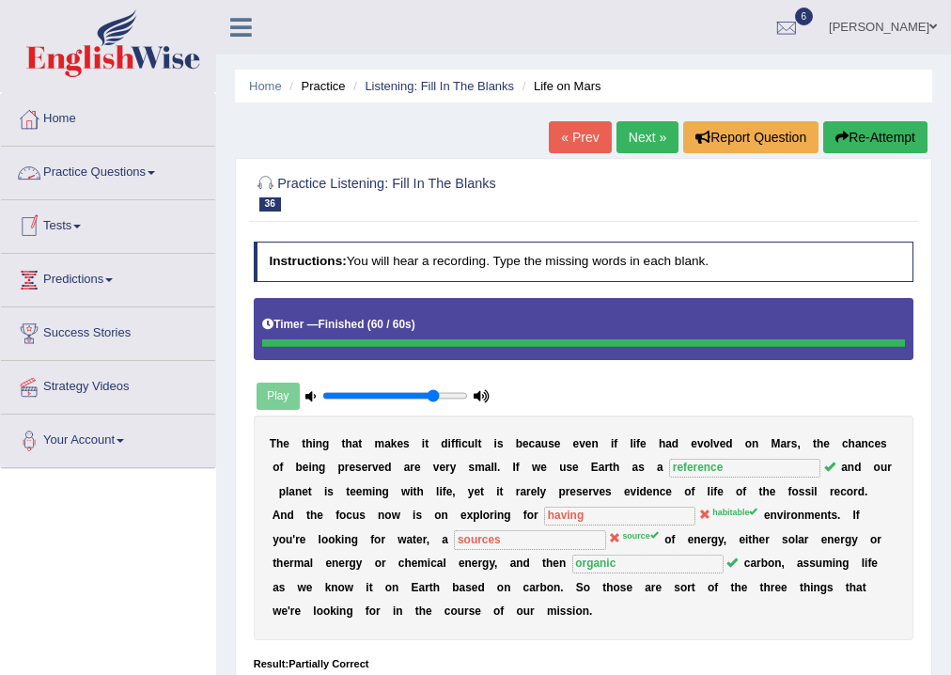
click at [153, 176] on link "Practice Questions" at bounding box center [108, 170] width 214 height 47
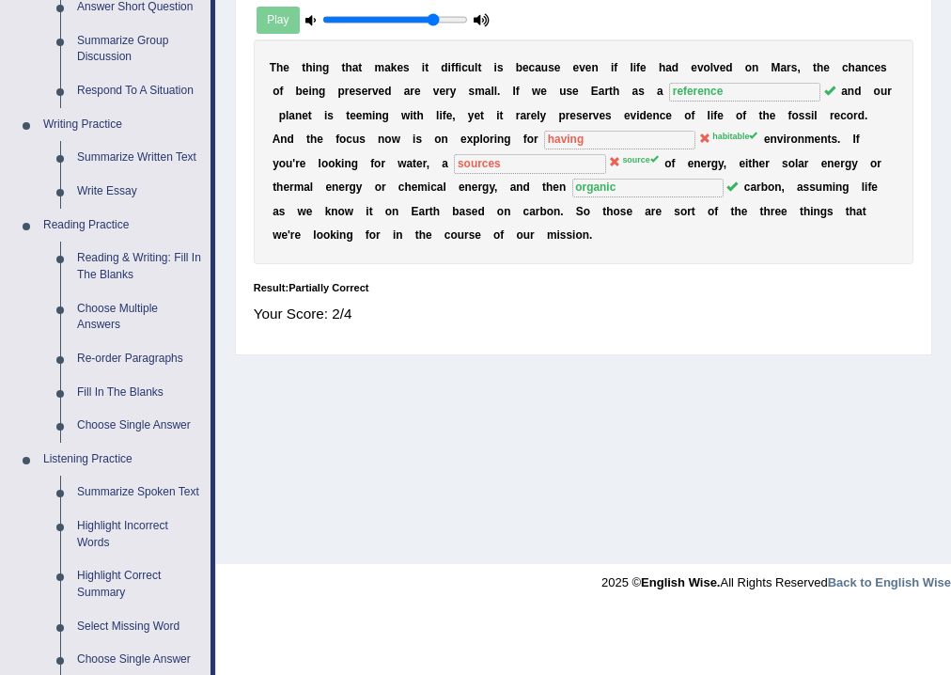
scroll to position [677, 0]
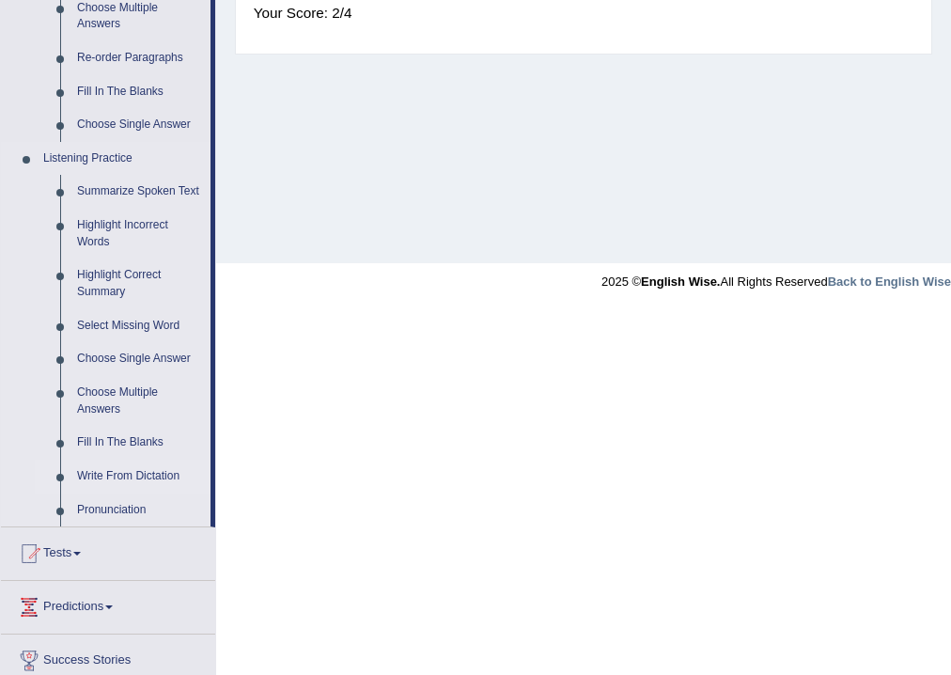
click at [158, 474] on link "Write From Dictation" at bounding box center [140, 477] width 142 height 34
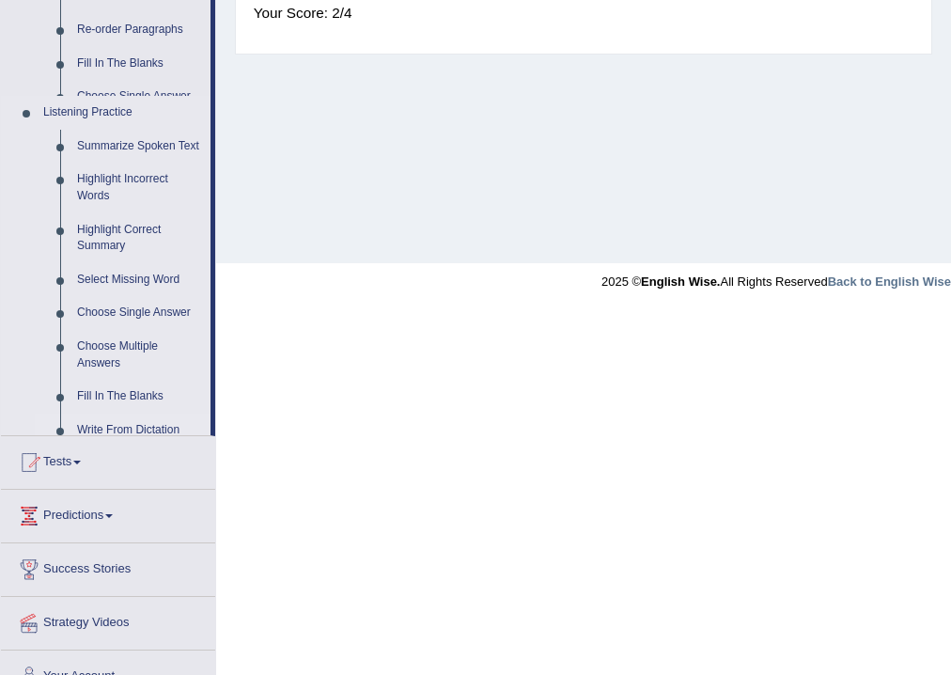
scroll to position [312, 0]
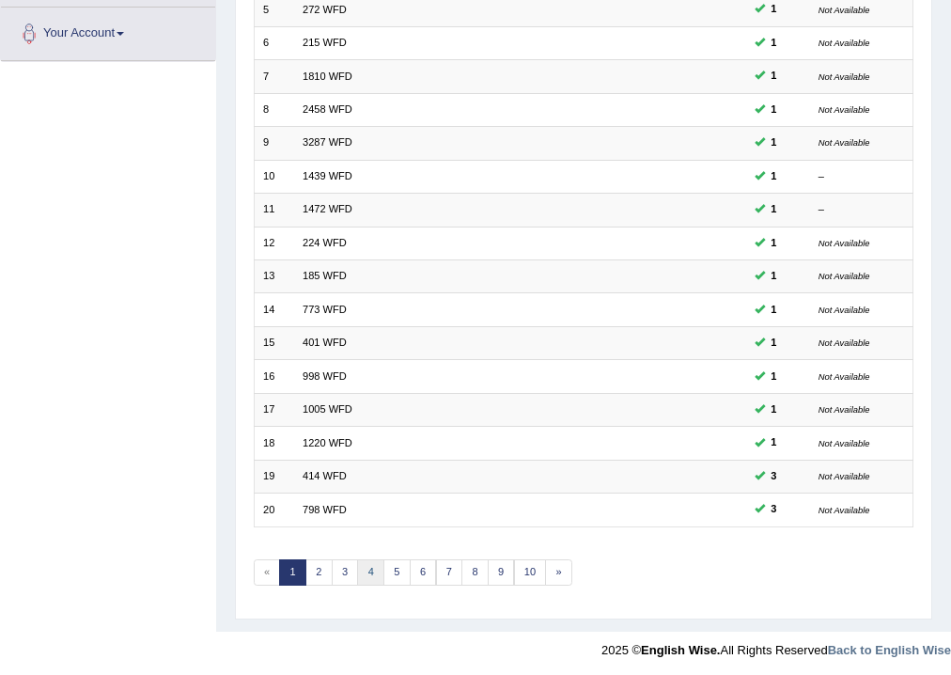
scroll to position [407, 0]
click at [380, 572] on link "4" at bounding box center [370, 572] width 27 height 26
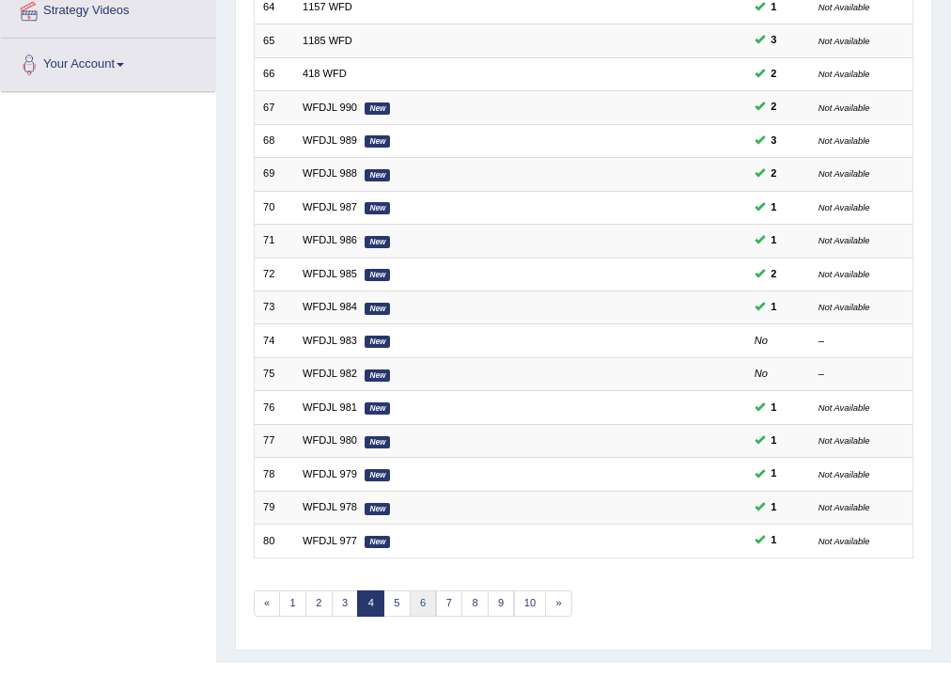
click at [410, 605] on link "6" at bounding box center [423, 603] width 27 height 26
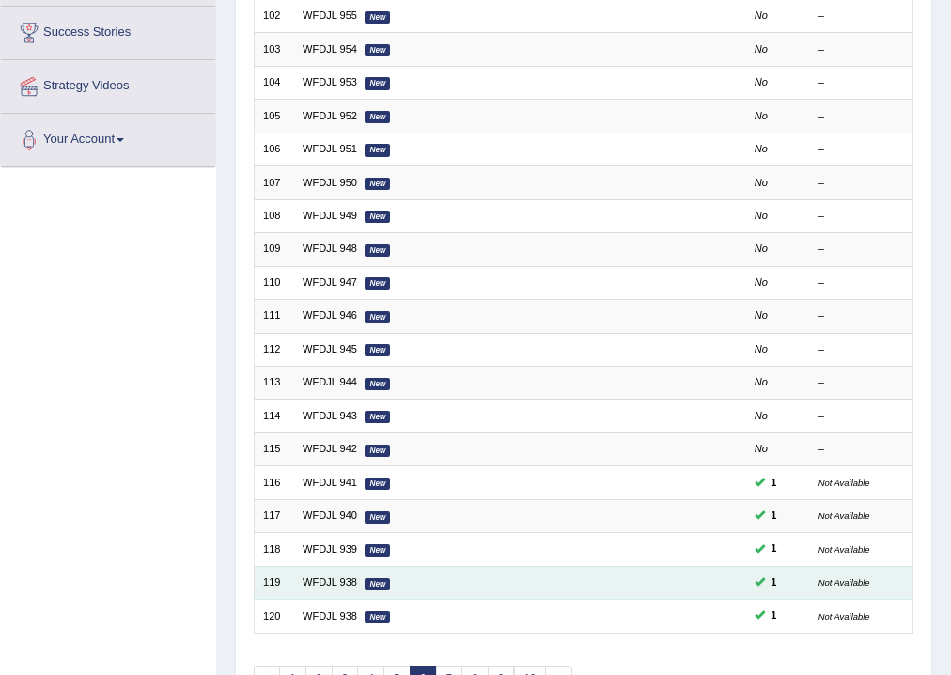
scroll to position [407, 0]
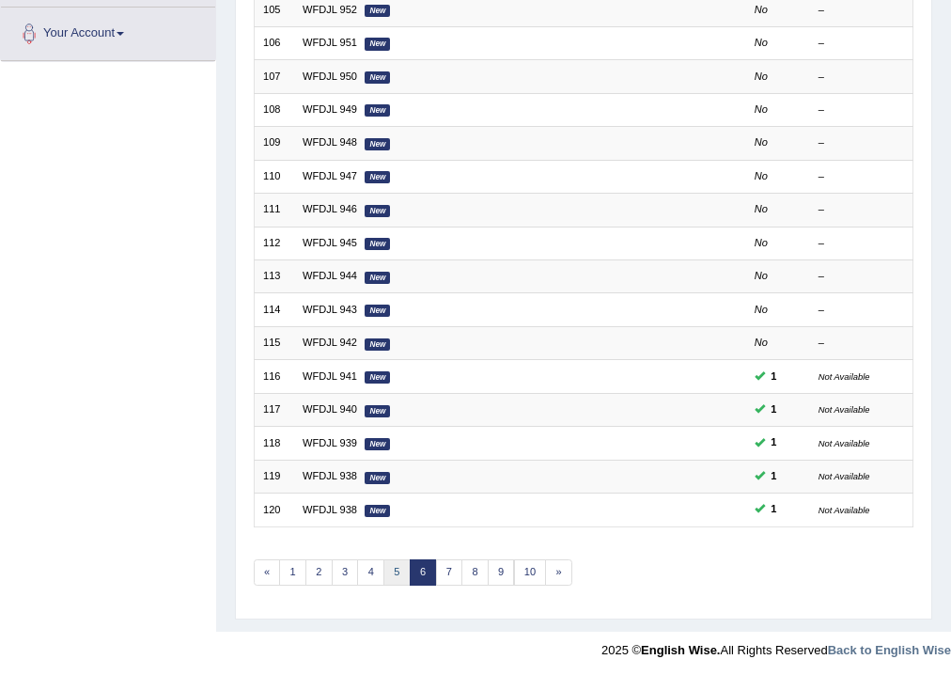
click at [397, 579] on link "5" at bounding box center [397, 572] width 27 height 26
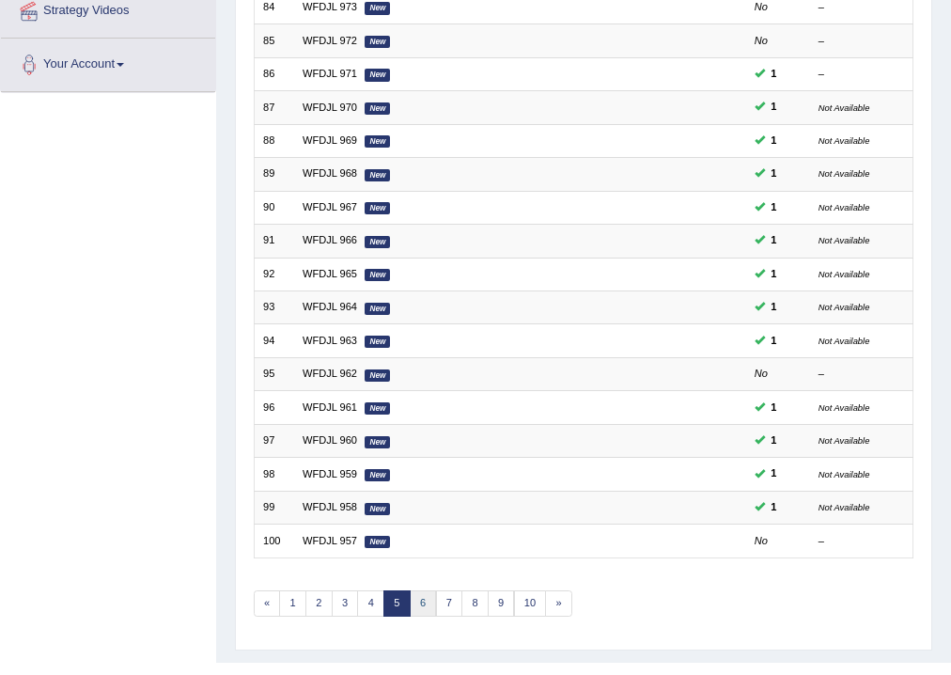
click at [415, 608] on link "6" at bounding box center [423, 603] width 27 height 26
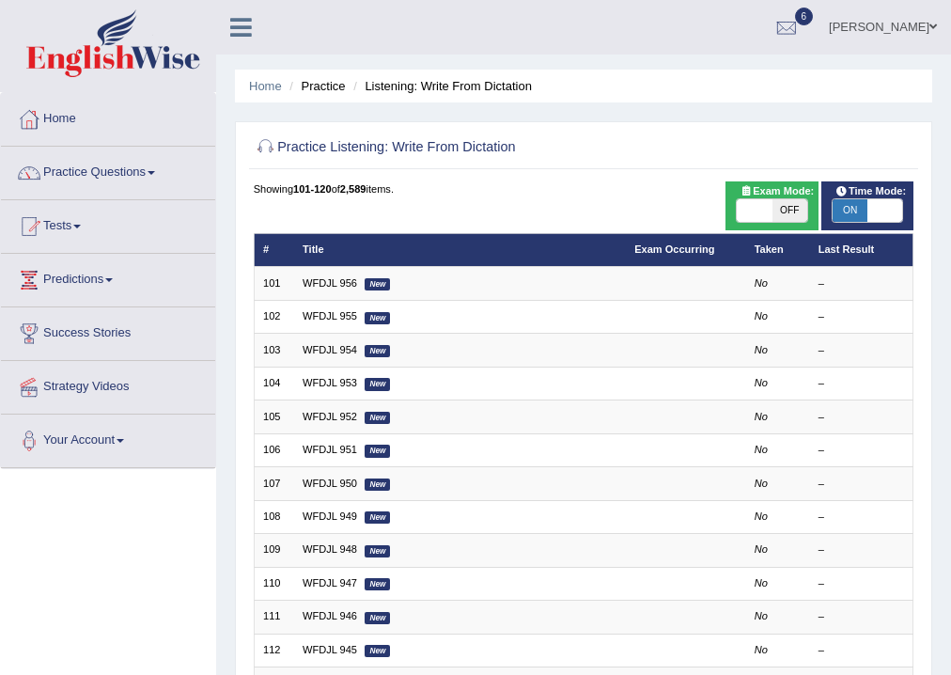
scroll to position [376, 0]
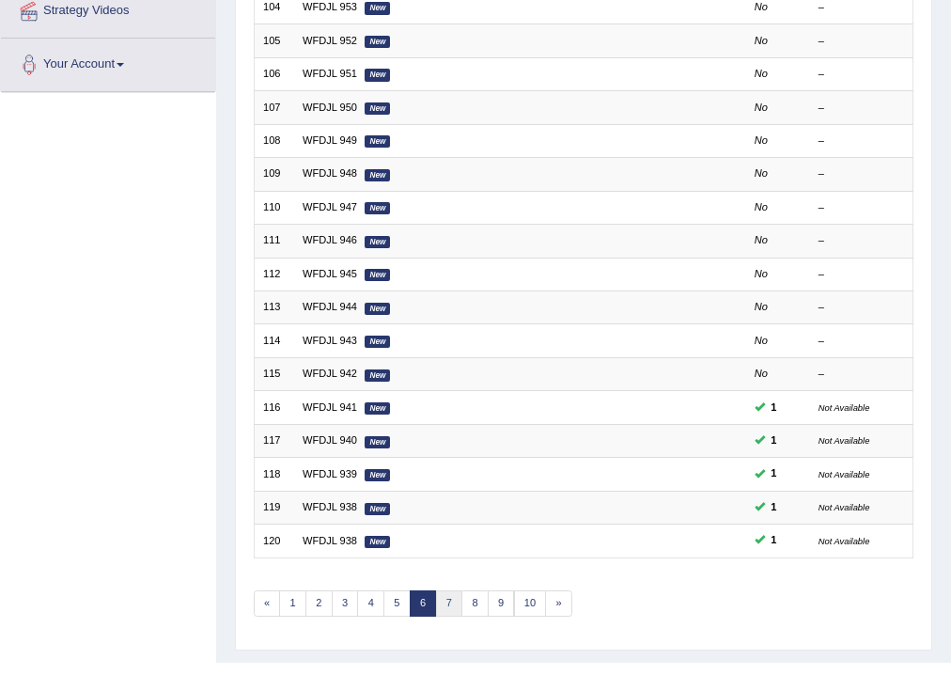
click at [440, 603] on link "7" at bounding box center [449, 603] width 27 height 26
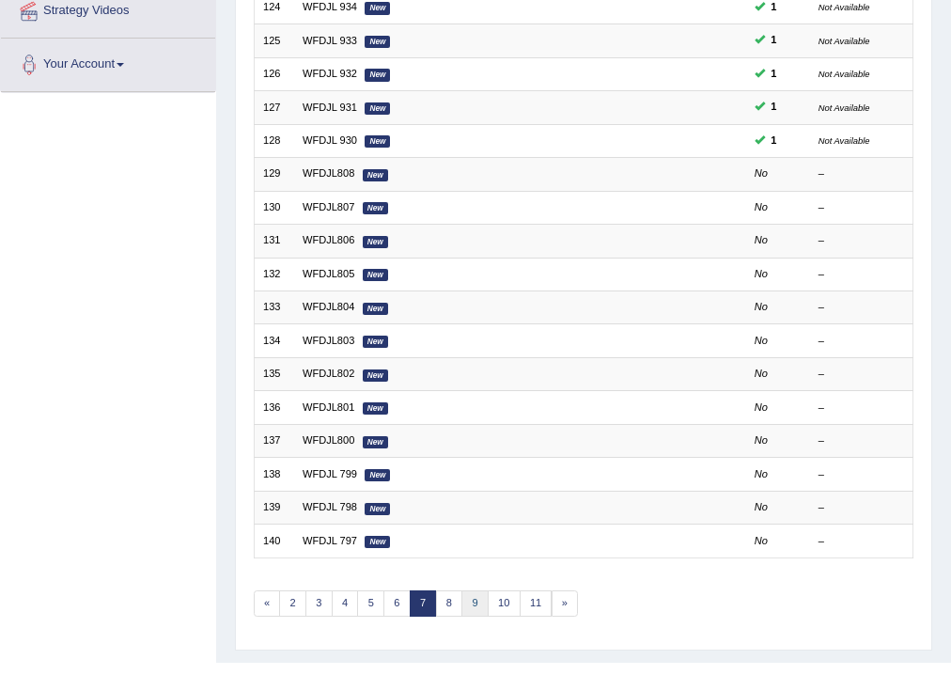
click at [464, 603] on link "9" at bounding box center [475, 603] width 27 height 26
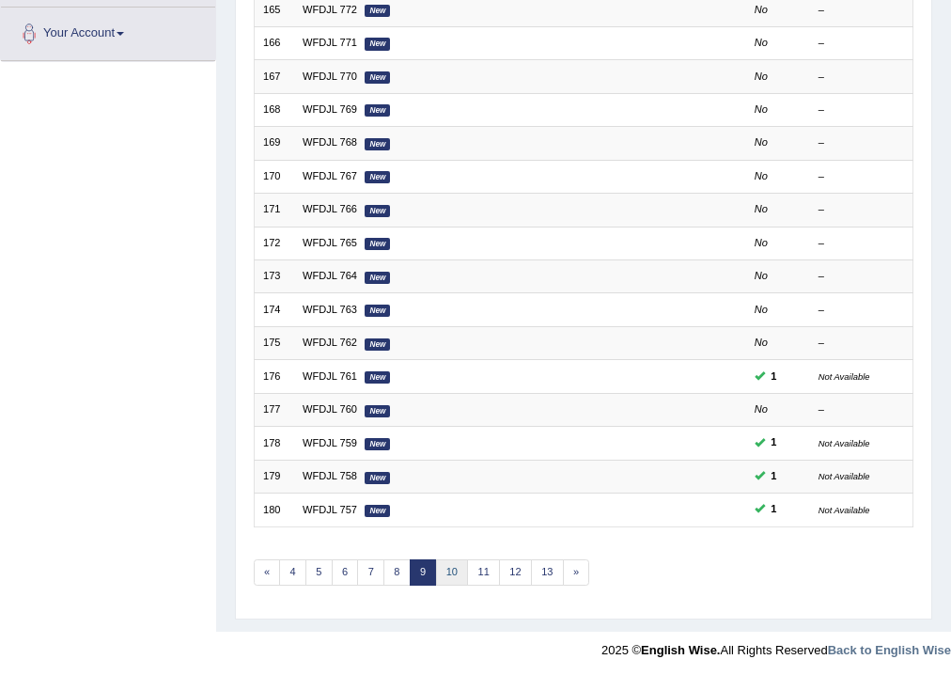
click at [446, 566] on link "10" at bounding box center [452, 572] width 33 height 26
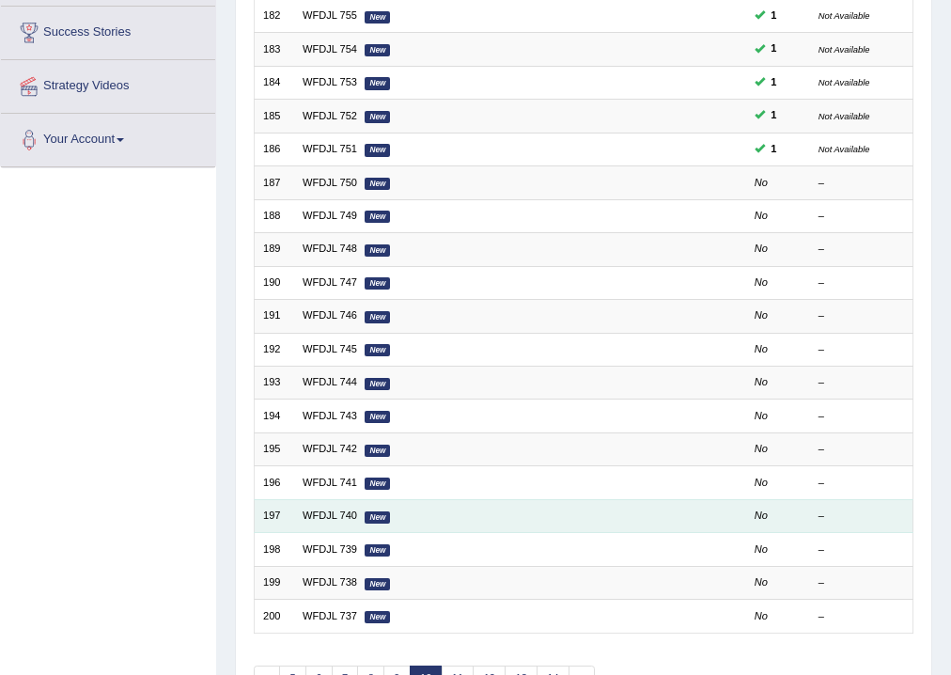
scroll to position [75, 0]
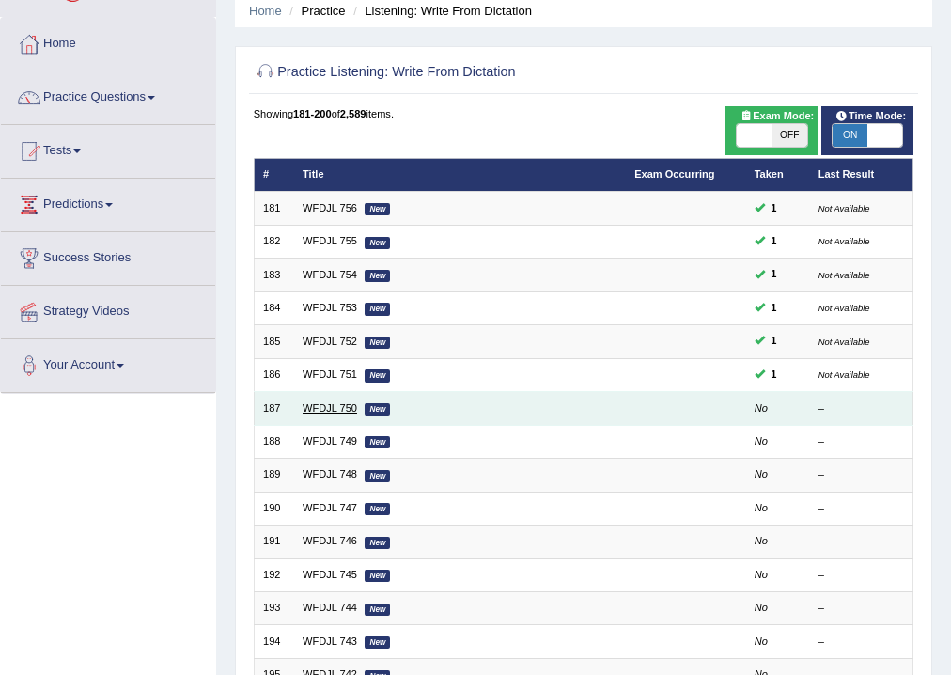
click at [350, 406] on link "WFDJL 750" at bounding box center [330, 407] width 55 height 11
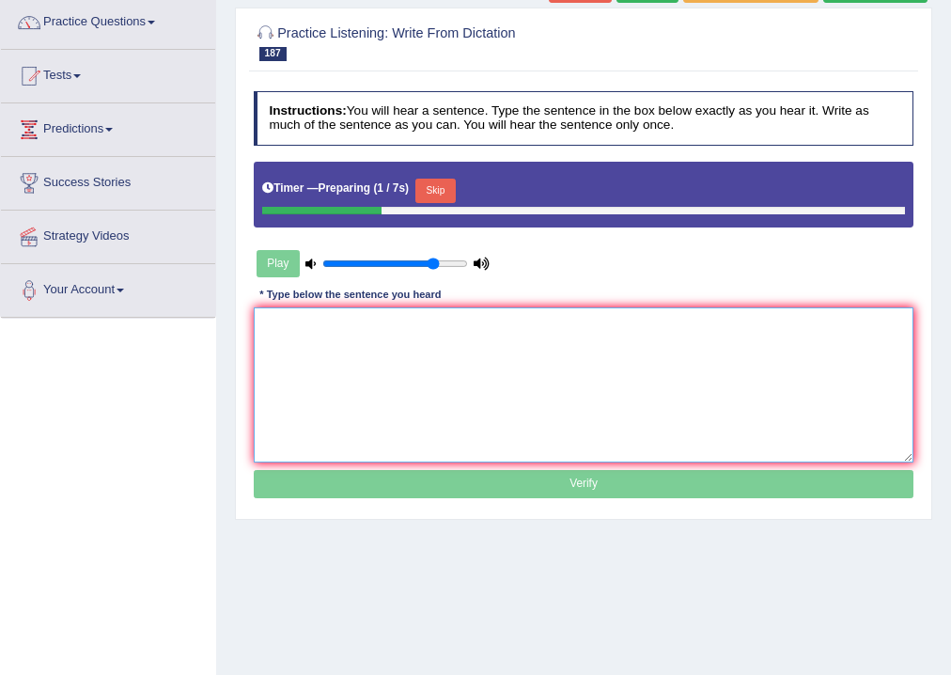
click at [412, 365] on textarea at bounding box center [584, 384] width 661 height 155
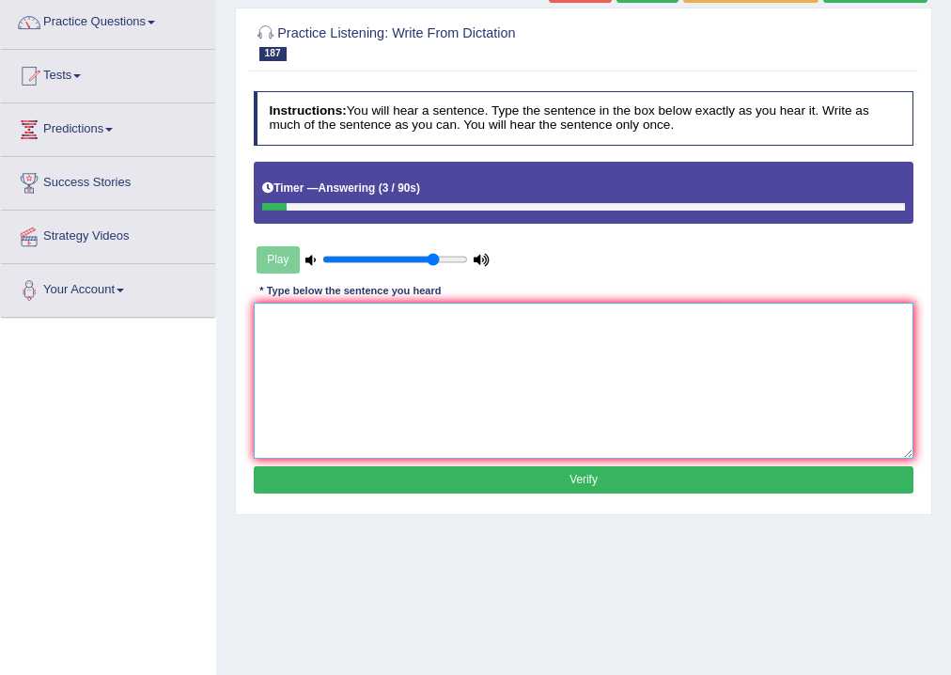
click at [411, 366] on textarea at bounding box center [584, 380] width 661 height 155
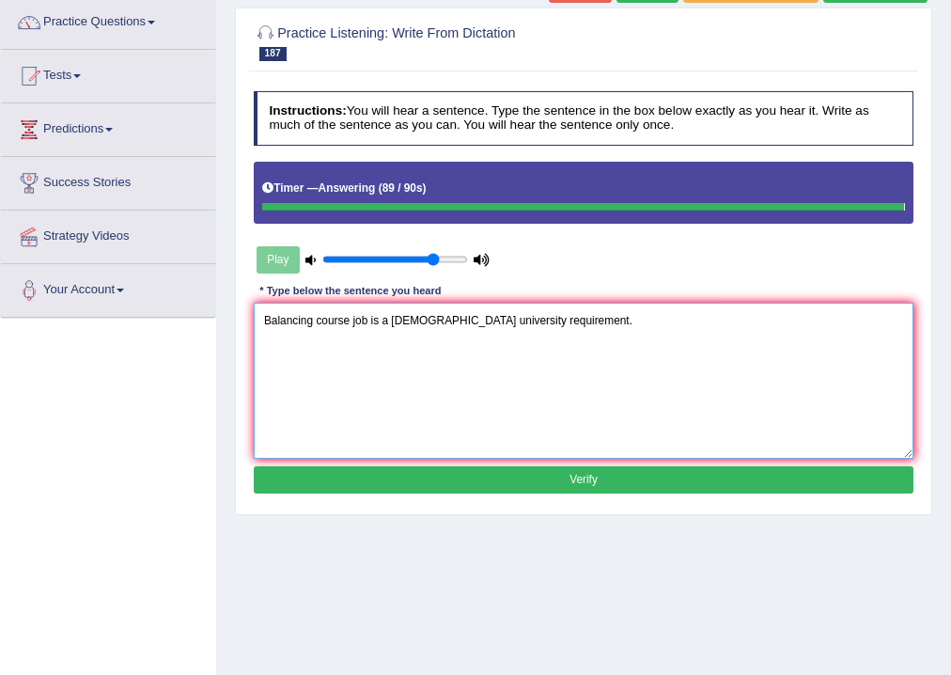
type textarea "Balancing course job is a part time university requirement."
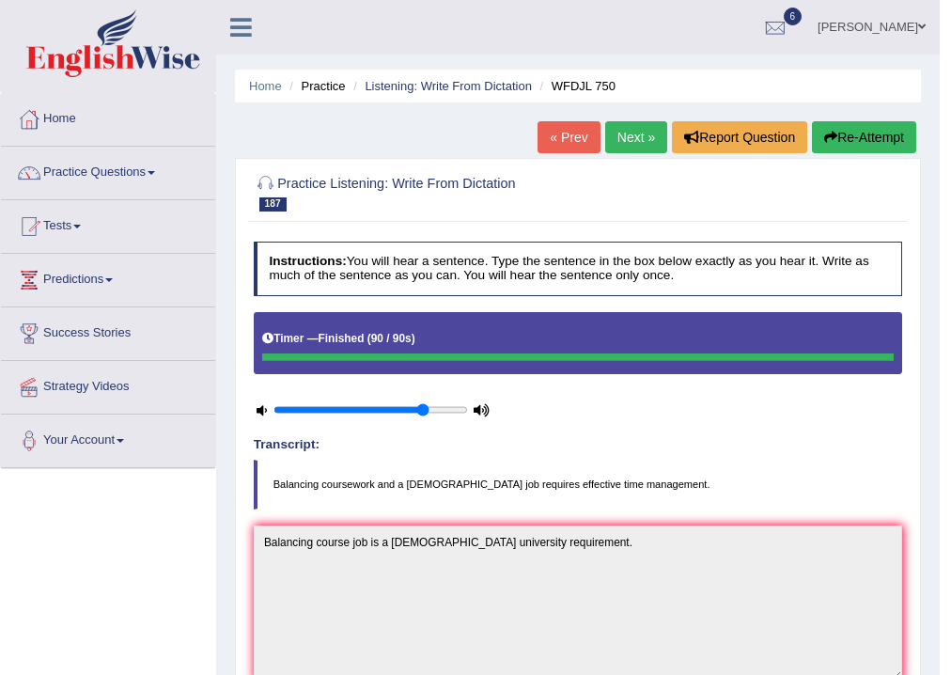
click at [631, 142] on link "Next »" at bounding box center [636, 137] width 62 height 32
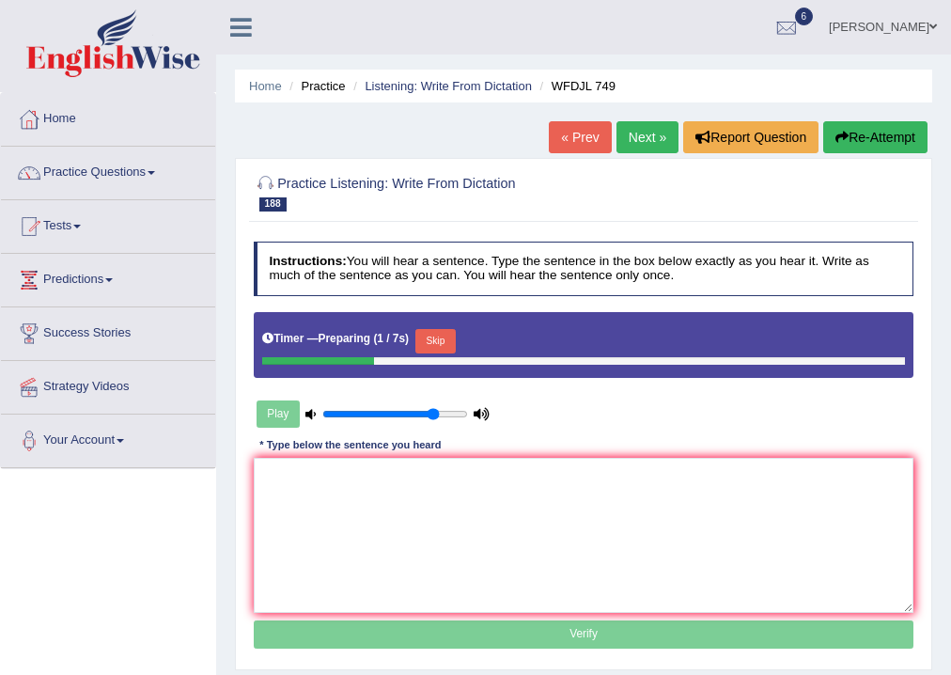
click at [586, 458] on textarea at bounding box center [584, 535] width 661 height 155
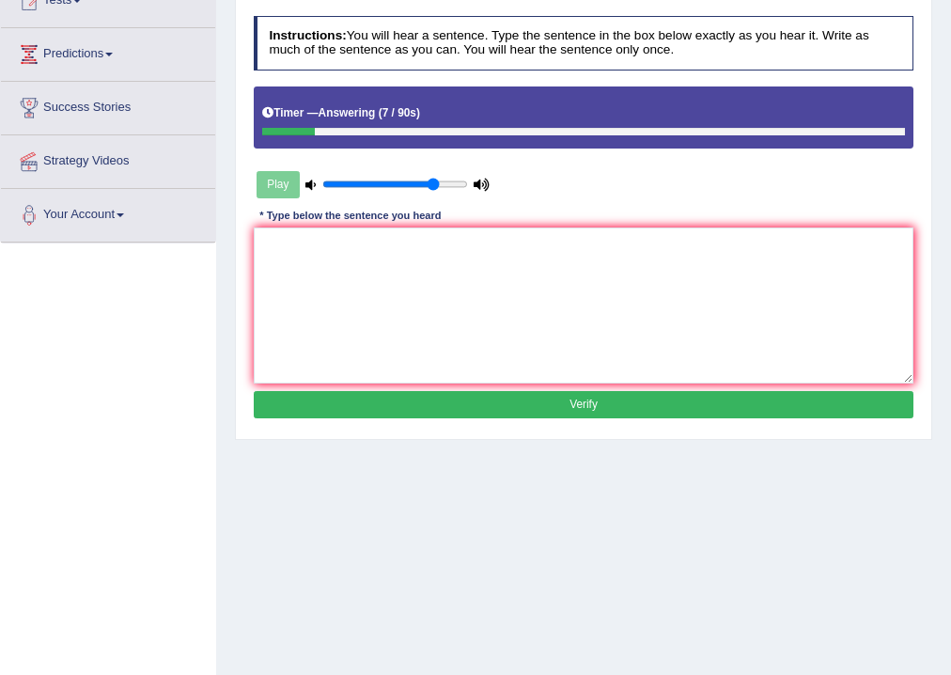
click at [571, 311] on textarea at bounding box center [584, 305] width 661 height 155
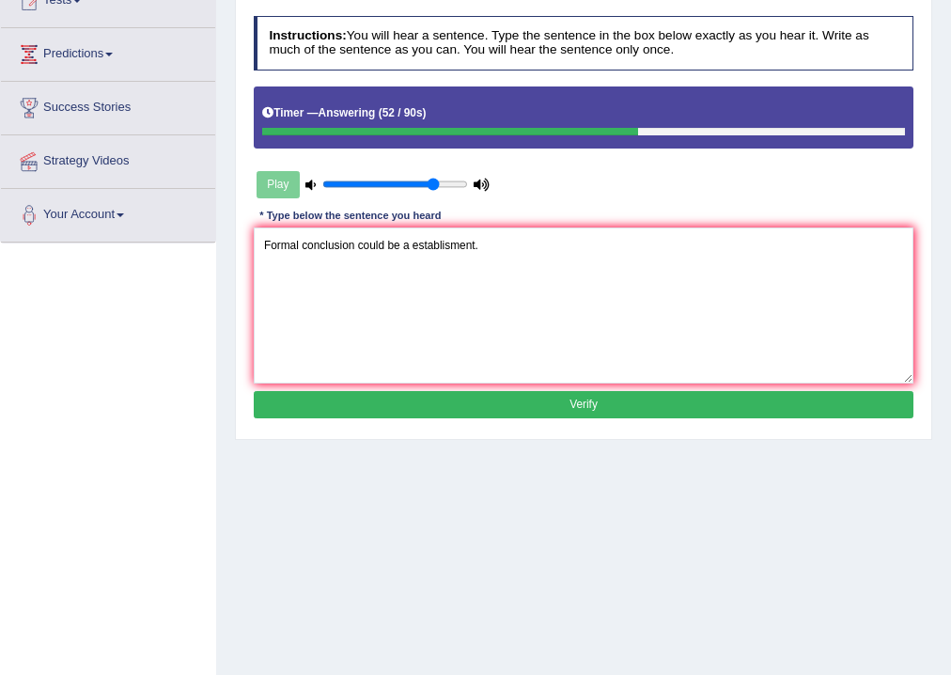
type textarea "Formal conclusion could be a establisment."
click at [575, 402] on button "Verify" at bounding box center [584, 404] width 661 height 27
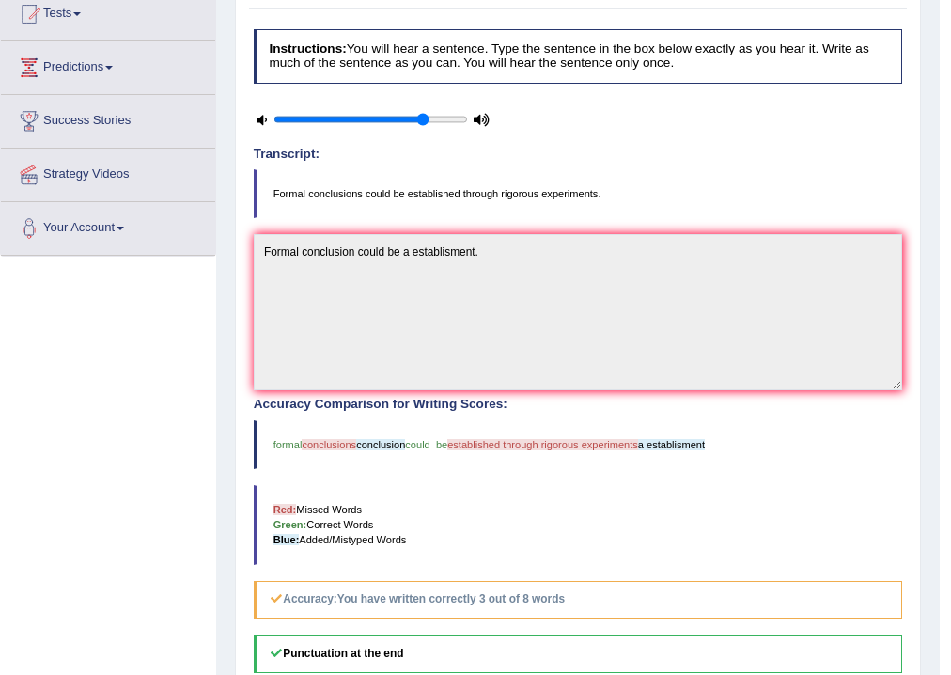
scroll to position [62, 0]
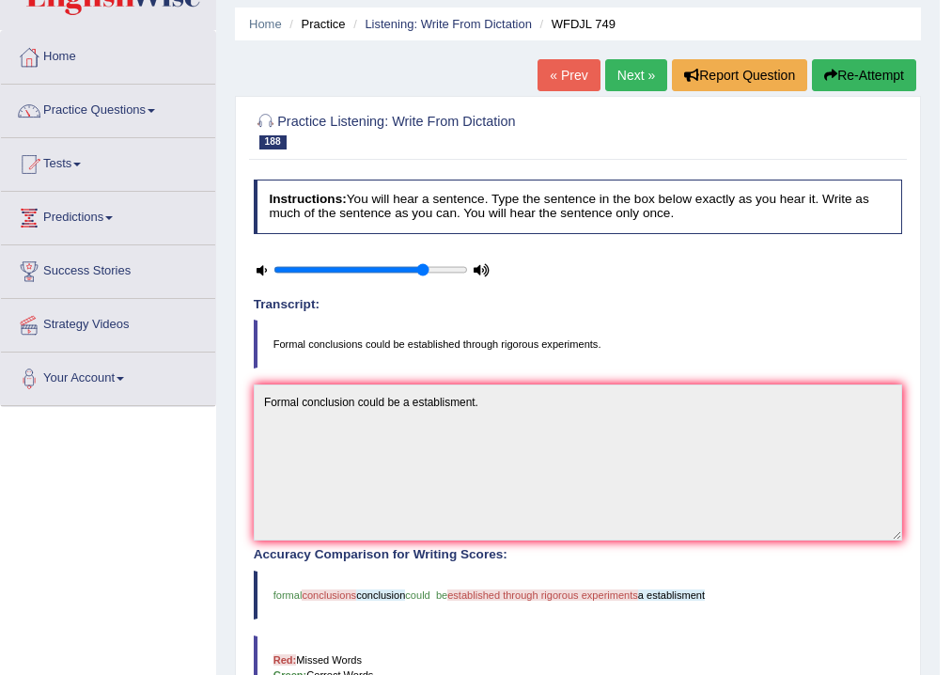
click at [616, 80] on link "Next »" at bounding box center [636, 75] width 62 height 32
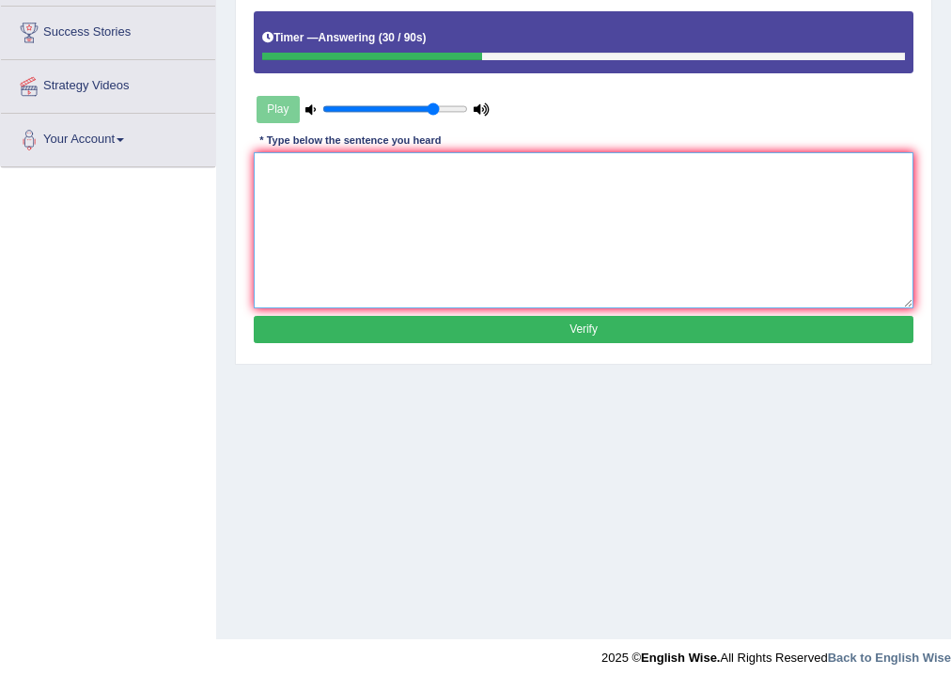
click at [435, 262] on textarea at bounding box center [584, 229] width 661 height 155
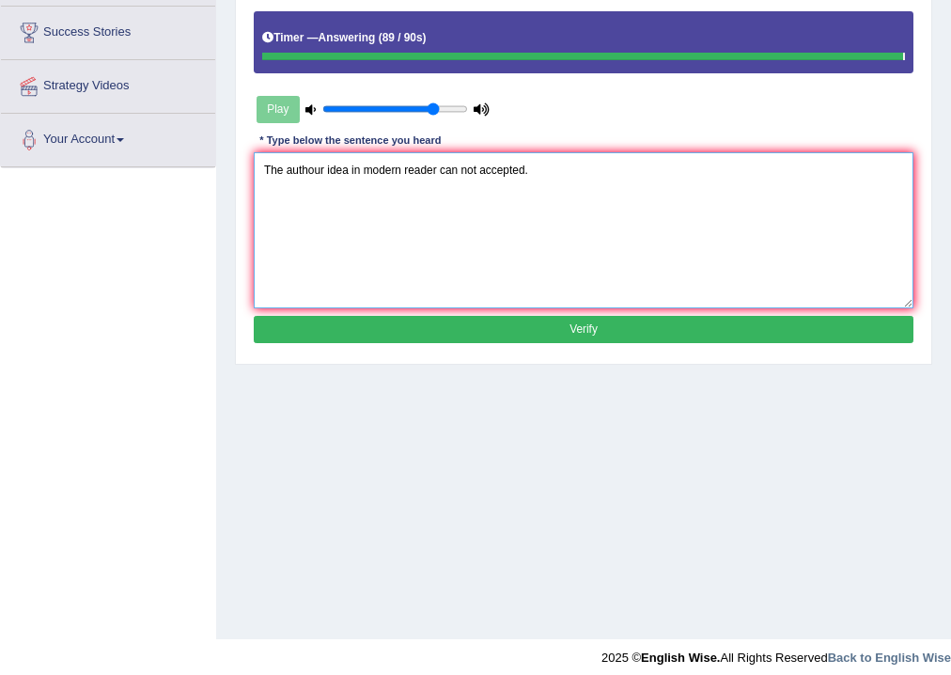
type textarea "The authour idea in modern reader can not accepted."
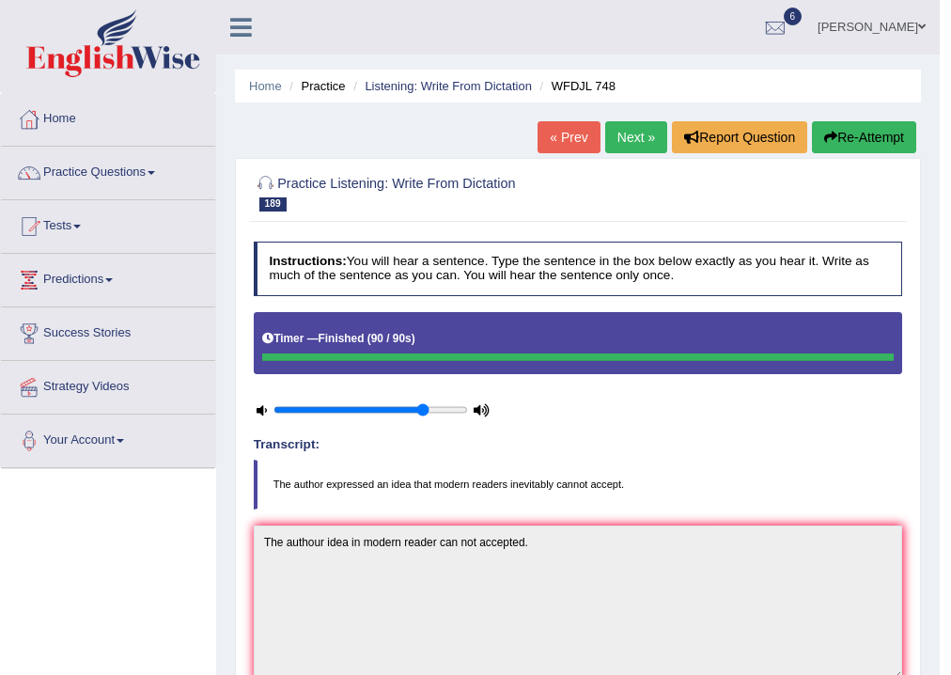
click at [632, 140] on link "Next »" at bounding box center [636, 137] width 62 height 32
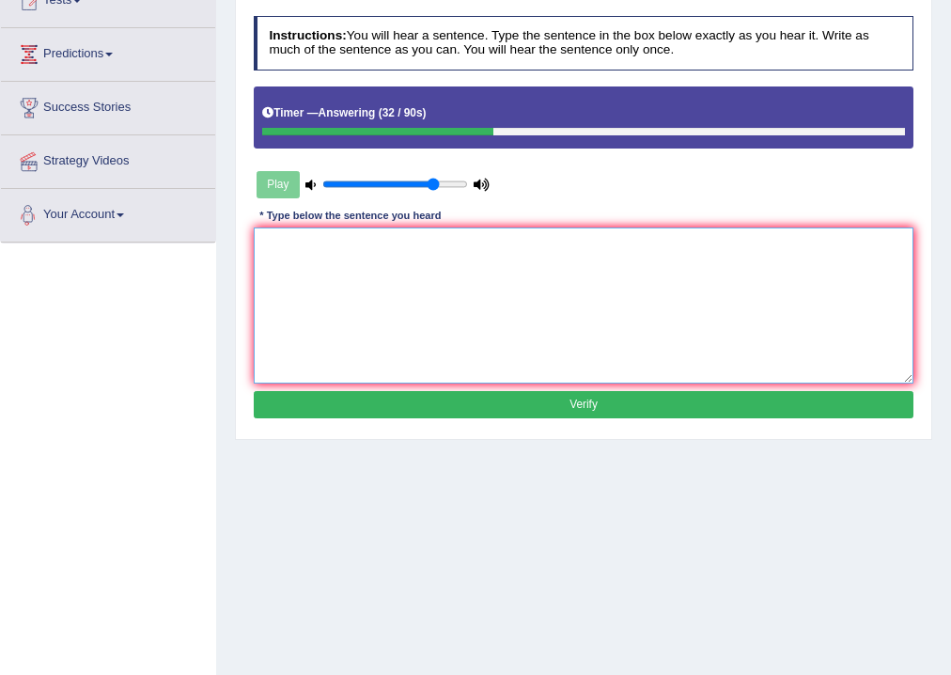
click at [324, 264] on textarea at bounding box center [584, 305] width 661 height 155
type textarea "i"
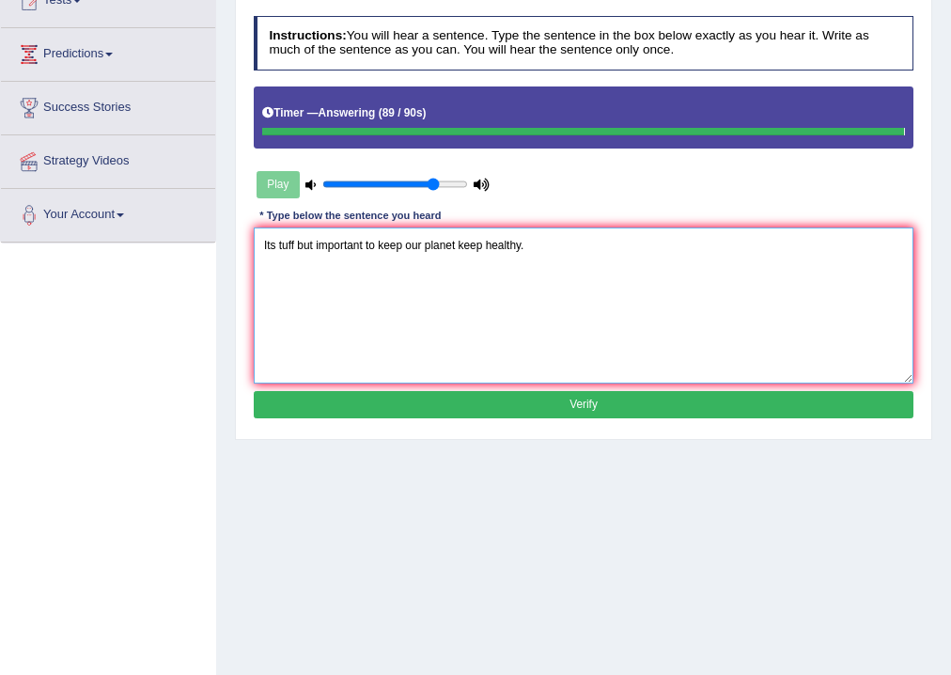
type textarea "Its tuff but important to keep our planet keep healthy."
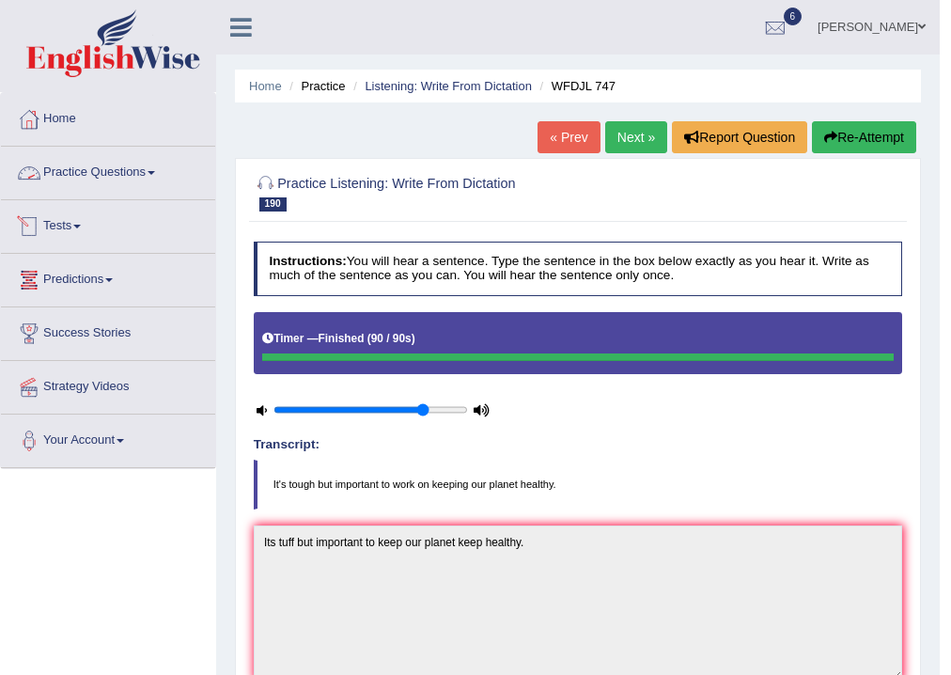
click at [150, 168] on link "Practice Questions" at bounding box center [108, 170] width 214 height 47
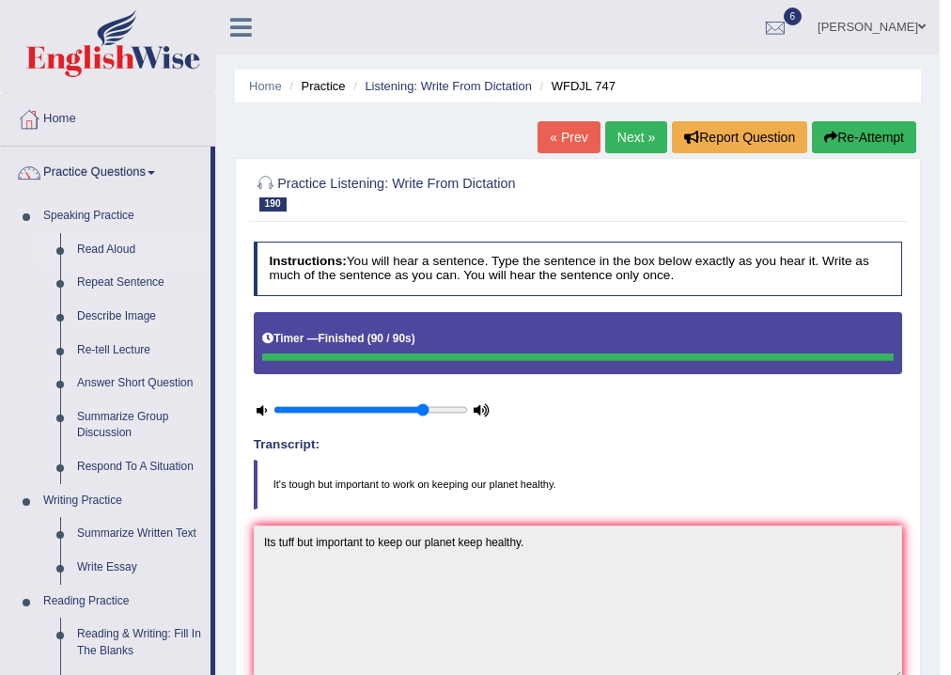
click at [108, 244] on link "Read Aloud" at bounding box center [140, 250] width 142 height 34
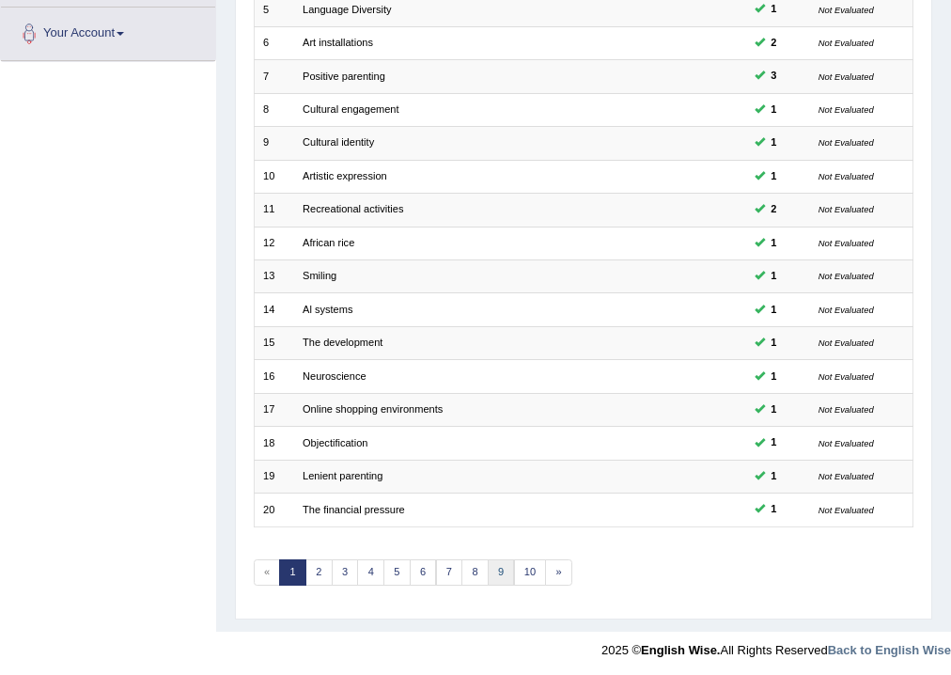
click at [506, 565] on link "9" at bounding box center [501, 572] width 27 height 26
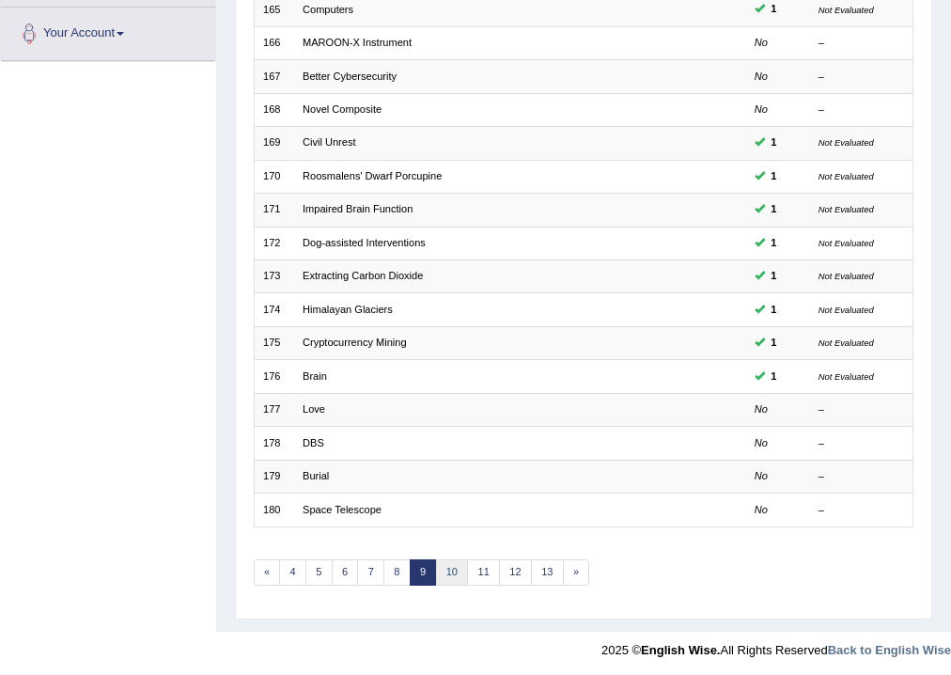
click at [450, 570] on link "10" at bounding box center [452, 572] width 33 height 26
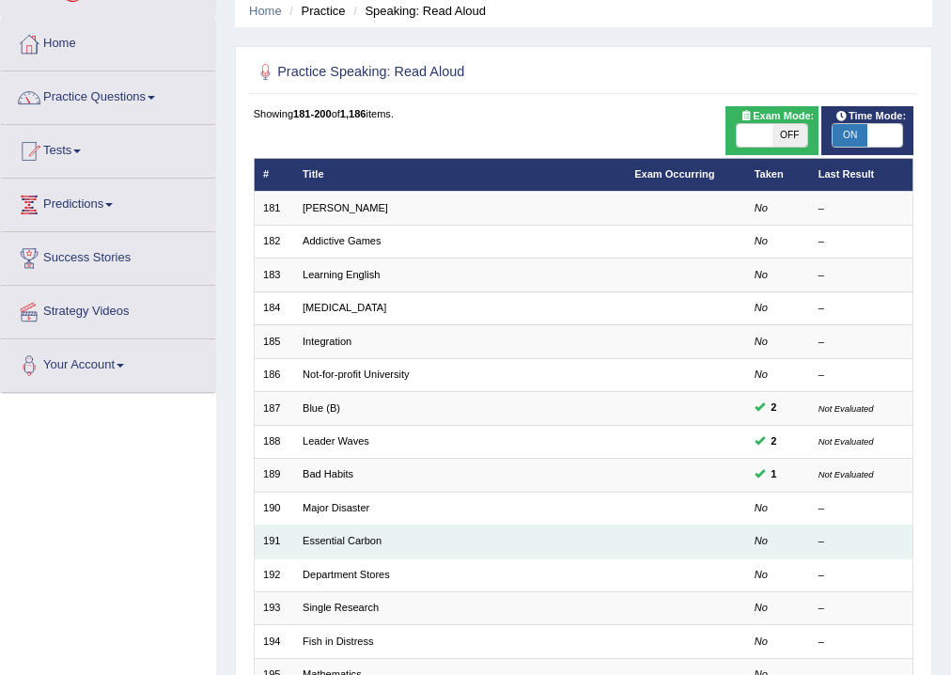
scroll to position [407, 0]
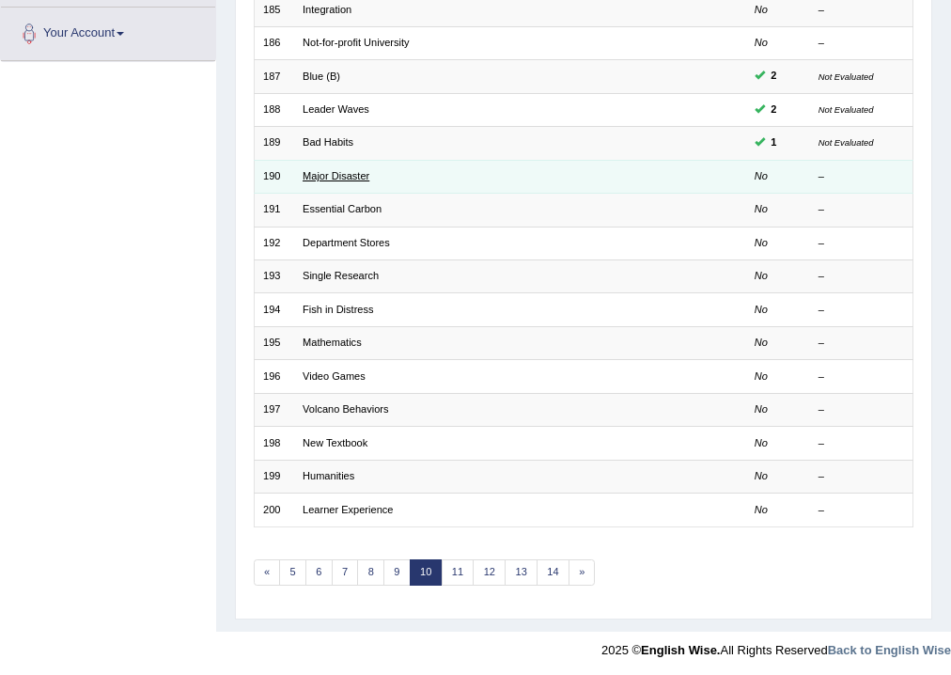
click at [350, 177] on link "Major Disaster" at bounding box center [336, 175] width 67 height 11
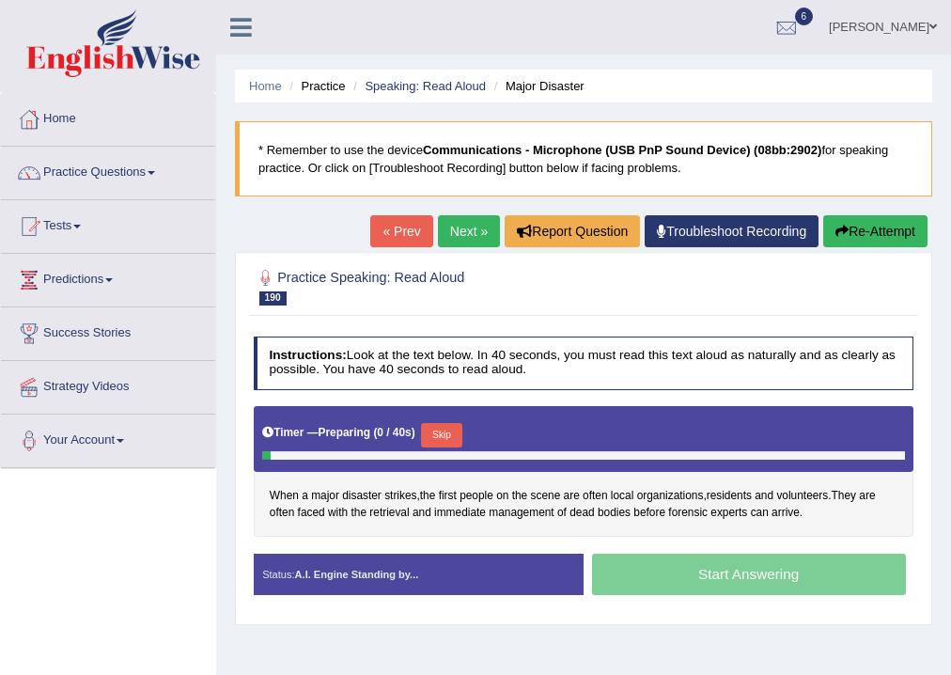
scroll to position [226, 0]
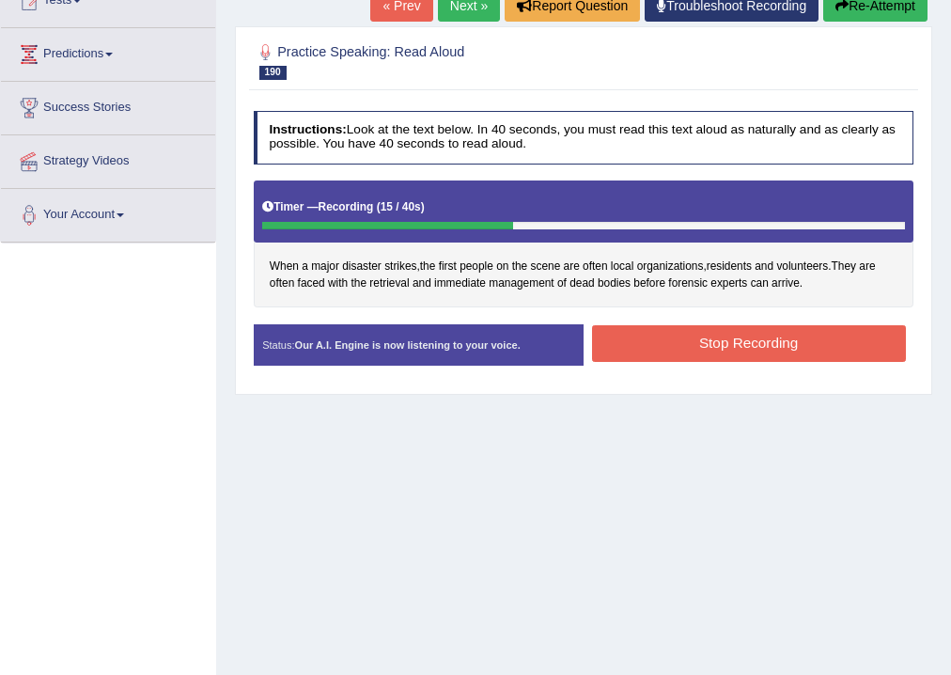
click at [662, 345] on button "Stop Recording" at bounding box center [749, 343] width 314 height 37
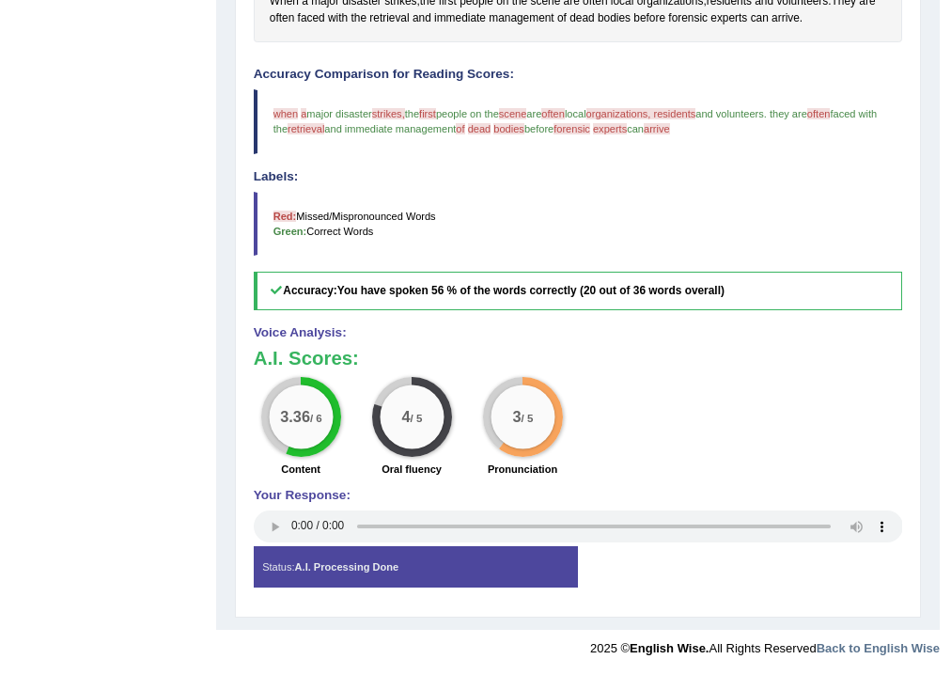
scroll to position [115, 0]
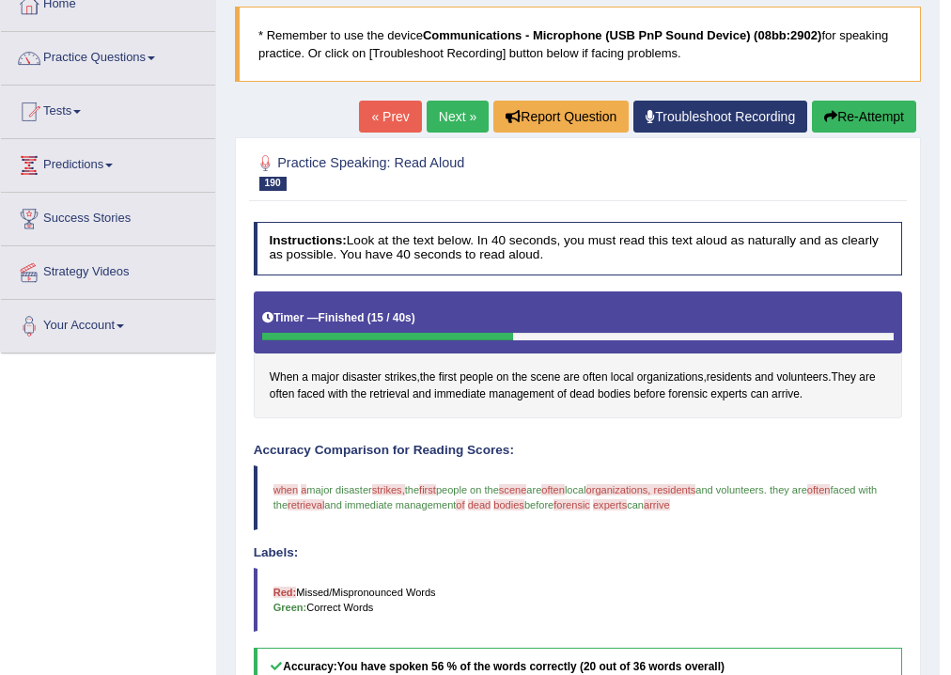
click at [447, 113] on link "Next »" at bounding box center [458, 117] width 62 height 32
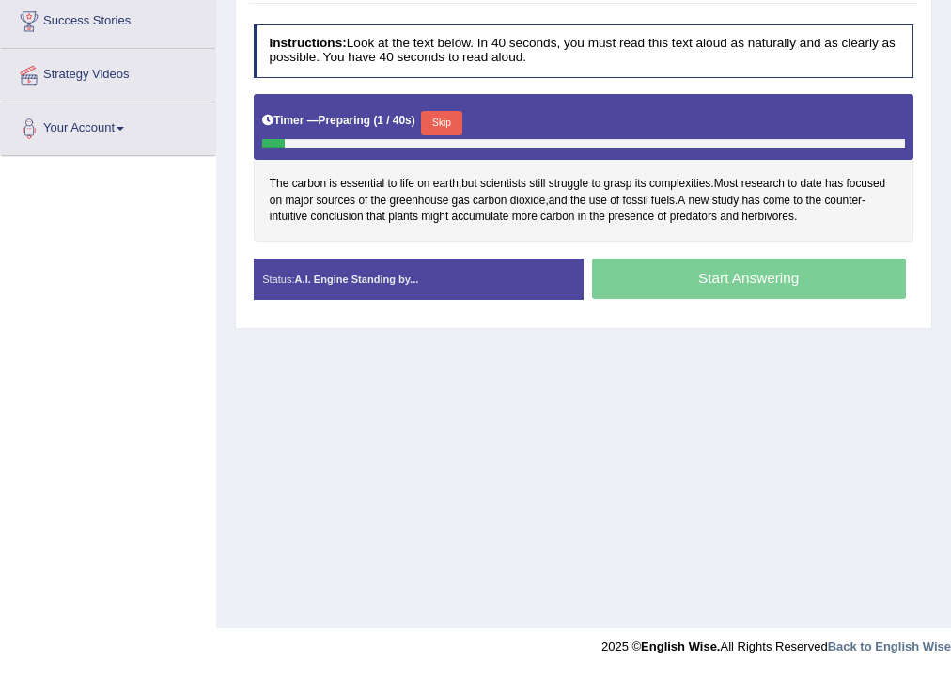
scroll to position [312, 0]
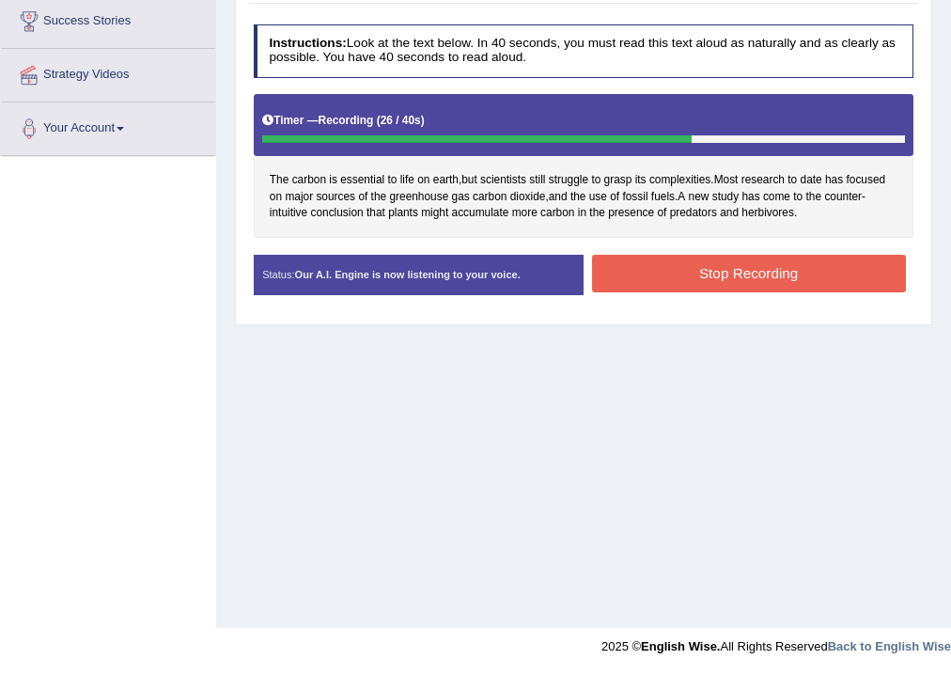
click at [608, 264] on button "Stop Recording" at bounding box center [749, 273] width 314 height 37
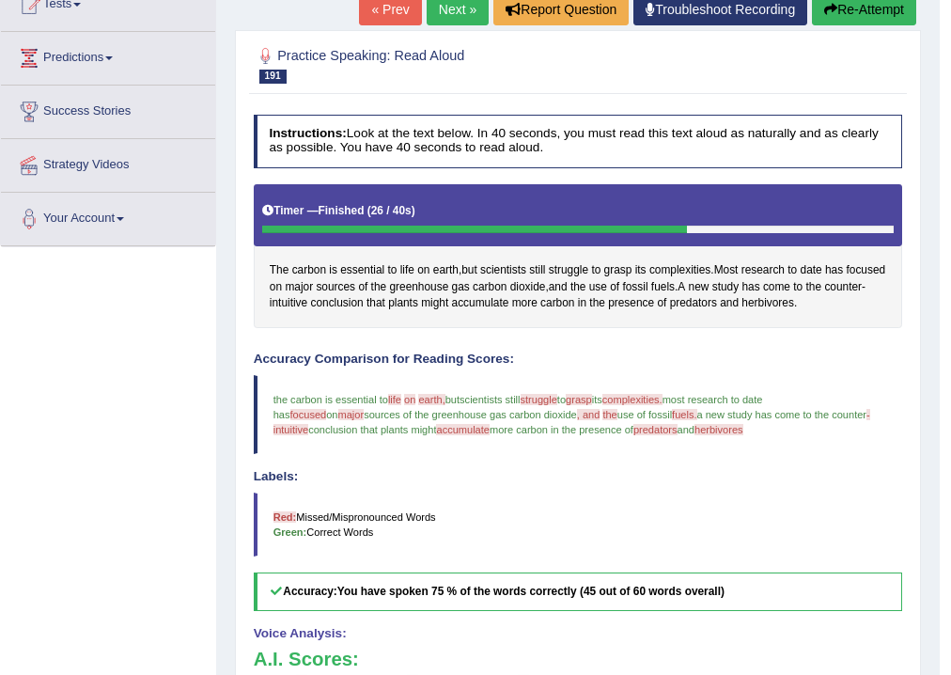
scroll to position [0, 0]
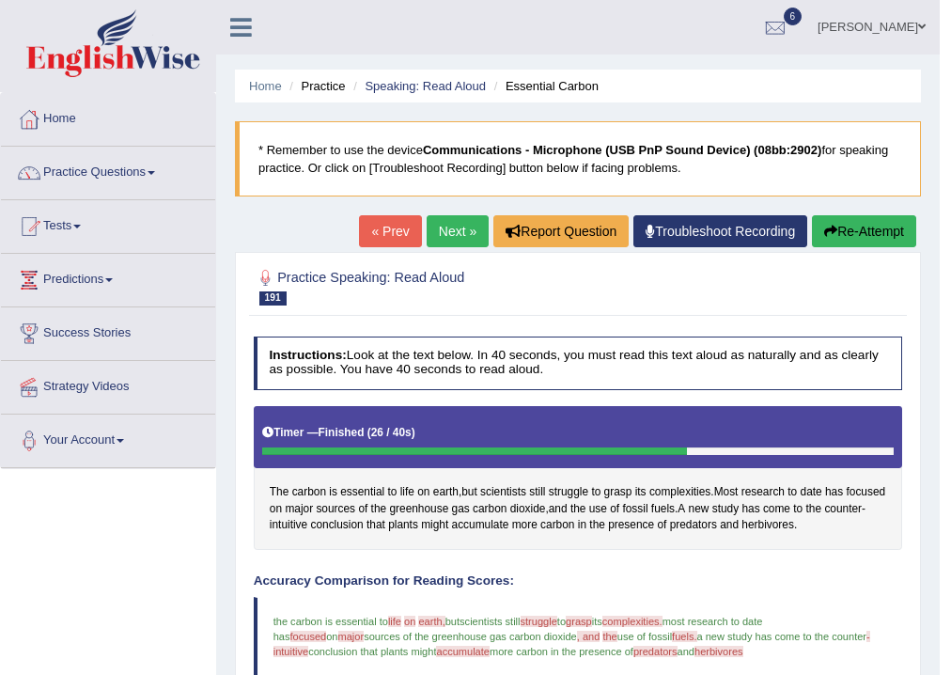
click at [460, 222] on link "Next »" at bounding box center [458, 231] width 62 height 32
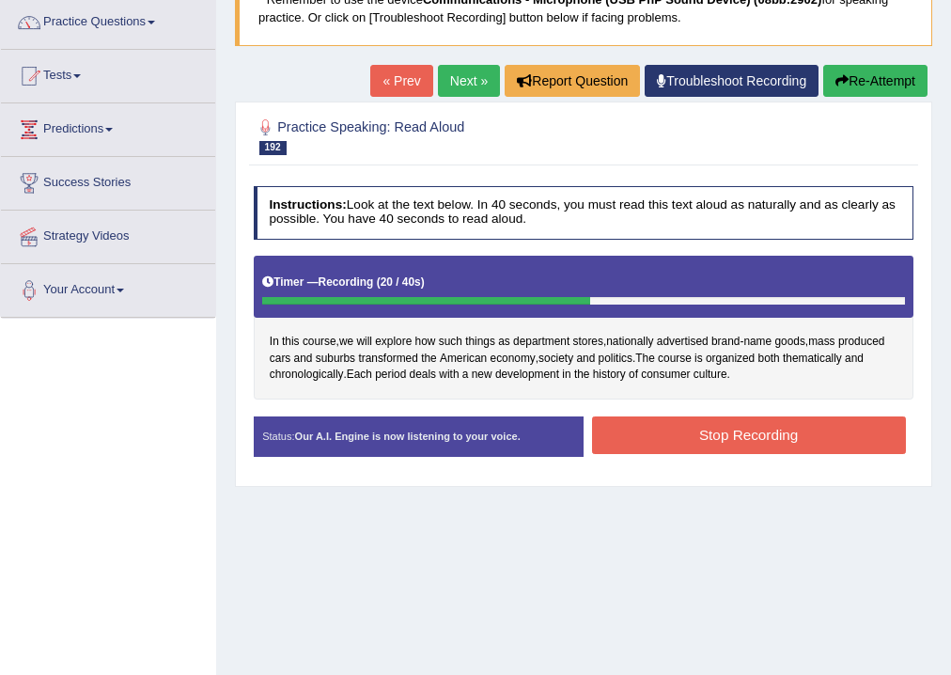
click at [714, 438] on button "Stop Recording" at bounding box center [749, 435] width 314 height 37
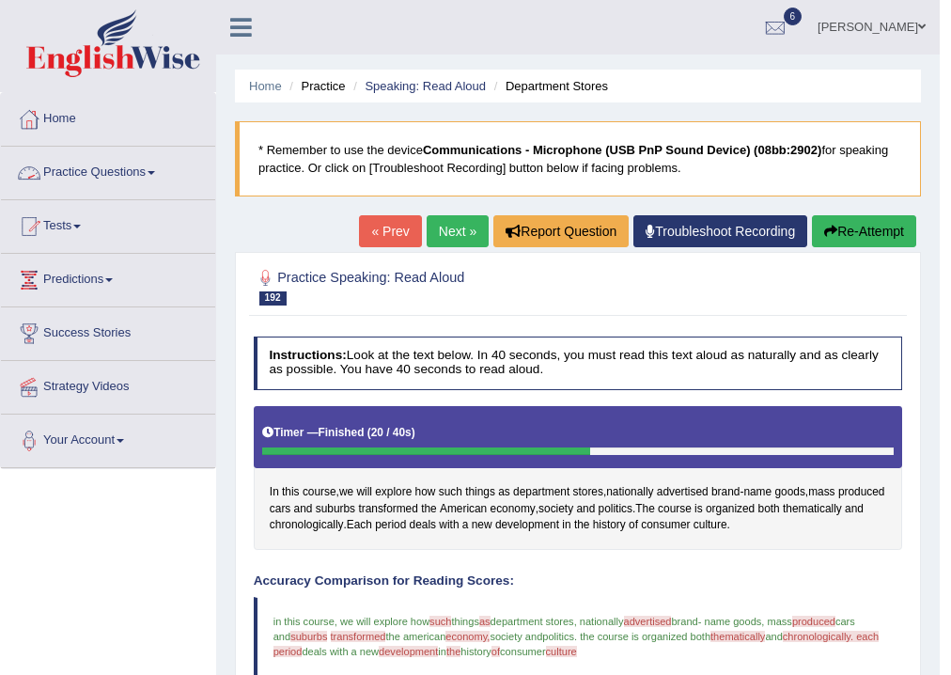
click at [156, 175] on link "Practice Questions" at bounding box center [108, 170] width 214 height 47
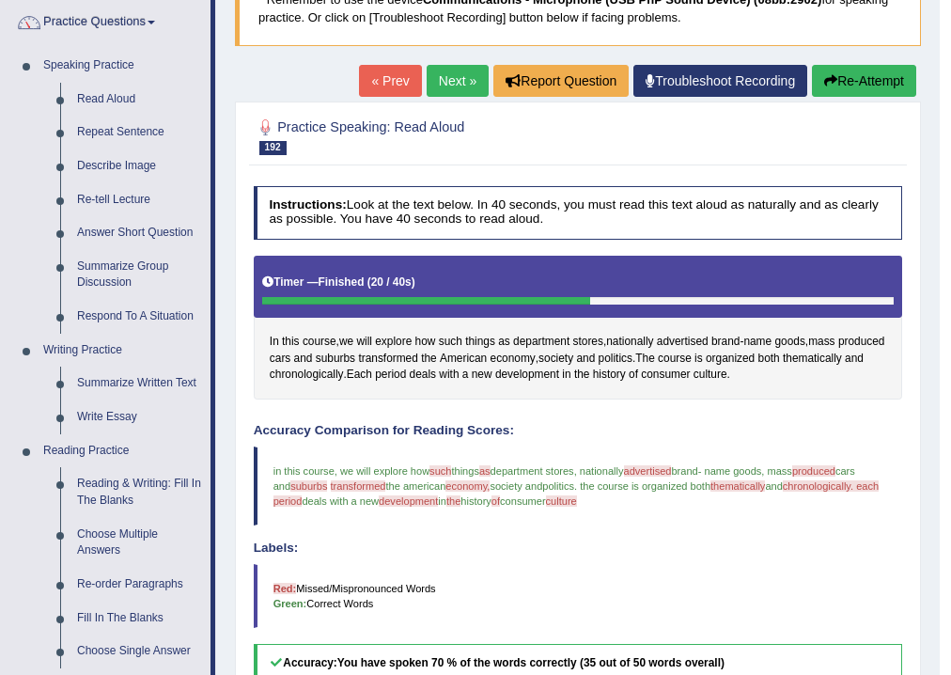
scroll to position [75, 0]
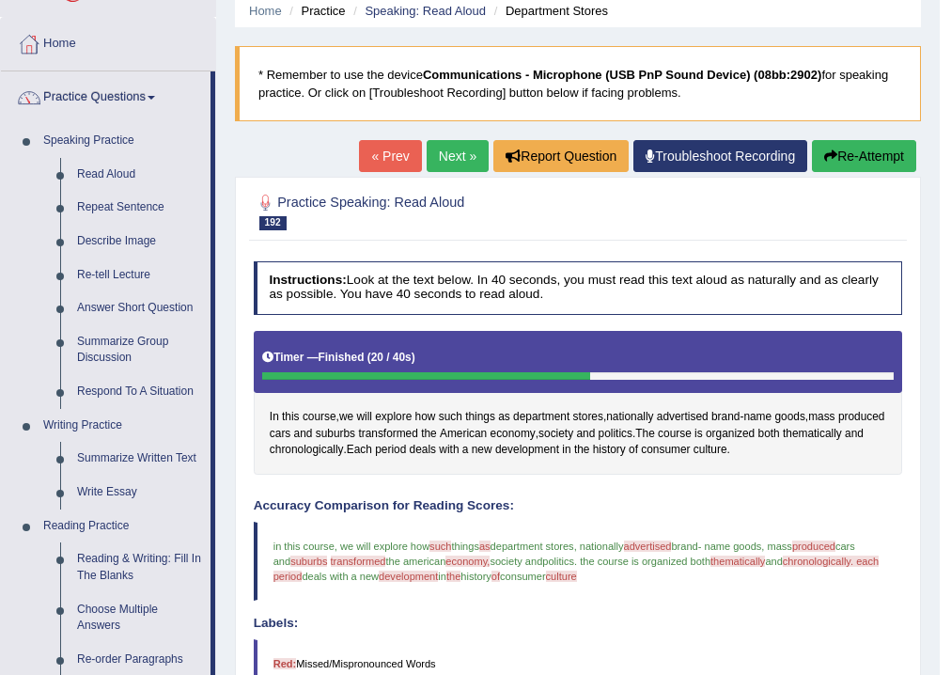
click at [436, 157] on link "Next »" at bounding box center [458, 156] width 62 height 32
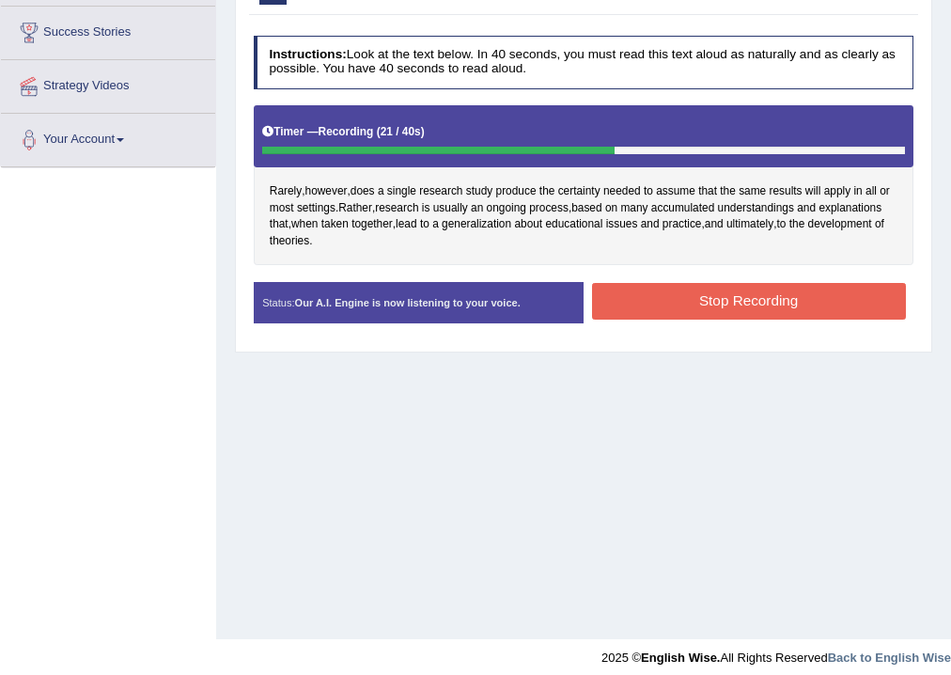
click at [636, 298] on button "Stop Recording" at bounding box center [749, 301] width 314 height 37
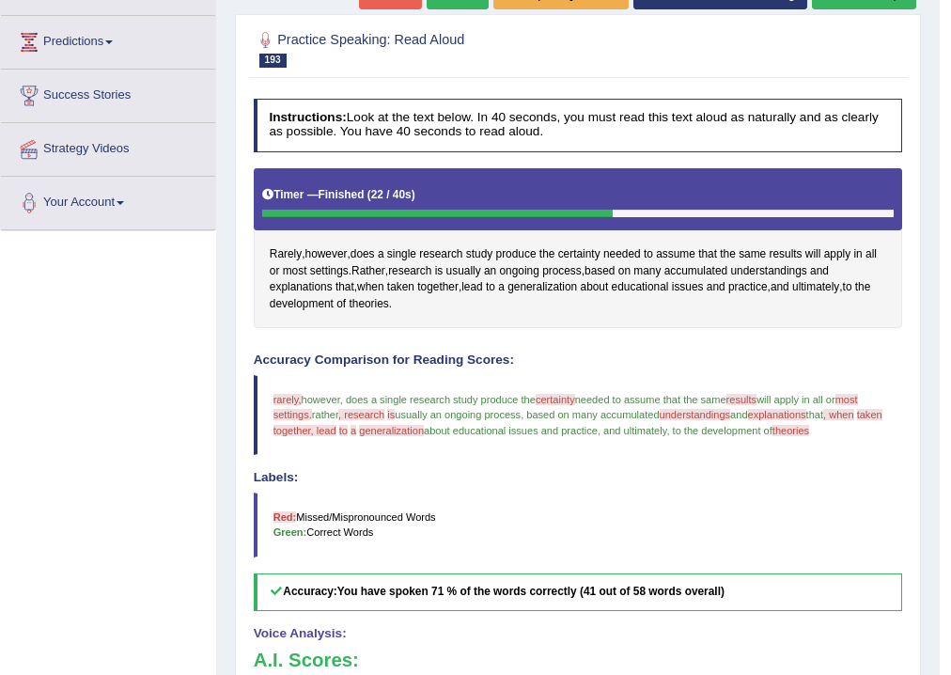
scroll to position [12, 0]
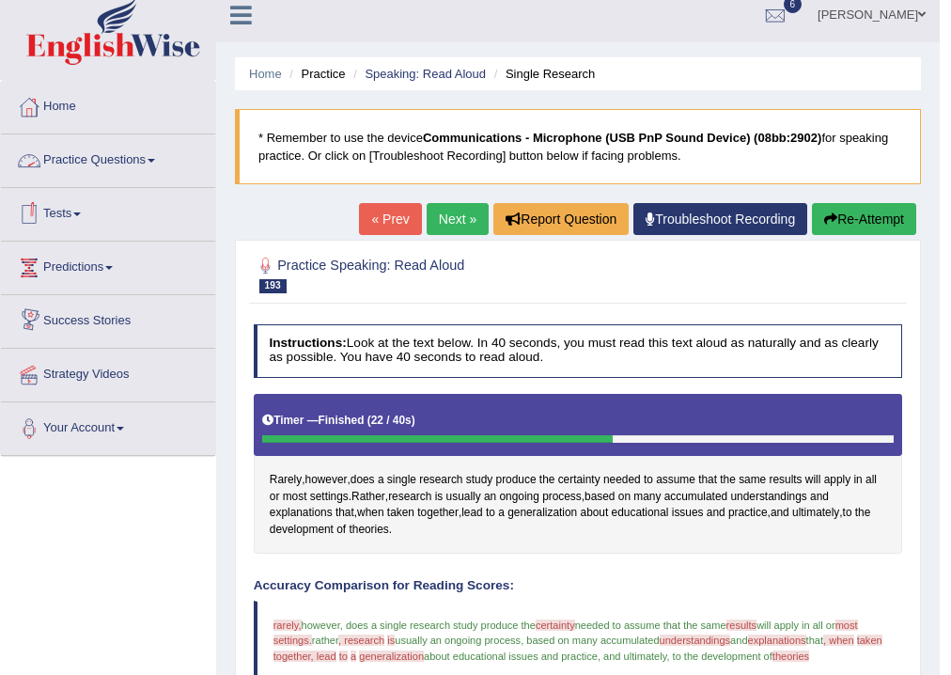
click at [159, 153] on link "Practice Questions" at bounding box center [108, 157] width 214 height 47
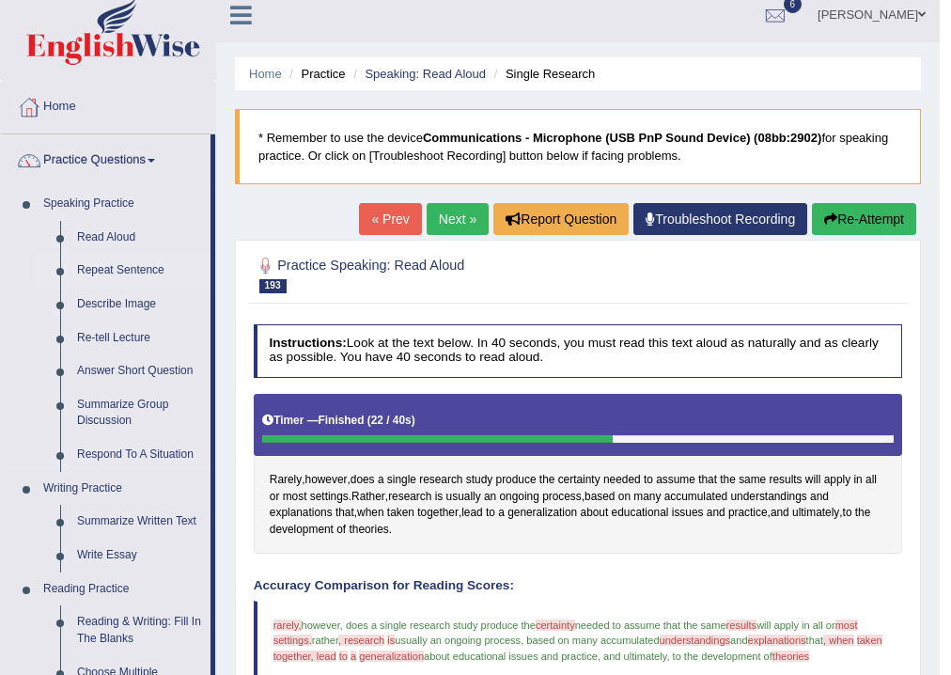
click at [109, 265] on link "Repeat Sentence" at bounding box center [140, 271] width 142 height 34
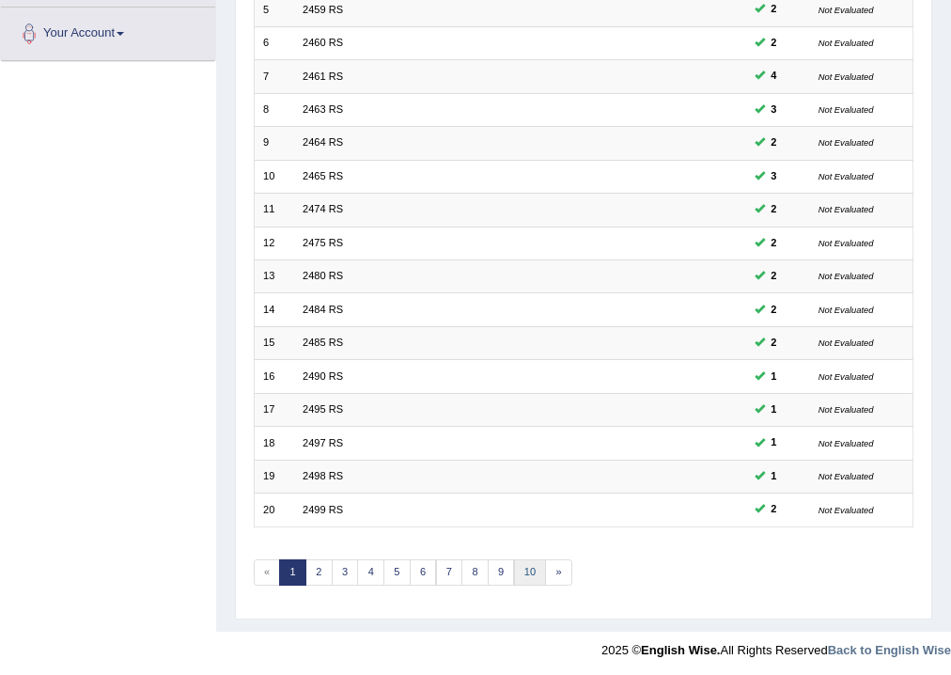
click at [537, 572] on link "10" at bounding box center [530, 572] width 33 height 26
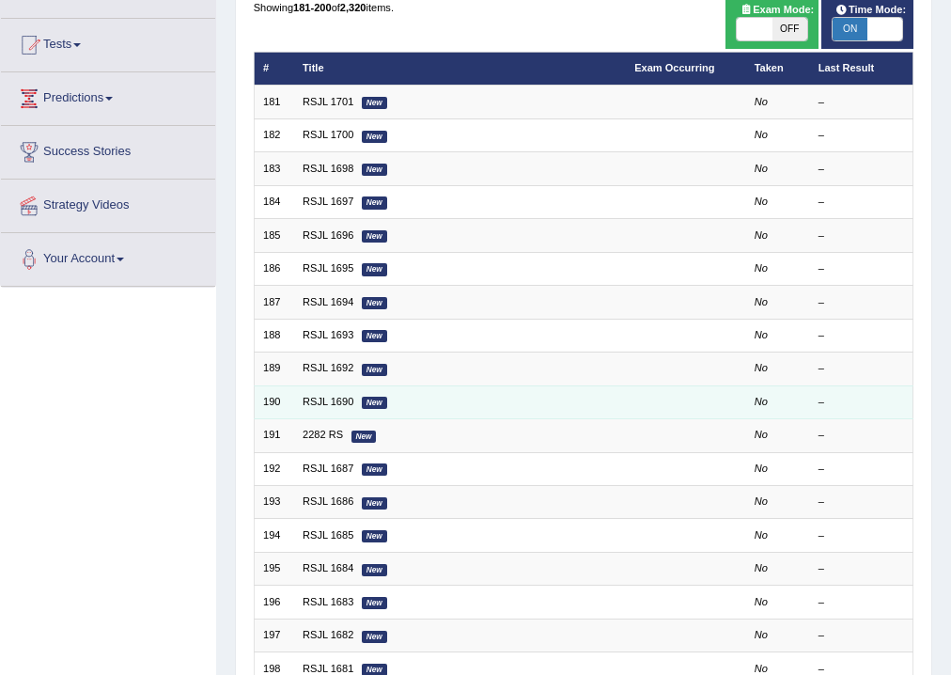
scroll to position [407, 0]
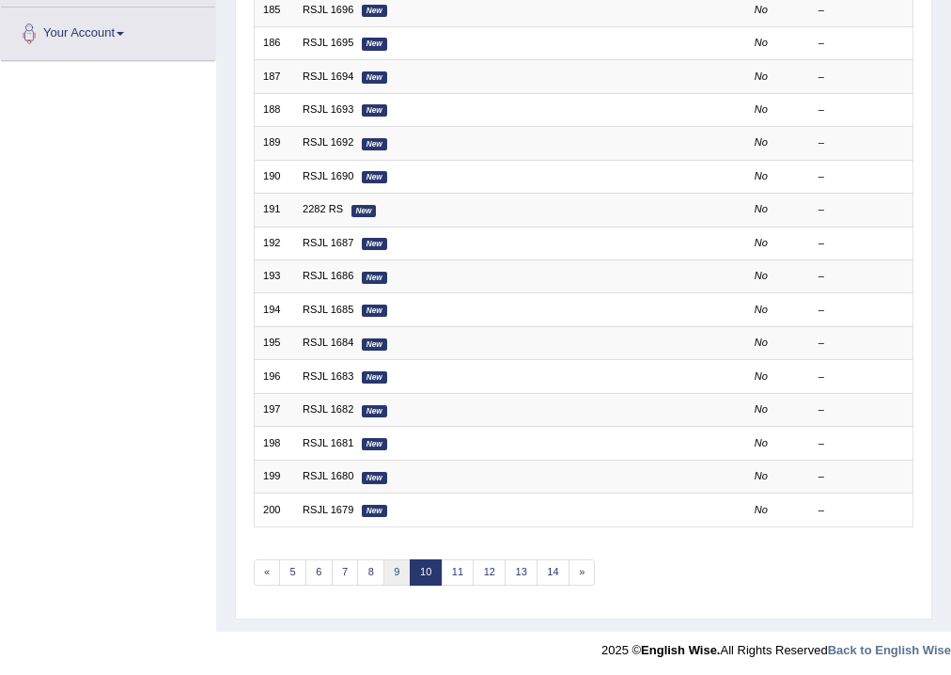
click at [399, 571] on link "9" at bounding box center [397, 572] width 27 height 26
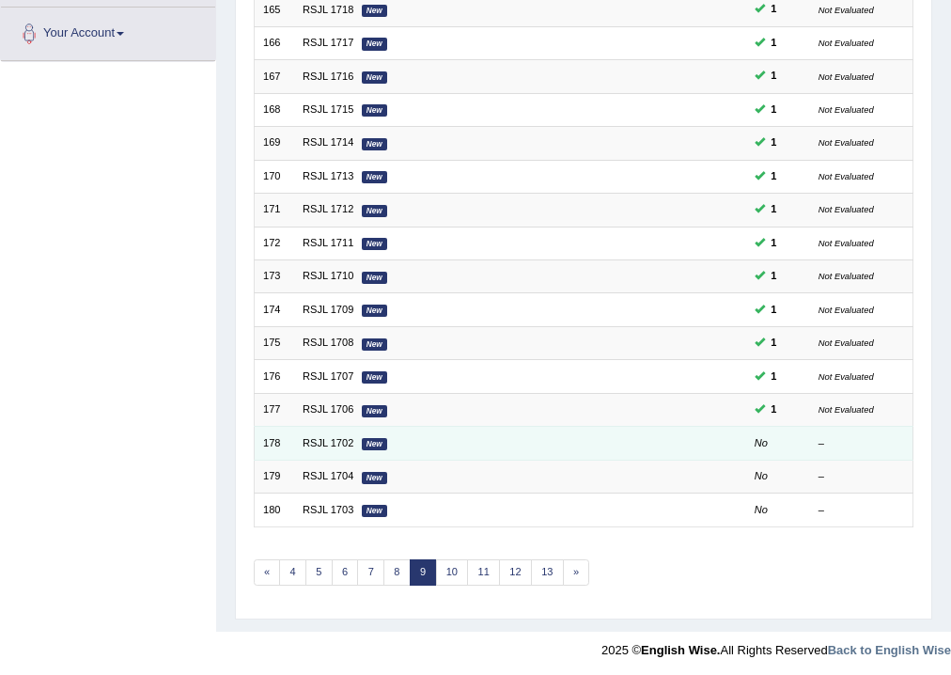
scroll to position [407, 0]
click at [327, 432] on td "RSJL 1702 New" at bounding box center [460, 443] width 332 height 33
click at [320, 438] on link "RSJL 1702" at bounding box center [328, 442] width 51 height 11
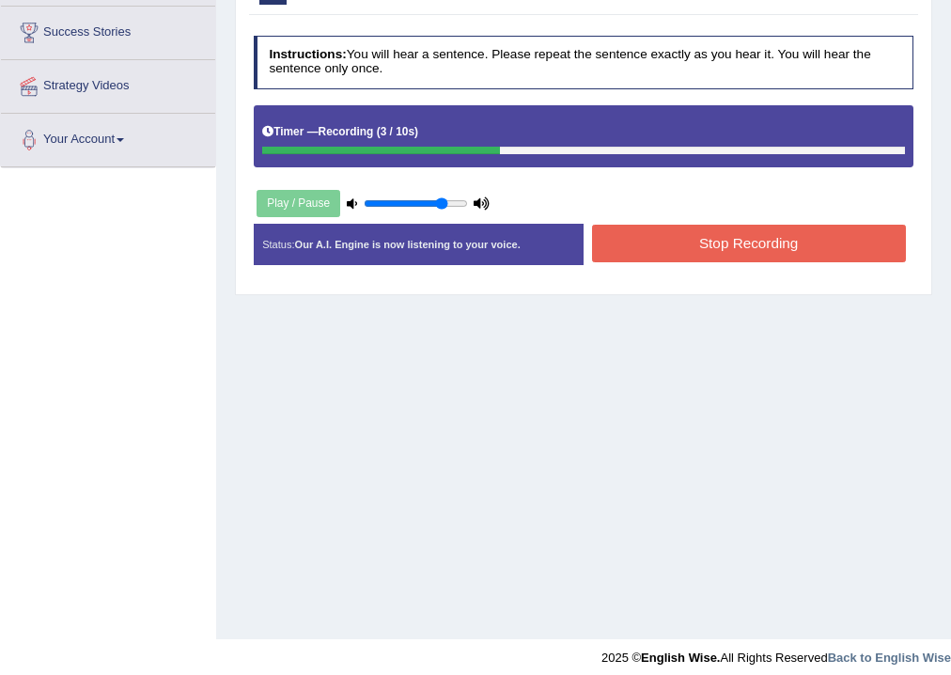
click at [636, 237] on button "Stop Recording" at bounding box center [749, 243] width 314 height 37
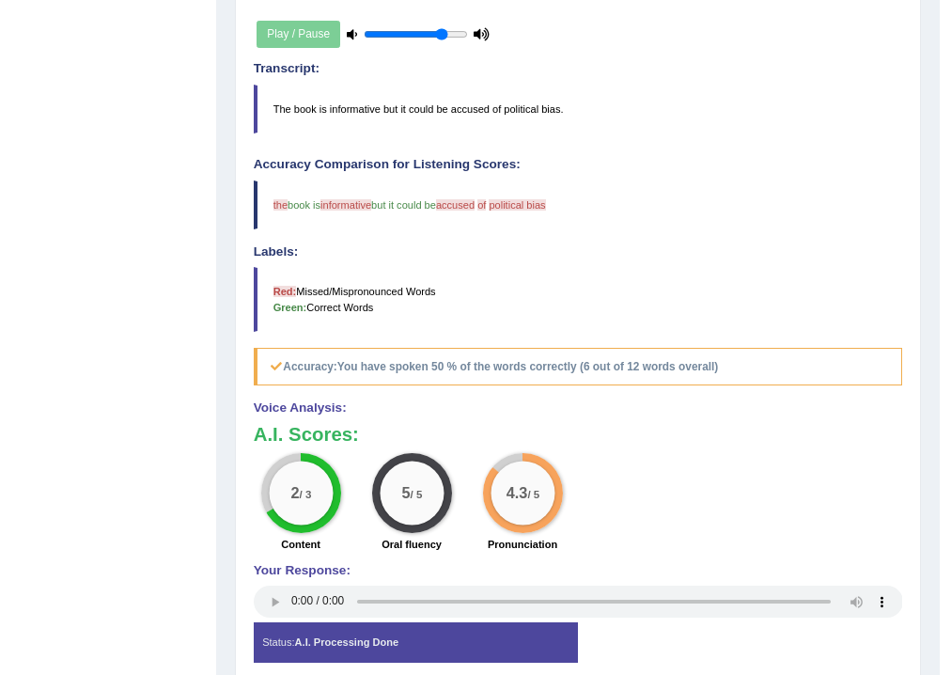
scroll to position [169, 0]
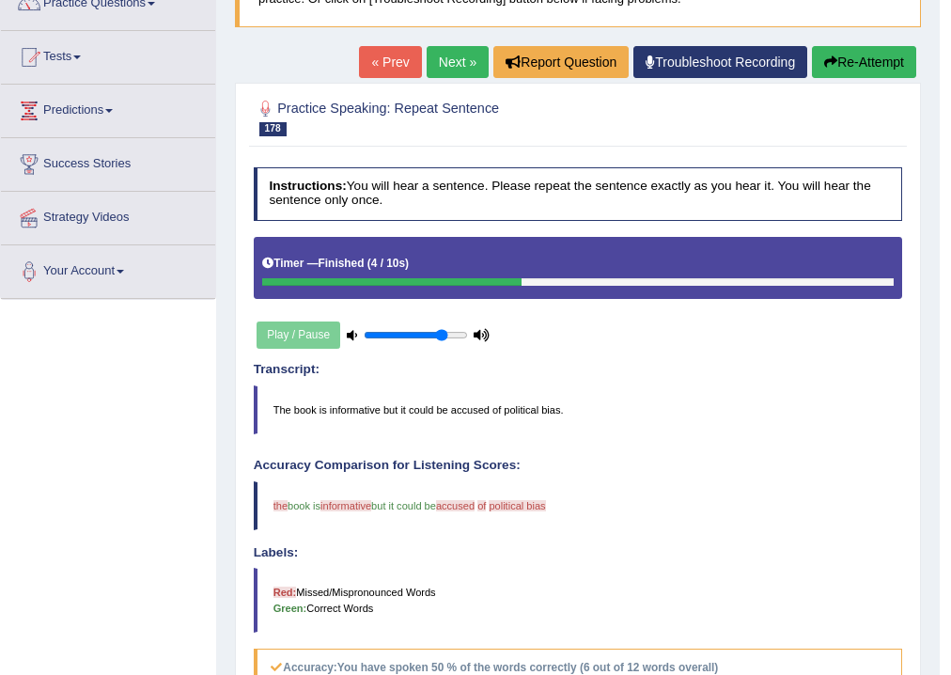
click at [453, 61] on link "Next »" at bounding box center [458, 62] width 62 height 32
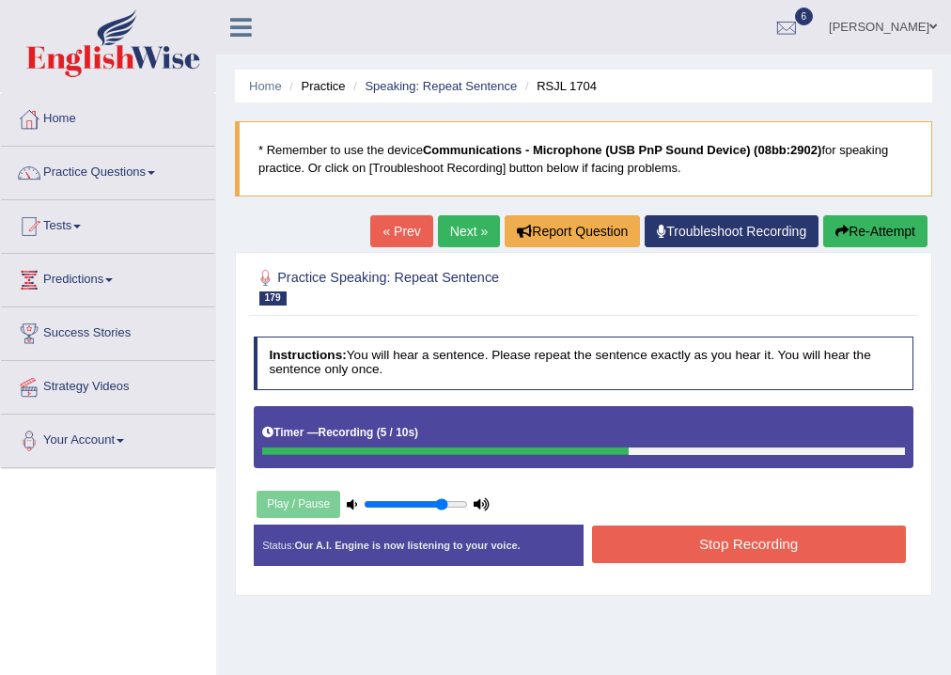
click at [639, 545] on button "Stop Recording" at bounding box center [749, 544] width 314 height 37
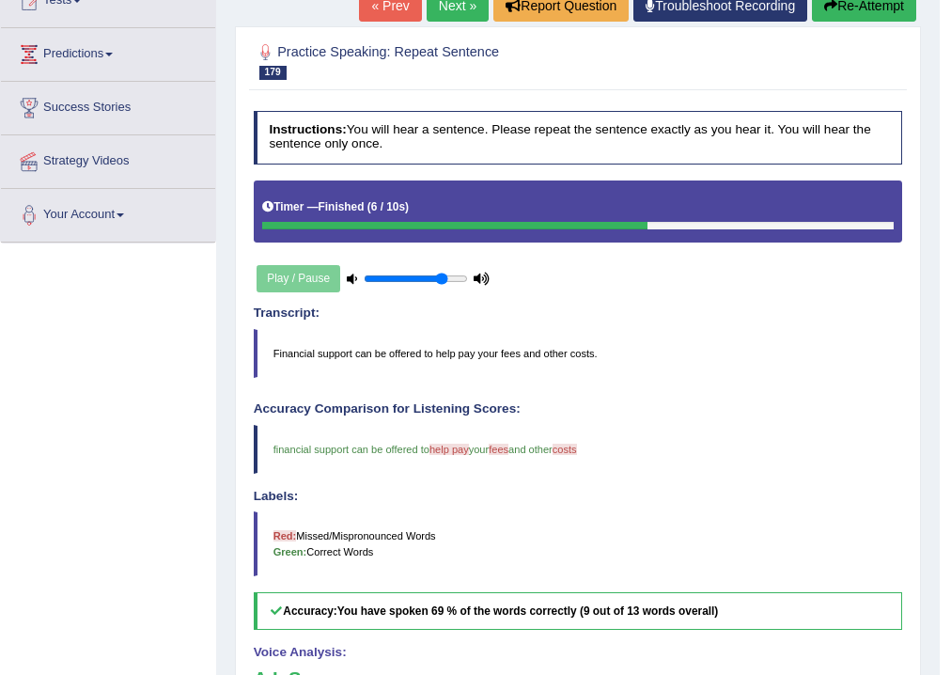
scroll to position [75, 0]
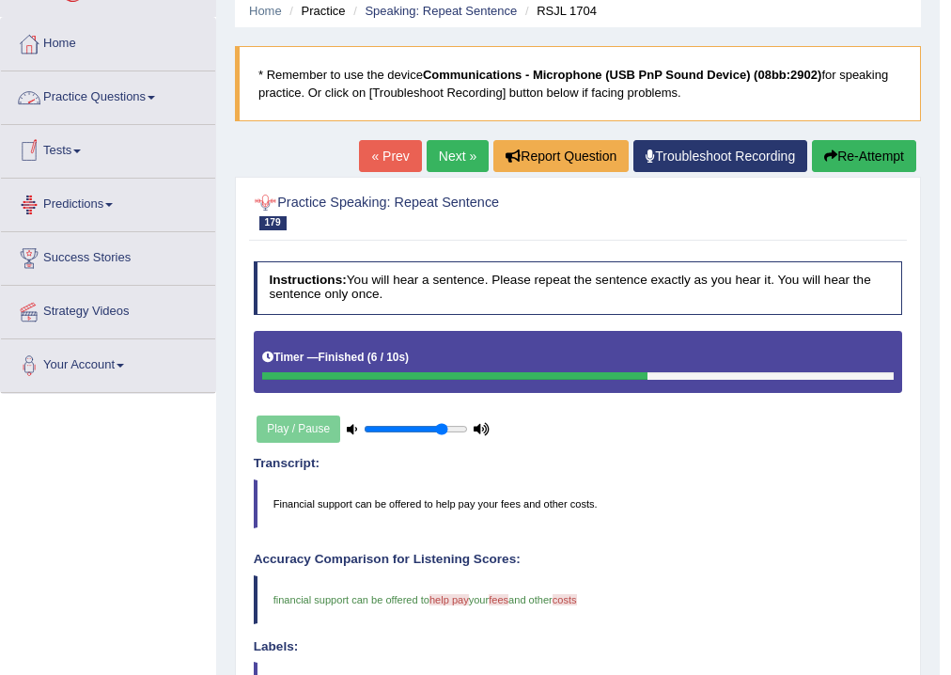
click at [445, 149] on link "Next »" at bounding box center [458, 156] width 62 height 32
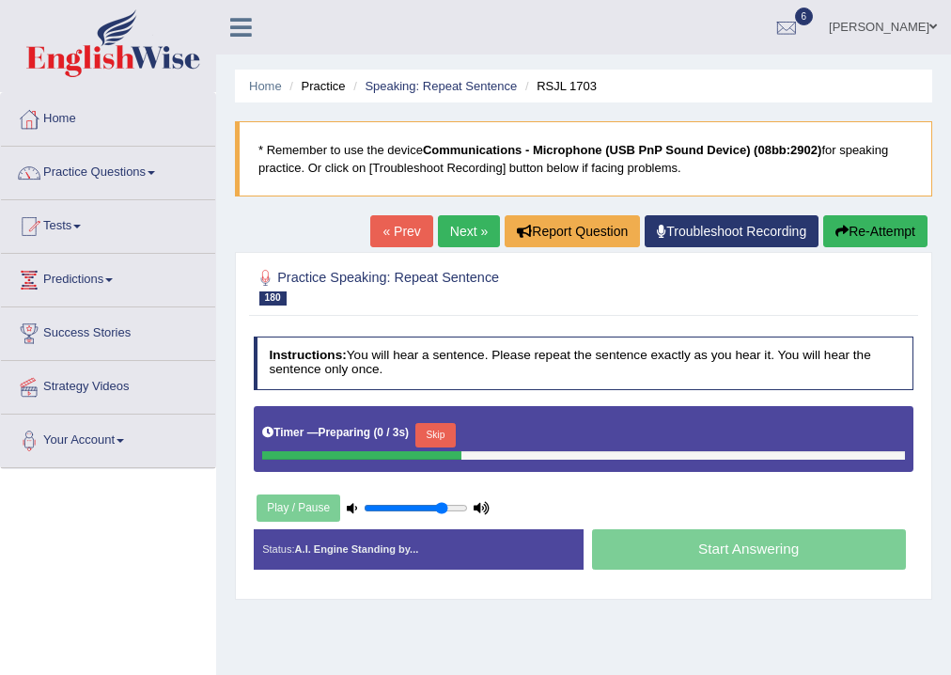
click at [448, 436] on button "Skip" at bounding box center [436, 435] width 40 height 24
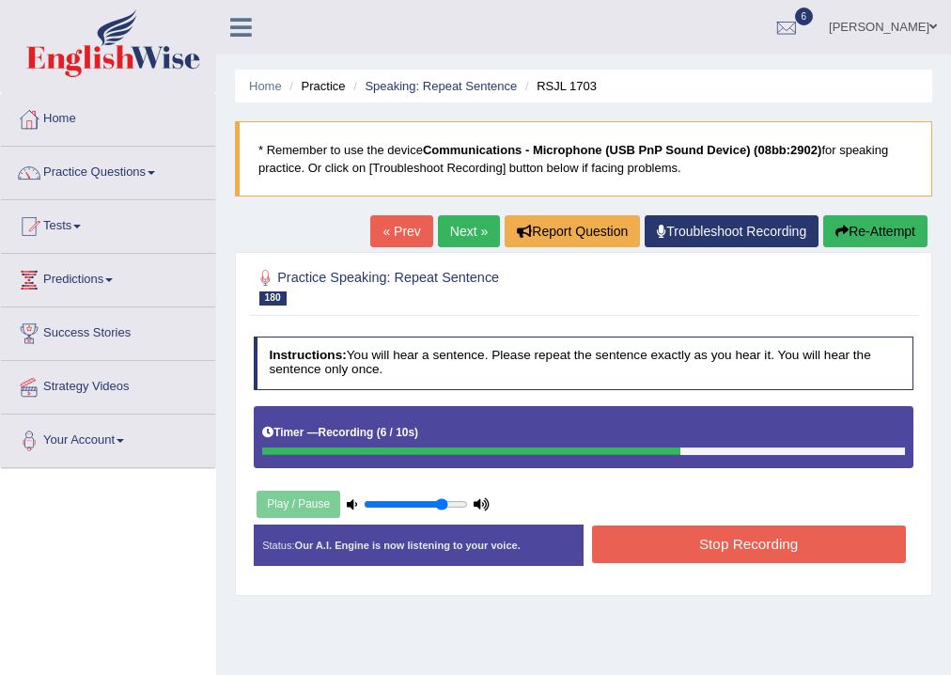
click at [606, 547] on button "Stop Recording" at bounding box center [749, 544] width 314 height 37
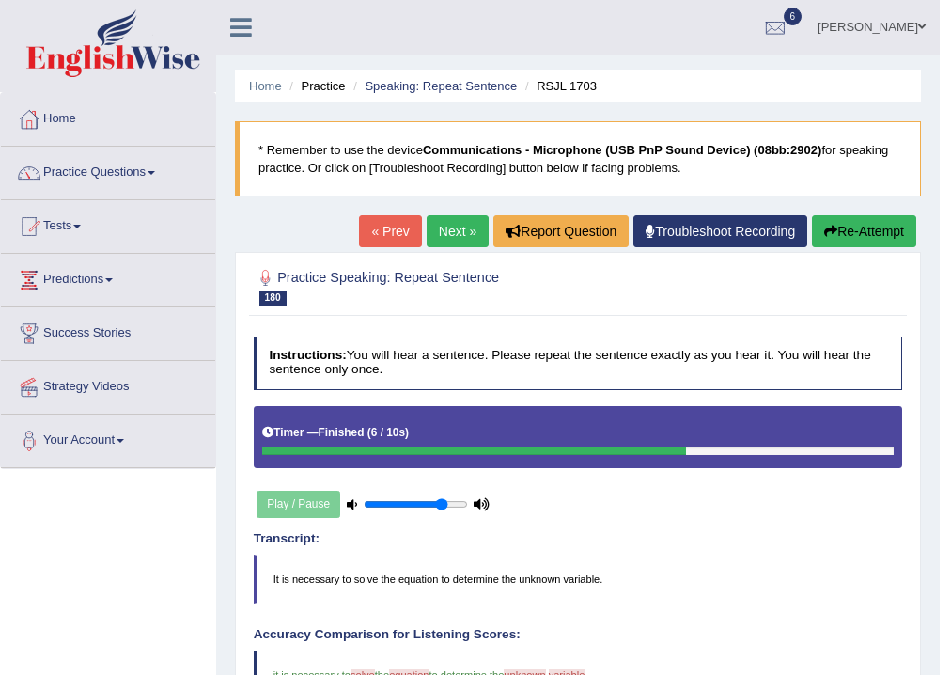
click at [454, 229] on link "Next »" at bounding box center [458, 231] width 62 height 32
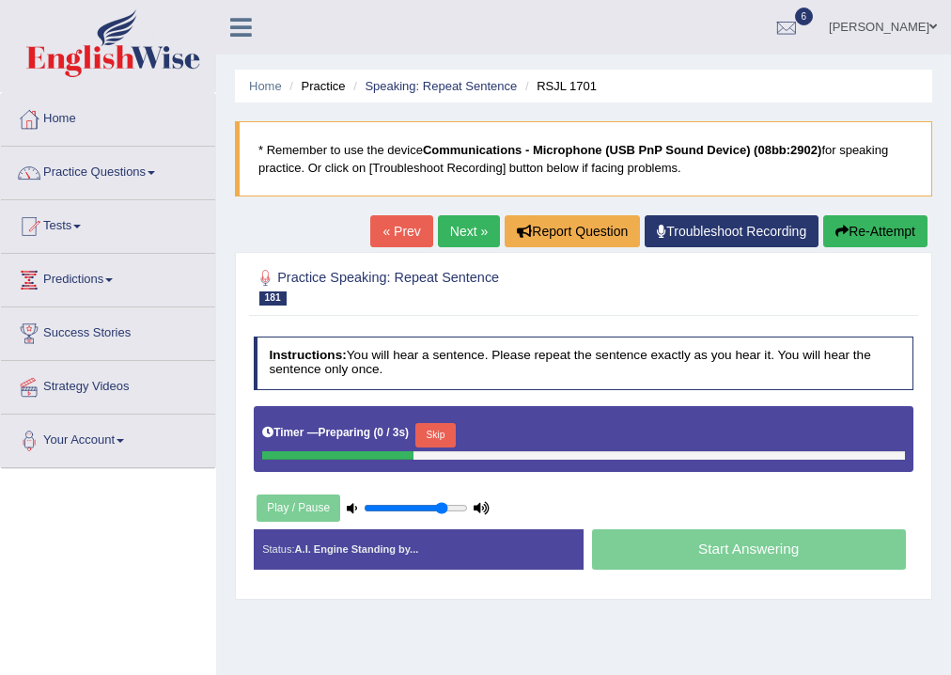
click at [447, 434] on button "Skip" at bounding box center [436, 435] width 40 height 24
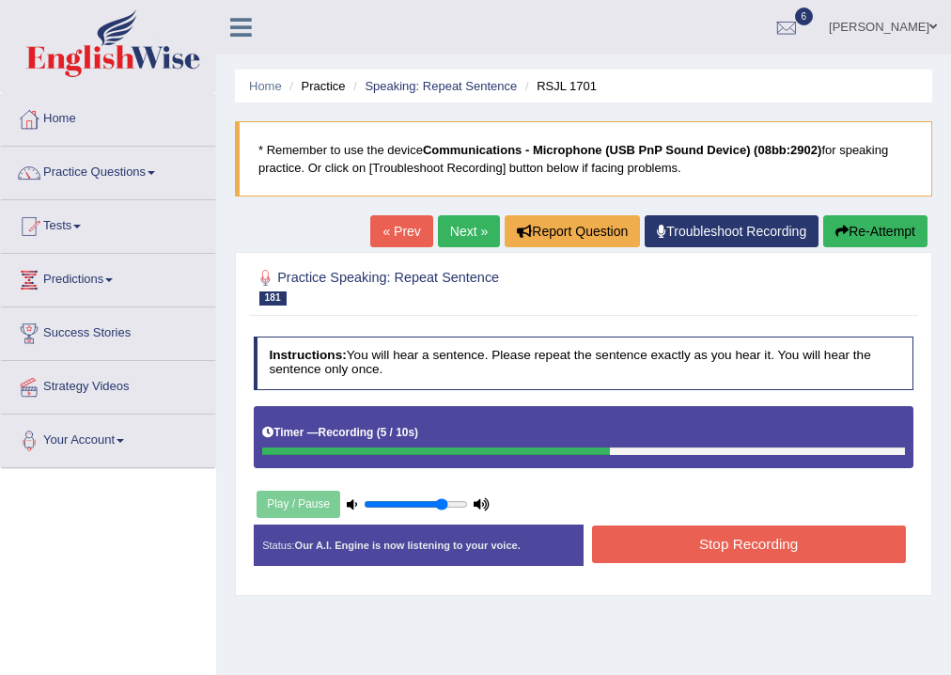
click at [605, 553] on button "Stop Recording" at bounding box center [749, 544] width 314 height 37
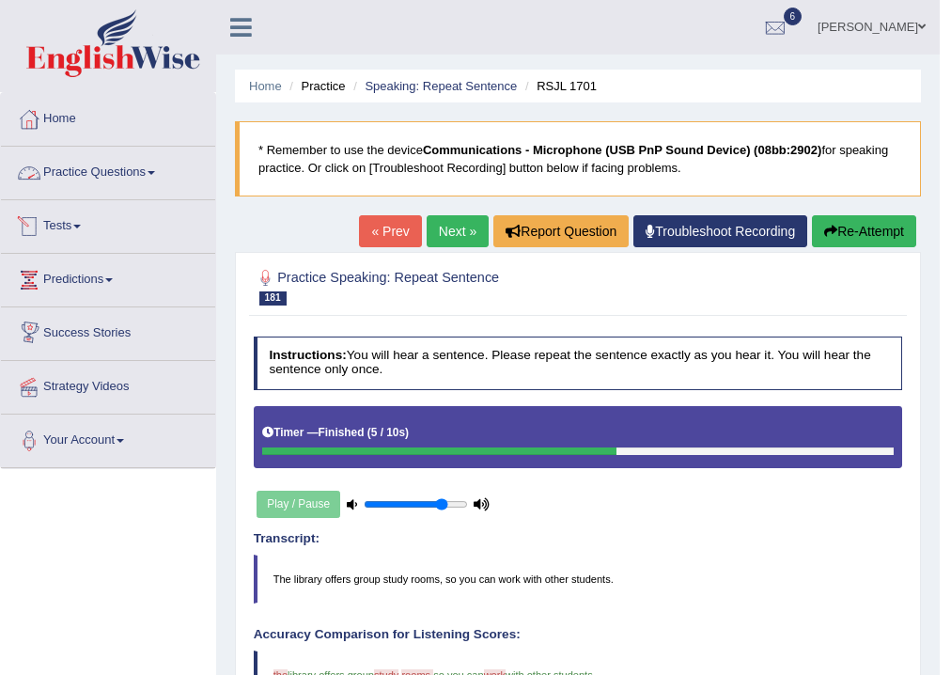
click at [155, 171] on span at bounding box center [152, 173] width 8 height 4
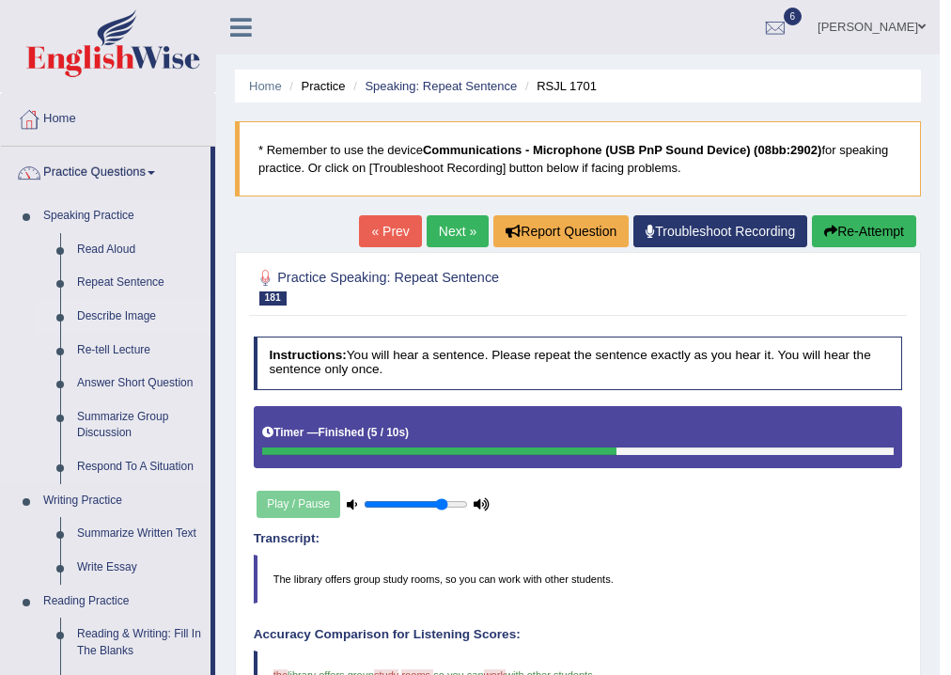
click at [142, 319] on link "Describe Image" at bounding box center [140, 317] width 142 height 34
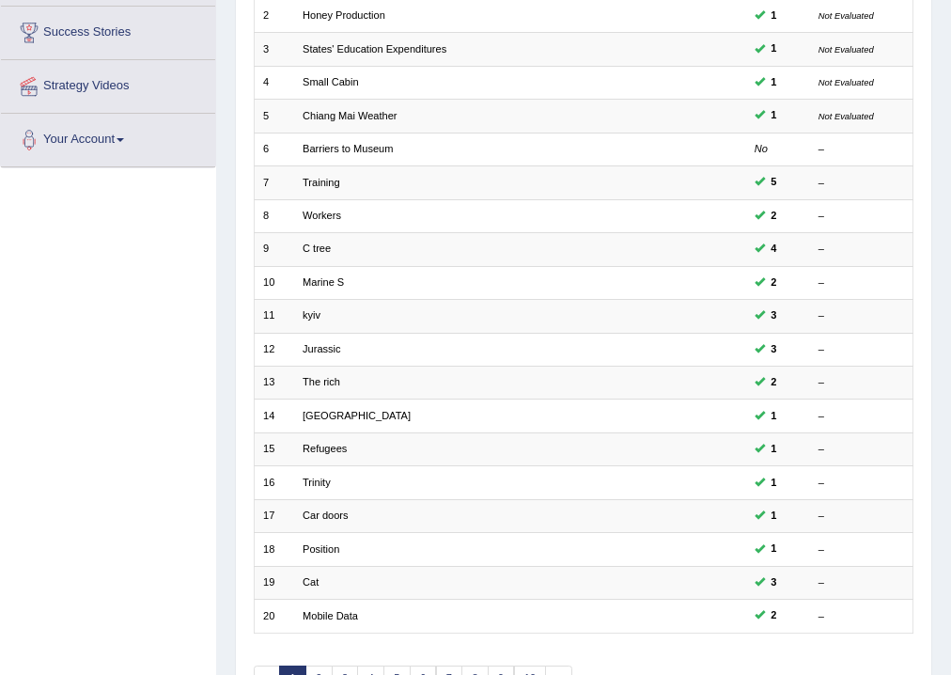
scroll to position [407, 0]
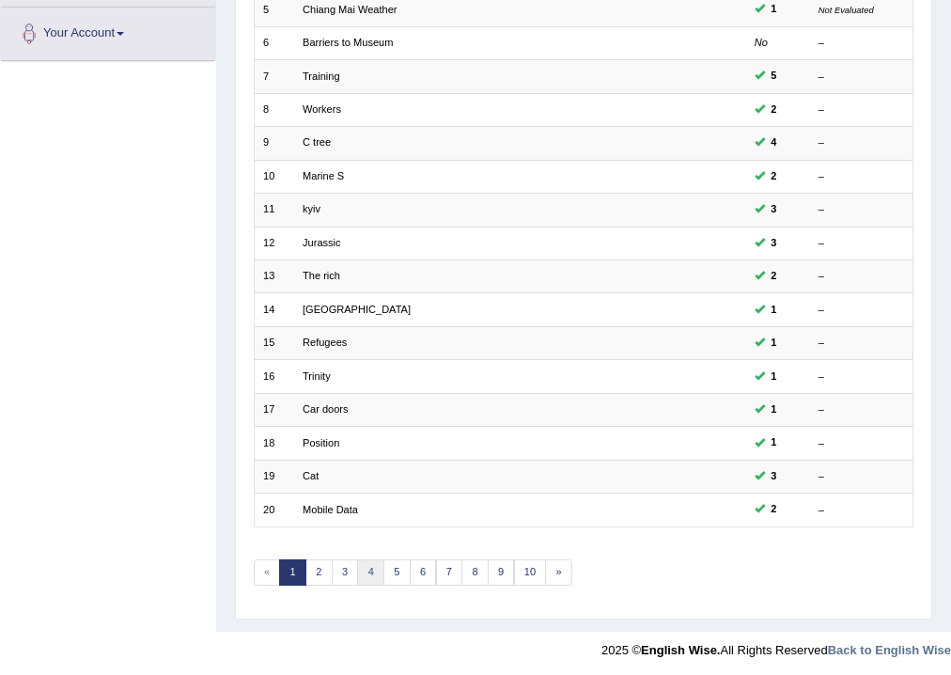
click at [374, 568] on link "4" at bounding box center [370, 572] width 27 height 26
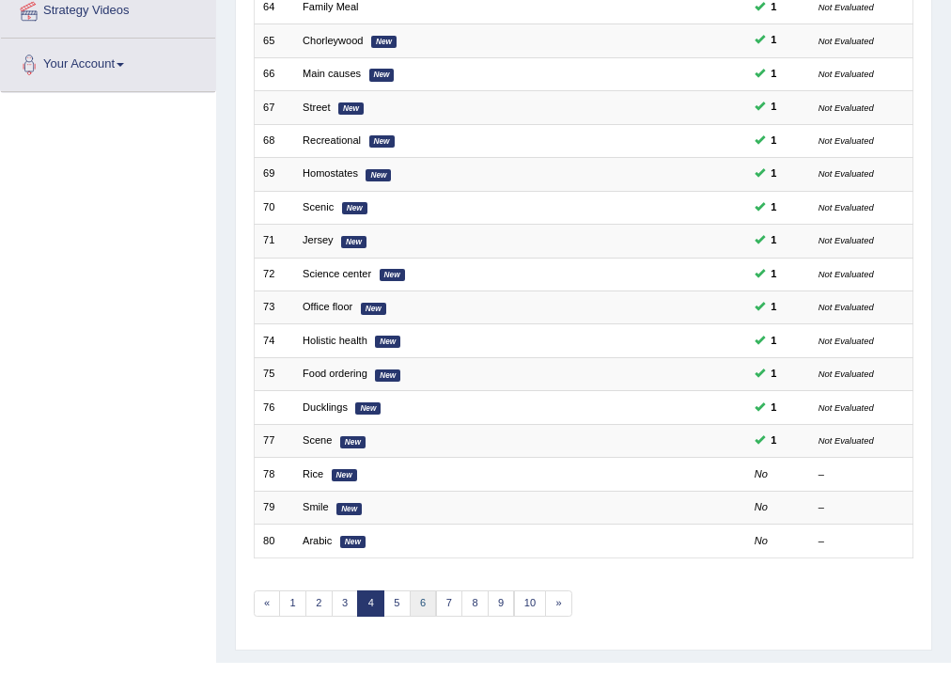
click at [423, 593] on link "6" at bounding box center [423, 603] width 27 height 26
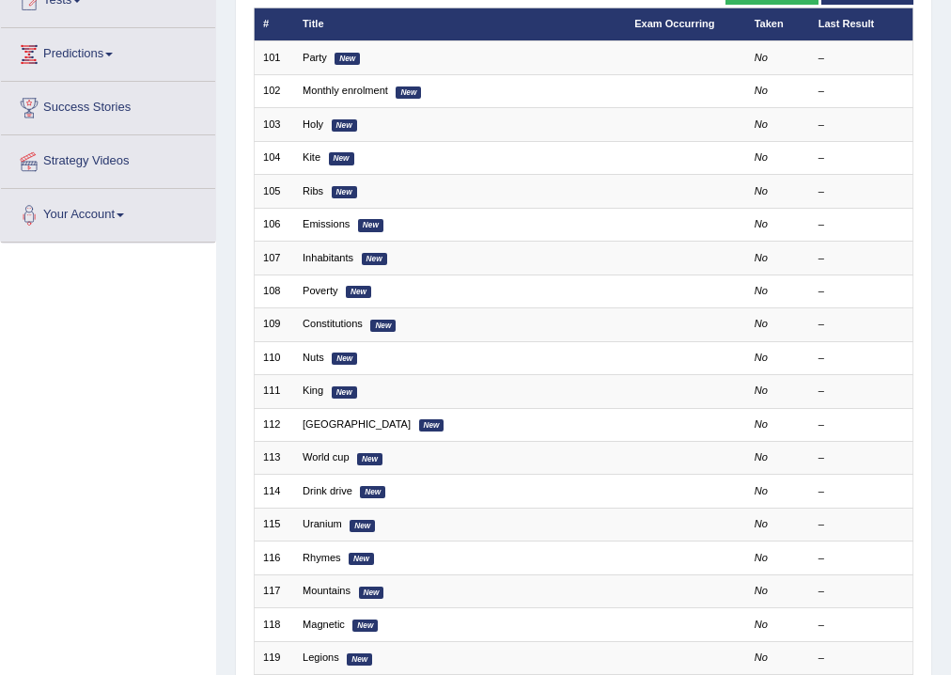
scroll to position [150, 0]
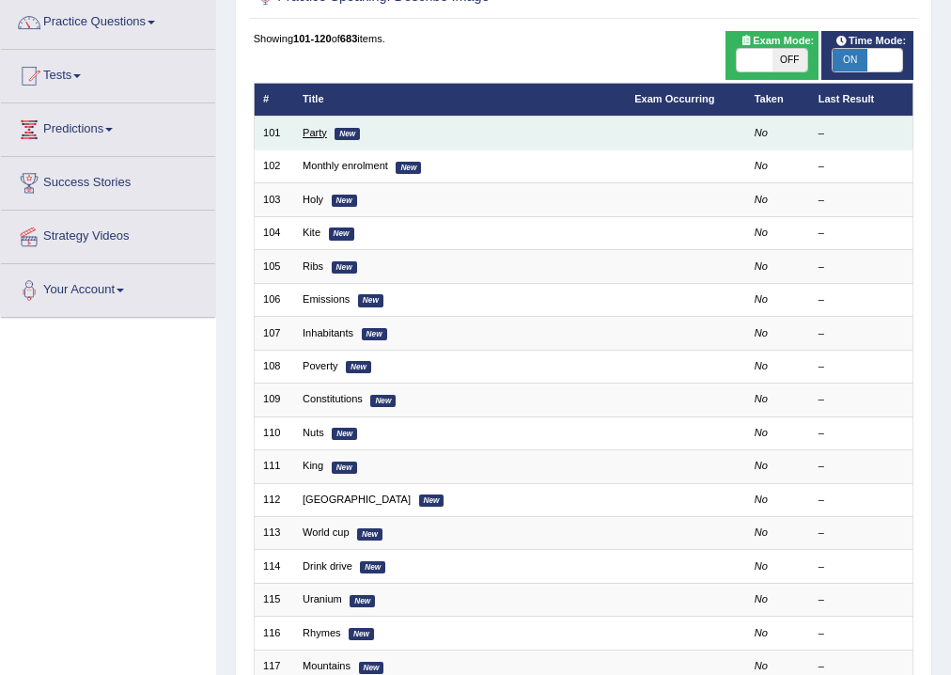
click at [304, 132] on link "Party" at bounding box center [315, 132] width 24 height 11
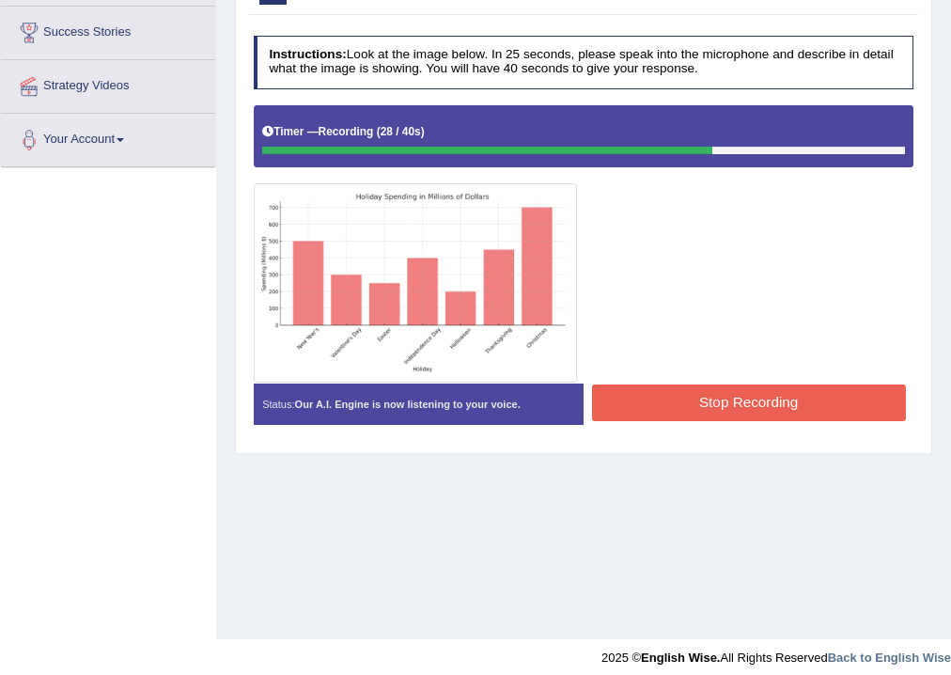
click at [623, 405] on button "Stop Recording" at bounding box center [749, 403] width 314 height 37
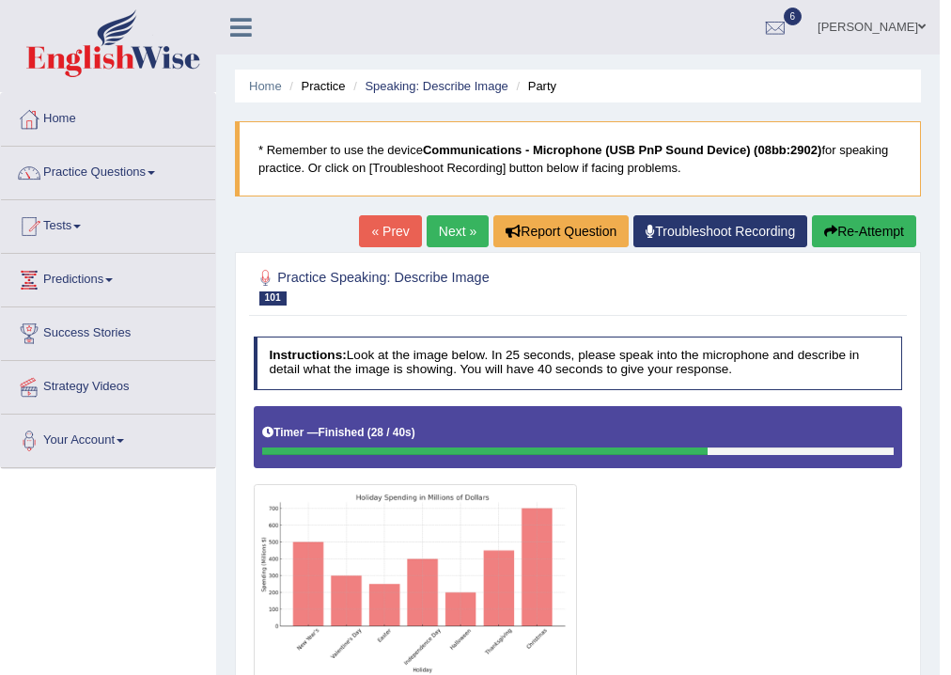
click at [452, 227] on link "Next »" at bounding box center [458, 231] width 62 height 32
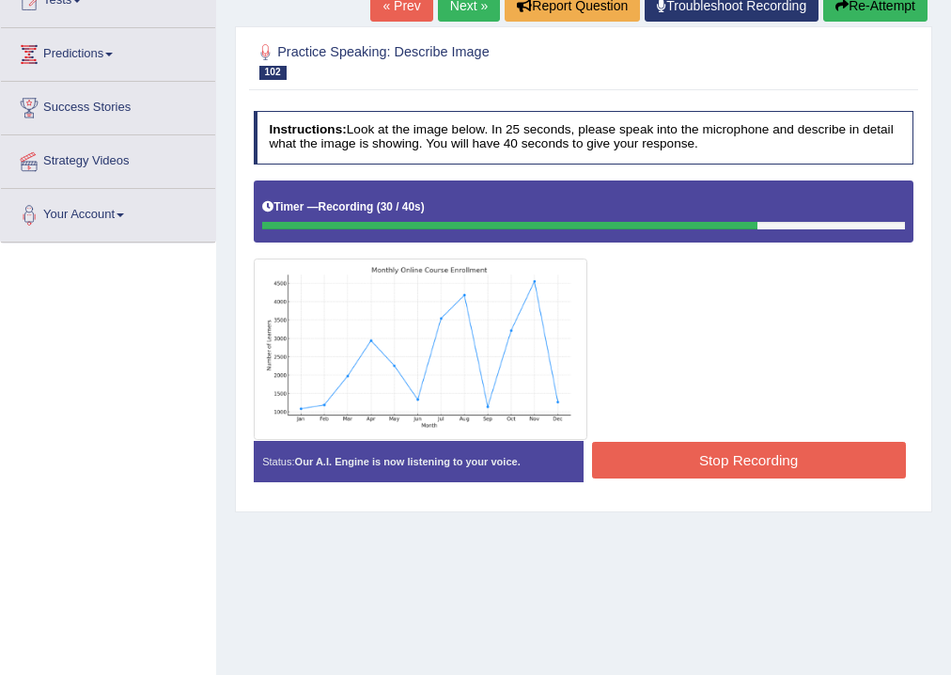
click at [647, 452] on button "Stop Recording" at bounding box center [749, 460] width 314 height 37
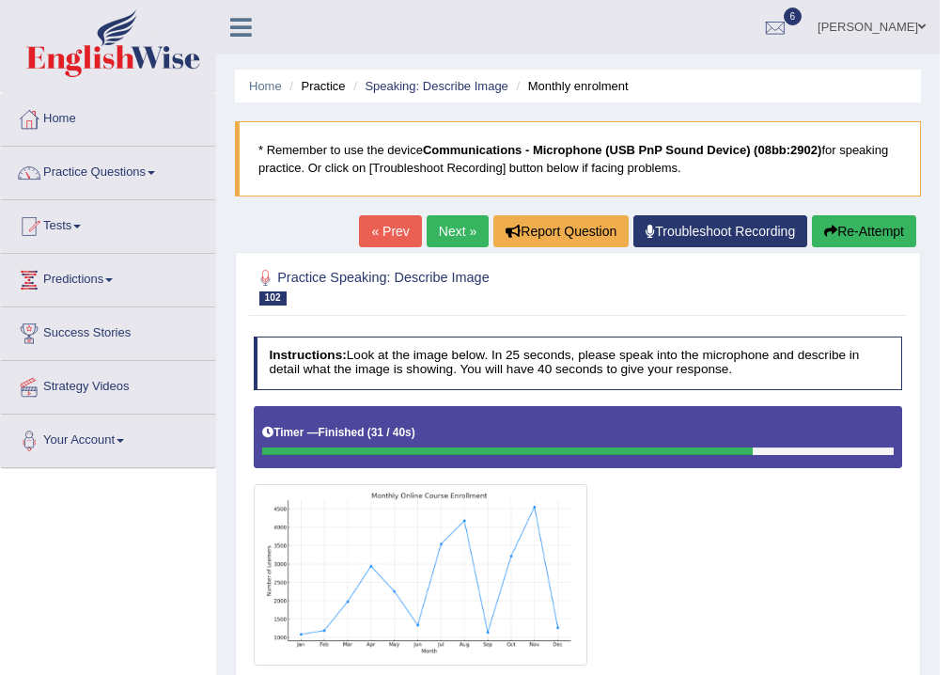
click at [444, 237] on link "Next »" at bounding box center [458, 231] width 62 height 32
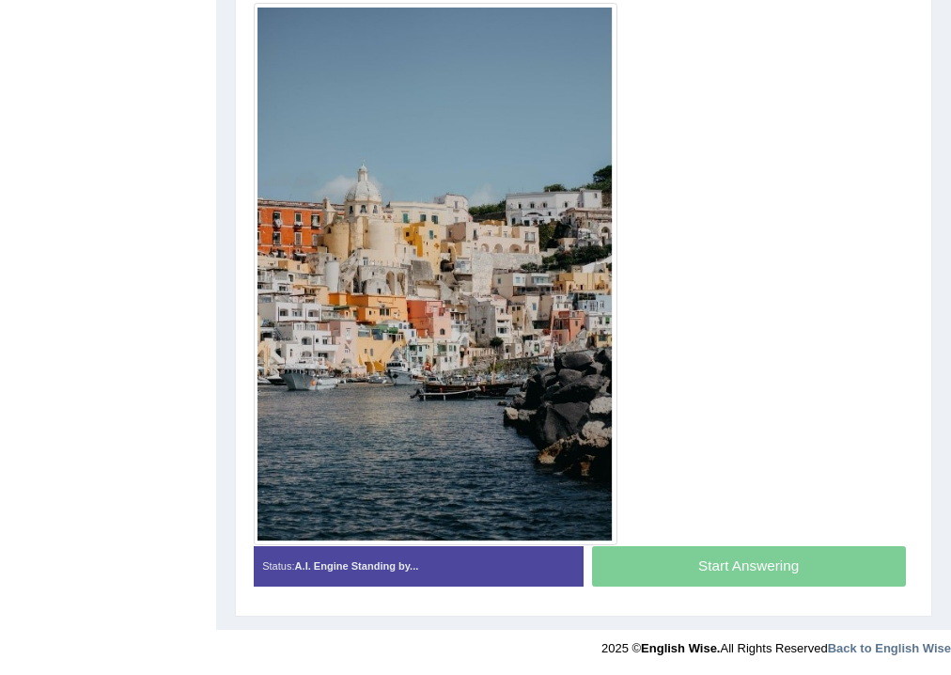
scroll to position [259, 0]
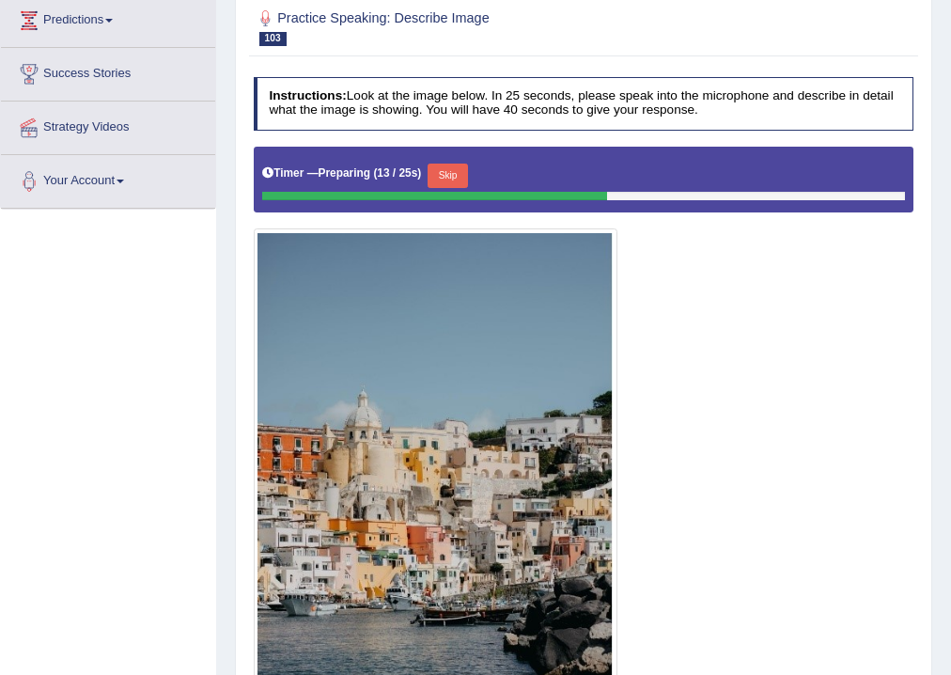
click at [443, 165] on button "Skip" at bounding box center [448, 176] width 40 height 24
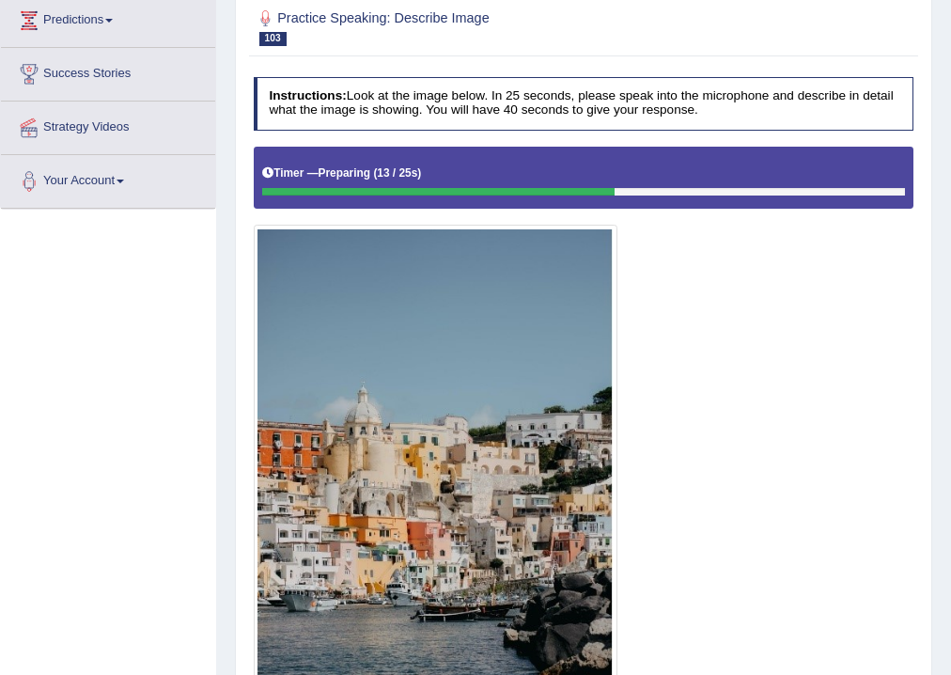
scroll to position [481, 0]
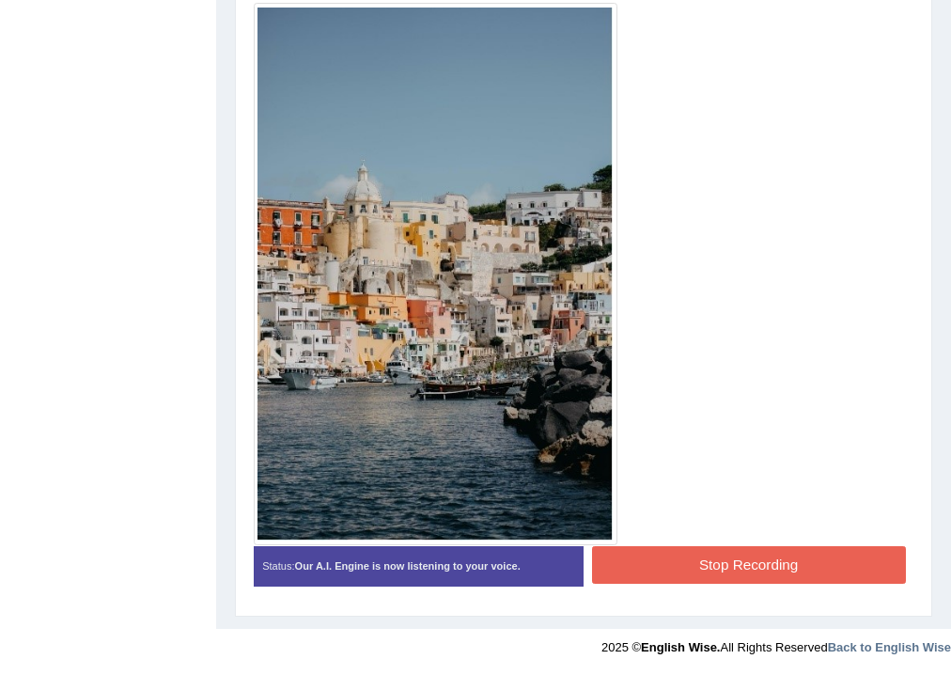
click at [609, 554] on button "Stop Recording" at bounding box center [749, 564] width 314 height 37
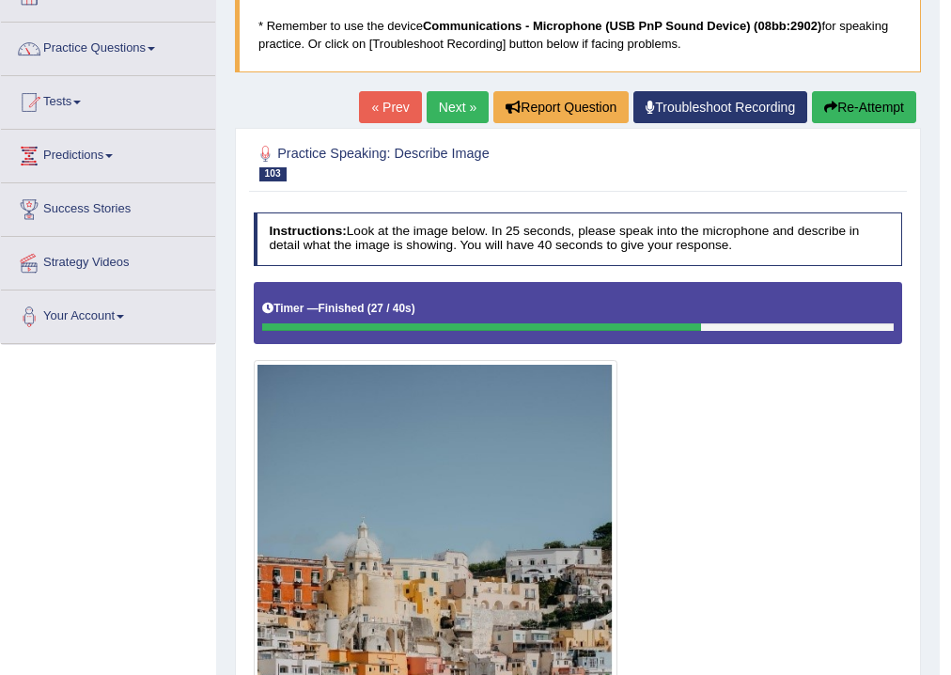
scroll to position [0, 0]
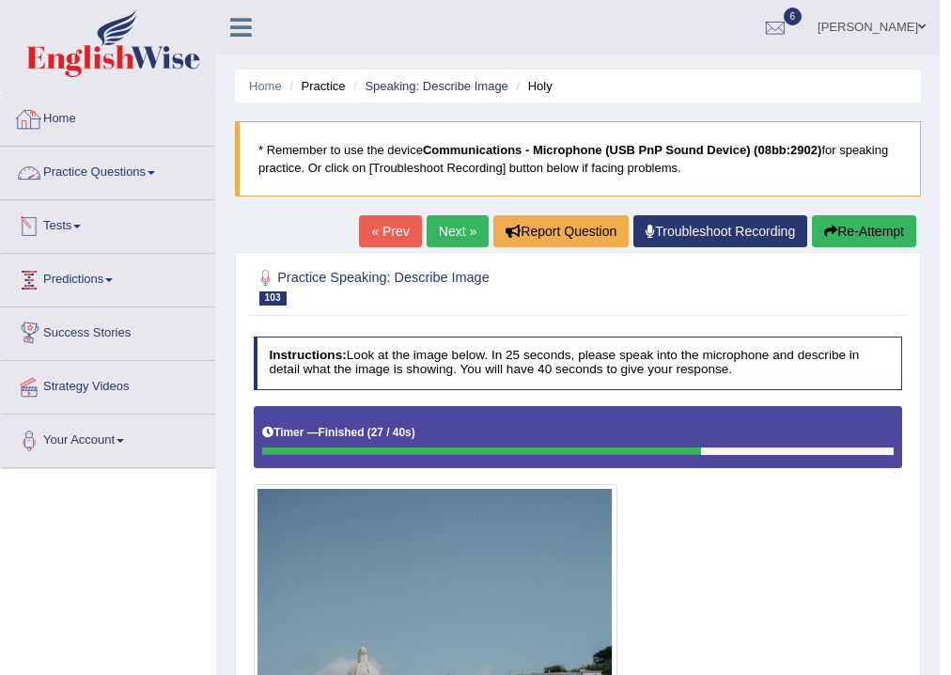
click at [157, 163] on link "Practice Questions" at bounding box center [108, 170] width 214 height 47
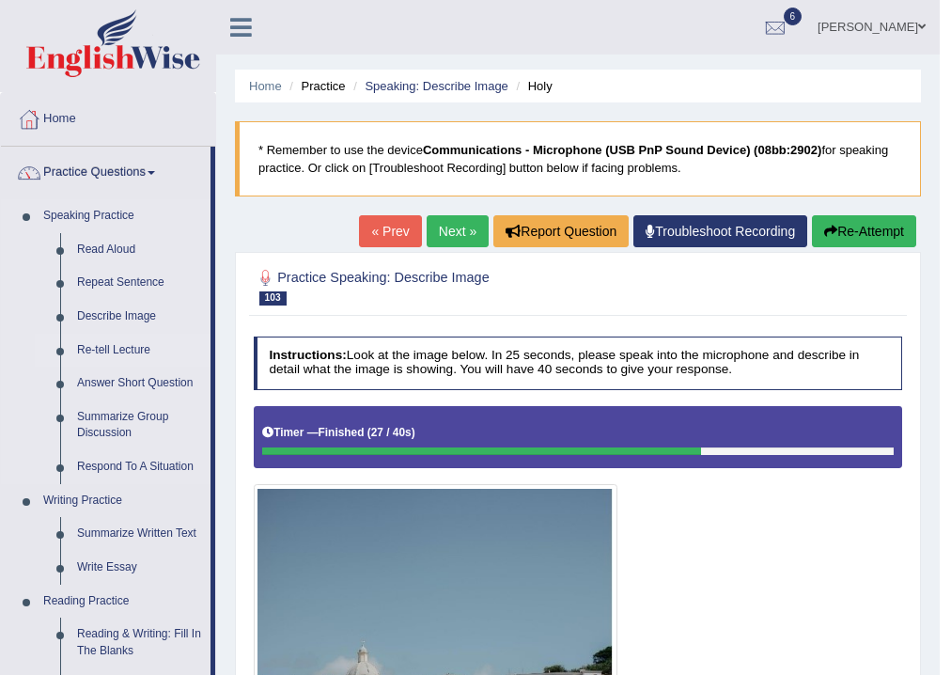
click at [113, 345] on link "Re-tell Lecture" at bounding box center [140, 351] width 142 height 34
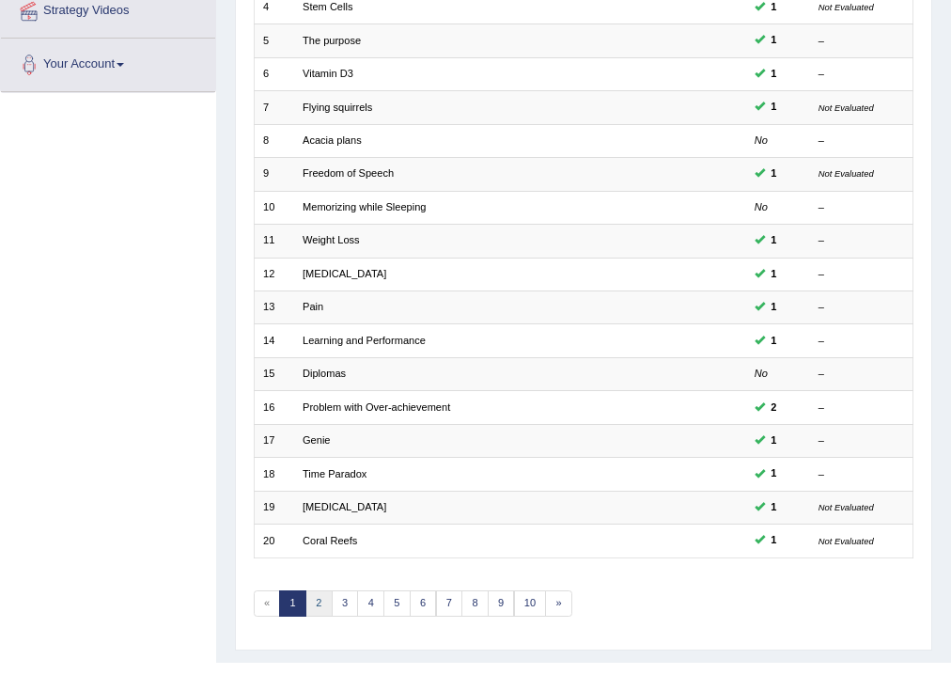
click at [319, 605] on link "2" at bounding box center [319, 603] width 27 height 26
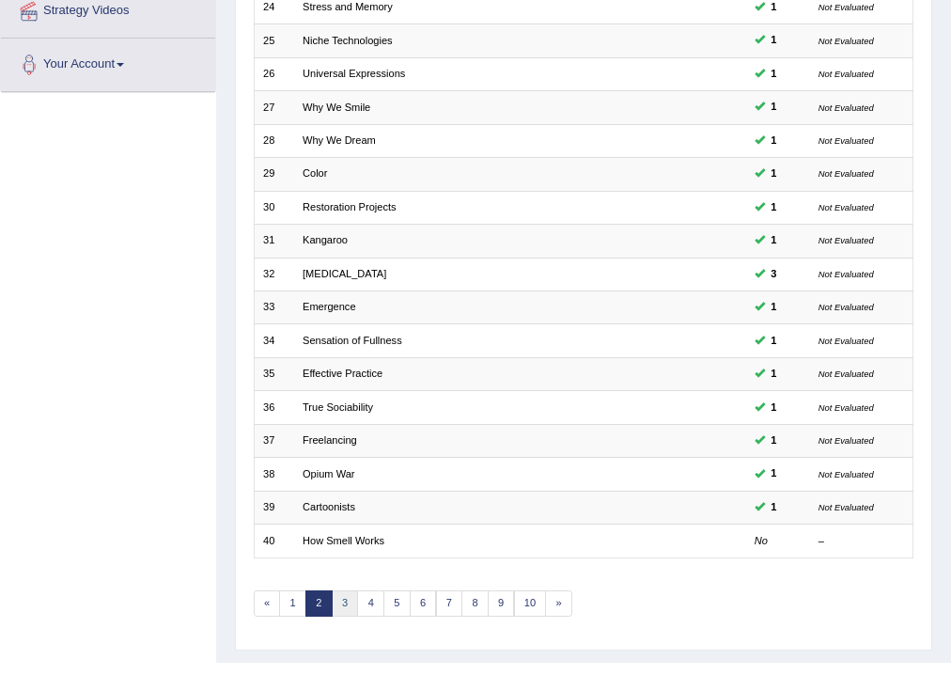
click at [351, 604] on link "3" at bounding box center [345, 603] width 27 height 26
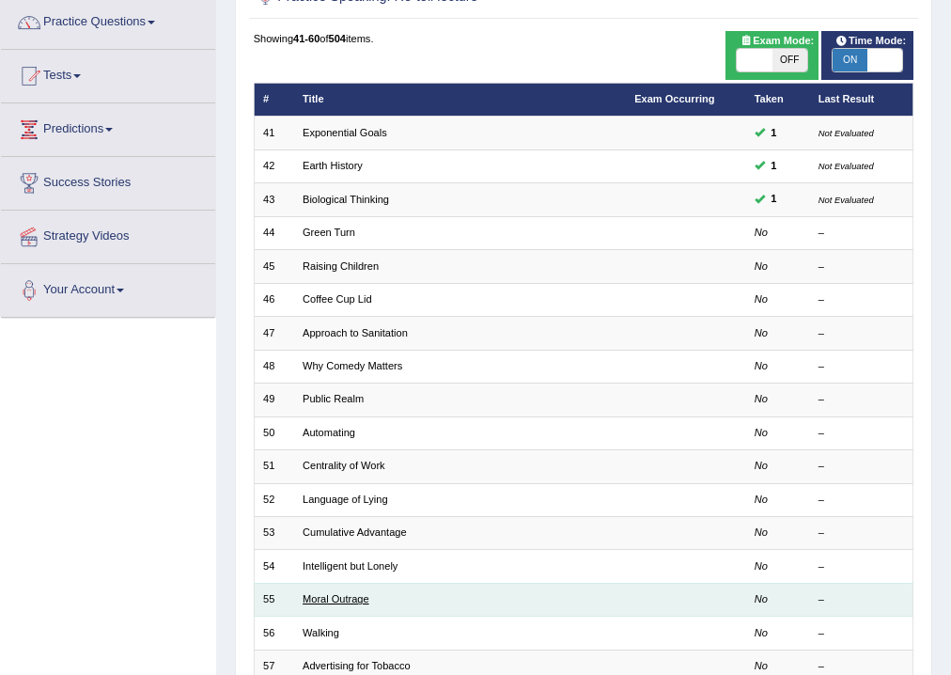
scroll to position [75, 0]
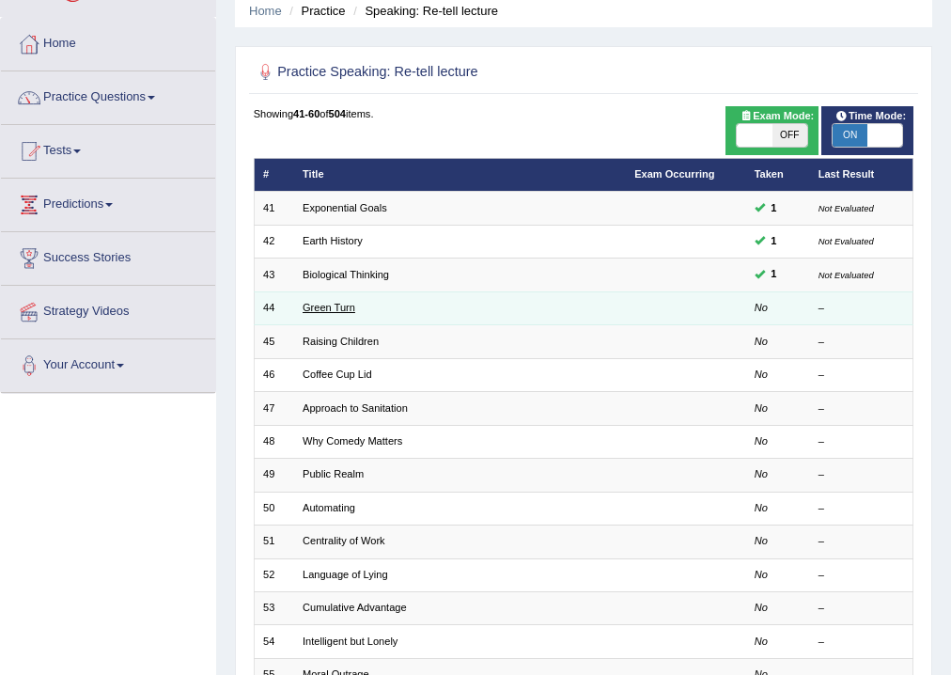
click at [323, 305] on link "Green Turn" at bounding box center [329, 307] width 53 height 11
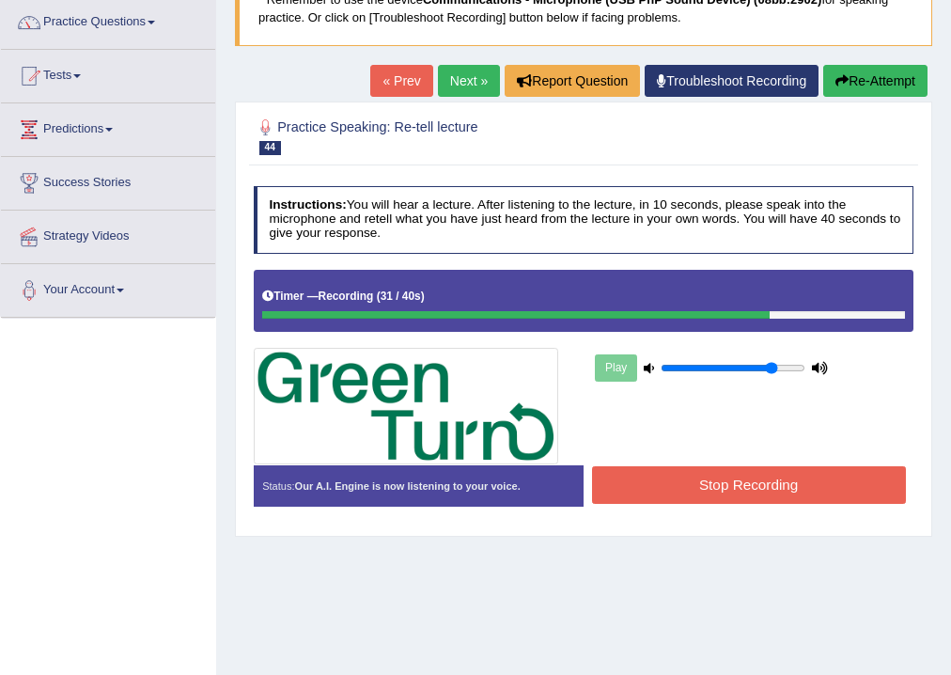
click at [618, 474] on button "Stop Recording" at bounding box center [749, 484] width 314 height 37
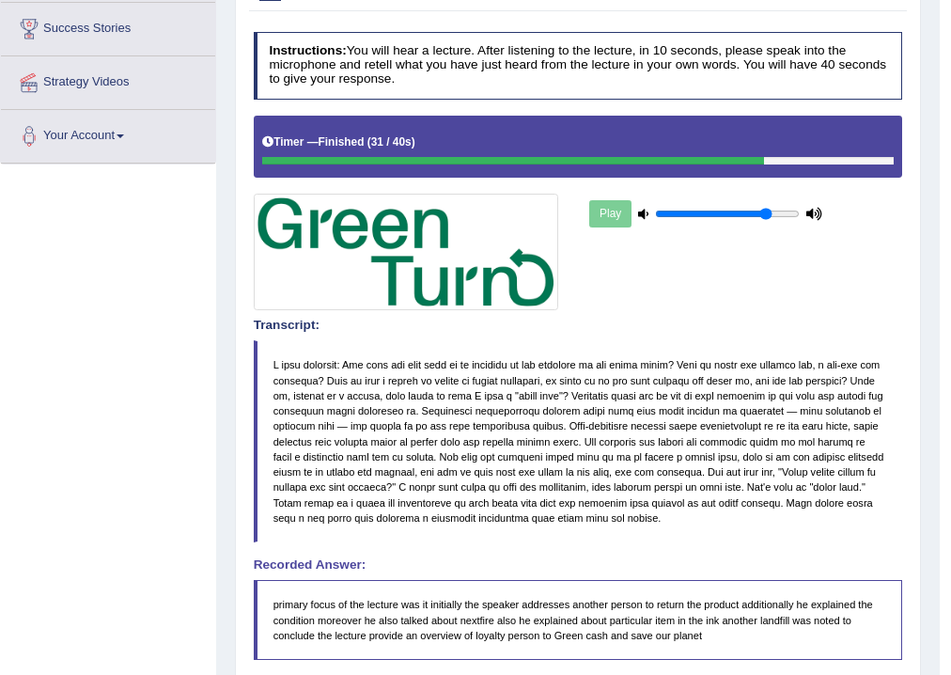
scroll to position [79, 0]
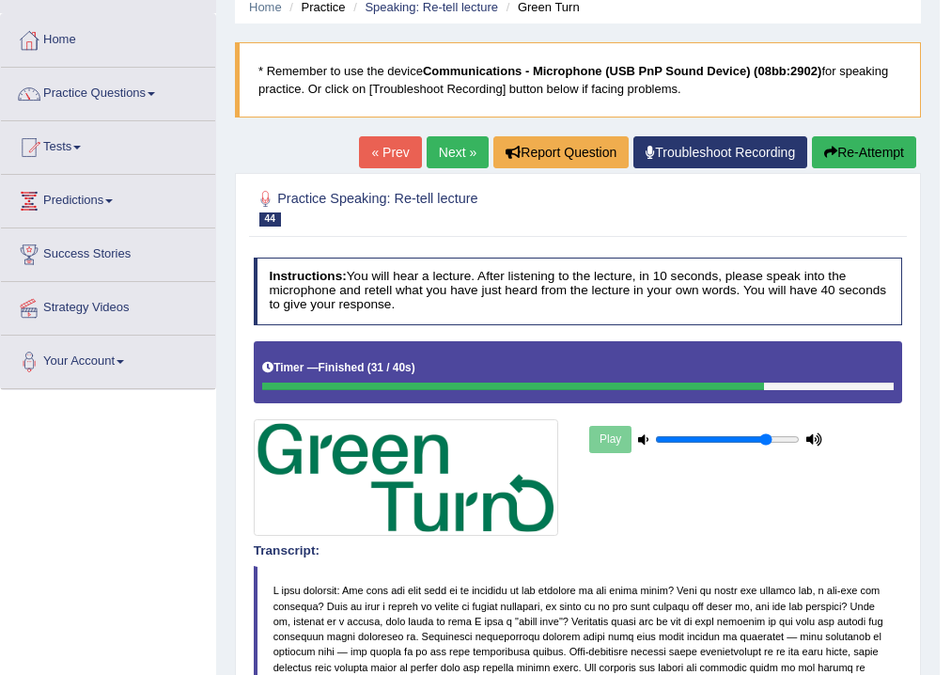
click at [448, 160] on link "Next »" at bounding box center [458, 152] width 62 height 32
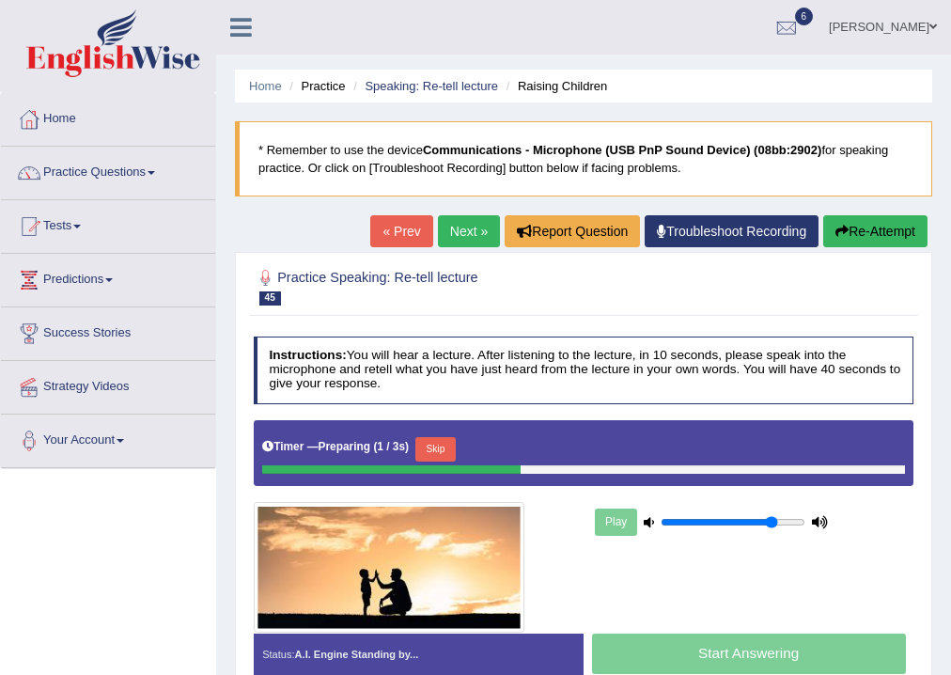
click at [392, 233] on link "« Prev" at bounding box center [401, 231] width 62 height 32
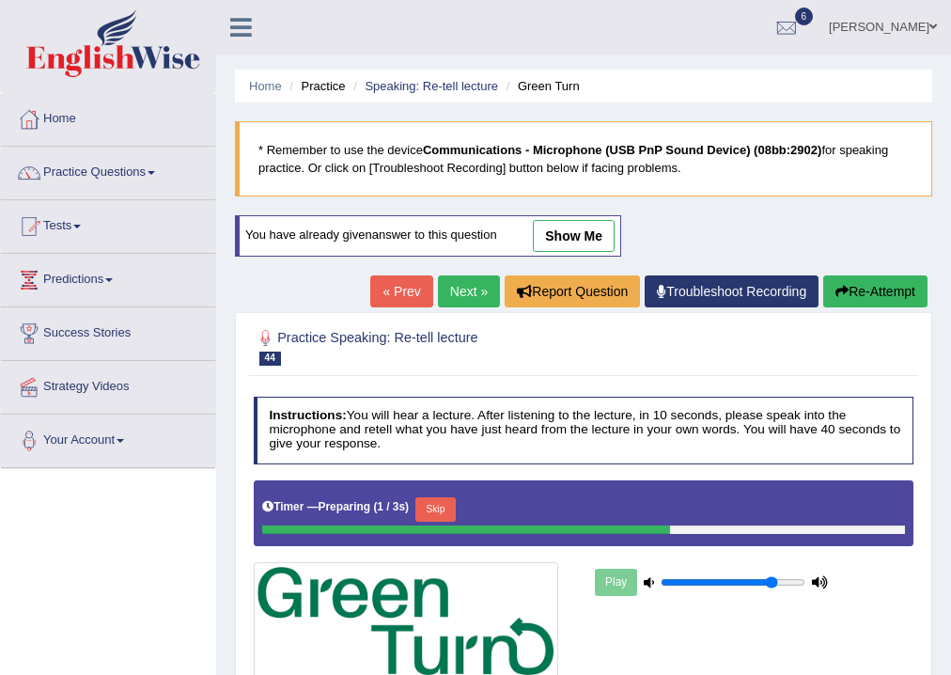
click at [870, 288] on button "Re-Attempt" at bounding box center [876, 291] width 104 height 32
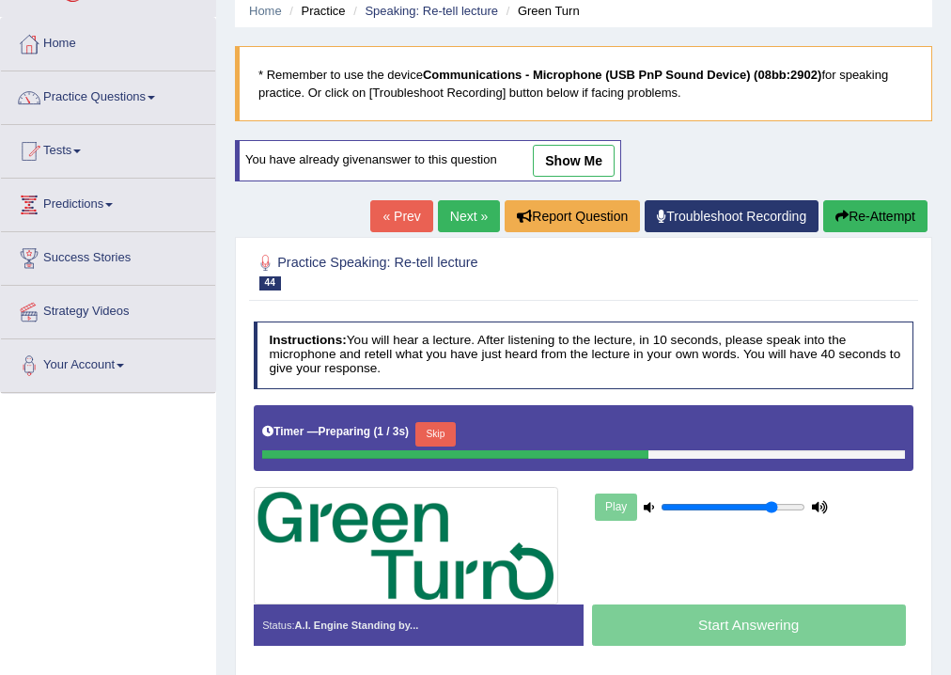
click at [439, 423] on button "Skip" at bounding box center [436, 434] width 40 height 24
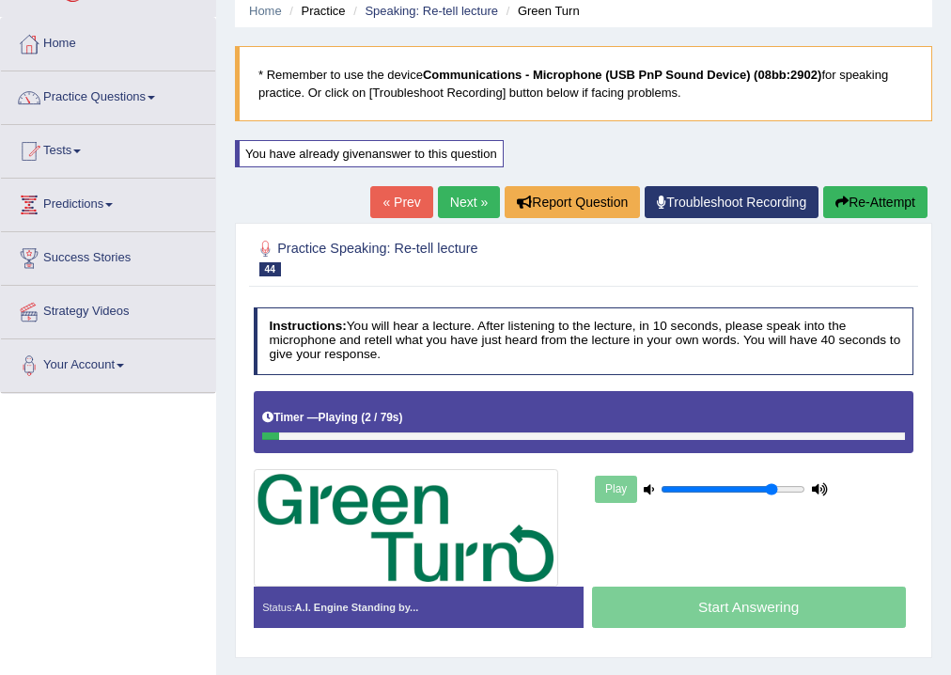
click at [408, 200] on link "« Prev" at bounding box center [401, 202] width 62 height 32
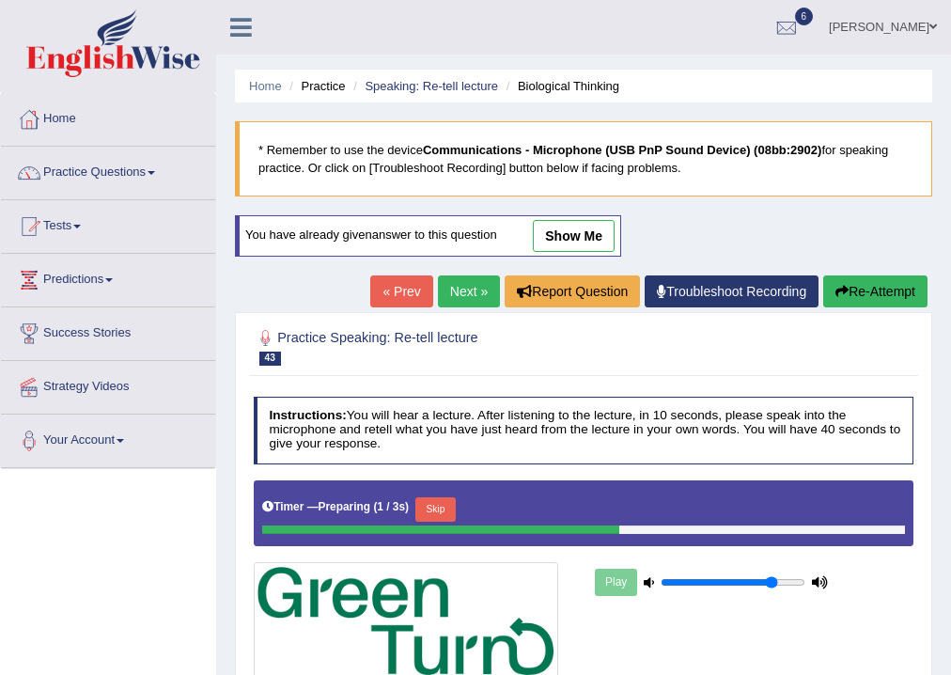
click at [466, 291] on link "Next »" at bounding box center [469, 291] width 62 height 32
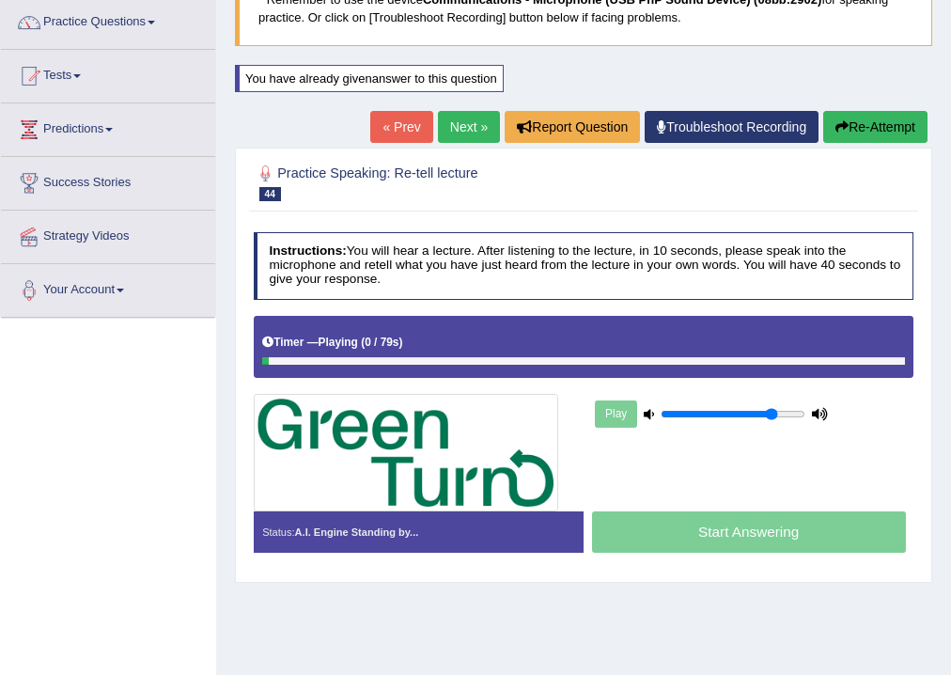
click at [463, 139] on link "Next »" at bounding box center [469, 127] width 62 height 32
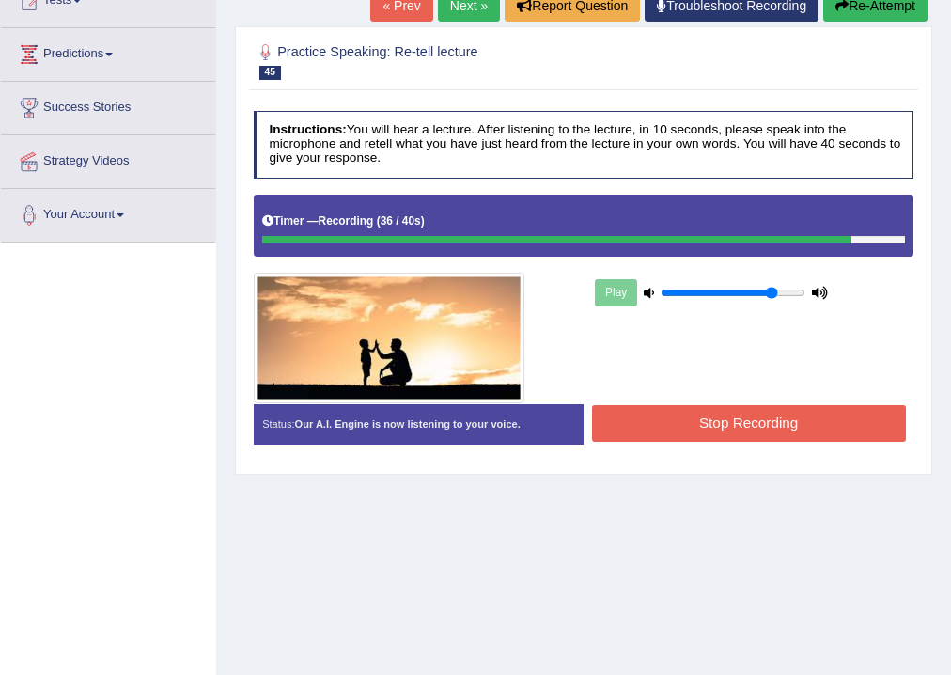
click at [642, 416] on button "Stop Recording" at bounding box center [749, 423] width 314 height 37
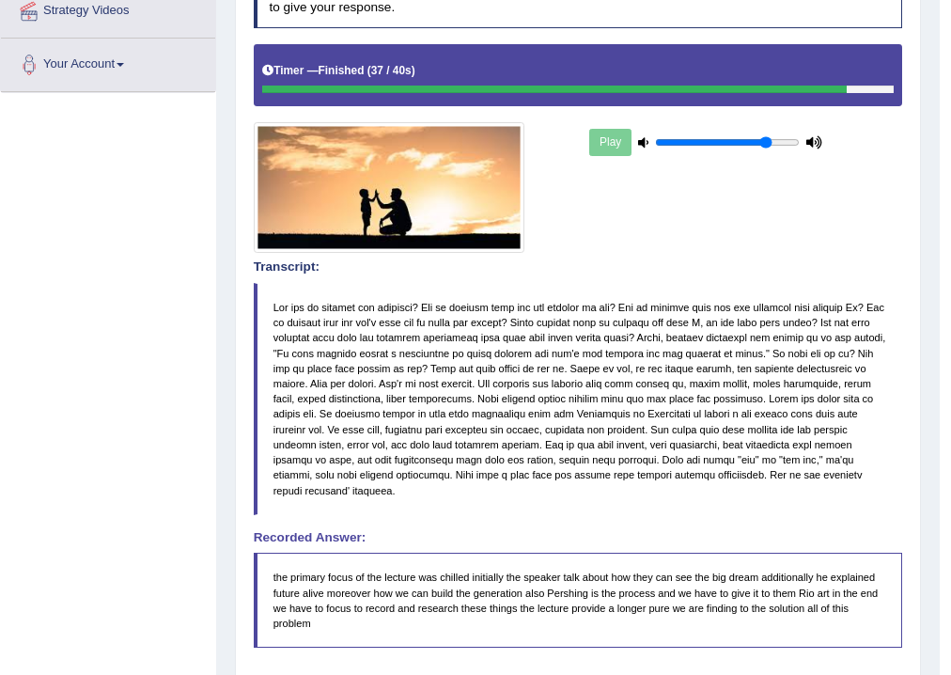
scroll to position [75, 0]
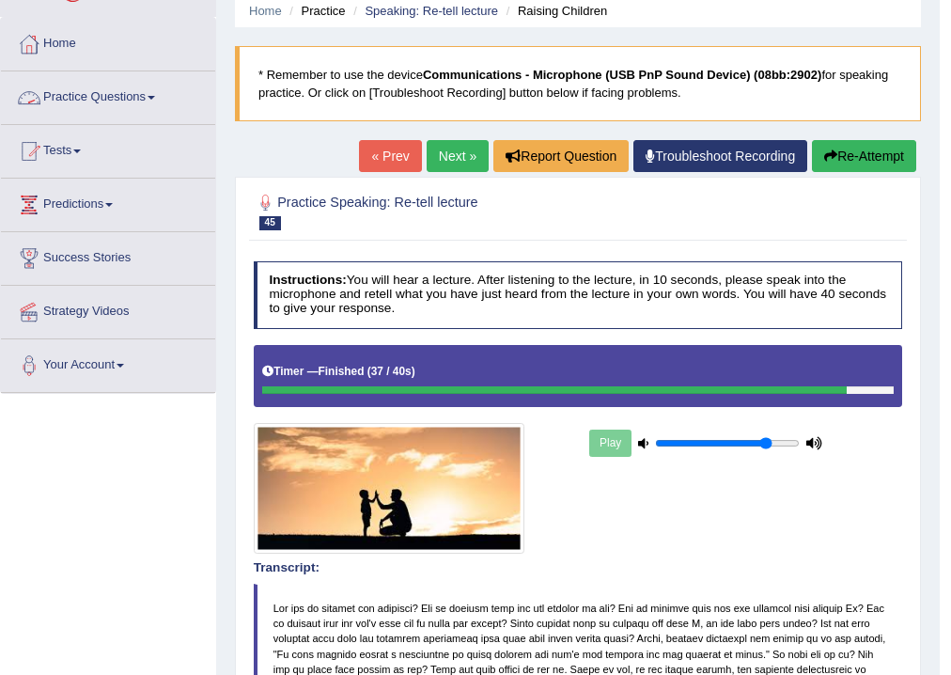
click at [151, 94] on link "Practice Questions" at bounding box center [108, 94] width 214 height 47
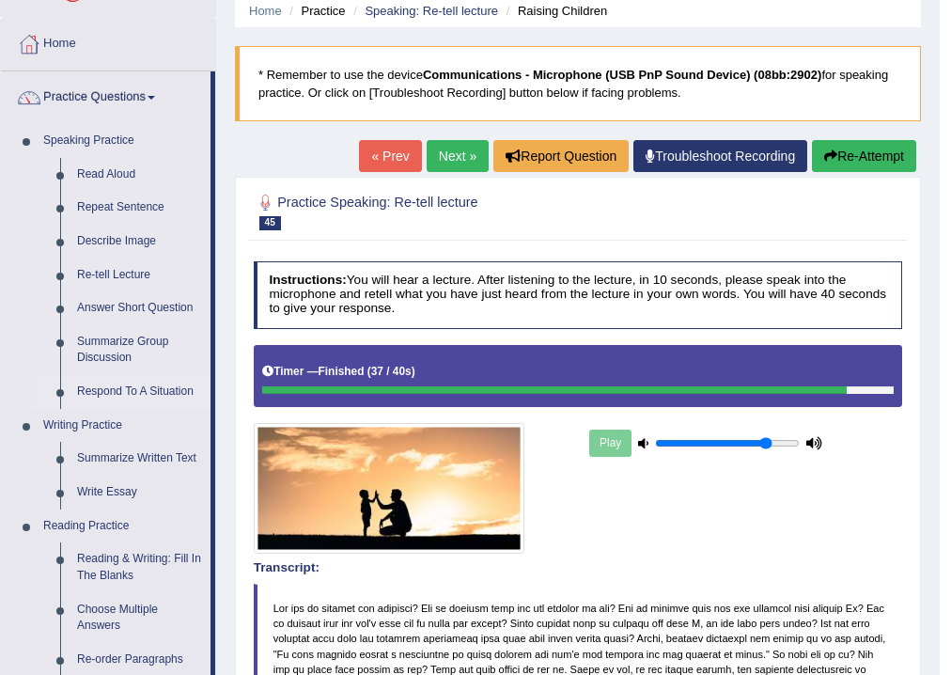
click at [158, 387] on link "Respond To A Situation" at bounding box center [140, 392] width 142 height 34
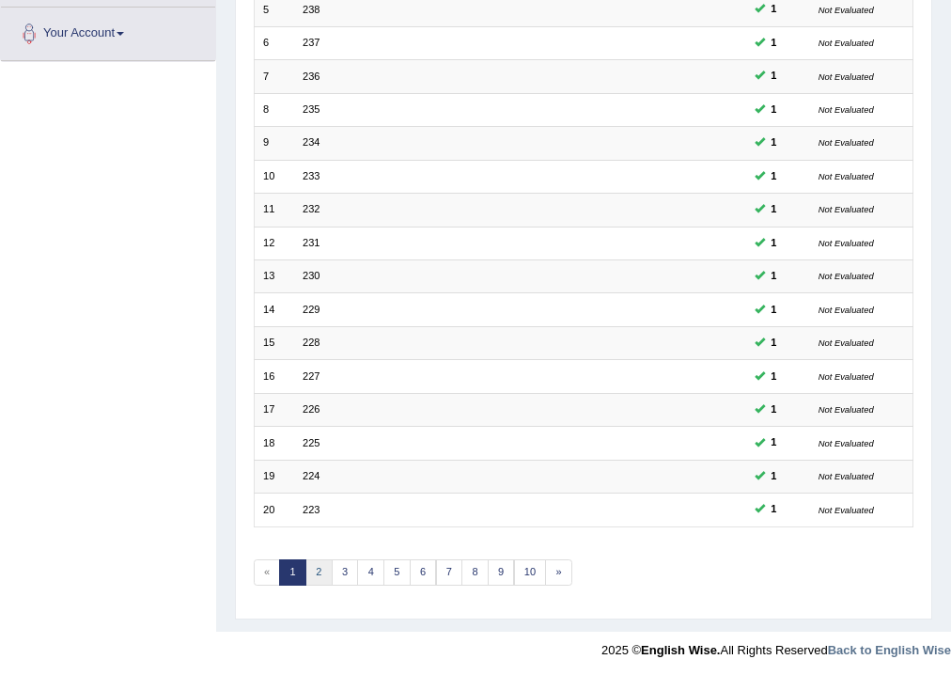
click at [324, 568] on link "2" at bounding box center [319, 572] width 27 height 26
drag, startPoint x: 0, startPoint y: 0, endPoint x: 346, endPoint y: 566, distance: 663.4
click at [346, 566] on link "3" at bounding box center [345, 572] width 27 height 26
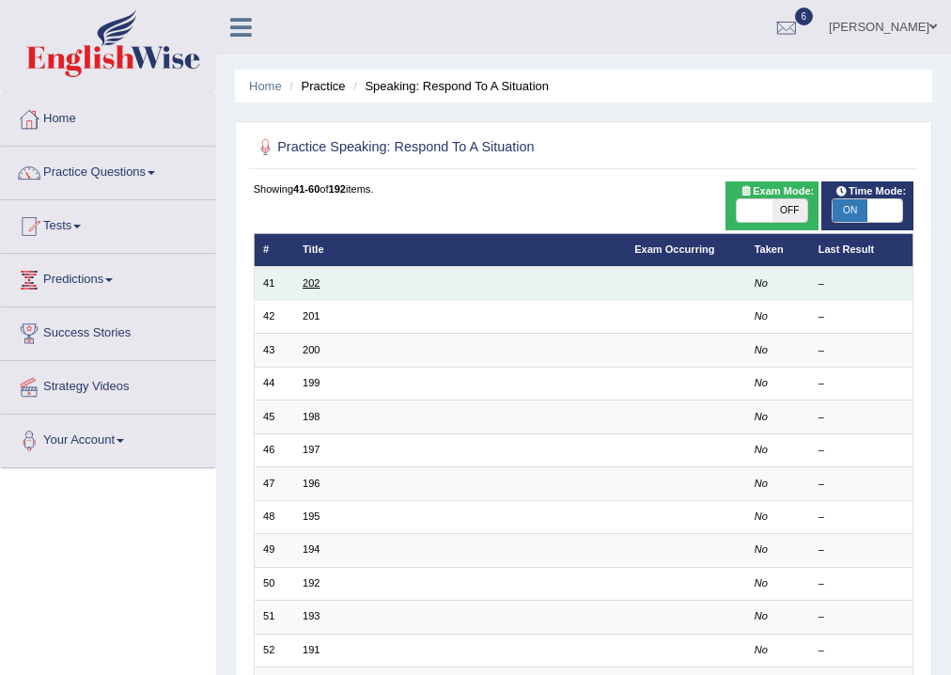
click at [305, 284] on link "202" at bounding box center [311, 282] width 17 height 11
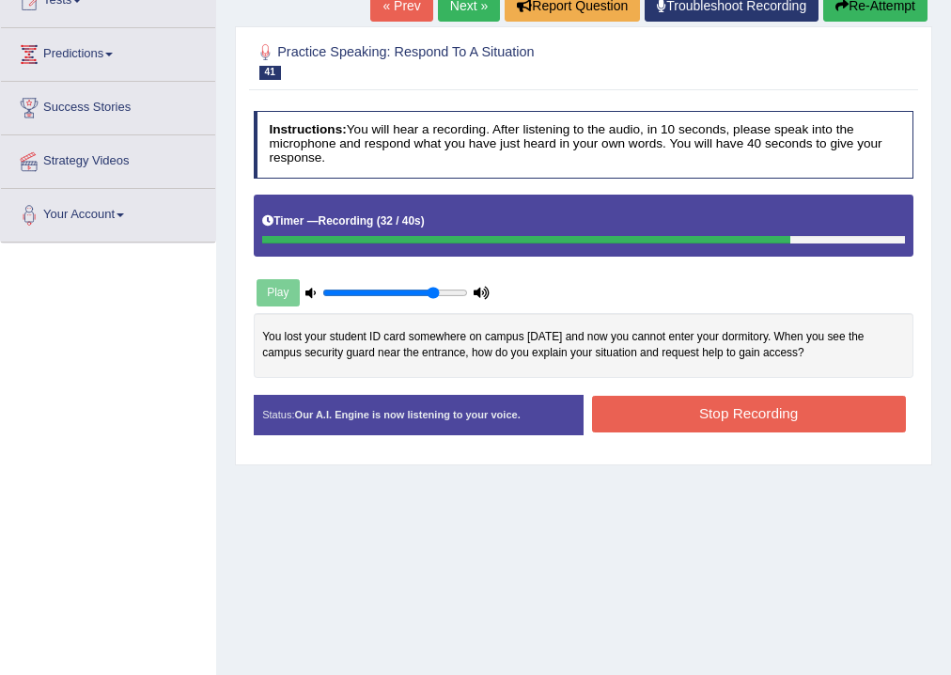
click at [719, 399] on button "Stop Recording" at bounding box center [749, 414] width 314 height 37
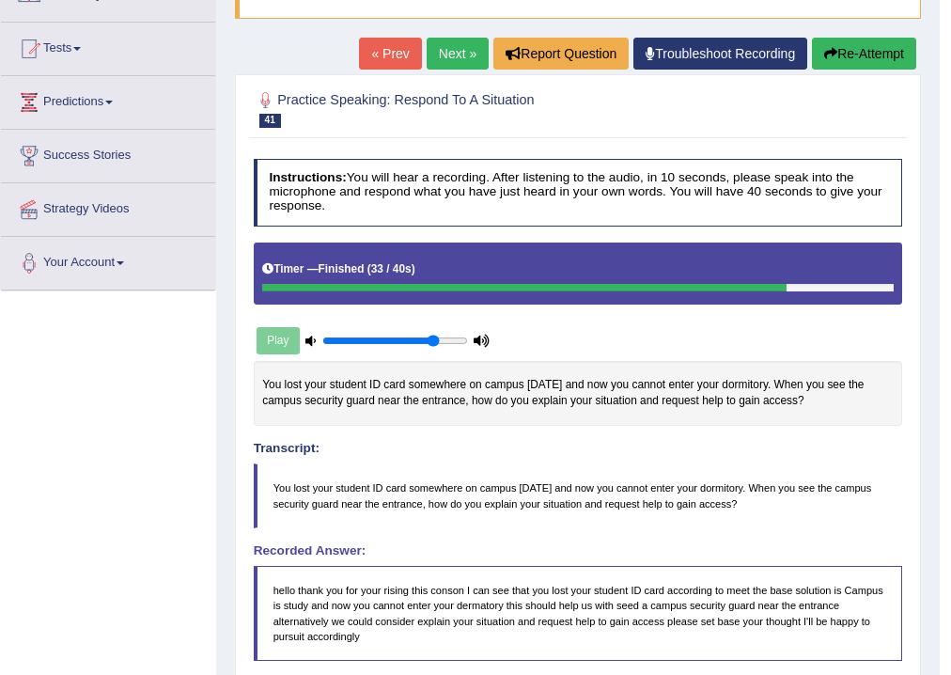
scroll to position [27, 0]
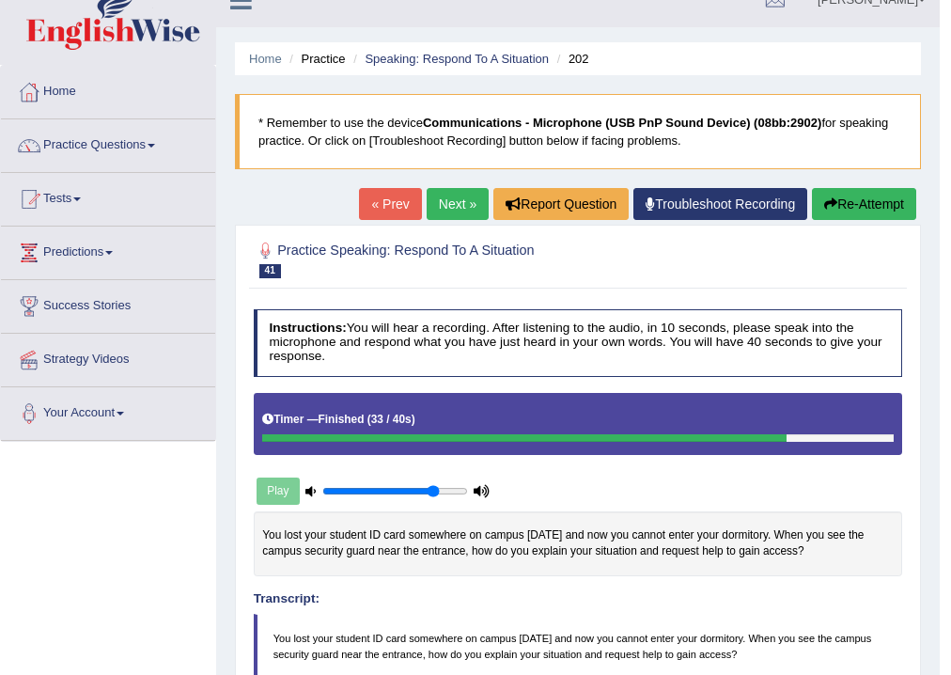
click at [465, 210] on link "Next »" at bounding box center [458, 204] width 62 height 32
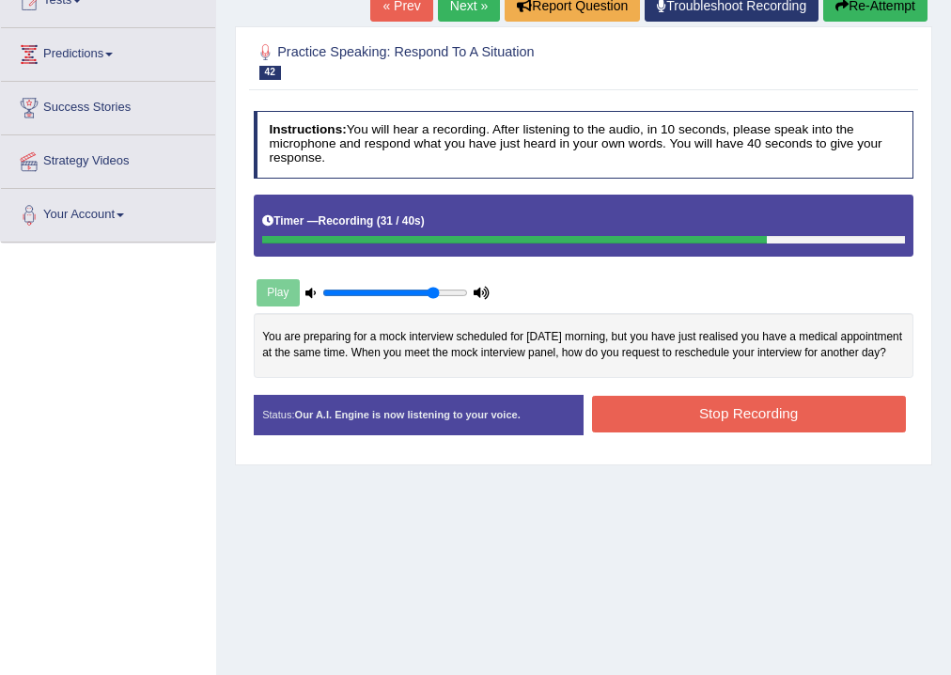
click at [660, 416] on button "Stop Recording" at bounding box center [749, 414] width 314 height 37
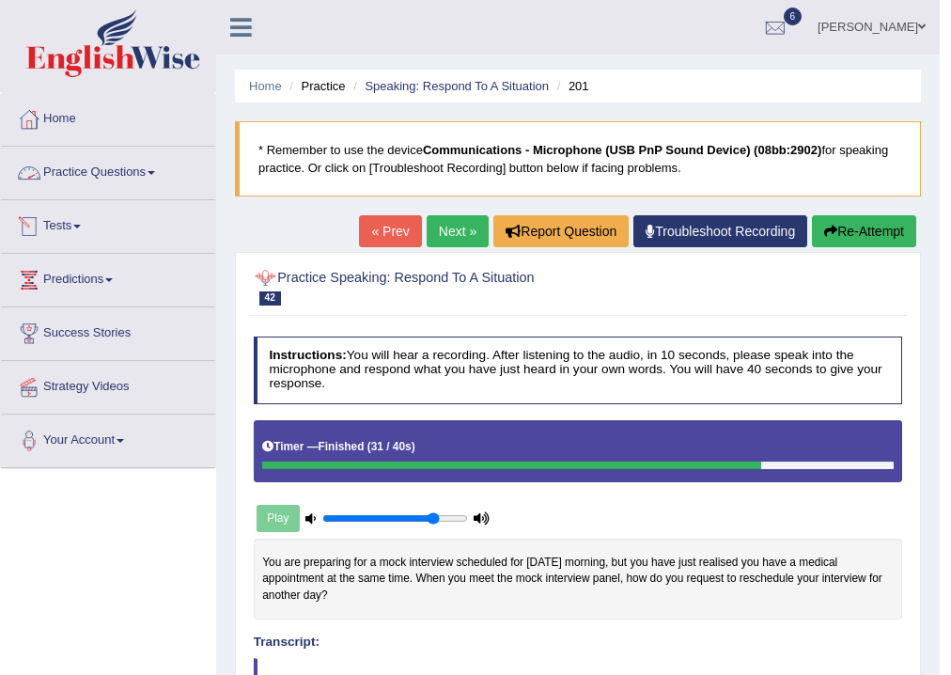
click at [165, 177] on link "Practice Questions" at bounding box center [108, 170] width 214 height 47
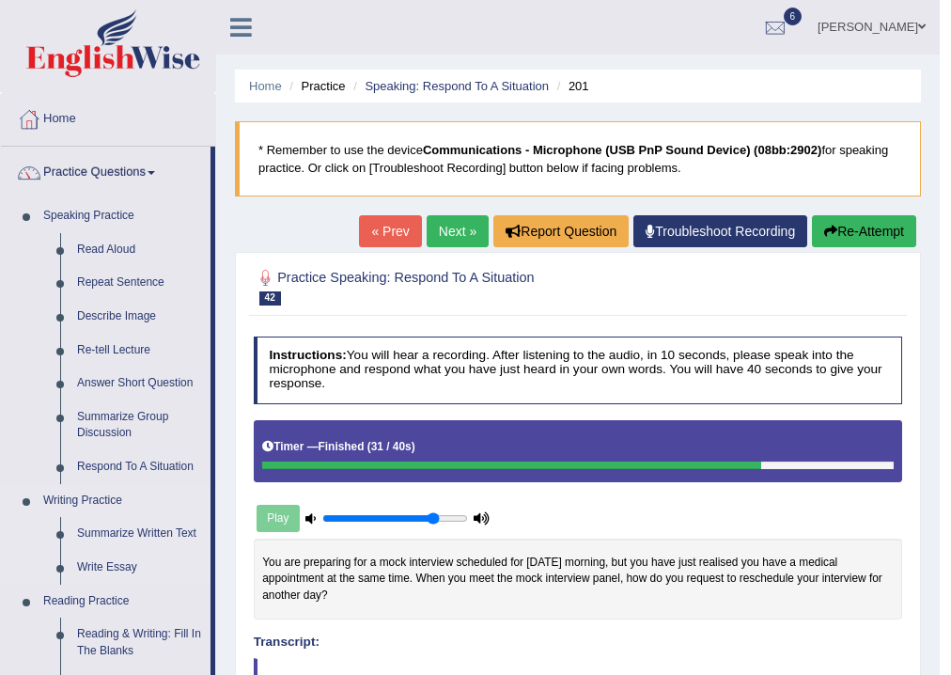
click at [166, 485] on link "Writing Practice" at bounding box center [123, 501] width 176 height 34
click at [113, 416] on link "Summarize Group Discussion" at bounding box center [140, 426] width 142 height 50
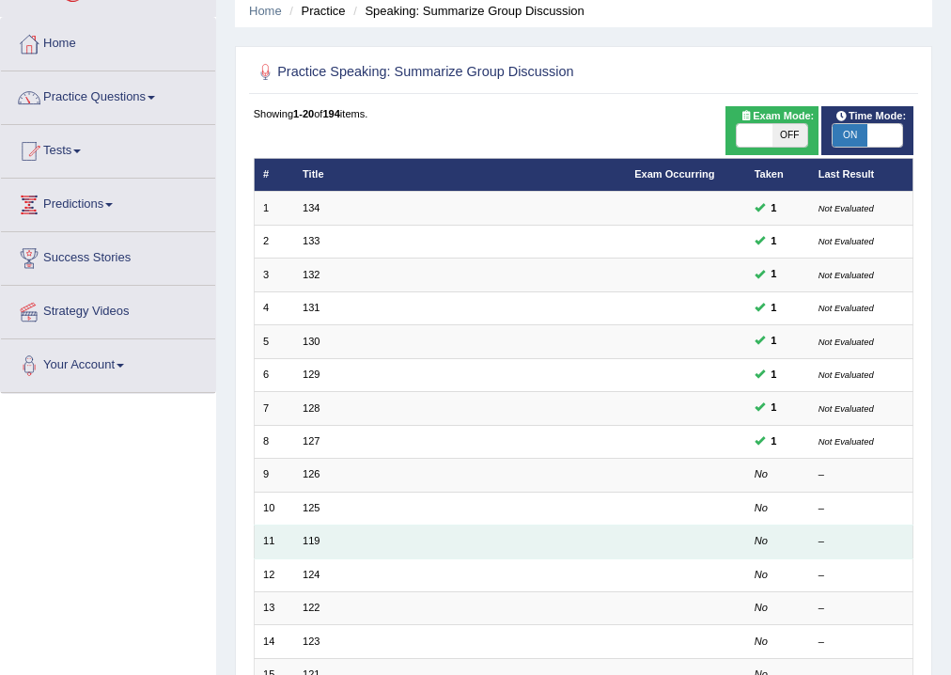
scroll to position [150, 0]
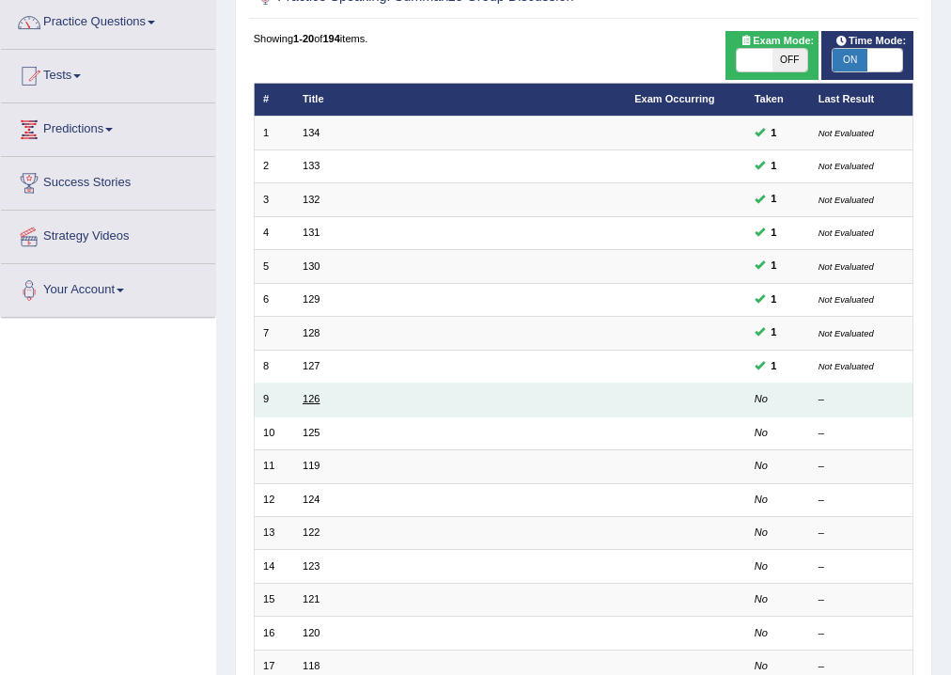
click at [313, 396] on link "126" at bounding box center [311, 398] width 17 height 11
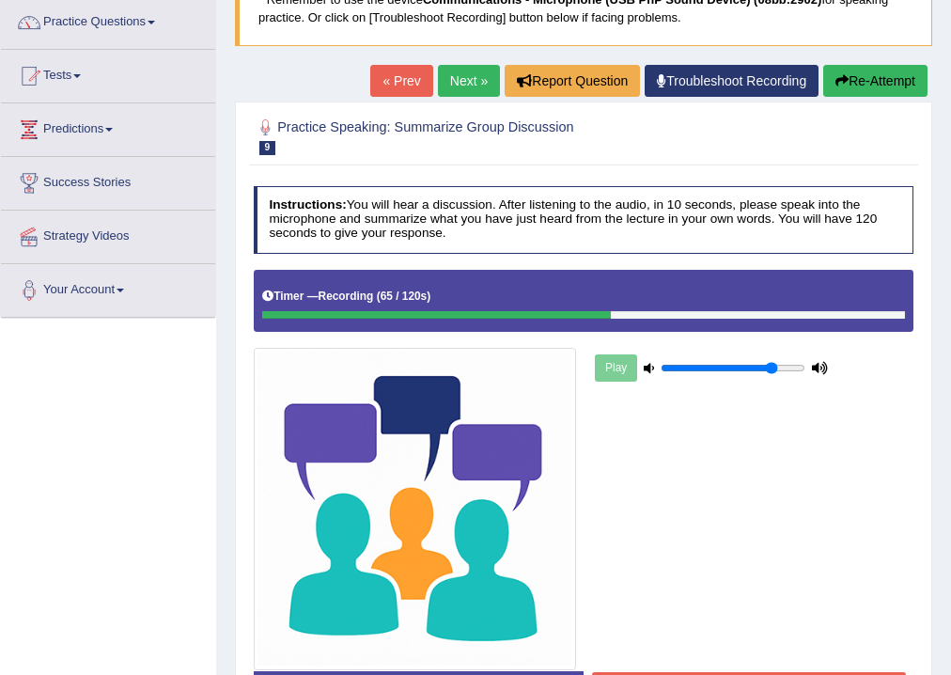
scroll to position [312, 0]
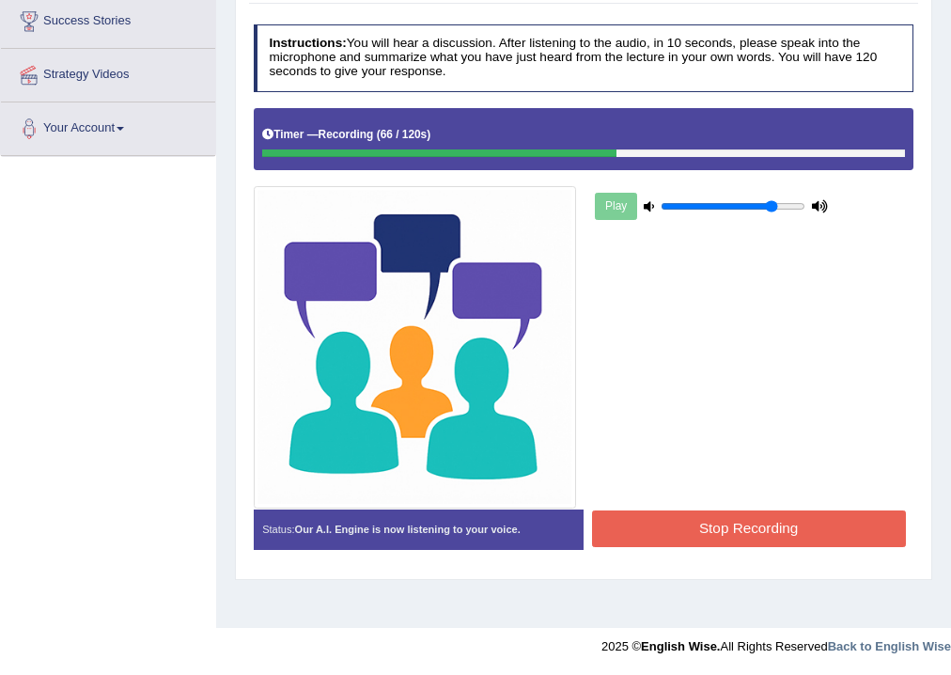
click at [731, 524] on button "Stop Recording" at bounding box center [749, 529] width 314 height 37
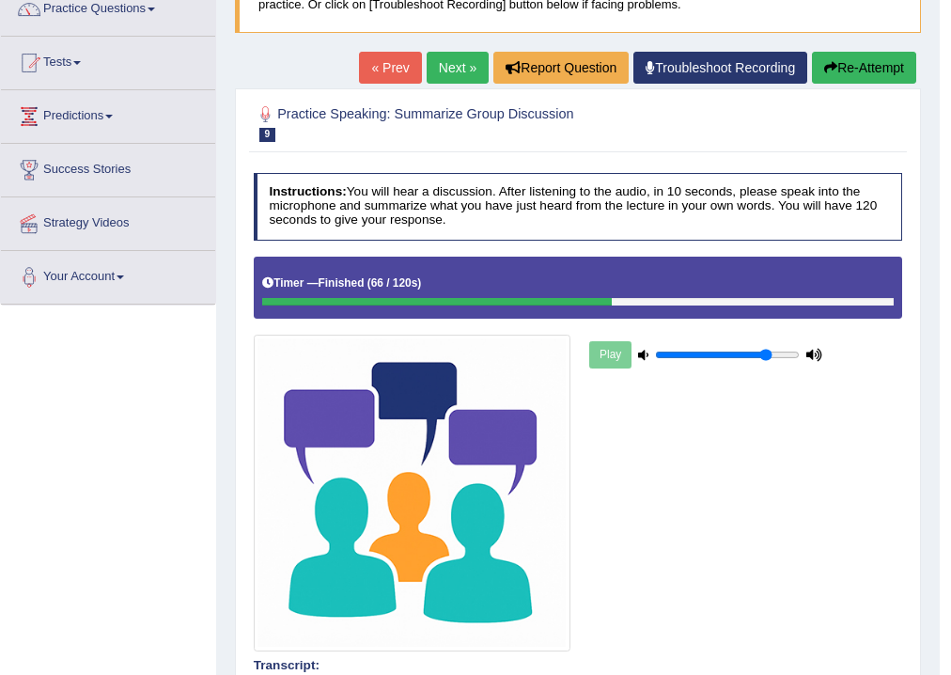
scroll to position [0, 0]
